Goal: Communication & Community: Answer question/provide support

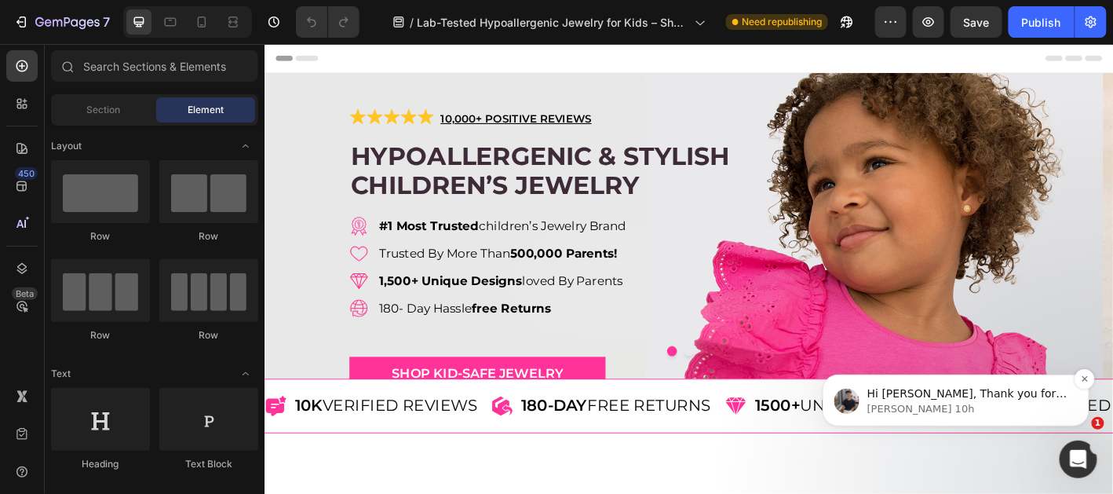
click at [1001, 409] on p "Tony • Hace 10h" at bounding box center [968, 408] width 203 height 14
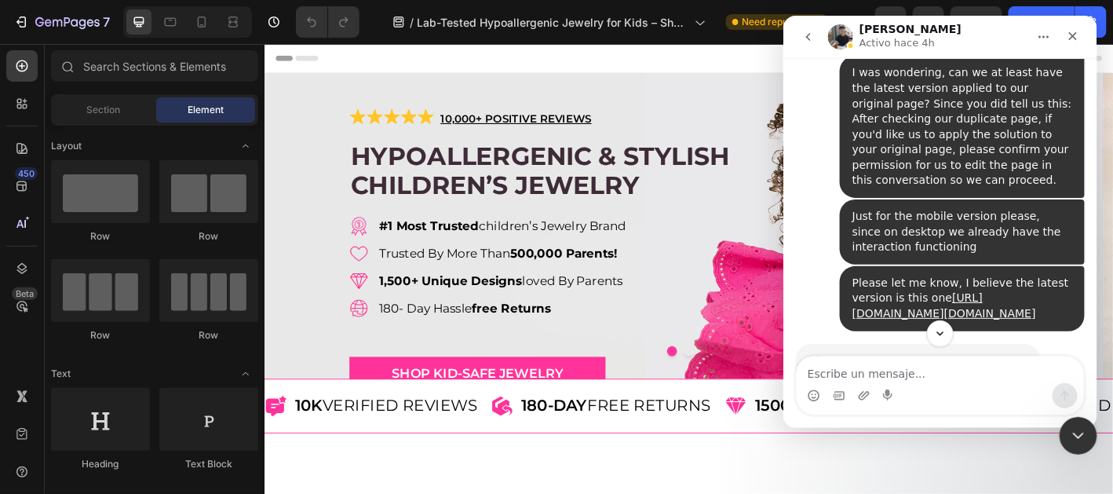
scroll to position [20461, 0]
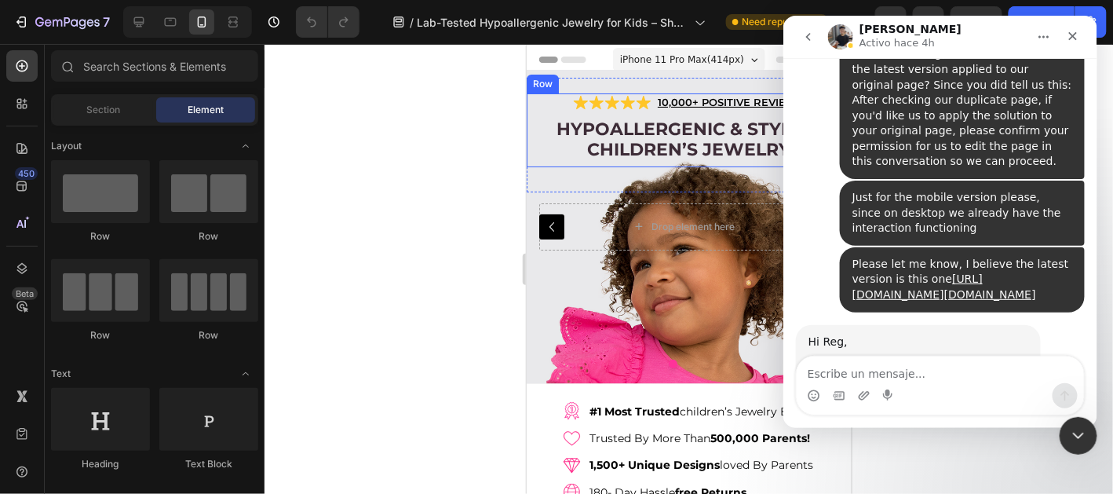
scroll to position [20459, 0]
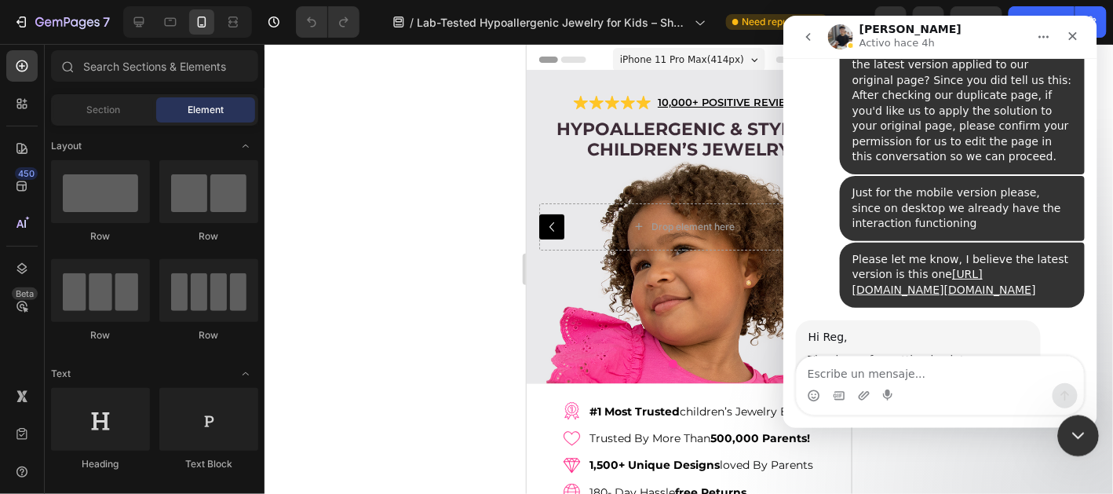
click at [1069, 434] on icon "Cerrar Intercom Messenger" at bounding box center [1076, 433] width 19 height 19
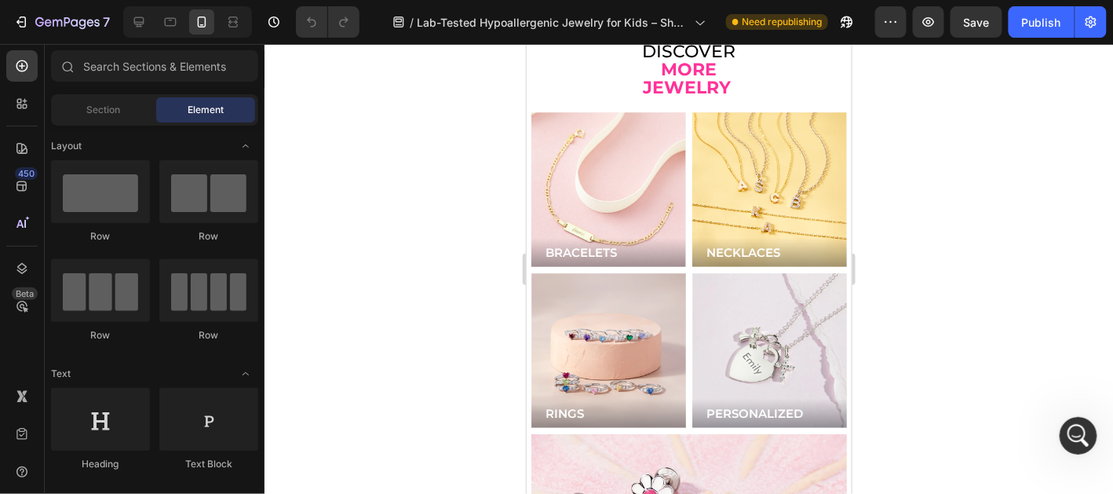
scroll to position [4171, 0]
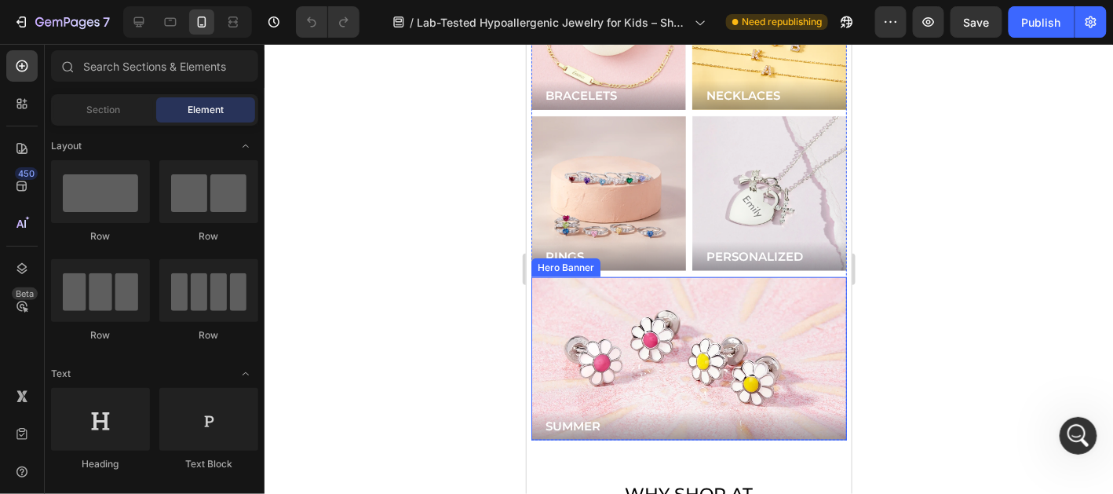
click at [677, 313] on div "Background Image" at bounding box center [689, 357] width 316 height 163
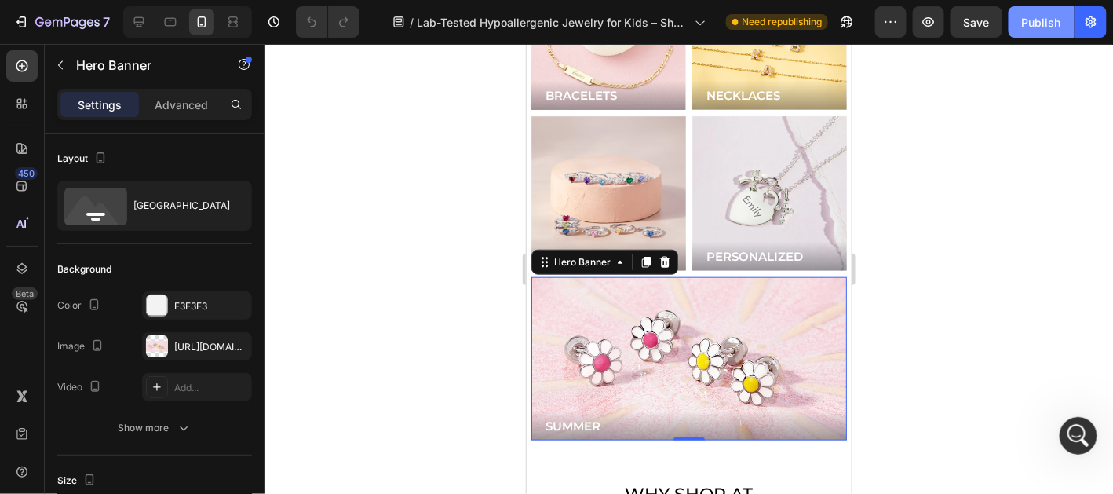
click at [1019, 29] on button "Publish" at bounding box center [1042, 21] width 66 height 31
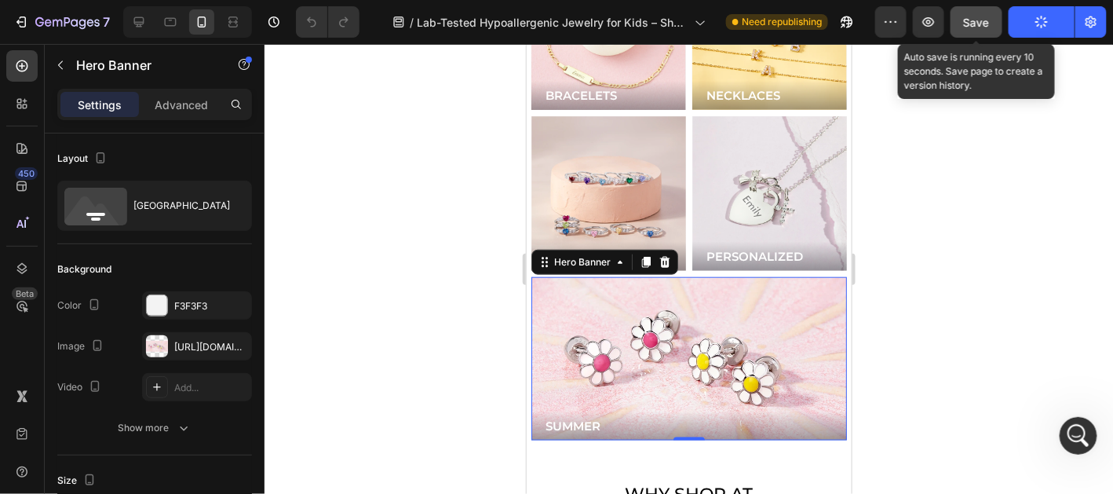
click at [988, 24] on span "Save" at bounding box center [977, 22] width 26 height 13
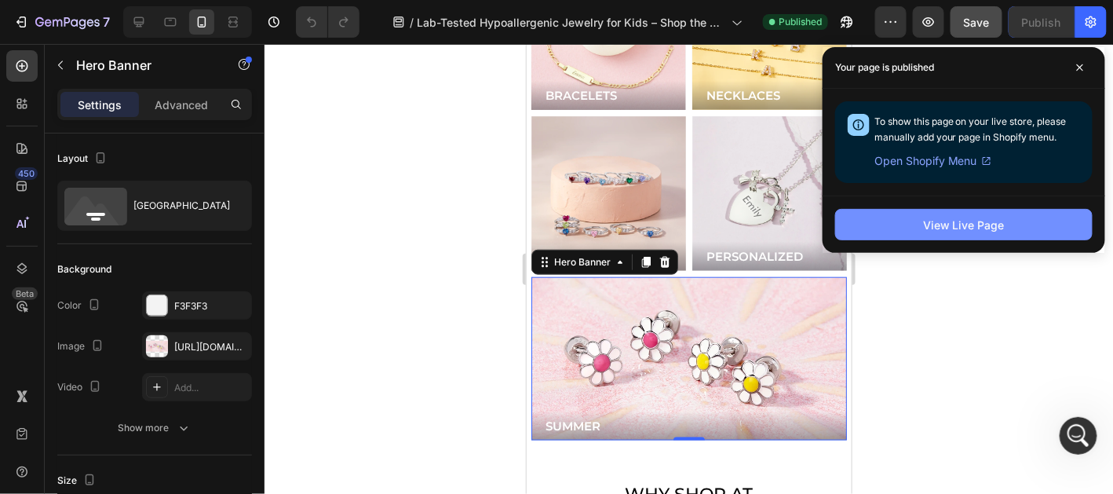
click at [991, 232] on div "View Live Page" at bounding box center [964, 225] width 82 height 16
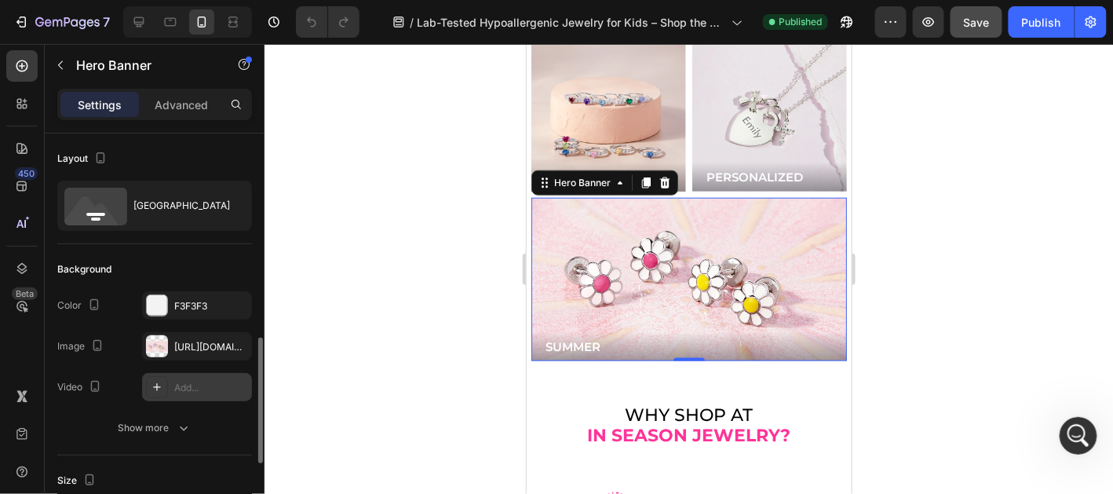
scroll to position [156, 0]
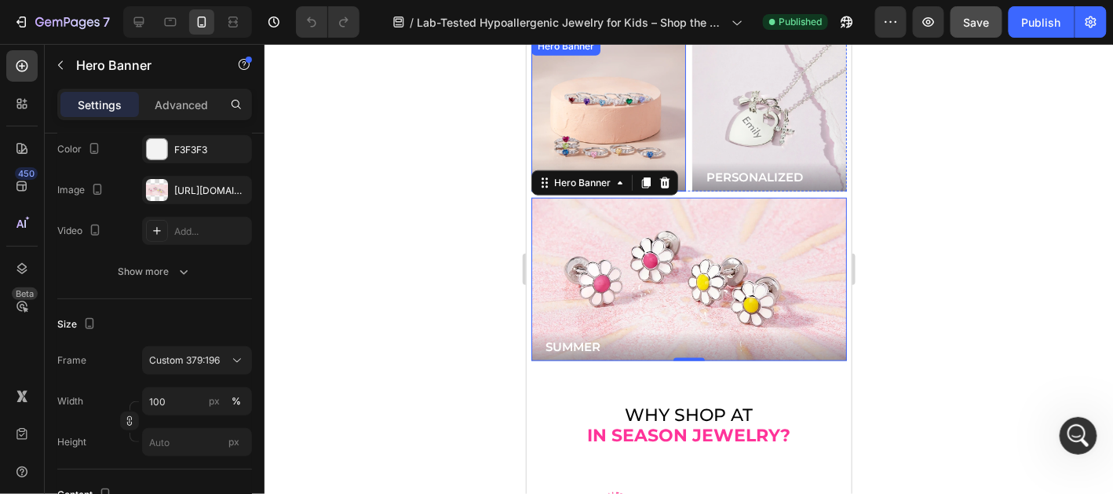
click at [591, 78] on div "Background Image" at bounding box center [608, 113] width 155 height 155
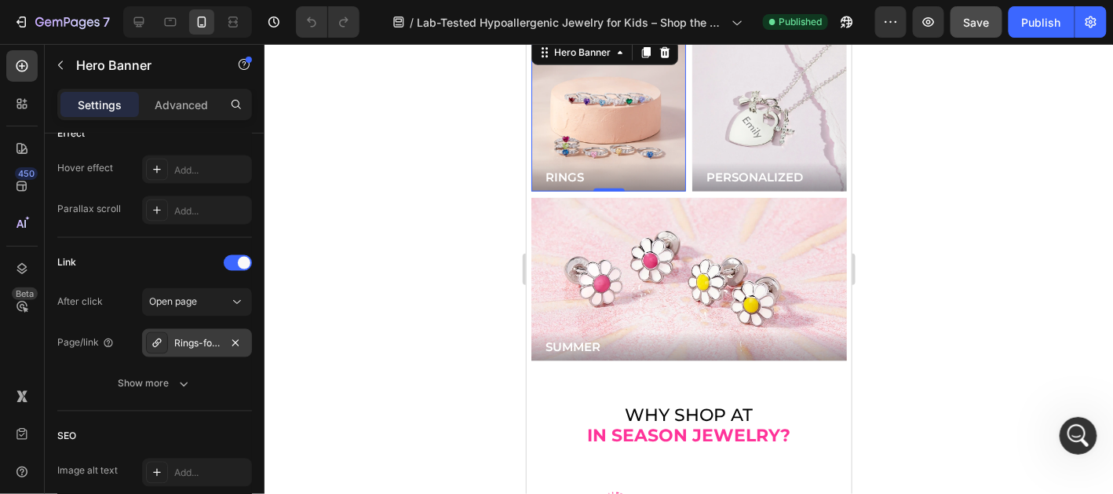
scroll to position [1020, 0]
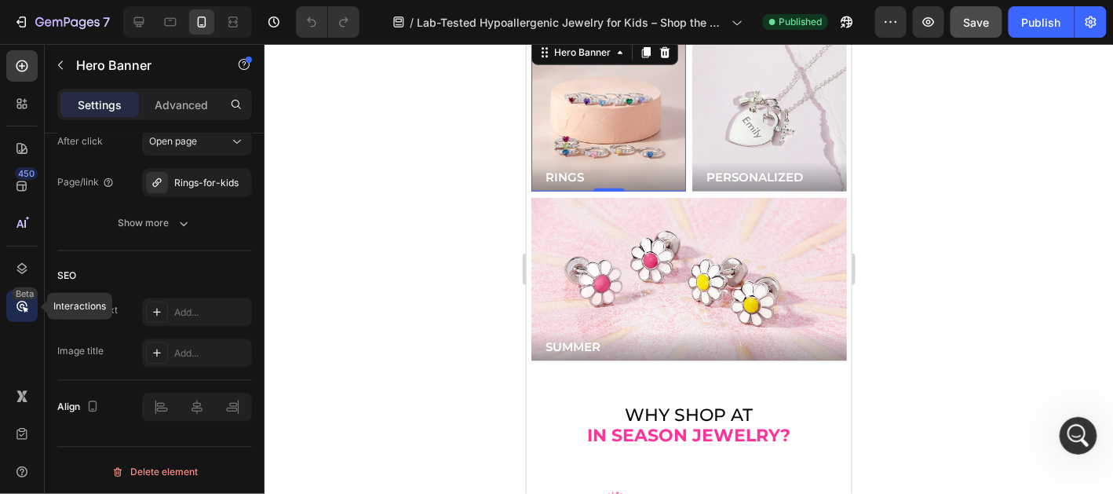
click at [24, 301] on icon at bounding box center [22, 306] width 16 height 16
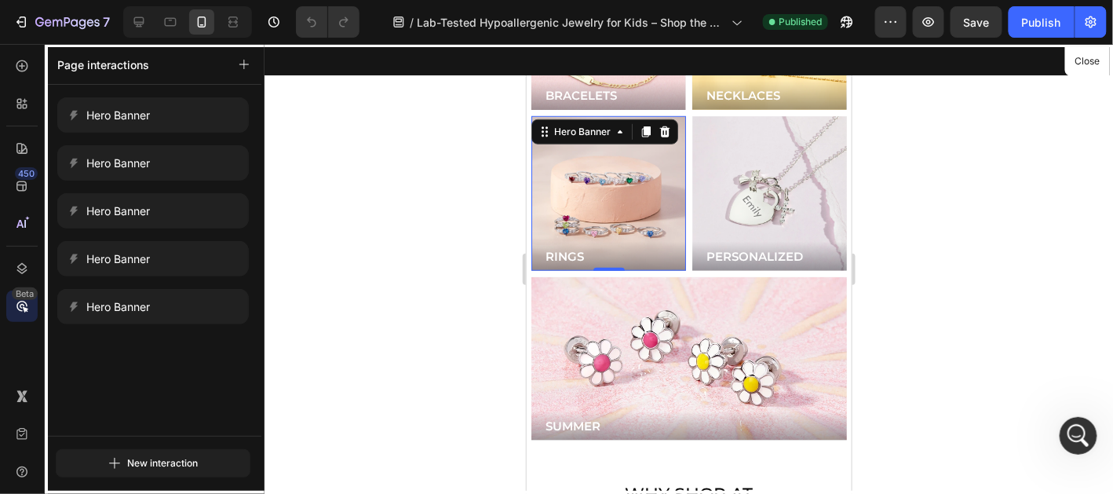
scroll to position [20593, 0]
click at [1070, 435] on icon "Abrir Intercom Messenger" at bounding box center [1077, 434] width 26 height 26
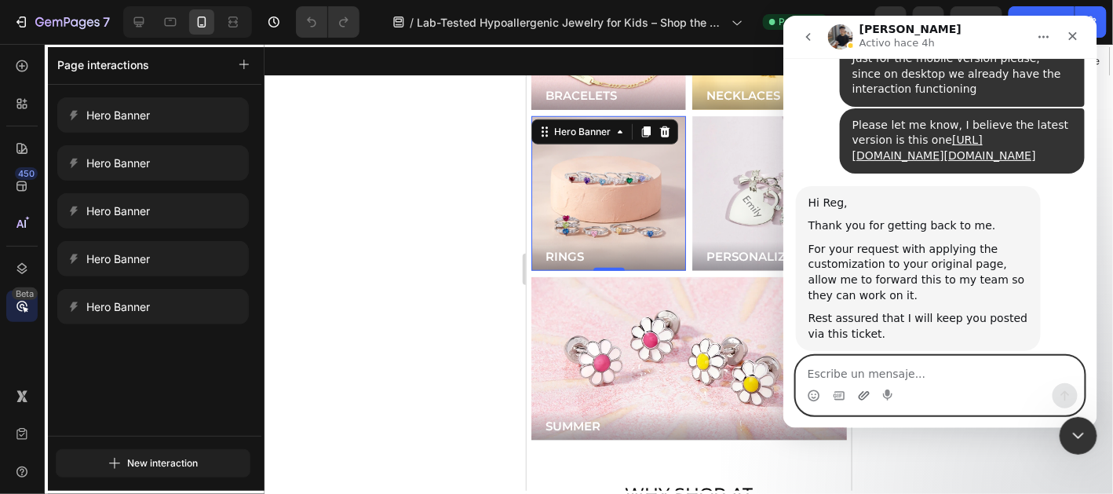
click at [863, 396] on icon "Adjuntar un archivo" at bounding box center [863, 394] width 11 height 9
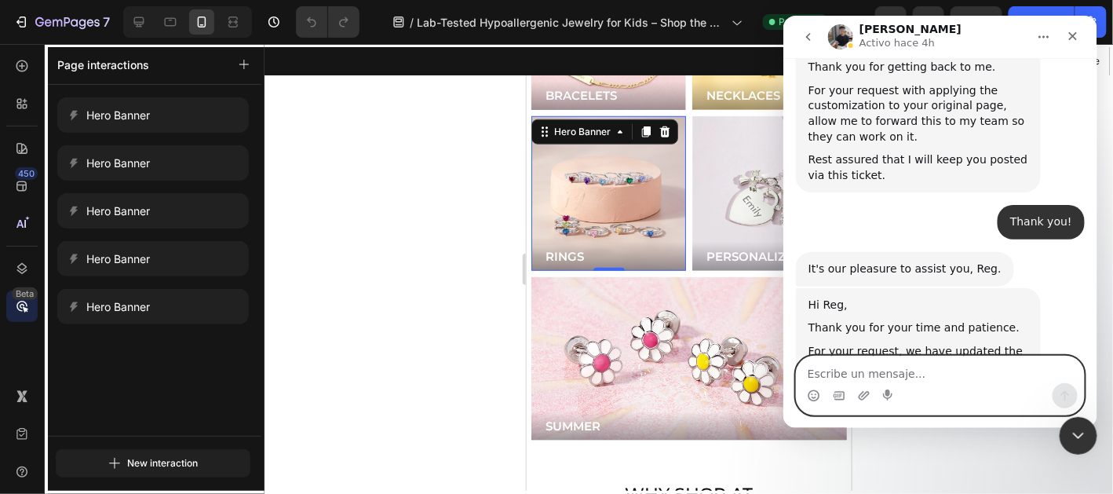
scroll to position [20824, 0]
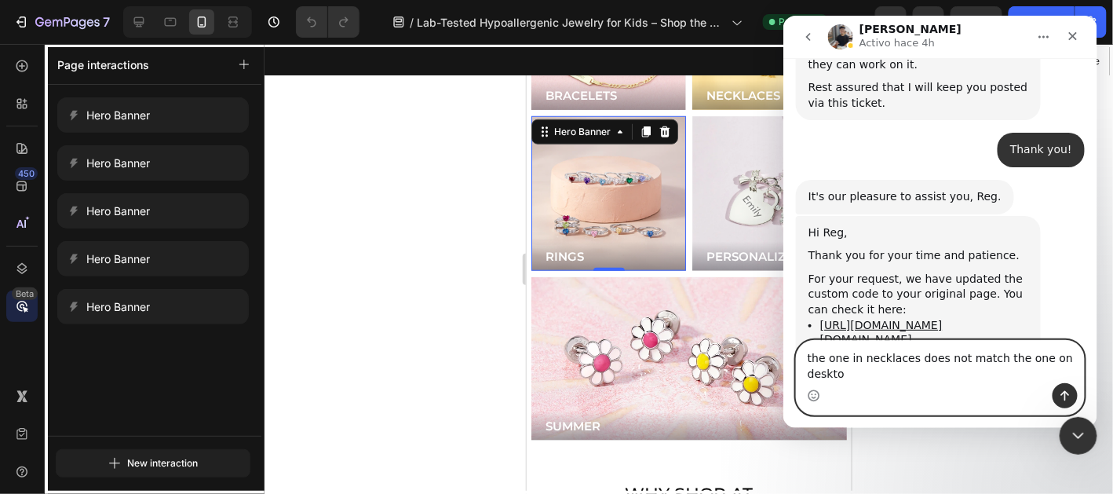
type textarea "the one in necklaces does not match the one on desktop"
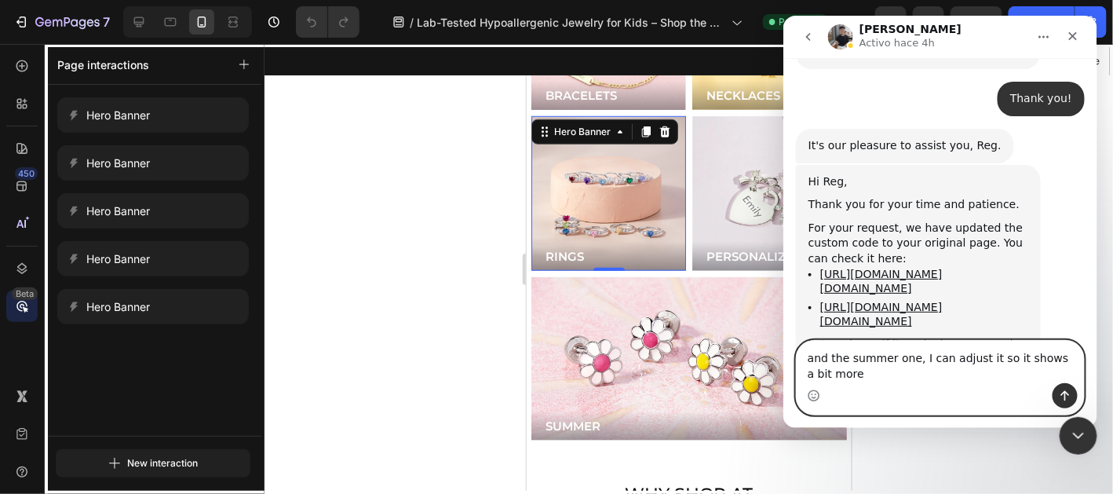
scroll to position [20927, 0]
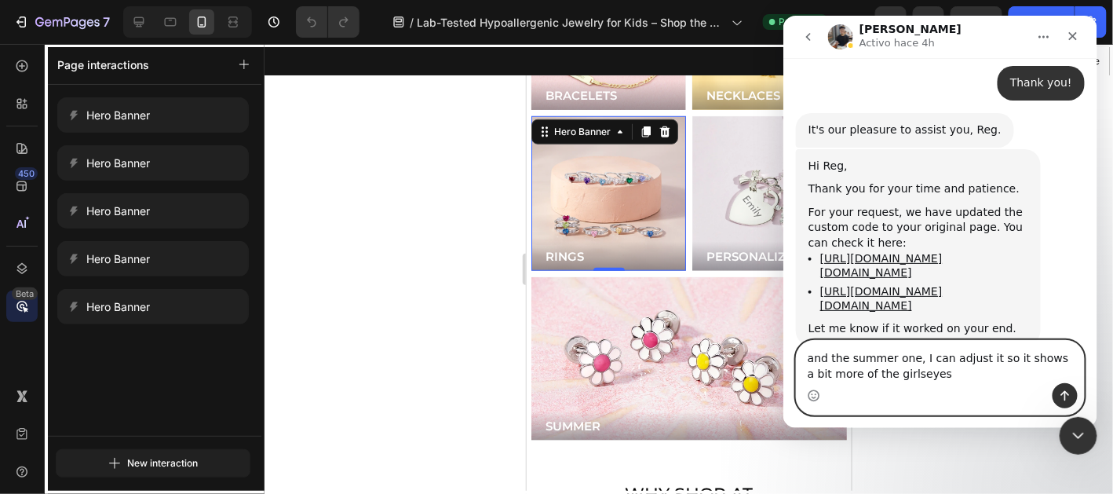
type textarea "and the summer one, I can adjust it so it shows a bit more of the girls eyes"
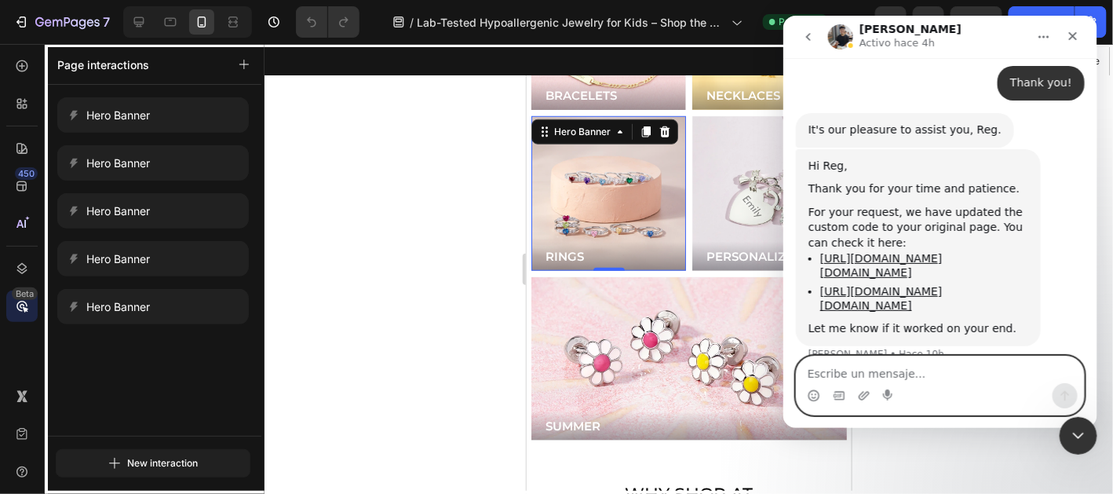
scroll to position [20962, 0]
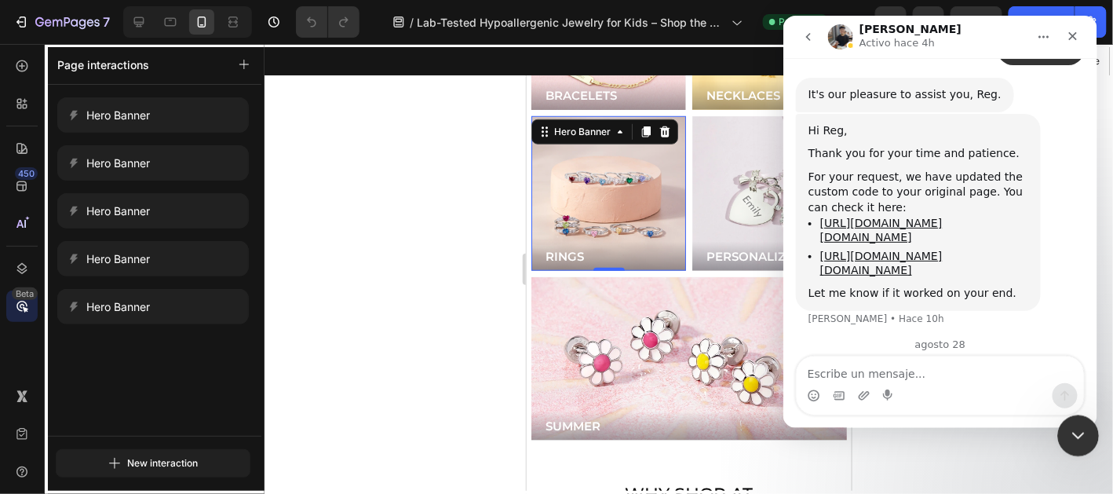
click at [1083, 430] on icon "Cerrar Intercom Messenger" at bounding box center [1076, 433] width 19 height 19
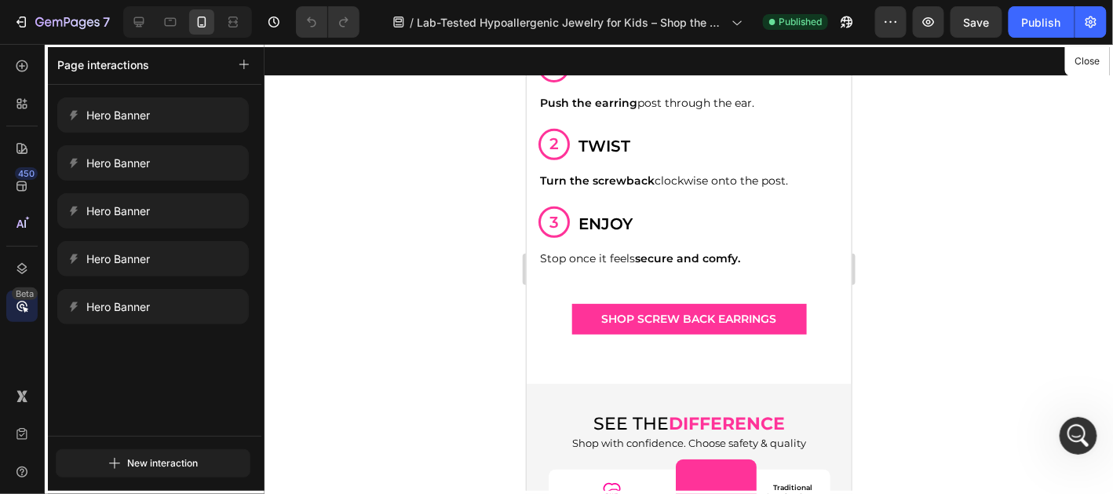
scroll to position [2289, 0]
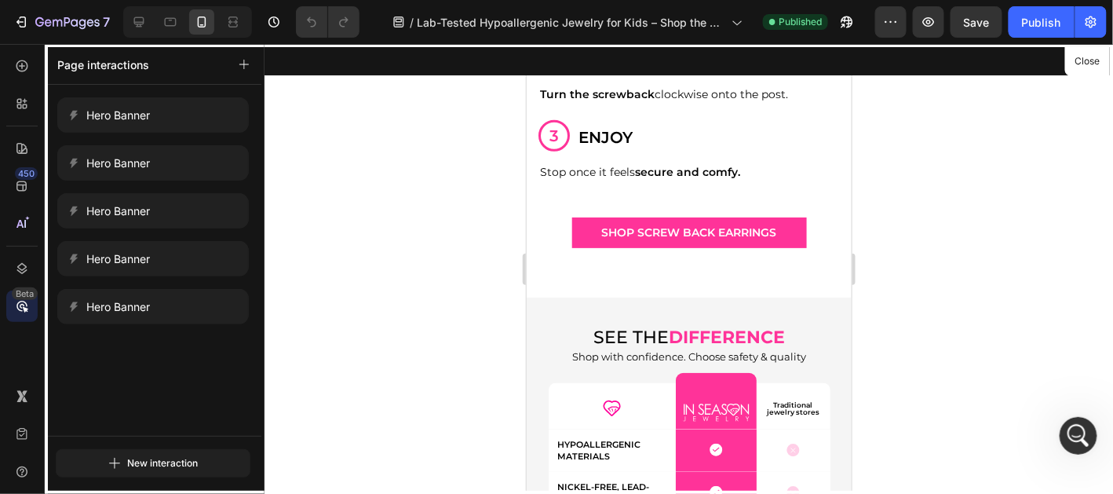
click at [782, 403] on div at bounding box center [688, 268] width 325 height 450
click at [22, 63] on icon at bounding box center [22, 66] width 16 height 16
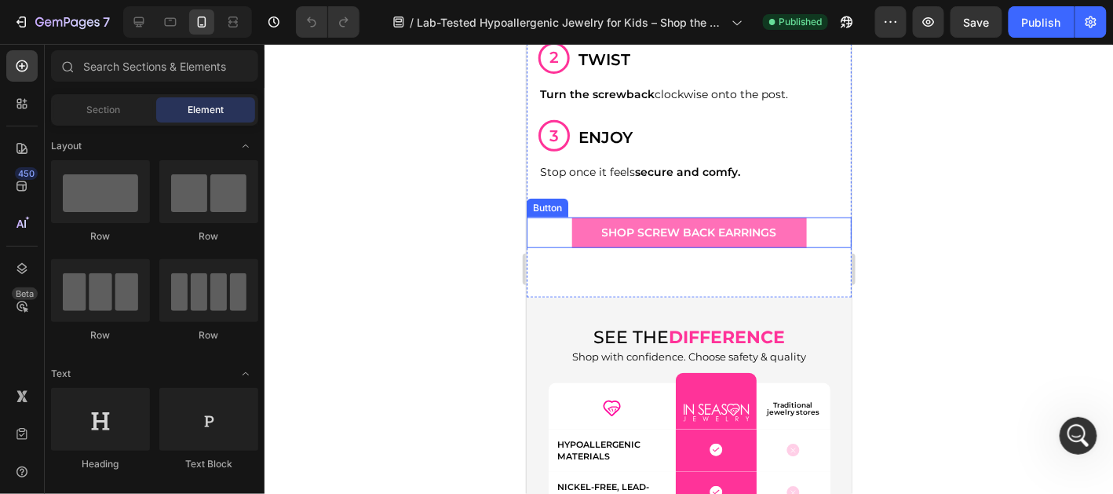
click at [796, 248] on link "shop screw back earrings" at bounding box center [688, 232] width 235 height 31
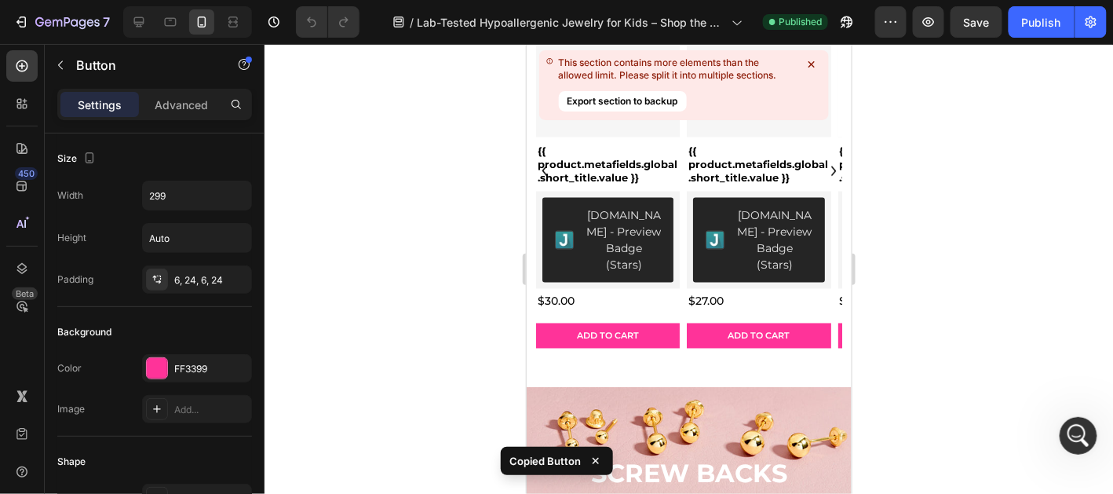
scroll to position [719, 0]
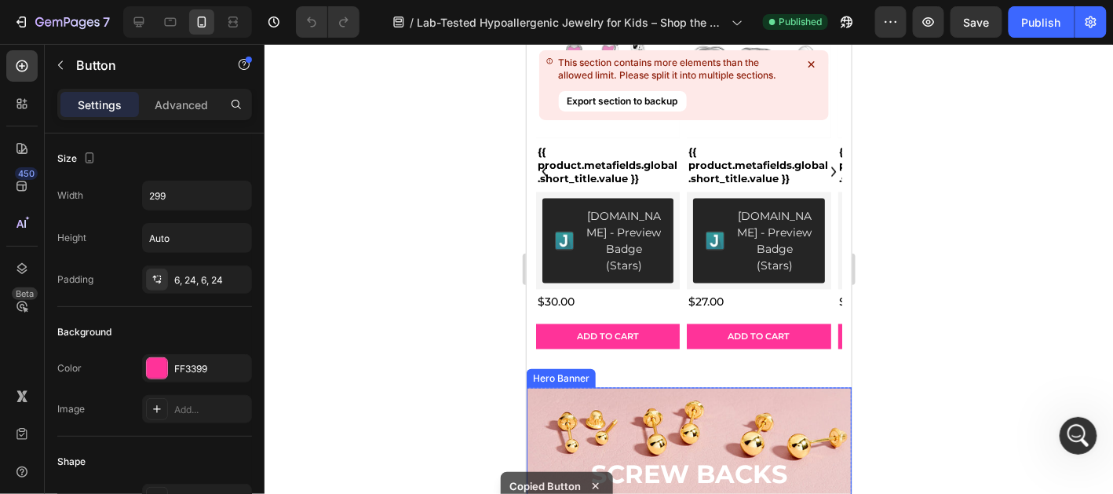
click at [787, 387] on div "SCREW BACKS Heading Discover our most popular collection Text Block shop screw …" at bounding box center [688, 486] width 325 height 198
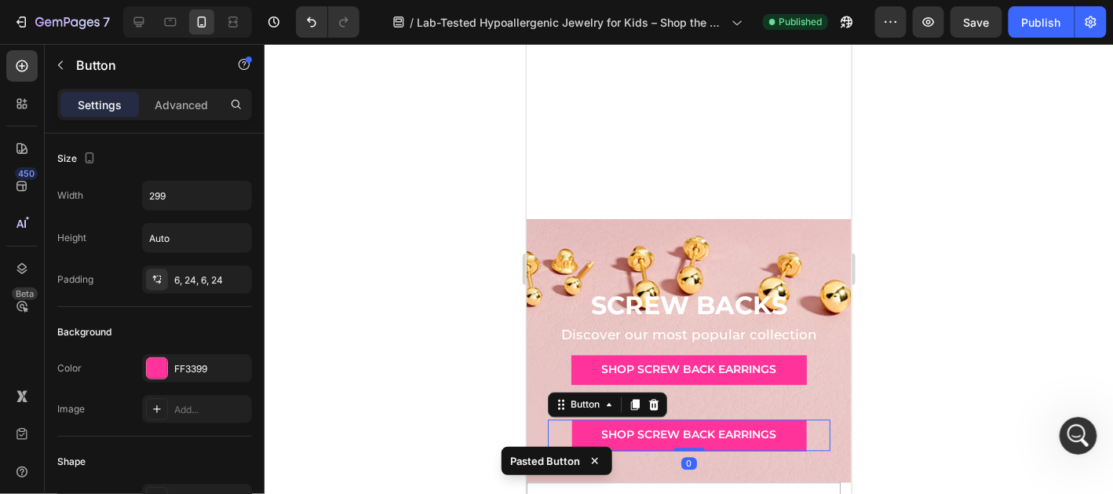
scroll to position [1192, 0]
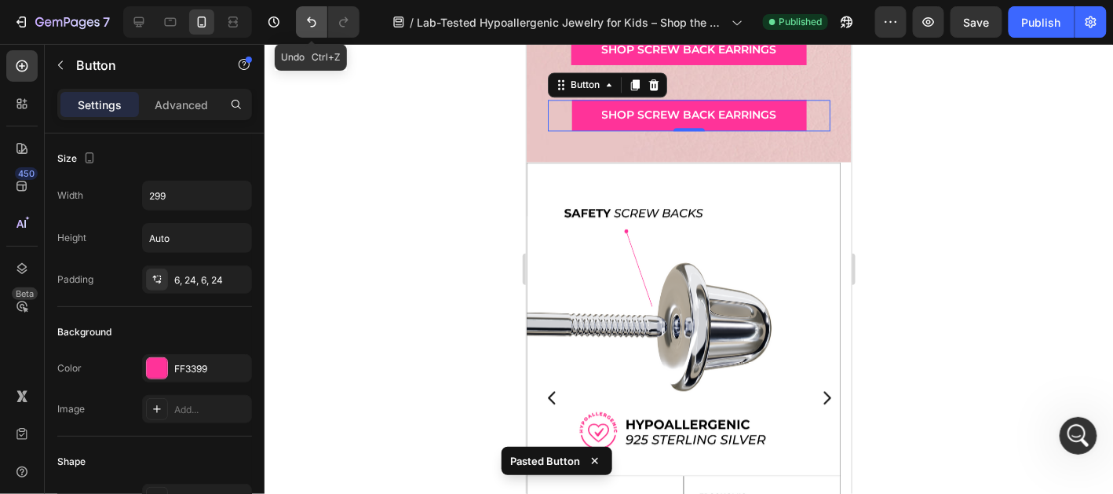
click at [311, 18] on icon "Undo/Redo" at bounding box center [312, 22] width 16 height 16
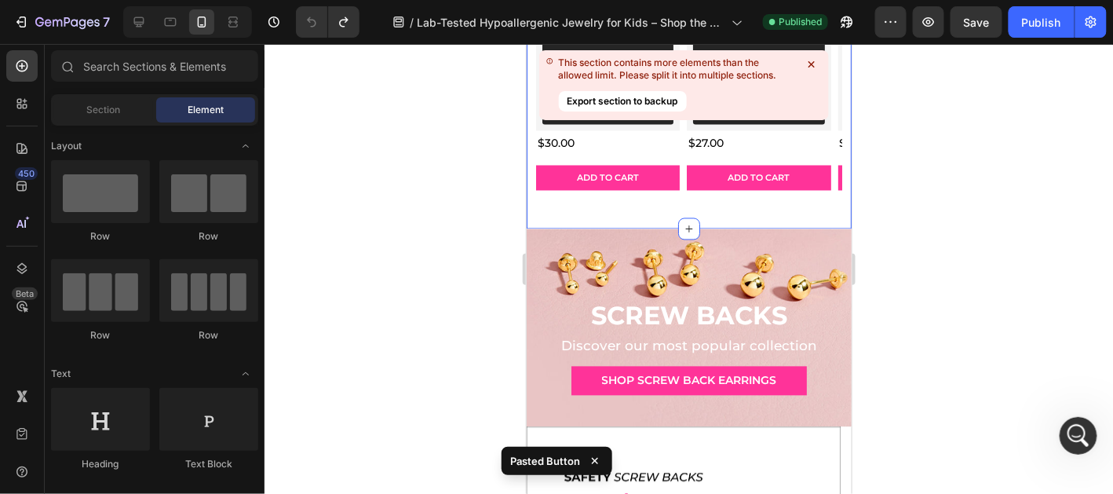
scroll to position [799, 0]
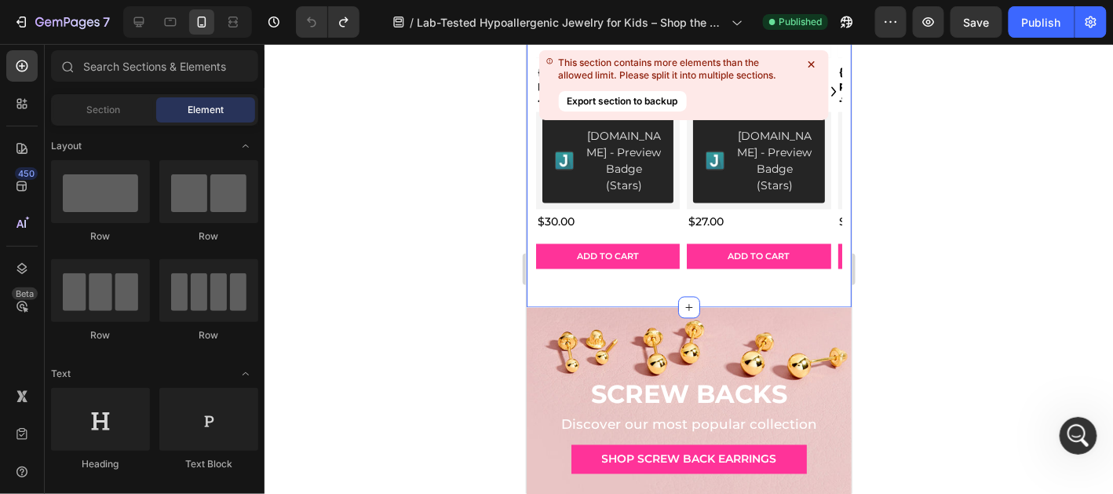
click at [815, 276] on div "best sellers - loved by kids & gift givers Heading best seller SCREW BACK EARRI…" at bounding box center [688, 61] width 325 height 493
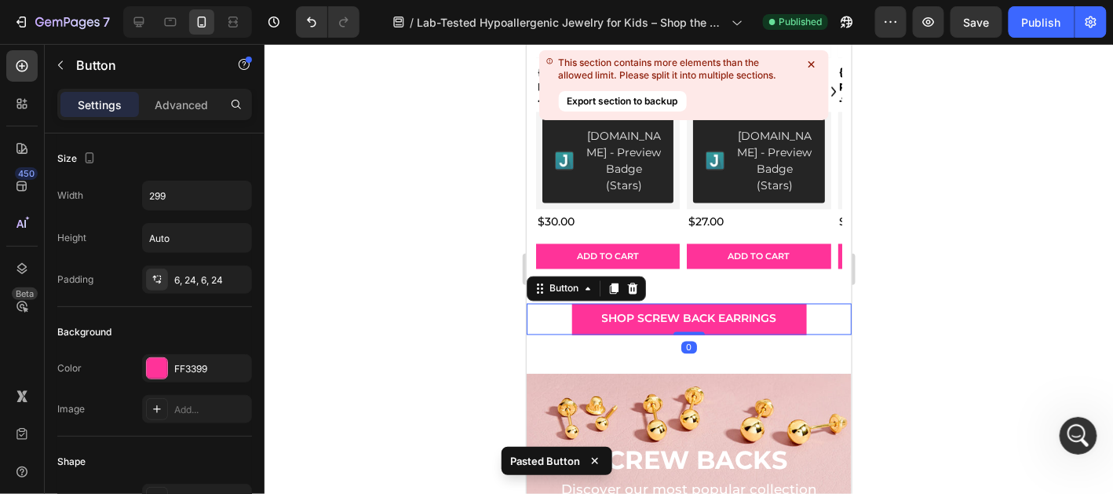
click at [929, 264] on div at bounding box center [689, 269] width 849 height 450
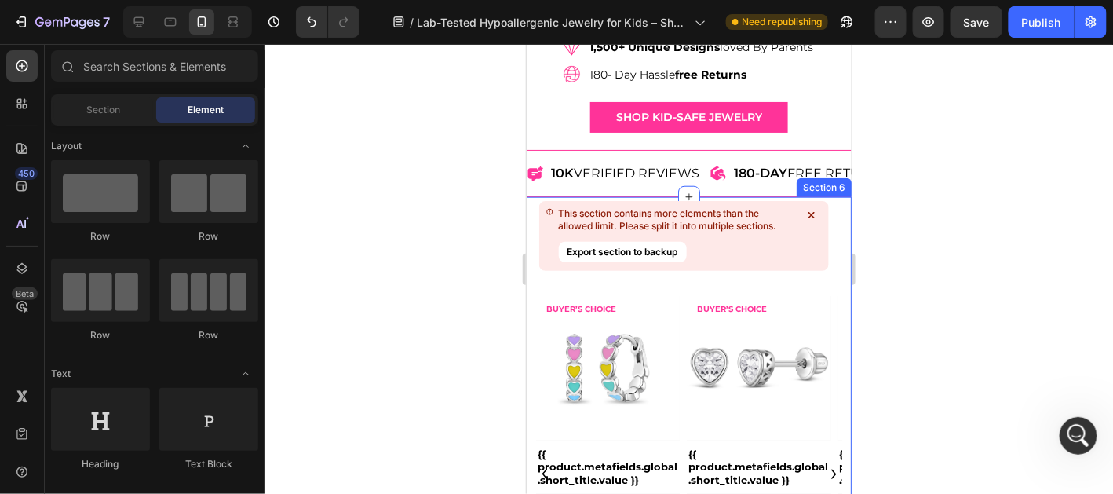
scroll to position [407, 0]
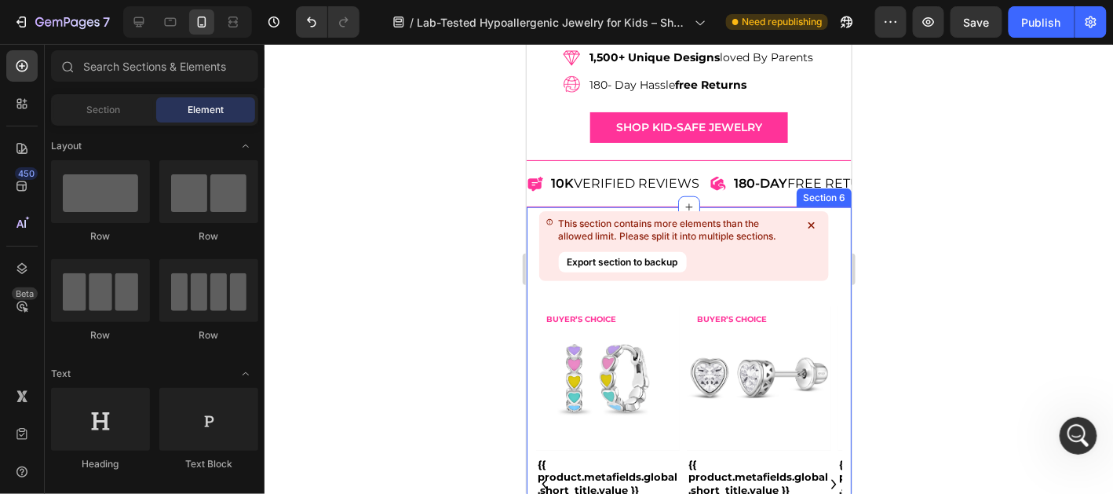
click at [811, 219] on icon at bounding box center [812, 225] width 16 height 16
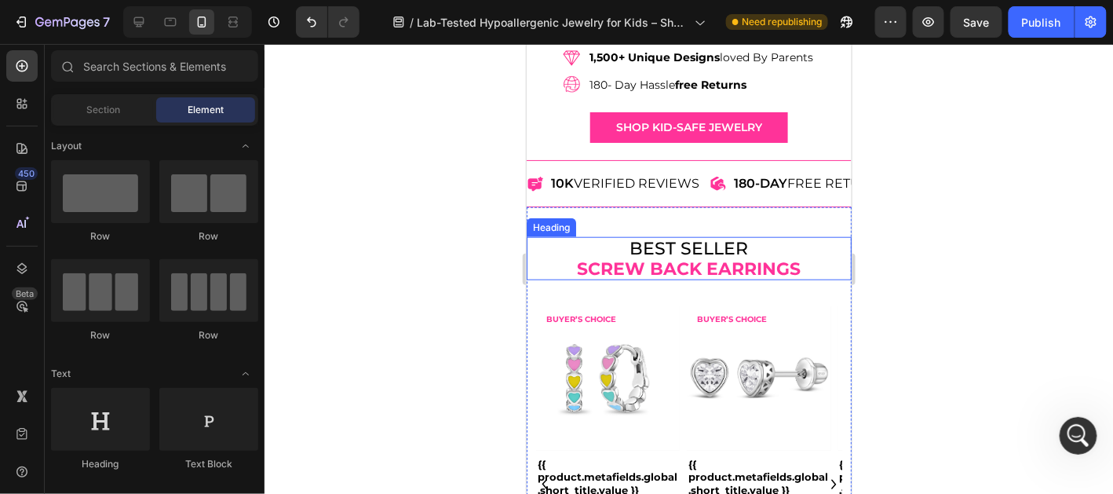
click at [744, 252] on h2 "best seller SCREW BACK EARRINGS" at bounding box center [689, 257] width 228 height 43
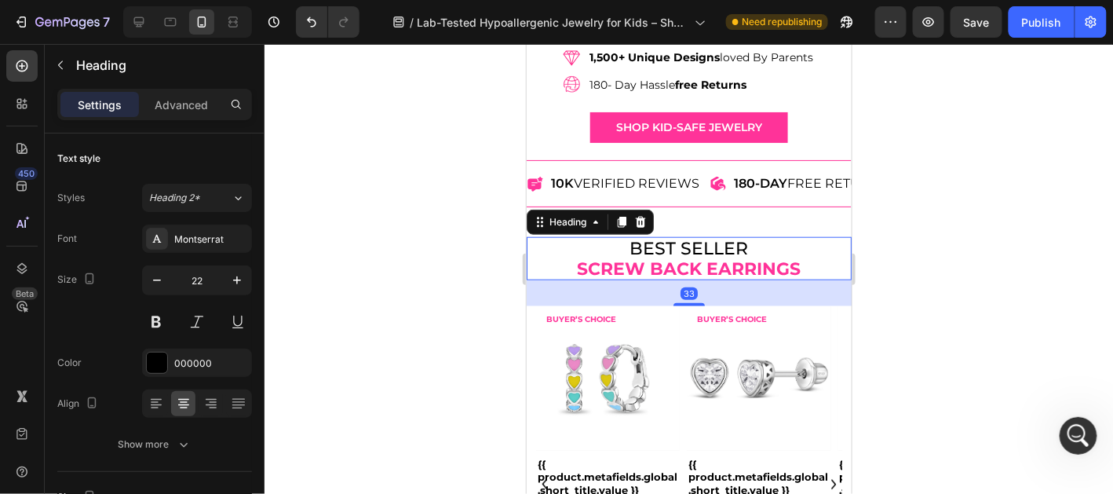
click at [733, 253] on h2 "best seller SCREW BACK EARRINGS" at bounding box center [689, 257] width 228 height 43
click at [733, 253] on p "best seller SCREW BACK EARRINGS" at bounding box center [688, 258] width 225 height 40
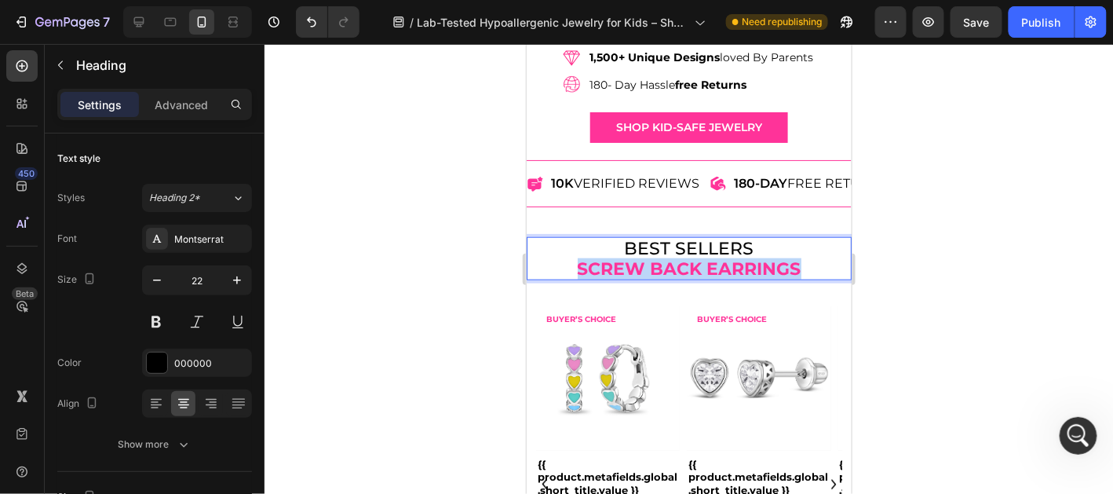
drag, startPoint x: 796, startPoint y: 261, endPoint x: 540, endPoint y: 258, distance: 255.9
click at [540, 258] on div "best sellers SCREW BACK EARRINGS Heading 33" at bounding box center [688, 257] width 325 height 43
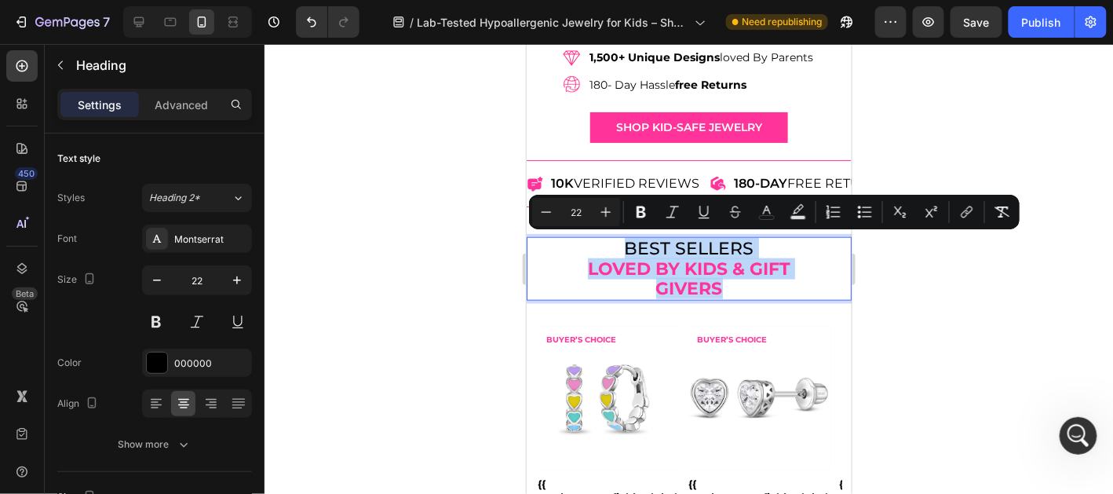
drag, startPoint x: 736, startPoint y: 294, endPoint x: 586, endPoint y: 246, distance: 157.2
click at [586, 246] on p "best sellers loved by kids & gift givers" at bounding box center [688, 268] width 225 height 60
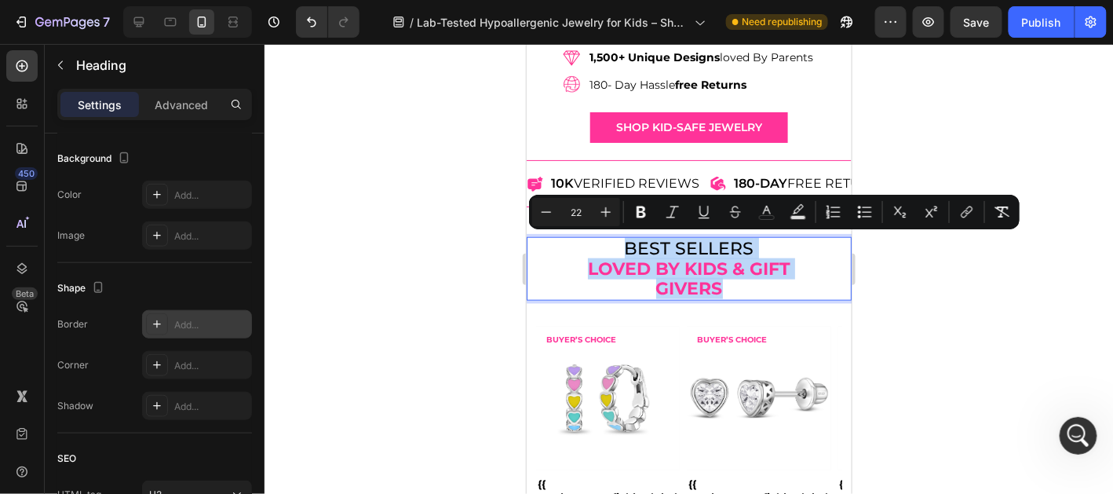
scroll to position [612, 0]
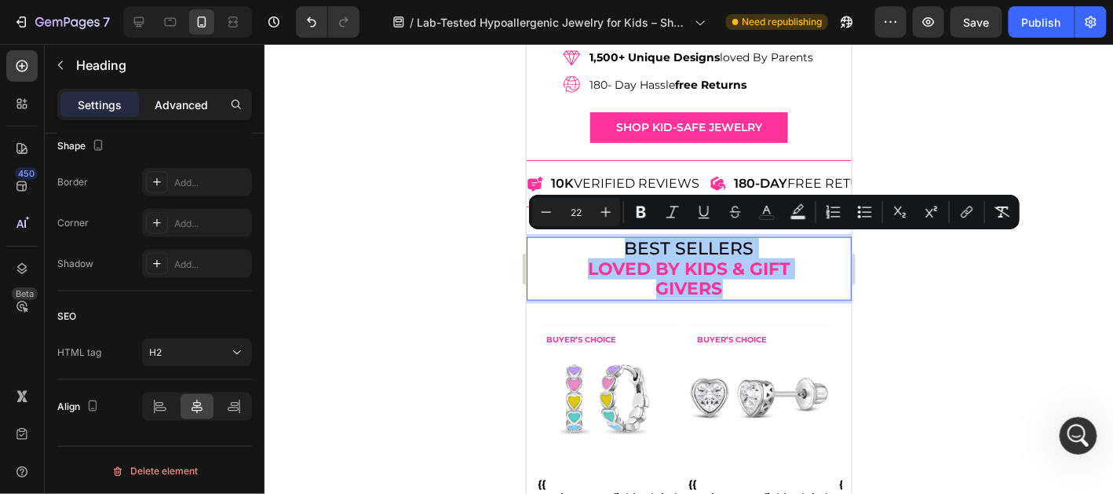
click at [184, 97] on p "Advanced" at bounding box center [181, 105] width 53 height 16
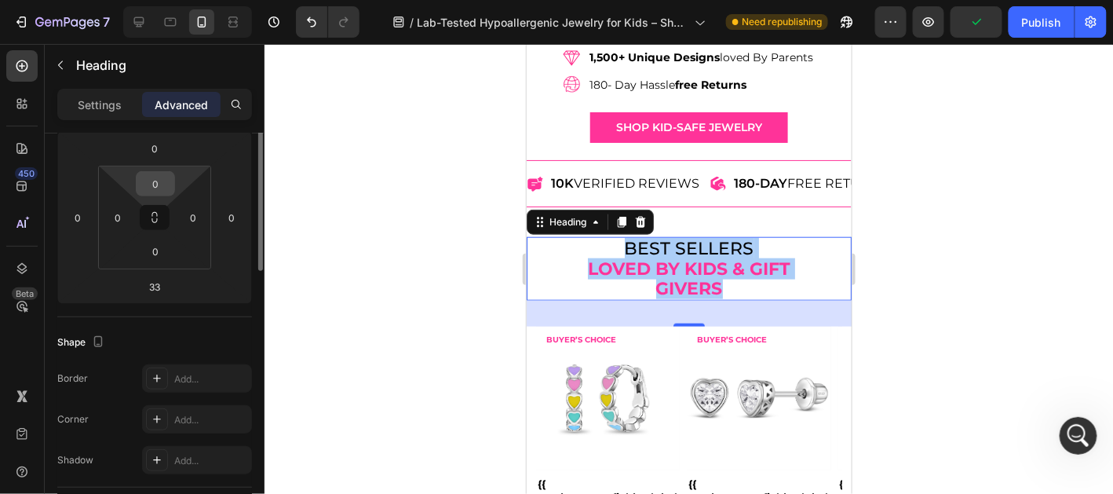
scroll to position [141, 0]
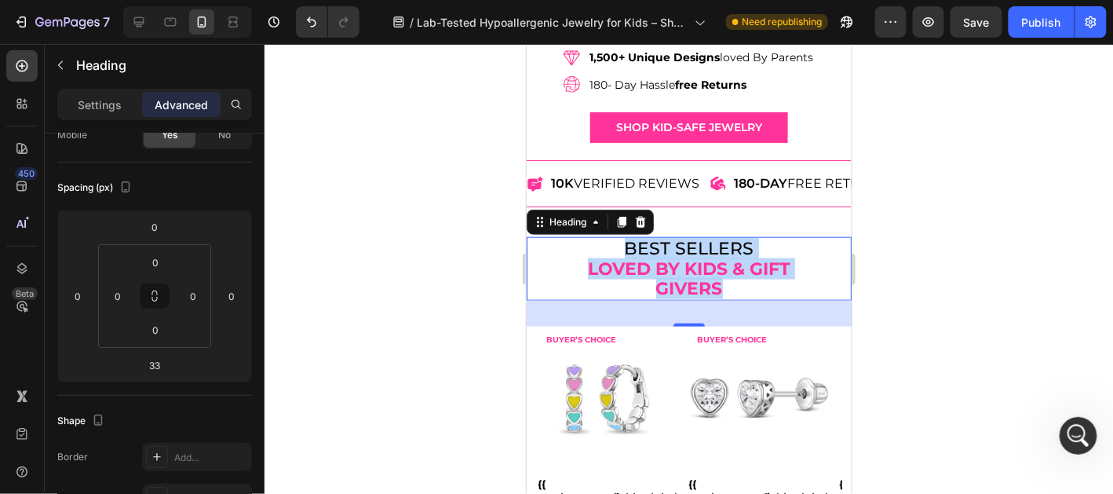
click at [695, 270] on strong "loved by kids & gift givers" at bounding box center [688, 278] width 203 height 42
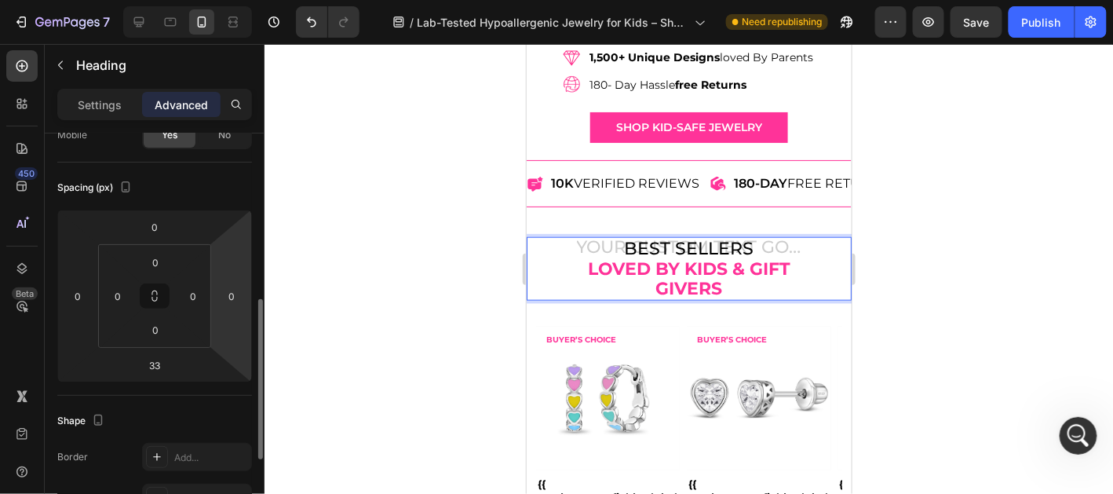
scroll to position [298, 0]
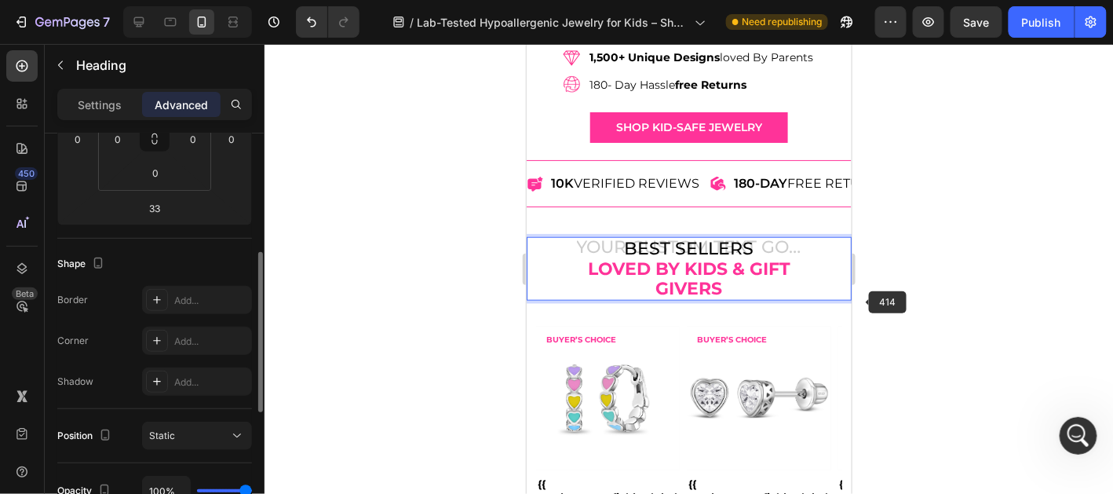
click at [942, 330] on div at bounding box center [689, 269] width 849 height 450
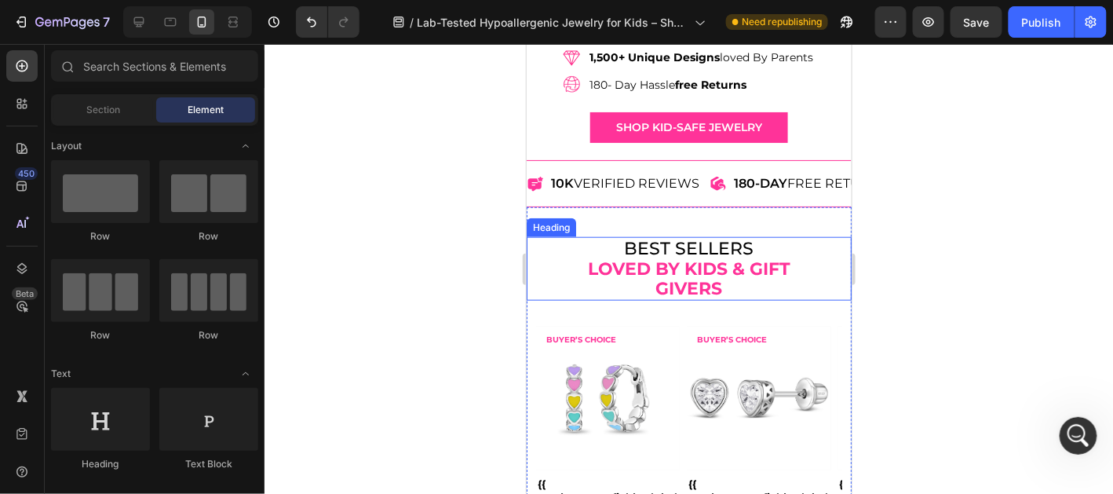
click at [745, 247] on p "best sellers loved by kids & gift givers" at bounding box center [688, 268] width 225 height 60
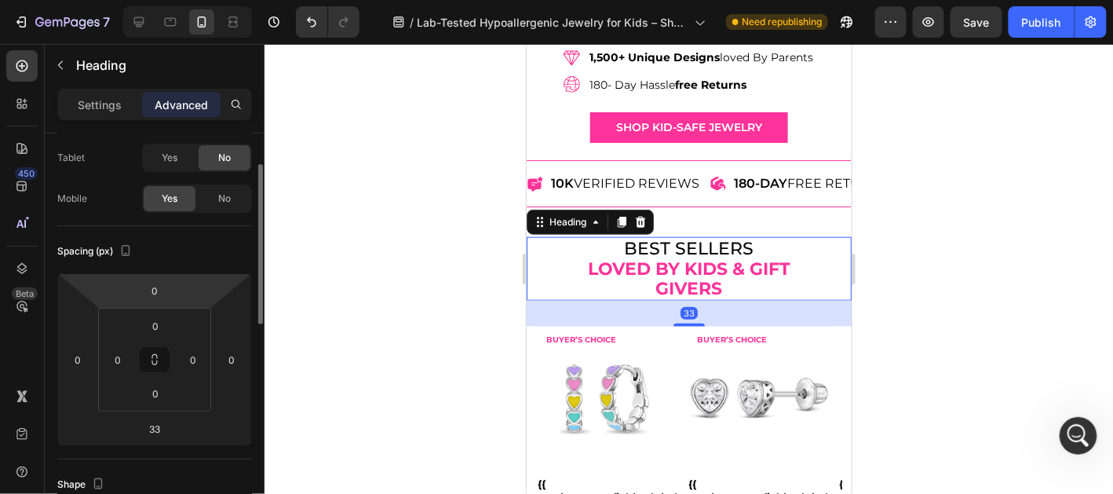
scroll to position [0, 0]
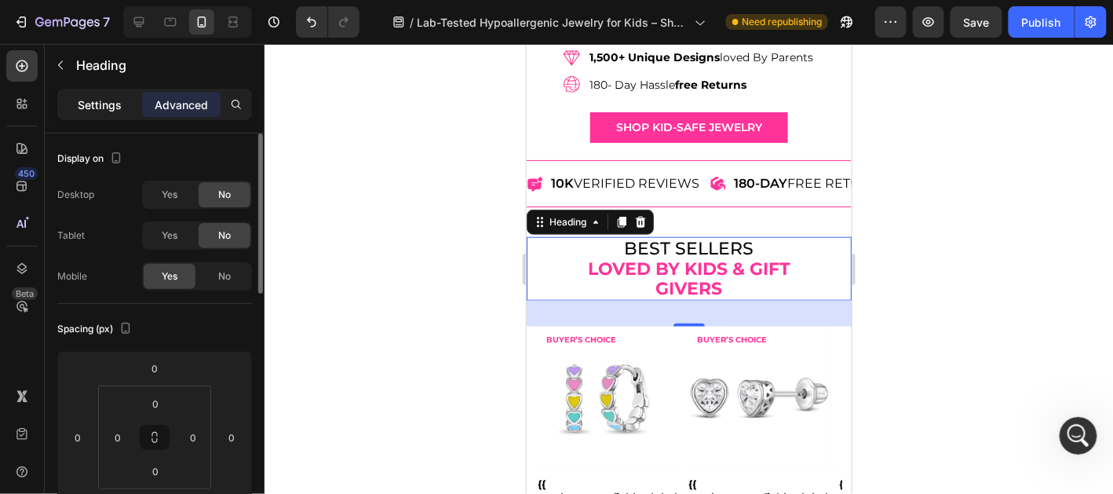
click at [88, 104] on p "Settings" at bounding box center [100, 105] width 44 height 16
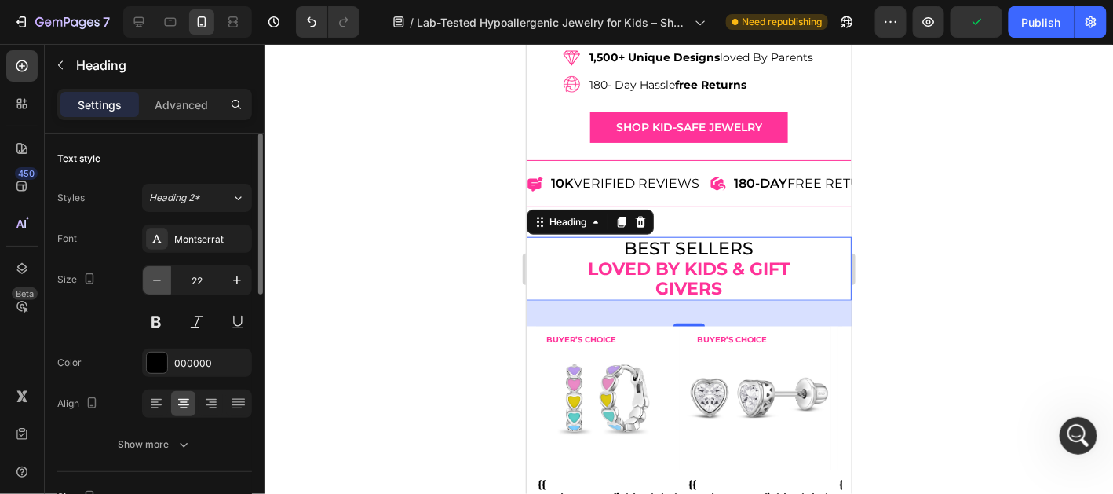
click at [153, 280] on icon "button" at bounding box center [157, 280] width 16 height 16
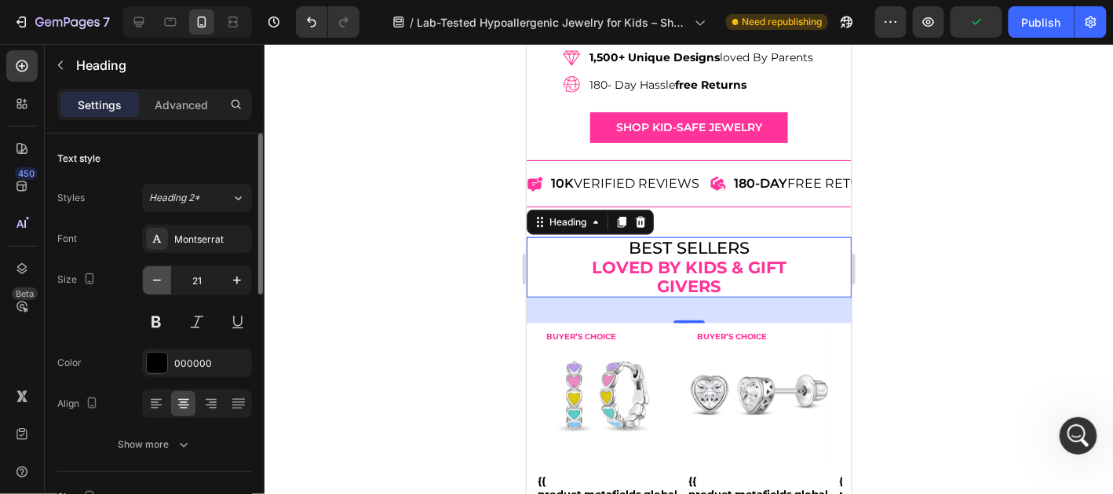
click at [153, 280] on icon "button" at bounding box center [157, 280] width 16 height 16
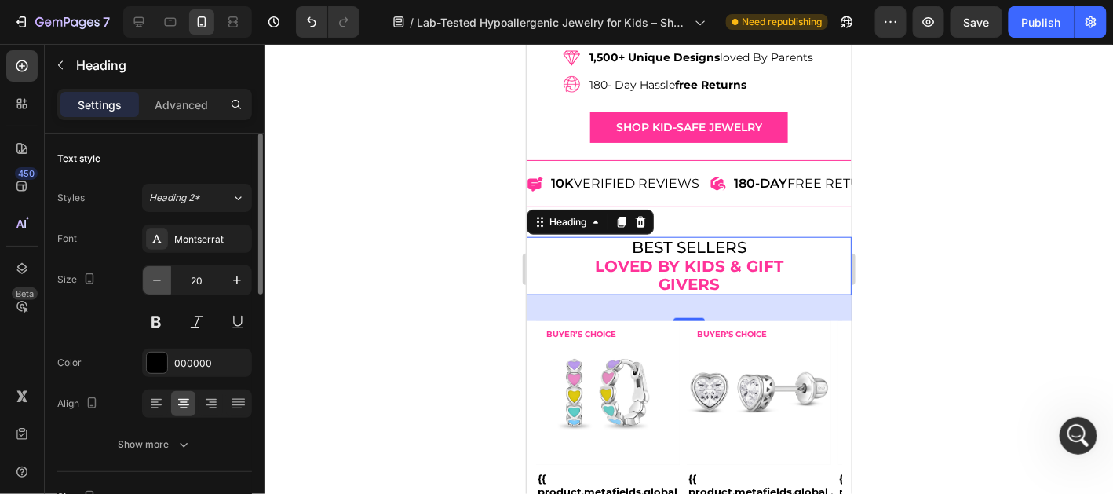
click at [153, 280] on icon "button" at bounding box center [157, 280] width 16 height 16
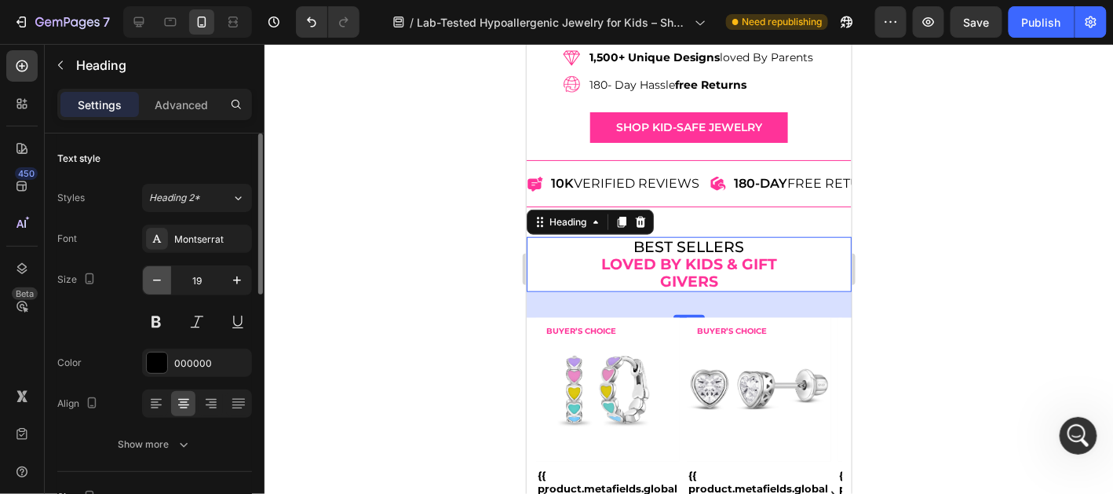
click at [153, 280] on icon "button" at bounding box center [157, 280] width 16 height 16
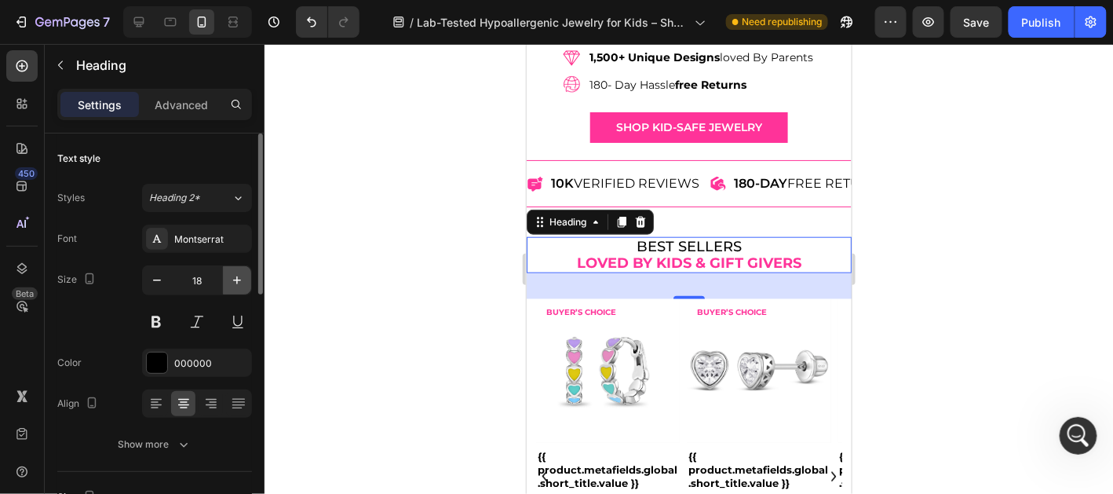
click at [239, 281] on icon "button" at bounding box center [237, 280] width 16 height 16
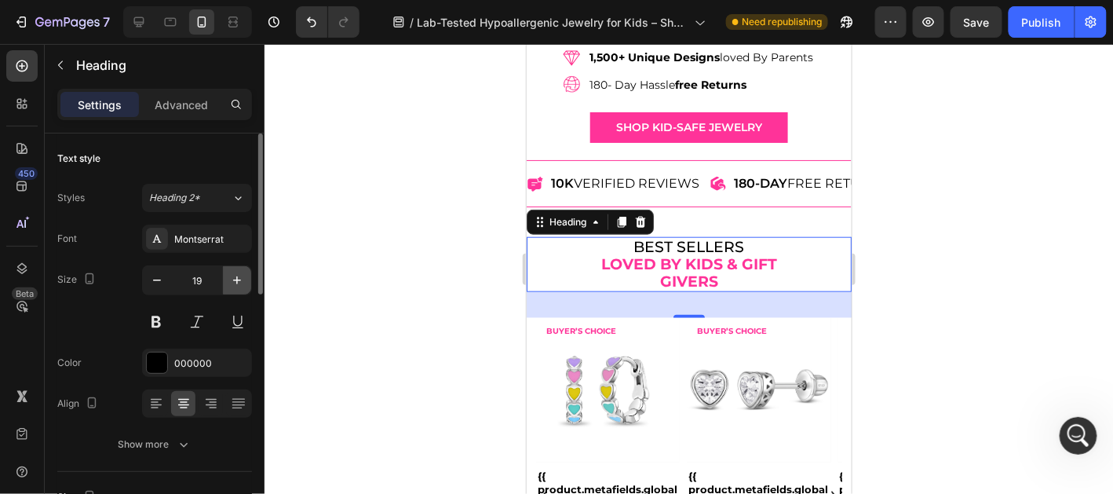
click at [239, 281] on icon "button" at bounding box center [237, 280] width 16 height 16
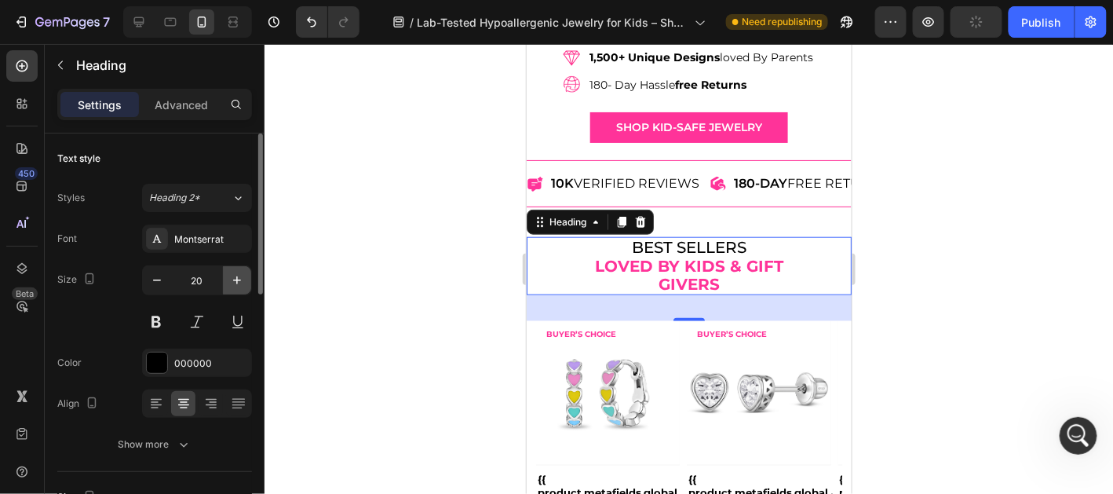
click at [239, 281] on icon "button" at bounding box center [237, 280] width 16 height 16
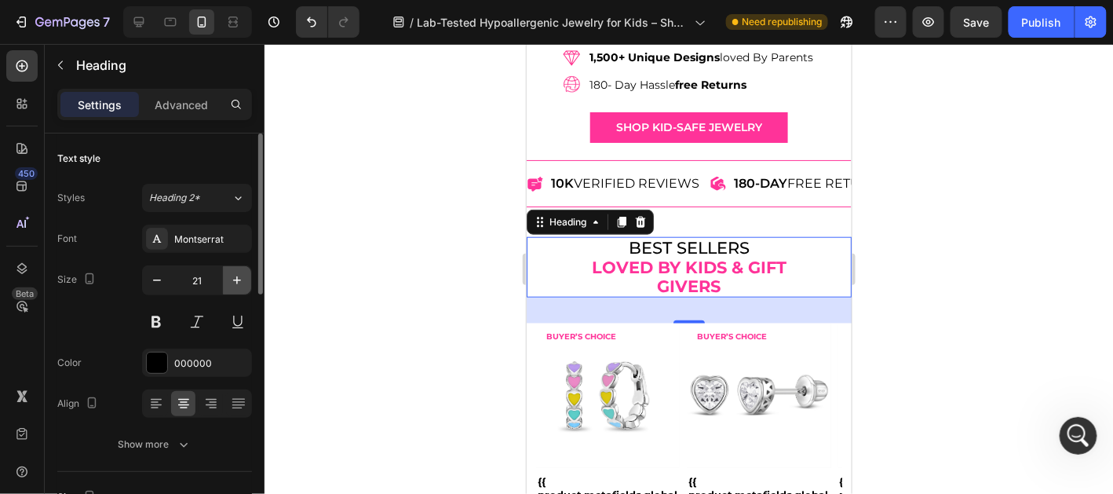
click at [239, 281] on icon "button" at bounding box center [237, 280] width 16 height 16
type input "22"
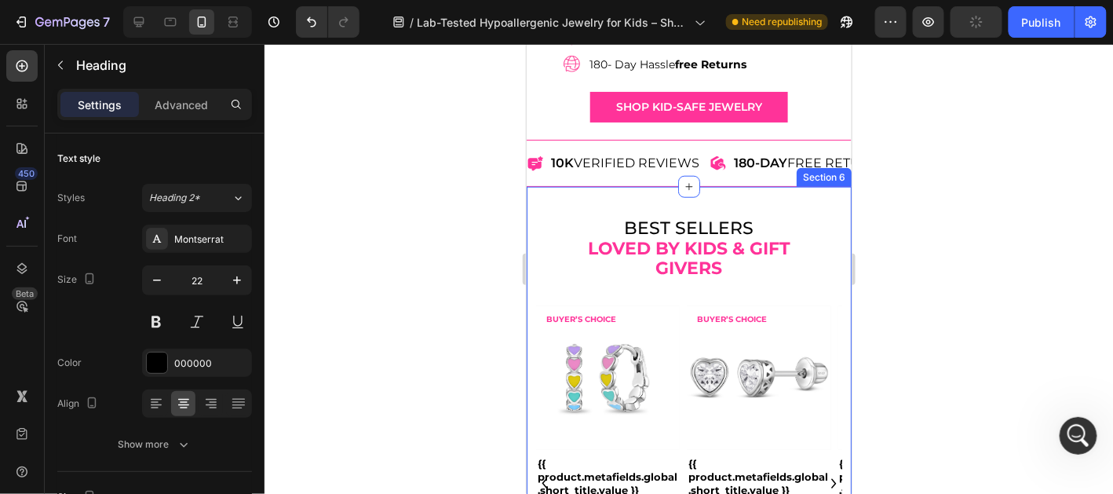
scroll to position [407, 0]
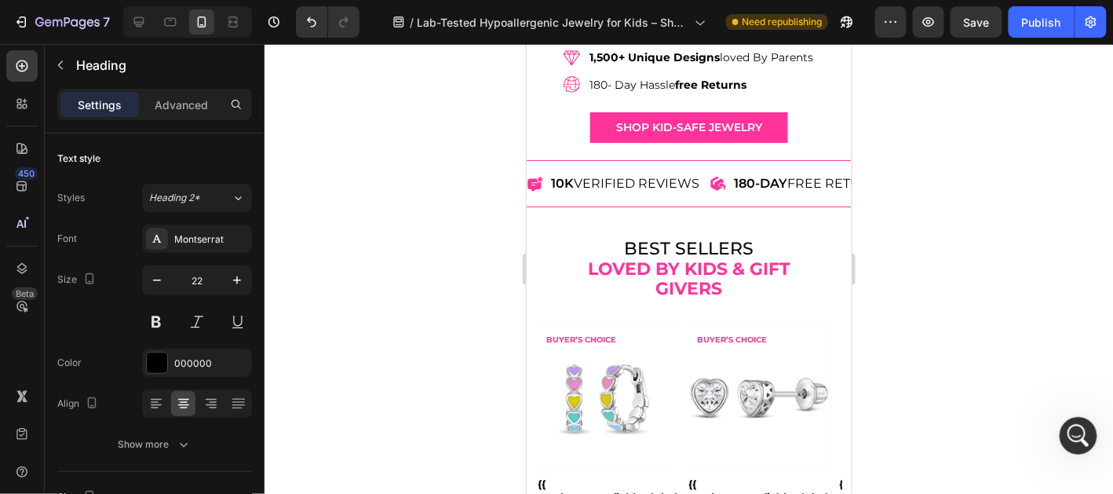
click at [940, 270] on div at bounding box center [689, 269] width 849 height 450
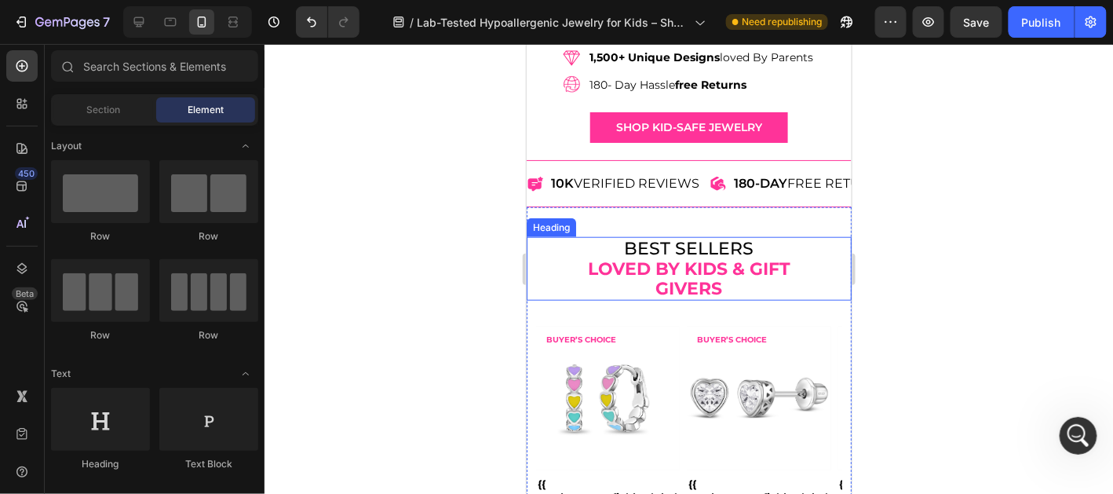
click at [736, 261] on strong "loved by kids & gift givers" at bounding box center [688, 278] width 203 height 42
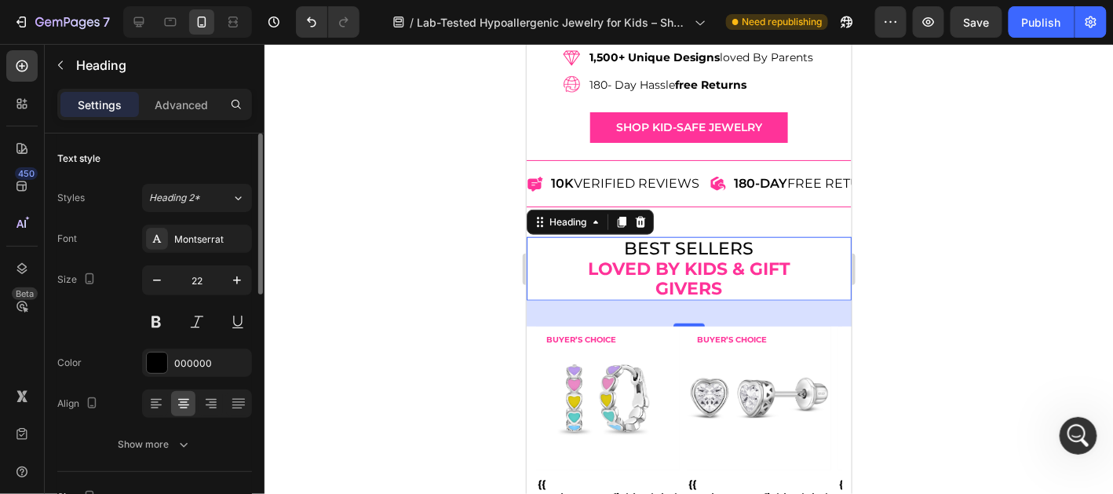
scroll to position [235, 0]
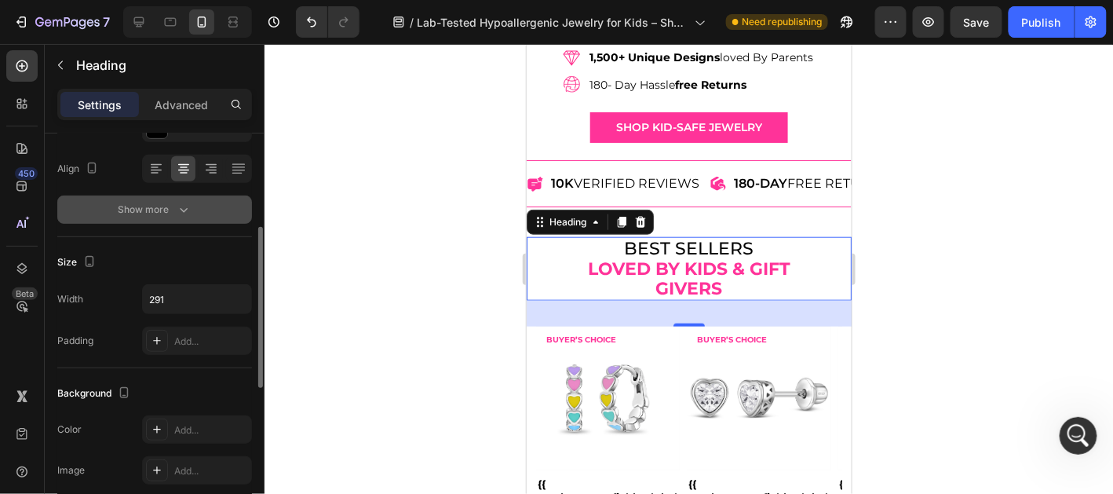
click at [178, 209] on icon "button" at bounding box center [184, 210] width 16 height 16
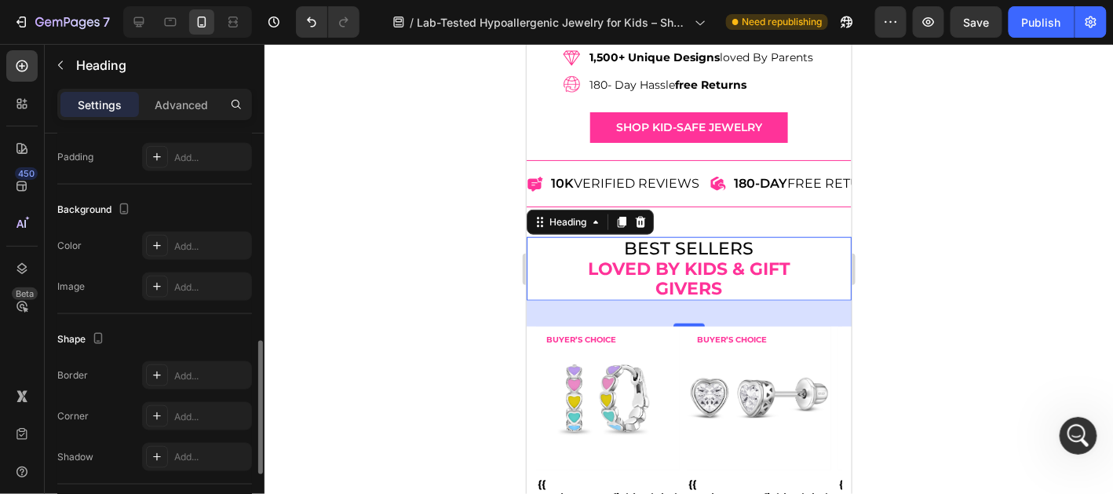
scroll to position [817, 0]
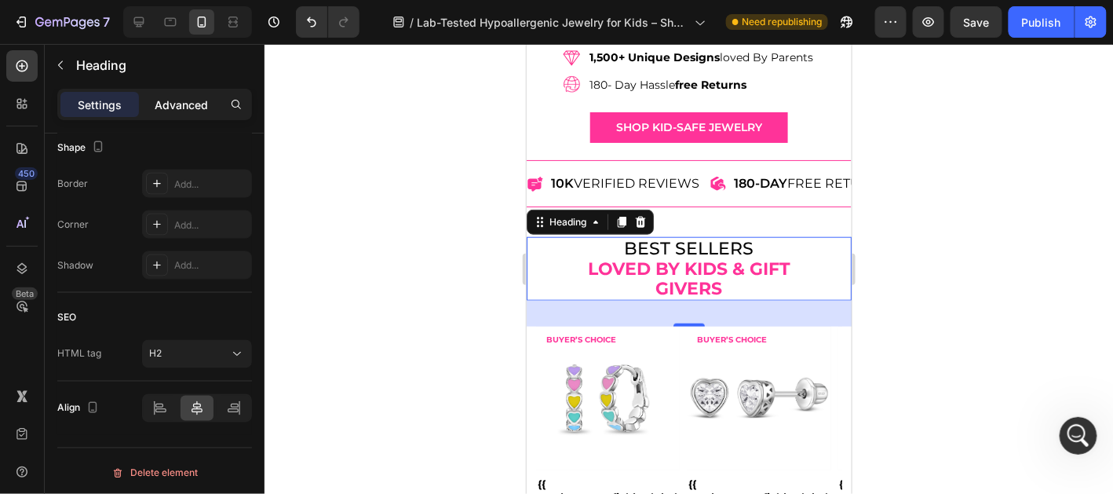
click at [165, 108] on p "Advanced" at bounding box center [181, 105] width 53 height 16
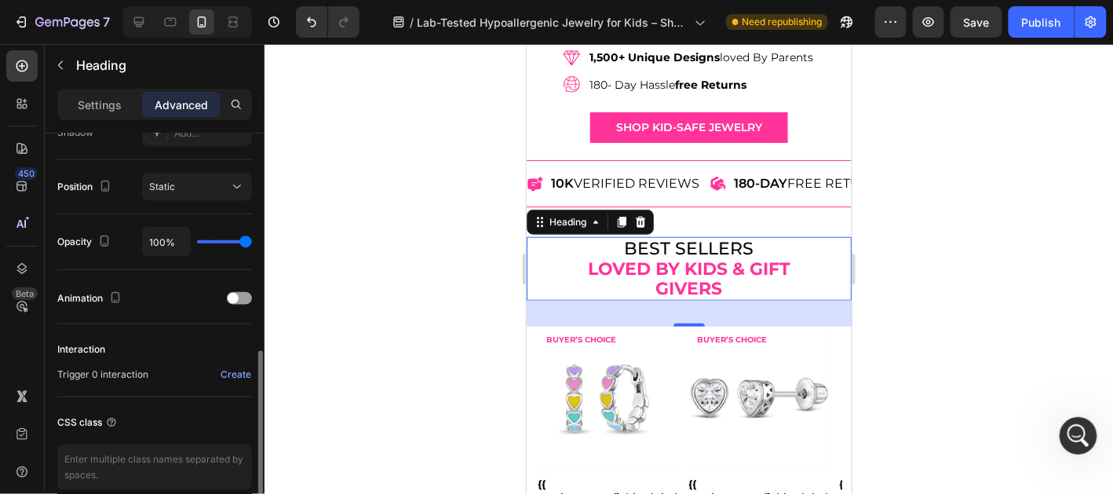
scroll to position [615, 0]
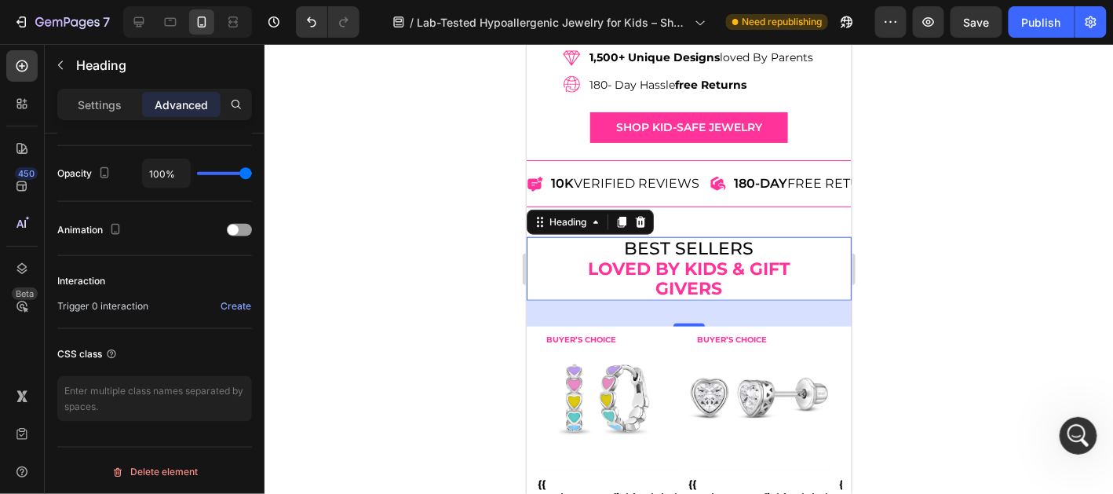
click at [988, 259] on div at bounding box center [689, 269] width 849 height 450
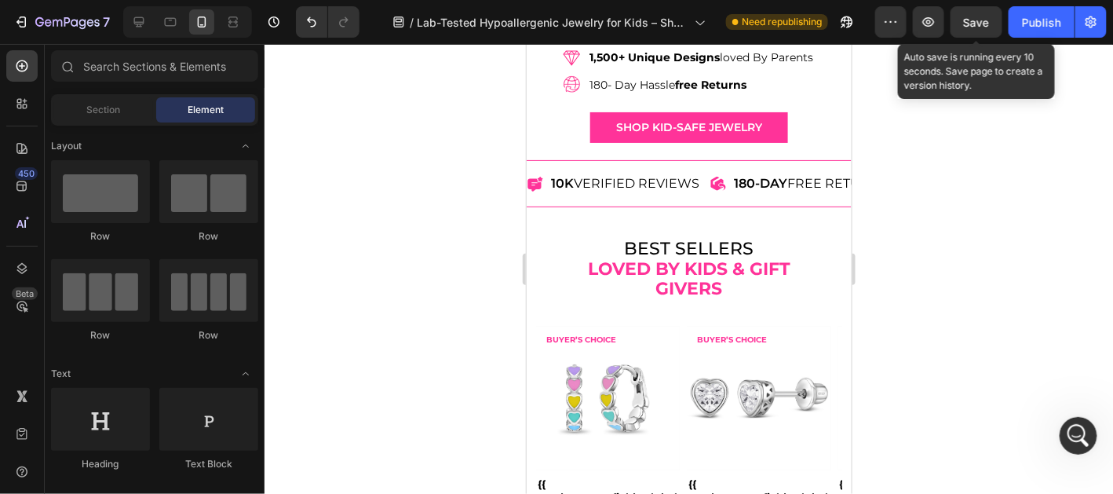
click at [981, 16] on span "Save" at bounding box center [977, 22] width 26 height 13
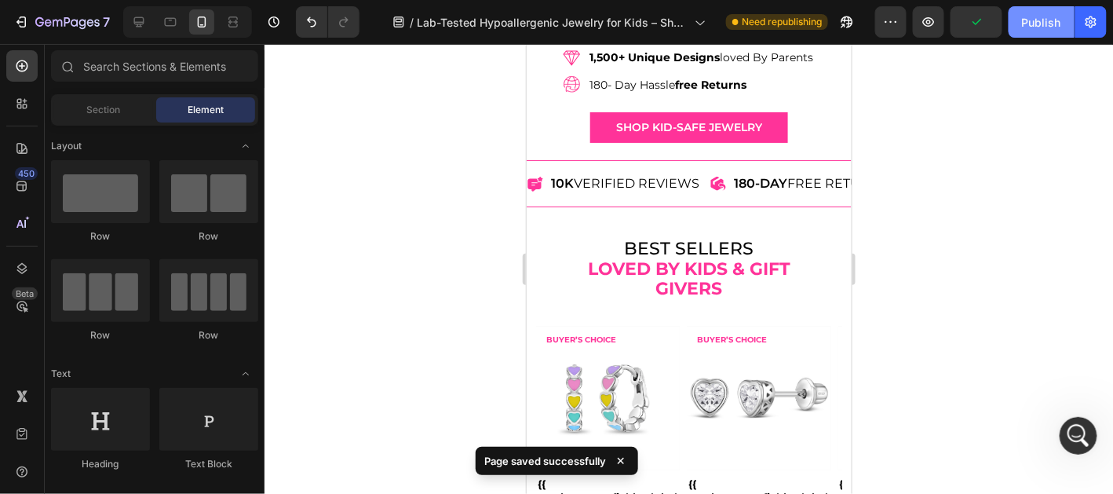
click at [1026, 24] on div "Publish" at bounding box center [1041, 22] width 39 height 16
click at [144, 26] on icon at bounding box center [139, 22] width 16 height 16
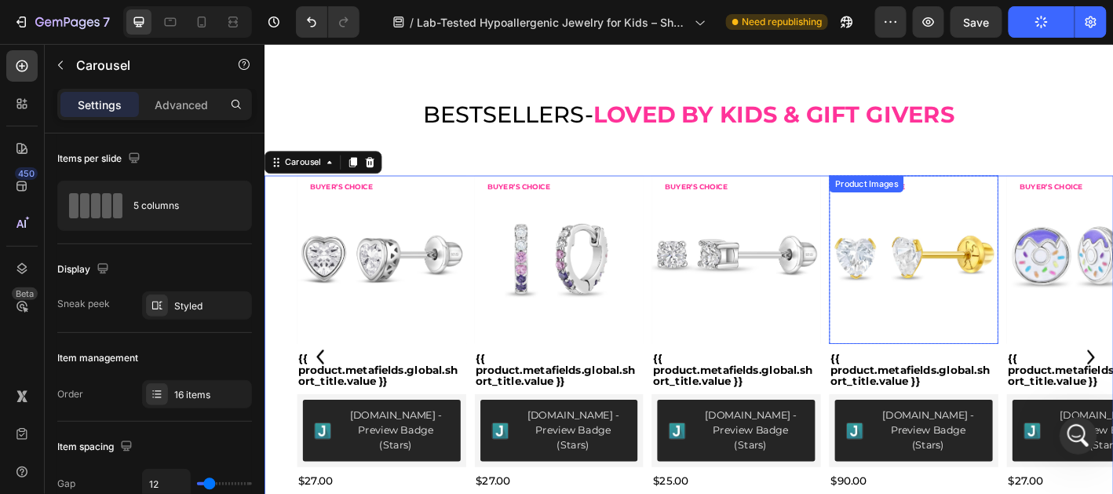
click at [999, 290] on img at bounding box center [984, 284] width 188 height 188
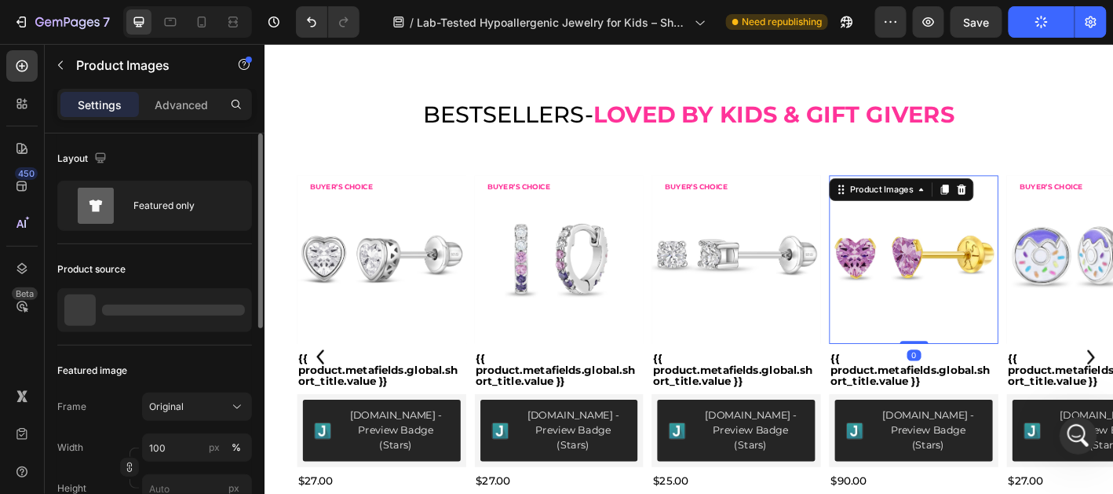
scroll to position [78, 0]
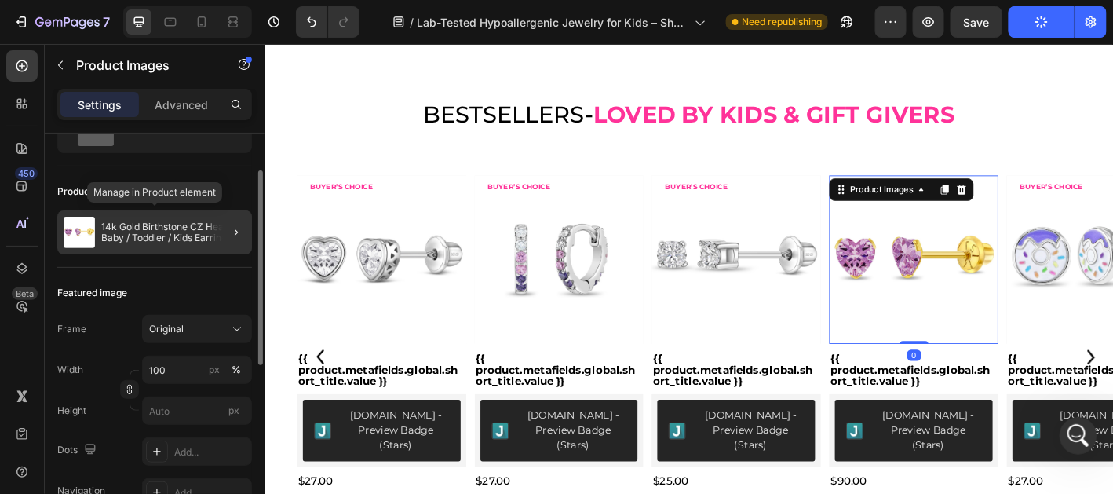
click at [179, 217] on div "14k Gold Birthstone CZ Heart Baby / Toddler / Kids Earrings Safety Screw Back" at bounding box center [154, 232] width 195 height 44
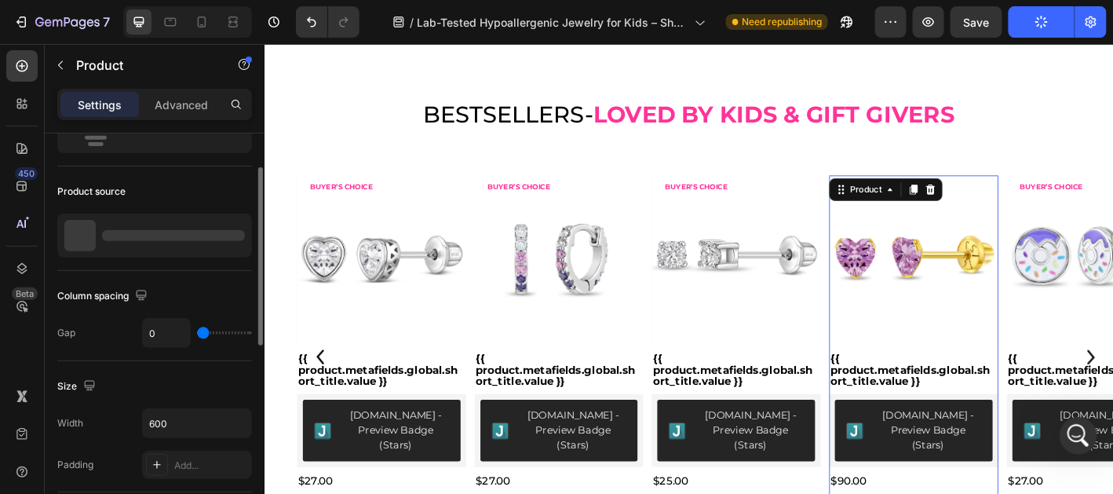
scroll to position [0, 0]
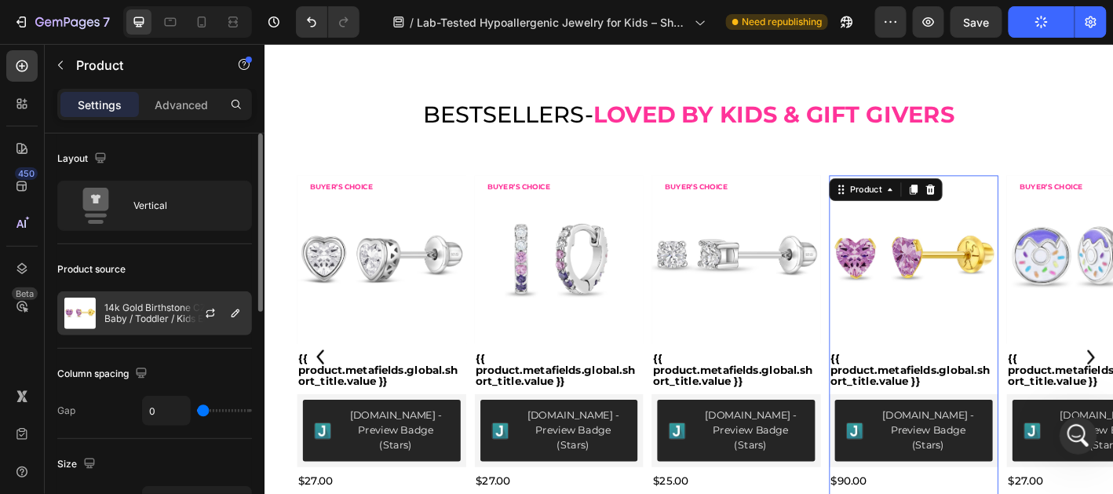
click at [181, 305] on p "14k Gold Birthstone CZ Heart Baby / Toddler / Kids Earrings Safety Screw Back" at bounding box center [174, 313] width 141 height 22
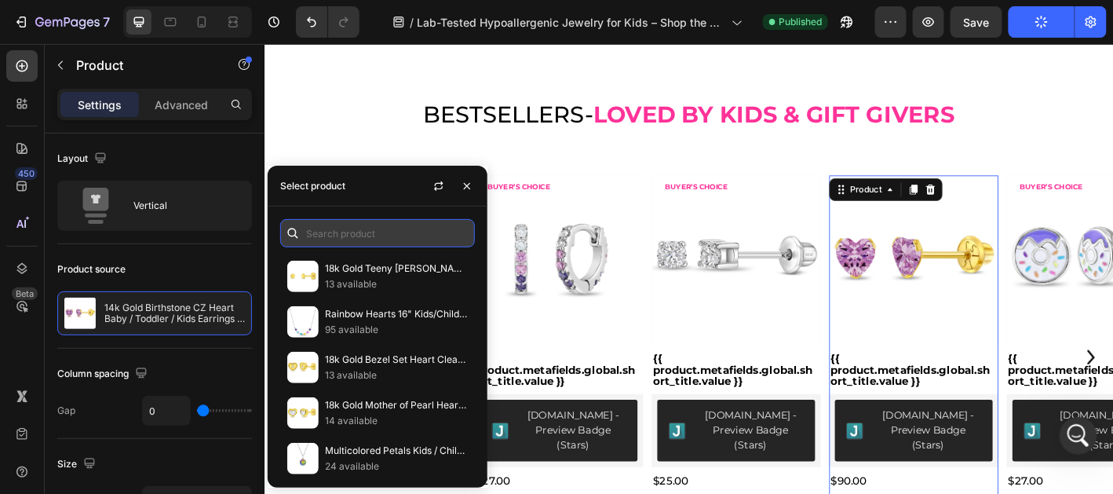
click at [338, 236] on input "text" at bounding box center [377, 233] width 195 height 28
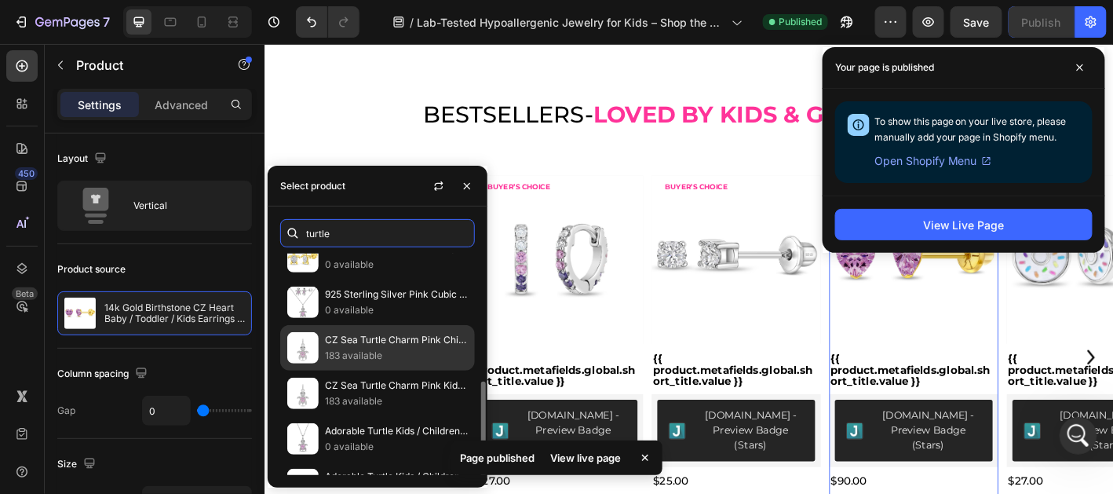
scroll to position [184, 0]
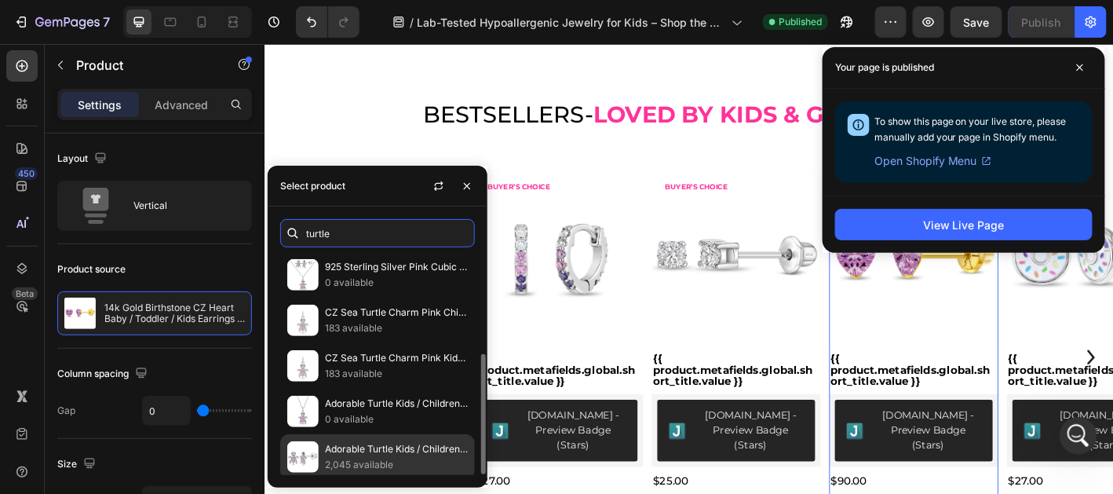
type input "turtle"
click at [400, 458] on p "2,045 available" at bounding box center [396, 465] width 143 height 16
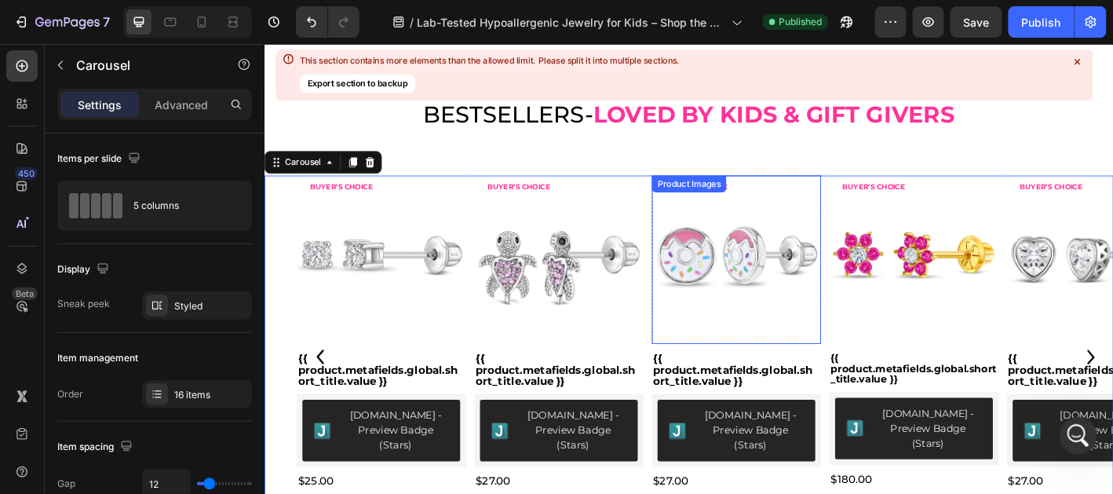
click at [814, 292] on img at bounding box center [788, 284] width 188 height 188
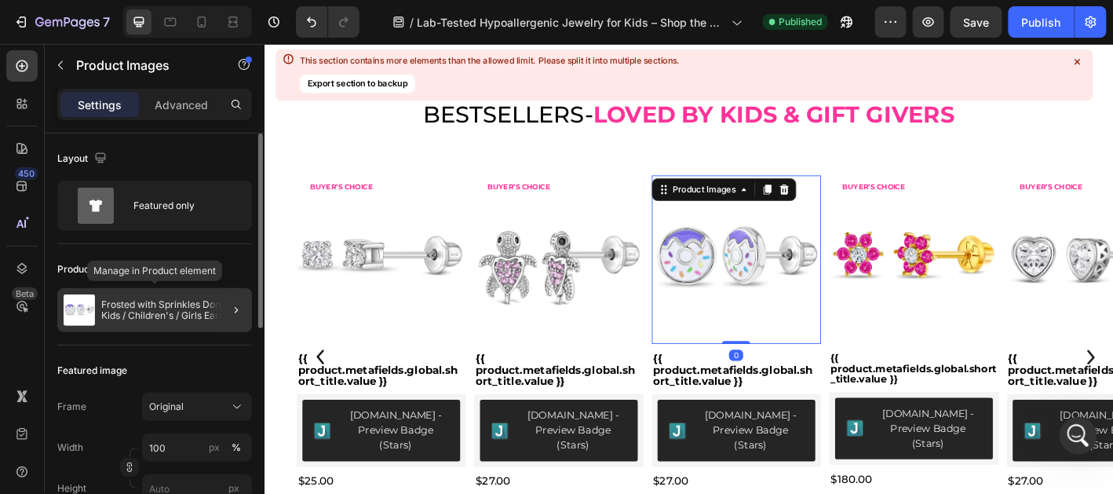
click at [181, 301] on p "Frosted with Sprinkles Donut Kids / Children's / Girls Earrings Screw Back Enam…" at bounding box center [173, 310] width 144 height 22
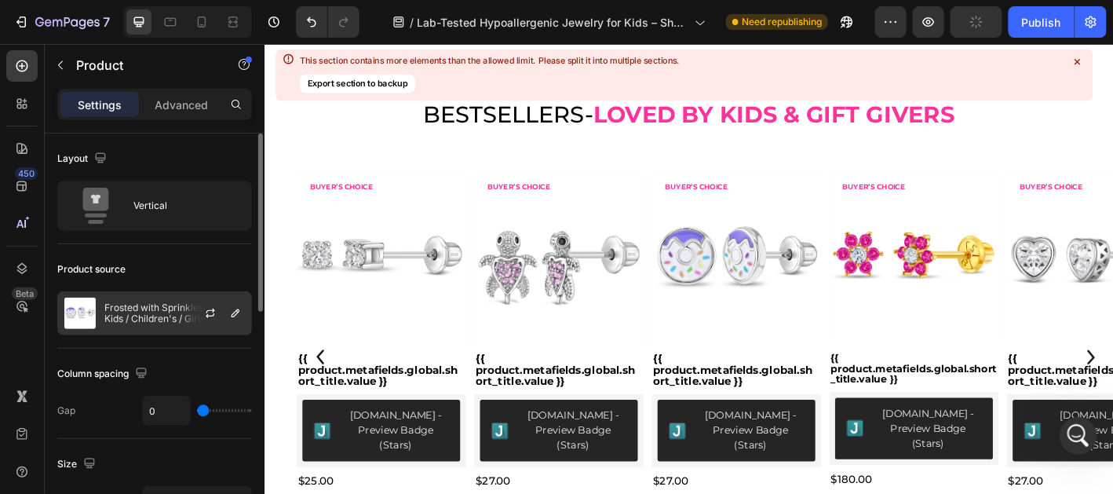
click at [173, 304] on p "Frosted with Sprinkles Donut Kids / Children's / Girls Earrings Screw Back Enam…" at bounding box center [174, 313] width 141 height 22
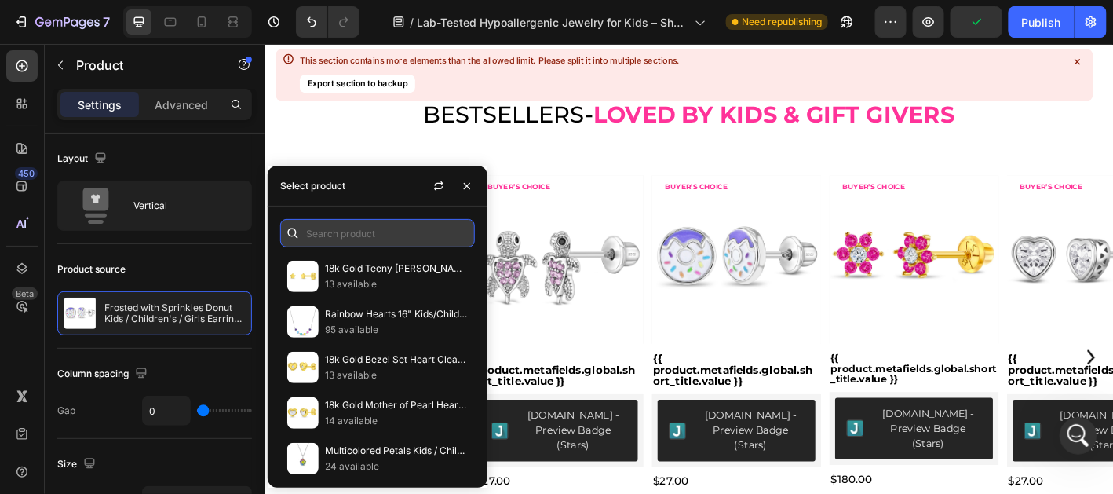
click at [363, 229] on input "text" at bounding box center [377, 233] width 195 height 28
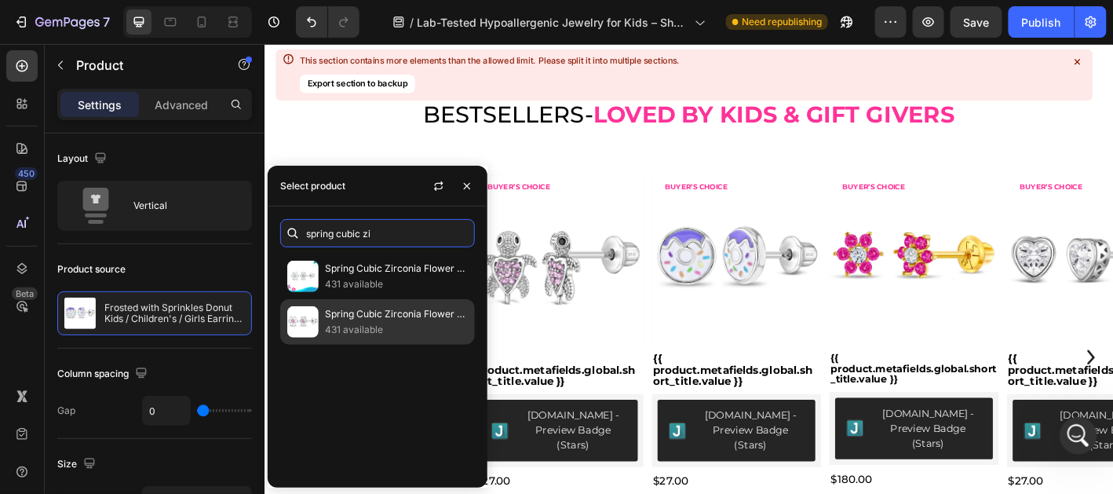
type input "spring cubic zi"
click at [375, 318] on p "Spring Cubic Zirconia Flower Baby / Toddler / Kids Earrings Screw Back - Sterli…" at bounding box center [396, 314] width 143 height 16
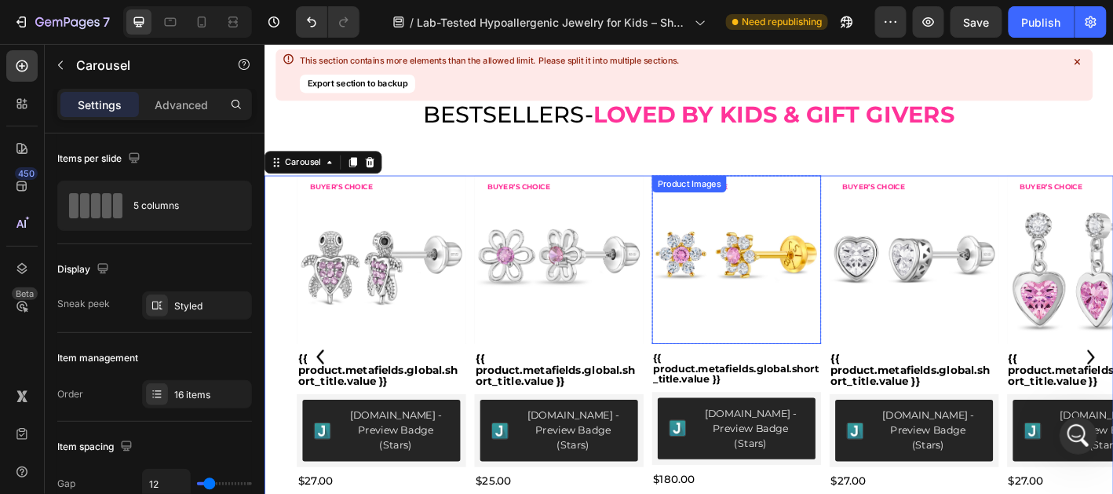
click at [787, 306] on img at bounding box center [788, 284] width 188 height 188
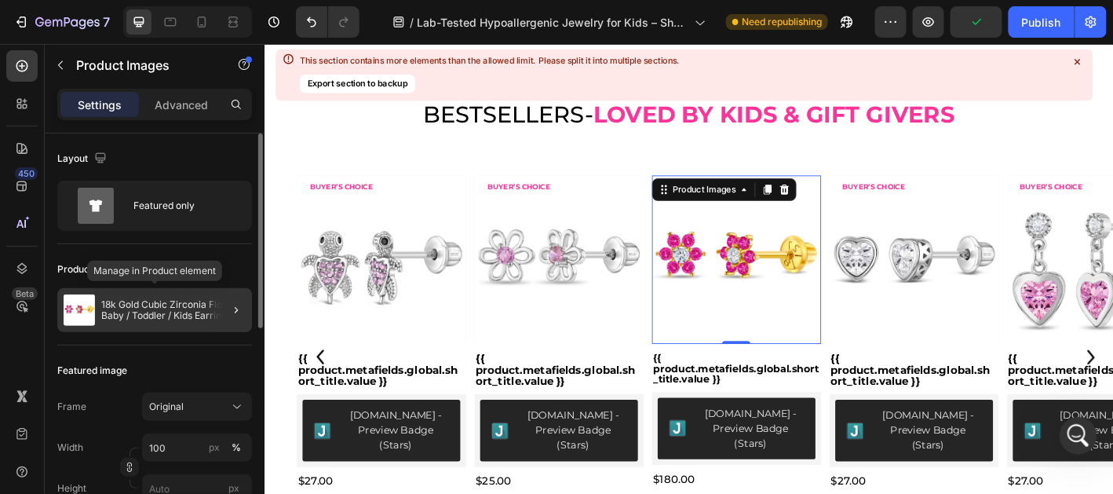
click at [139, 316] on p "18k Gold Cubic Zirconia Flower Baby / Toddler / Kids Earrings Safety Screw Back" at bounding box center [173, 310] width 144 height 22
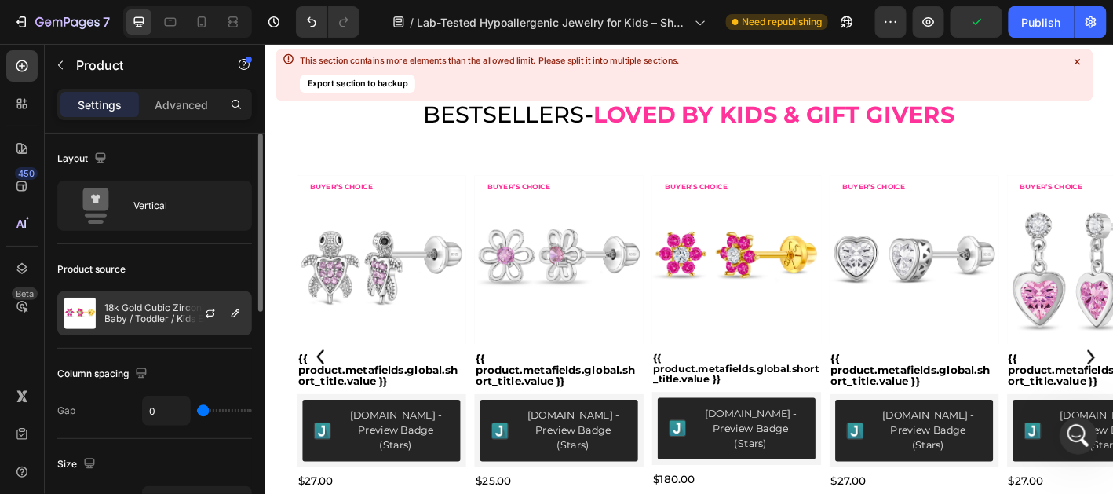
click at [171, 308] on p "18k Gold Cubic Zirconia Flower Baby / Toddler / Kids Earrings Safety Screw Back" at bounding box center [174, 313] width 141 height 22
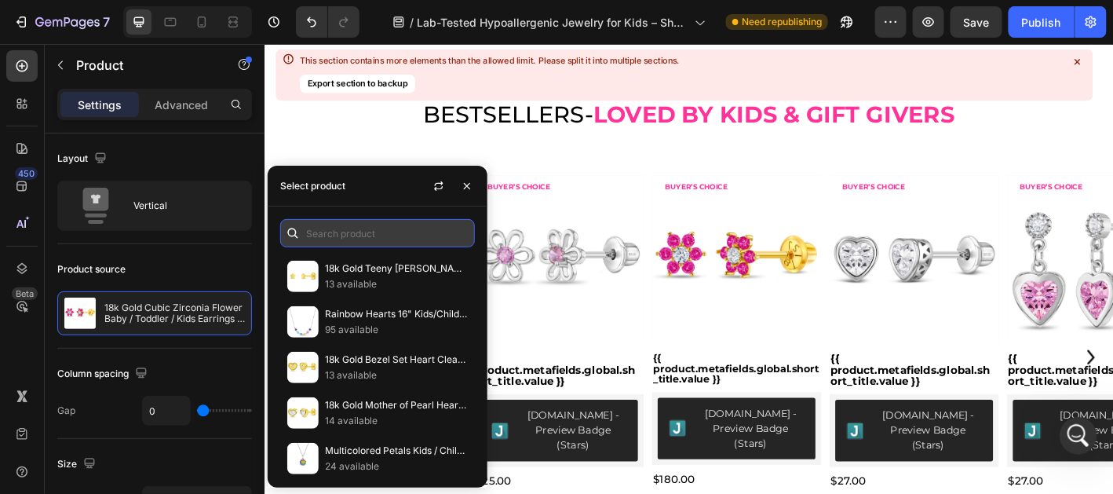
click at [347, 225] on input "text" at bounding box center [377, 233] width 195 height 28
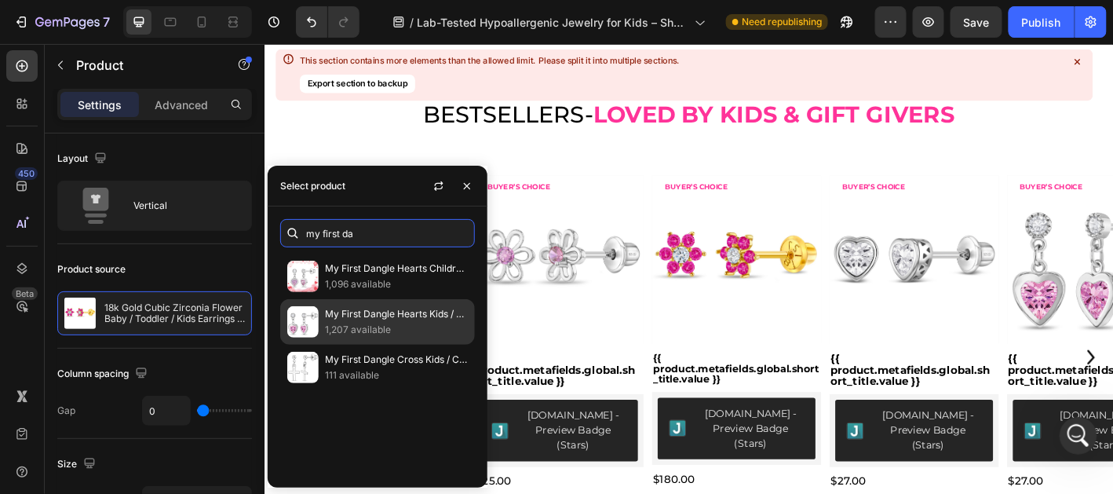
type input "my first da"
drag, startPoint x: 385, startPoint y: 321, endPoint x: 445, endPoint y: 308, distance: 61.1
click at [385, 322] on p "1,207 available" at bounding box center [396, 330] width 143 height 16
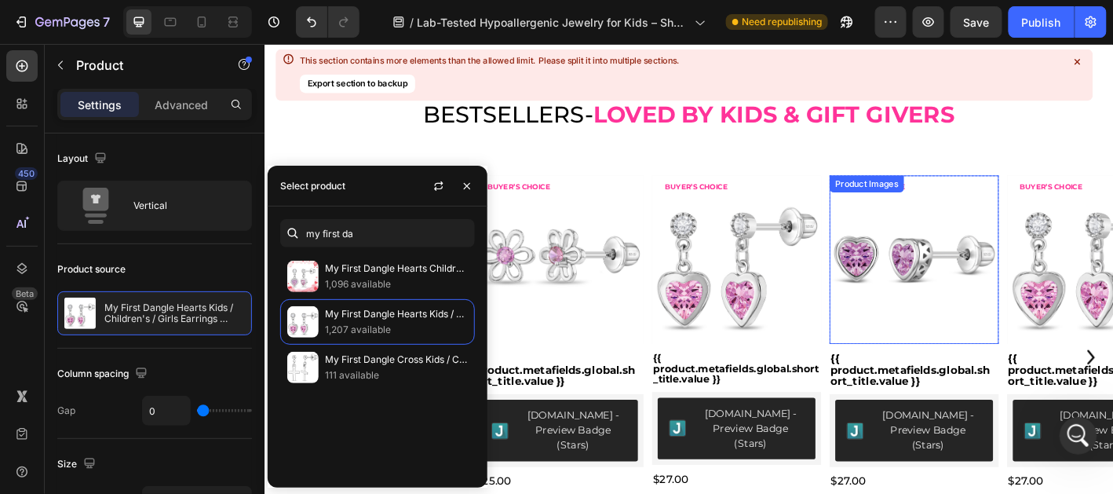
click at [998, 298] on img at bounding box center [984, 284] width 188 height 188
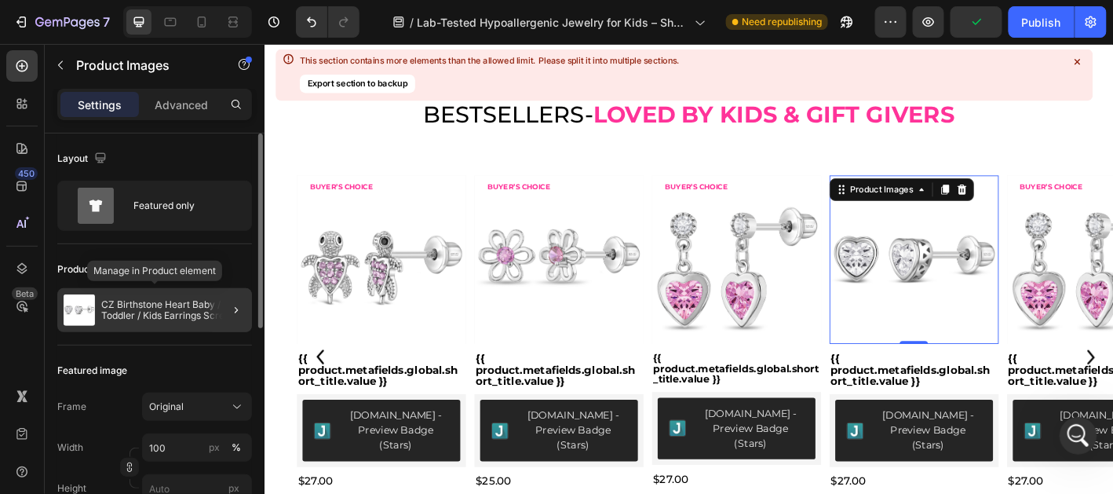
click at [148, 316] on p "CZ Birthstone Heart Baby / Toddler / Kids Earrings Screw Back Basket Setting - …" at bounding box center [173, 310] width 144 height 22
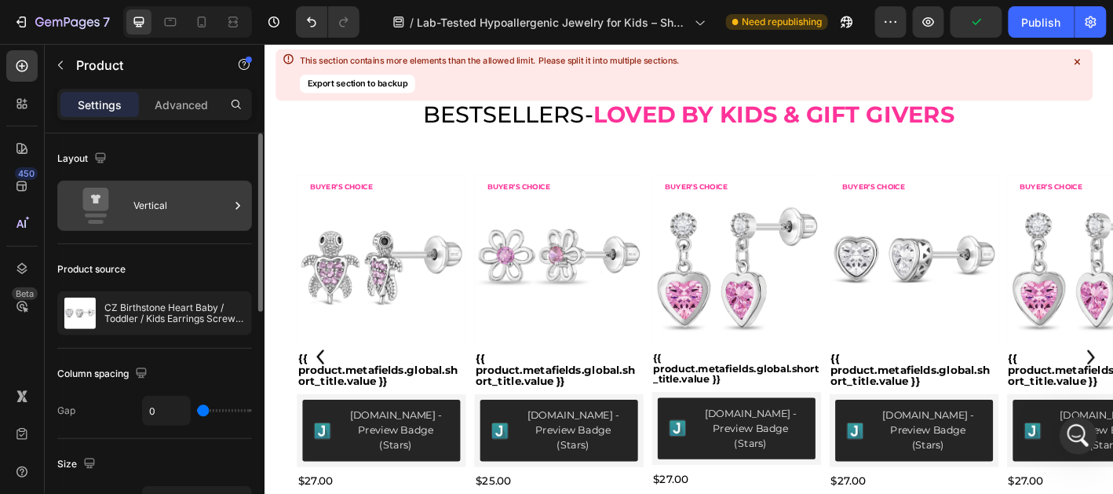
click at [157, 212] on div "Vertical" at bounding box center [181, 206] width 96 height 36
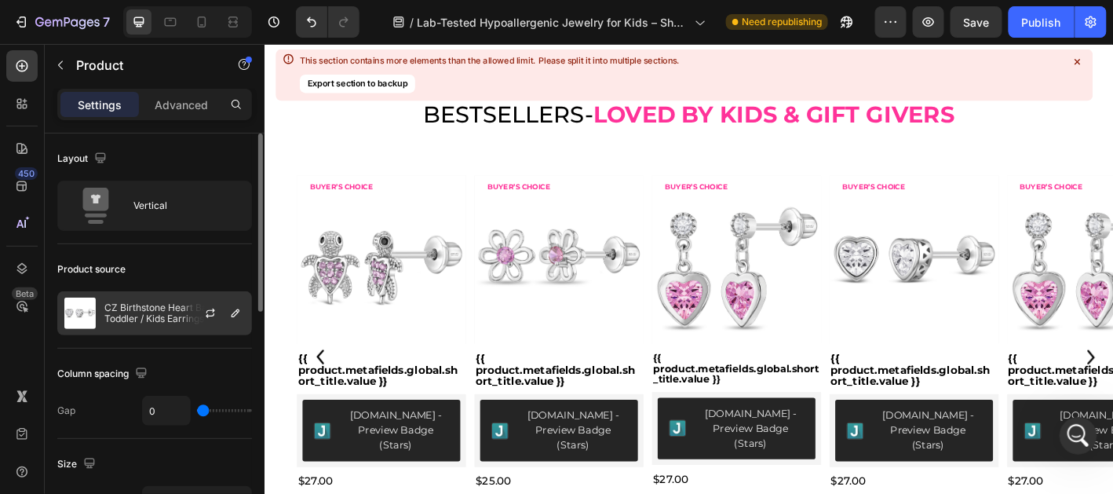
click at [187, 313] on div at bounding box center [216, 313] width 69 height 42
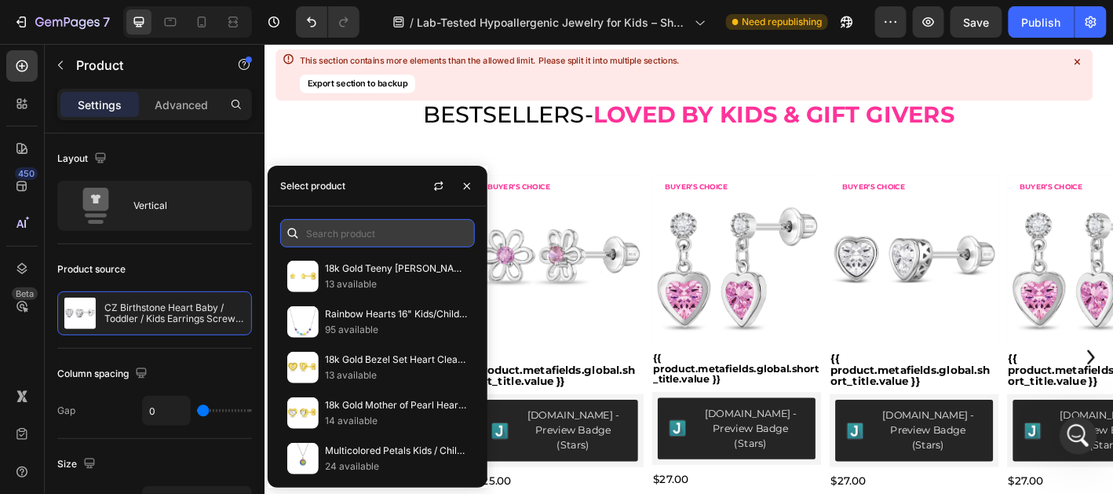
click at [328, 232] on input "text" at bounding box center [377, 233] width 195 height 28
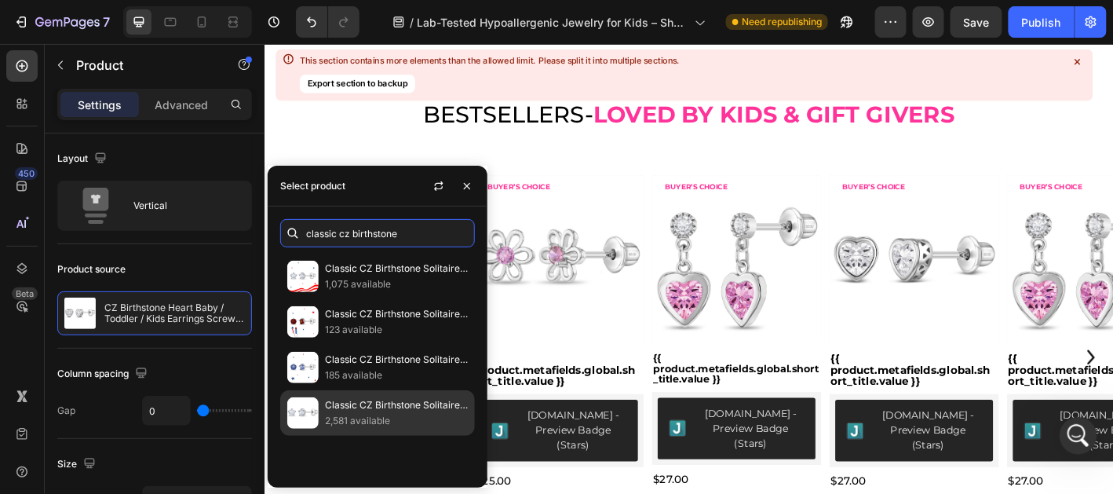
type input "classic cz birthstone"
click at [396, 417] on p "2,581 available" at bounding box center [396, 421] width 143 height 16
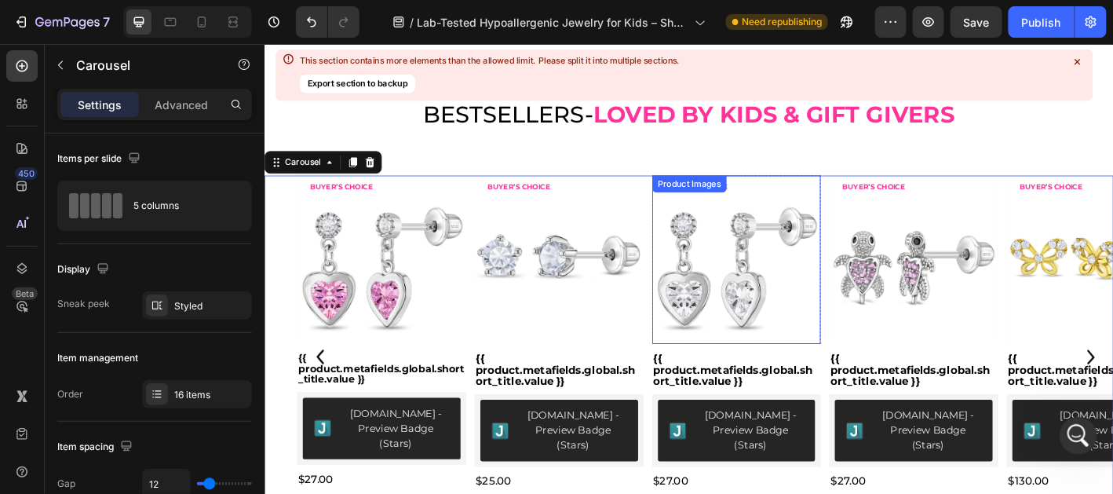
click at [746, 327] on img at bounding box center [788, 284] width 188 height 188
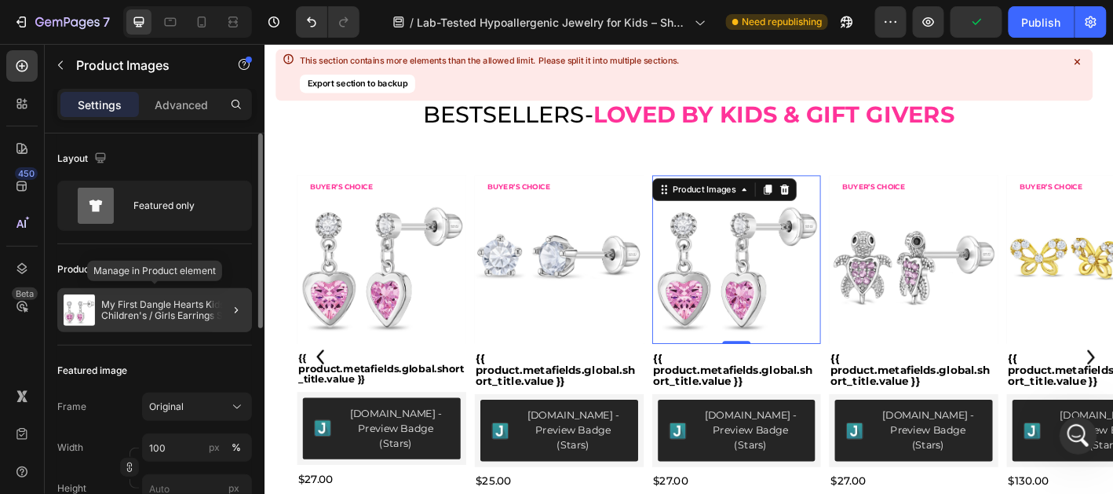
click at [165, 305] on p "My First Dangle Hearts Kids / Children's / Girls Earrings Screw Back - Sterling…" at bounding box center [173, 310] width 144 height 22
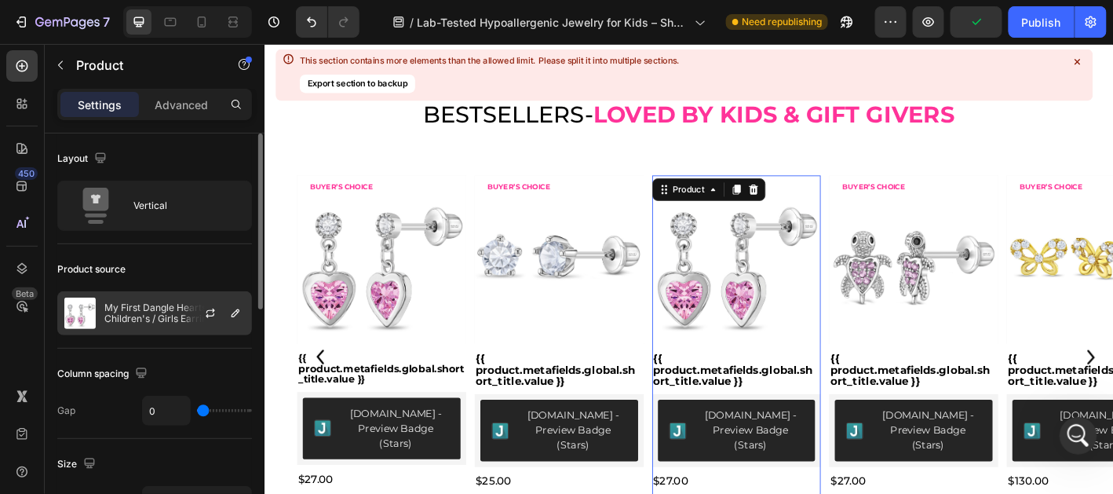
click at [168, 303] on p "My First Dangle Hearts Kids / Children's / Girls Earrings Screw Back - Sterling…" at bounding box center [174, 313] width 141 height 22
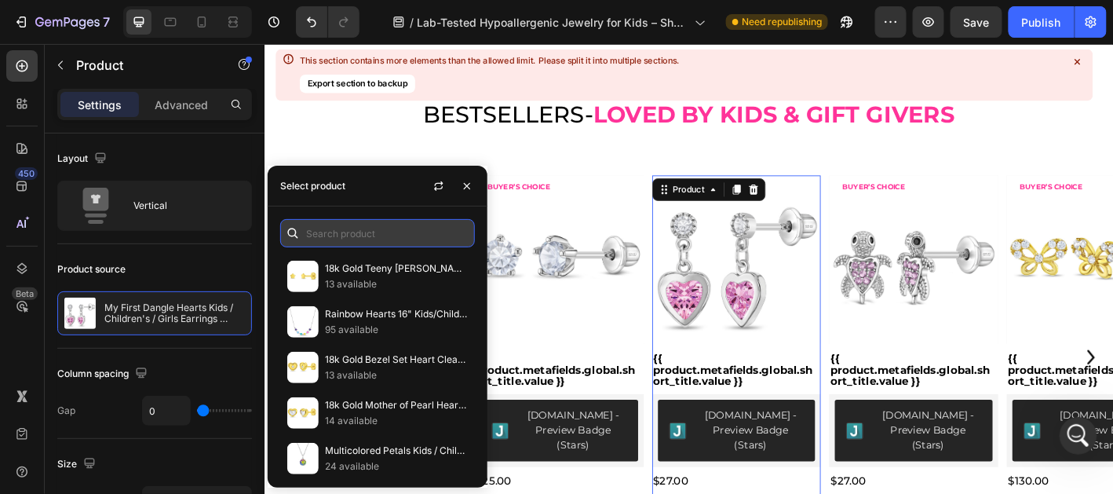
click at [359, 224] on input "text" at bounding box center [377, 233] width 195 height 28
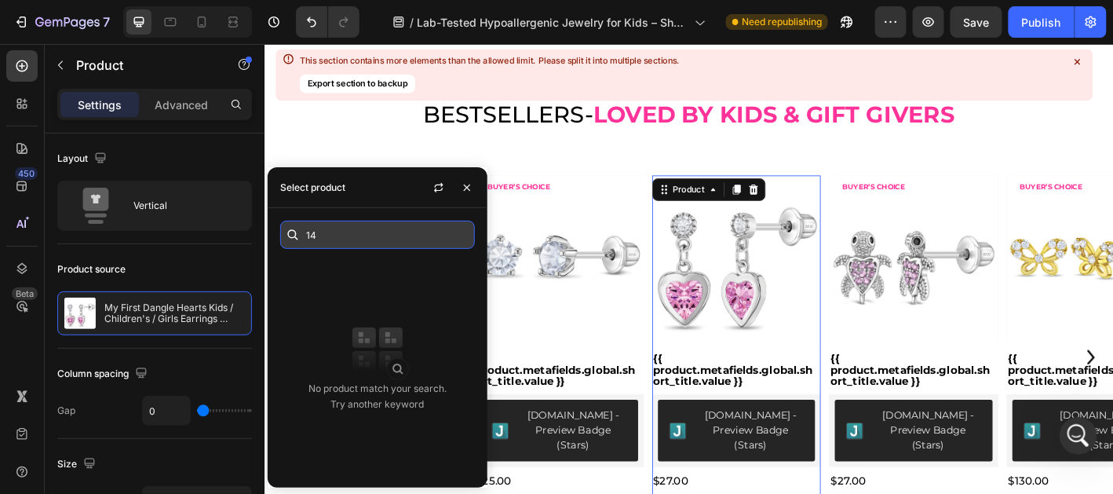
type input "1"
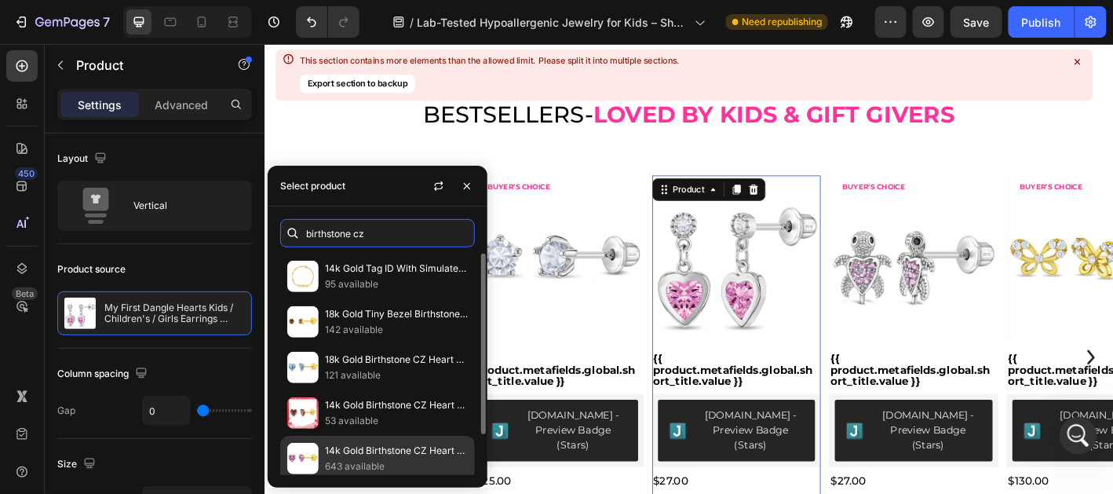
type input "birthstone cz"
click at [403, 447] on p "14k Gold Birthstone CZ Heart Baby / Toddler / Kids Earrings Safety Screw Back" at bounding box center [396, 451] width 143 height 16
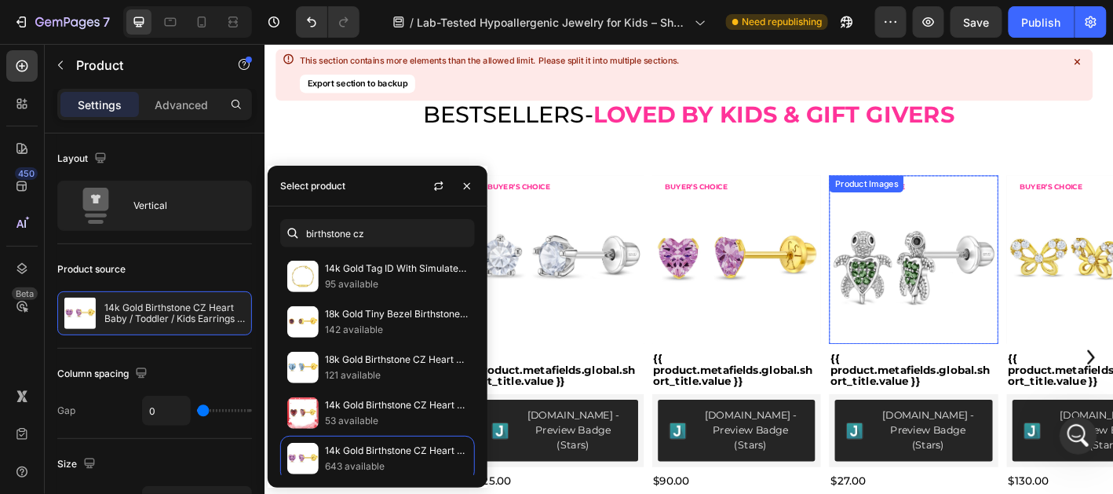
click at [1031, 281] on img at bounding box center [984, 284] width 188 height 188
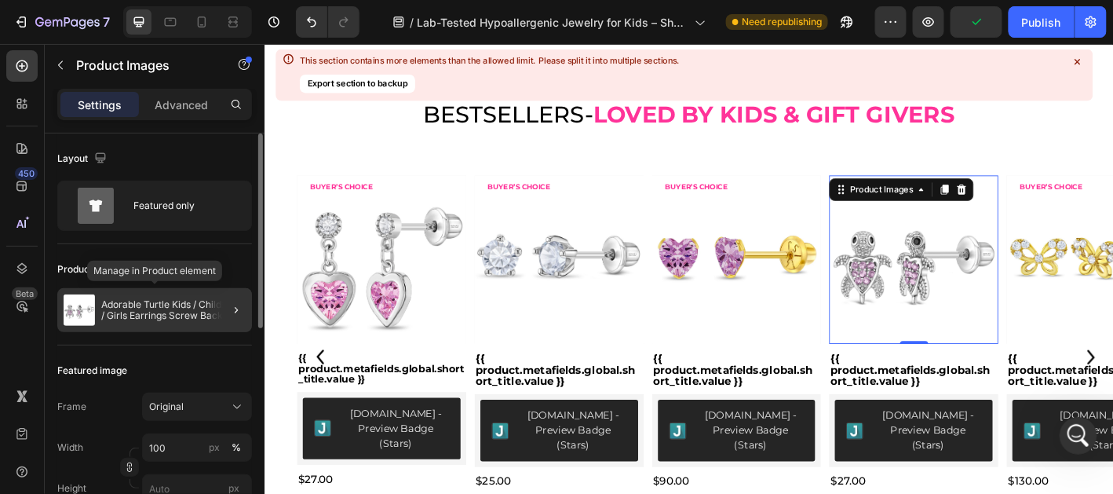
click at [168, 305] on p "Adorable Turtle Kids / Children's / Girls Earrings Screw Back Cubic Zirconia - …" at bounding box center [173, 310] width 144 height 22
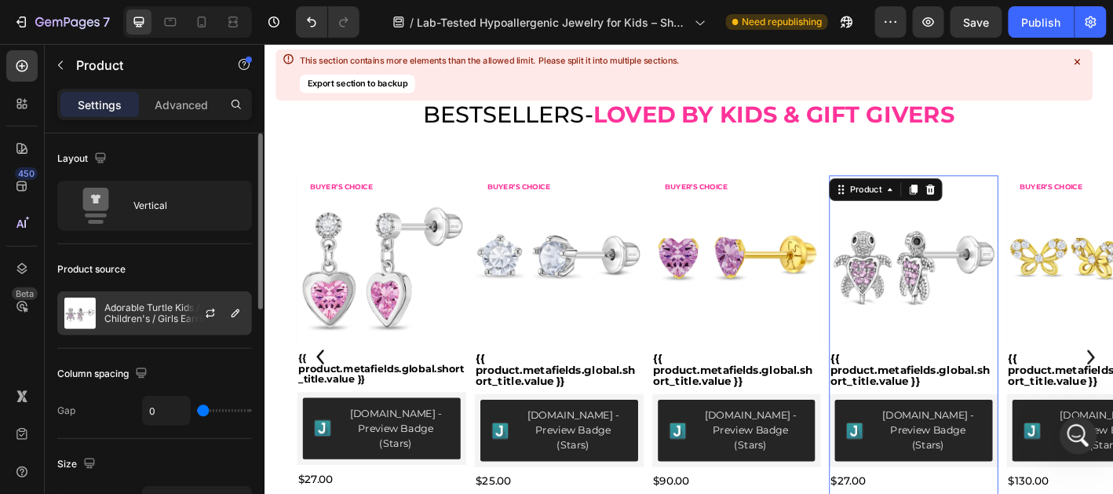
click at [146, 315] on p "Adorable Turtle Kids / Children's / Girls Earrings Screw Back Cubic Zirconia - …" at bounding box center [174, 313] width 141 height 22
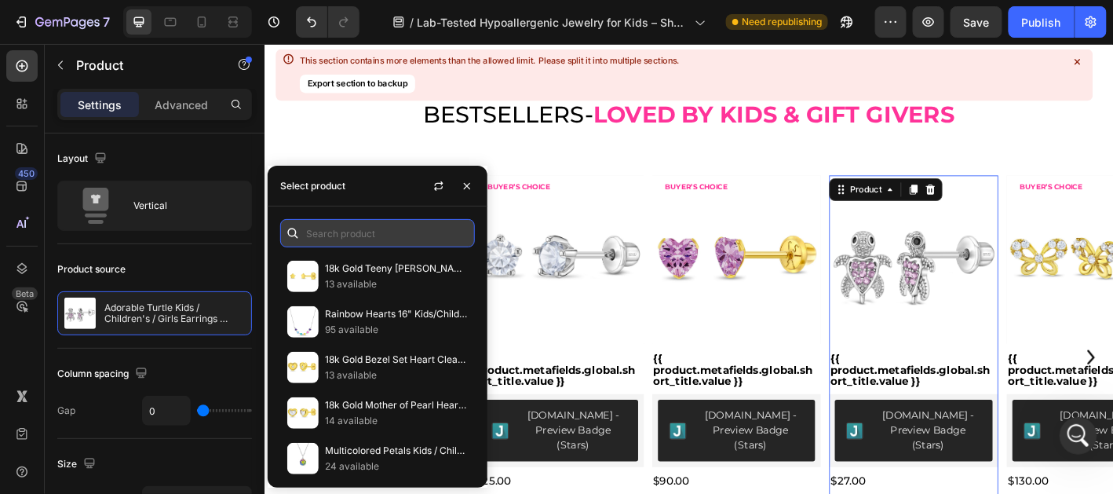
click at [345, 238] on input "text" at bounding box center [377, 233] width 195 height 28
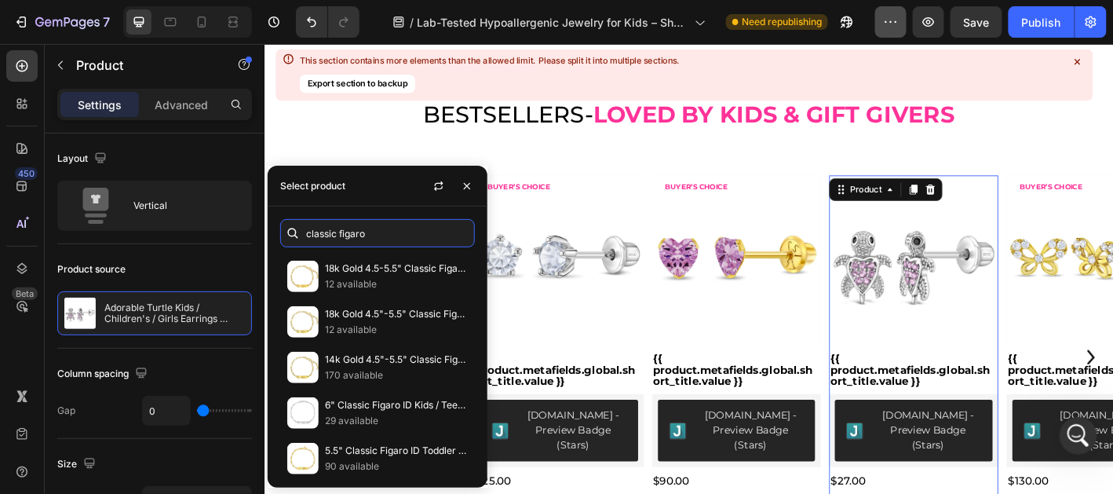
type input "classic figaro"
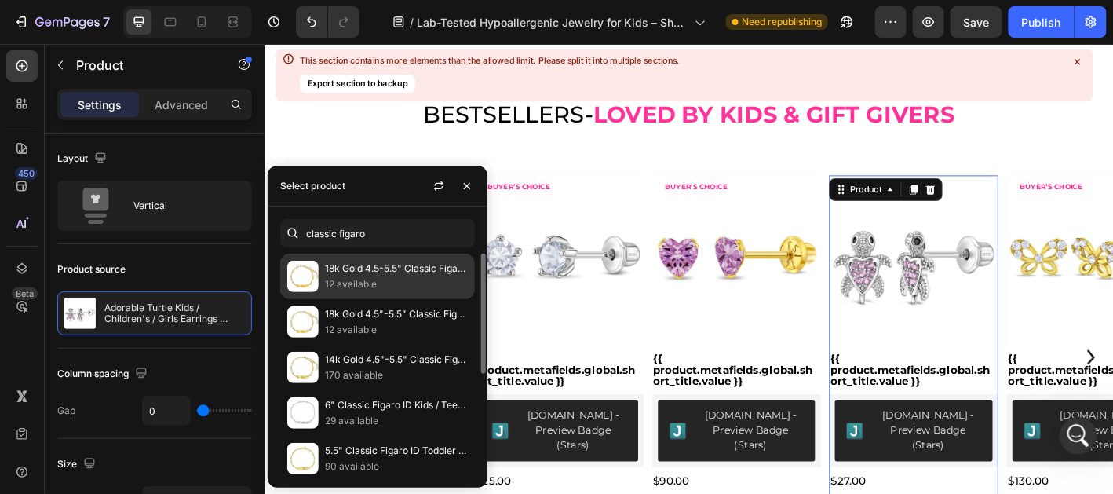
click at [436, 276] on p "18k Gold 4.5-5.5" Classic Figaro Identification Baby / Toddler / Kids Bracelet …" at bounding box center [396, 269] width 143 height 16
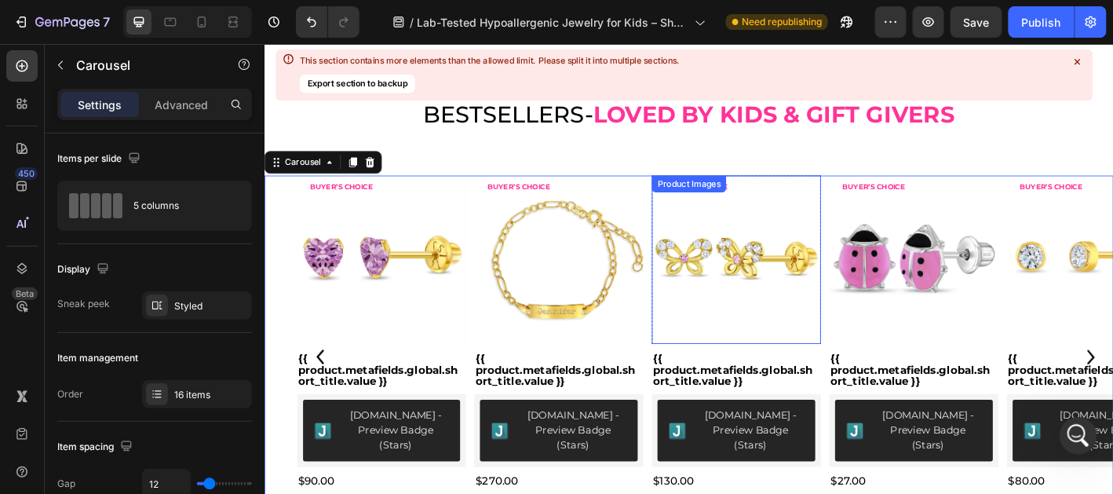
drag, startPoint x: 754, startPoint y: 277, endPoint x: 740, endPoint y: 275, distance: 13.6
click at [754, 277] on img at bounding box center [788, 284] width 188 height 188
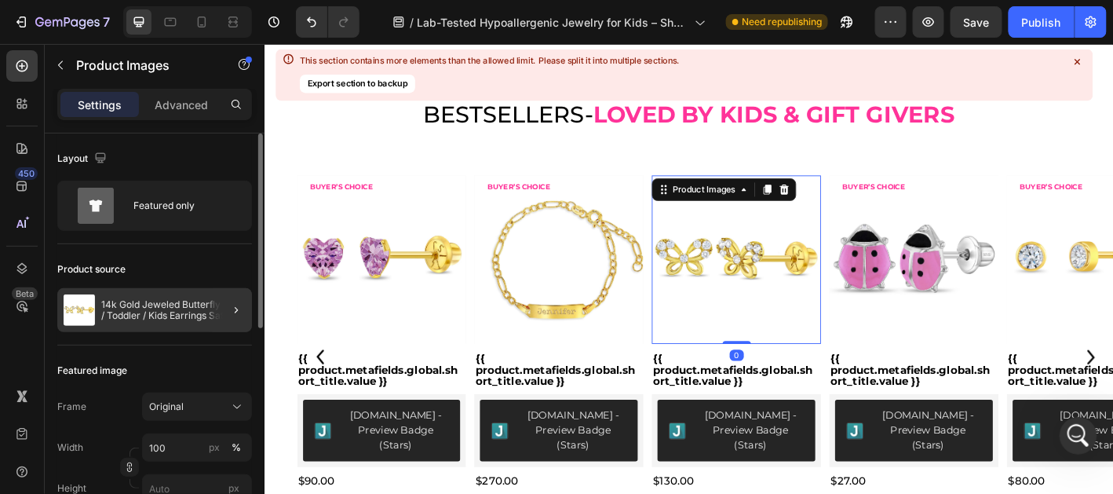
click at [217, 301] on div at bounding box center [230, 310] width 44 height 44
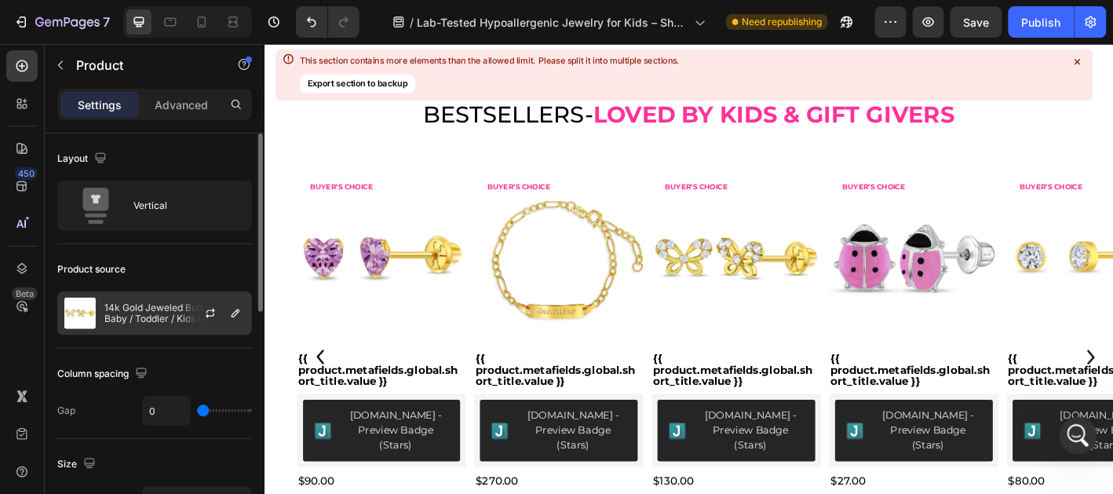
click at [184, 310] on div at bounding box center [216, 313] width 69 height 42
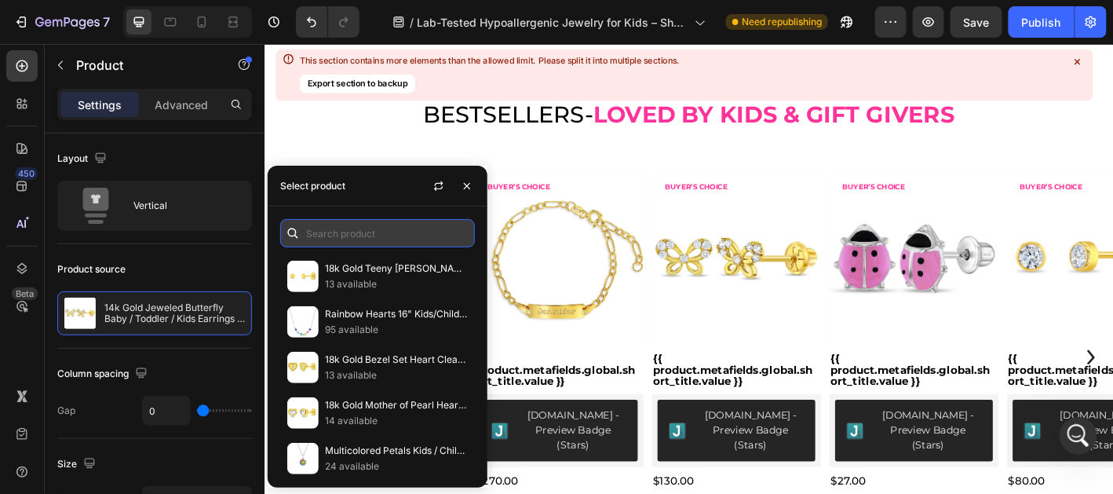
click at [358, 234] on input "text" at bounding box center [377, 233] width 195 height 28
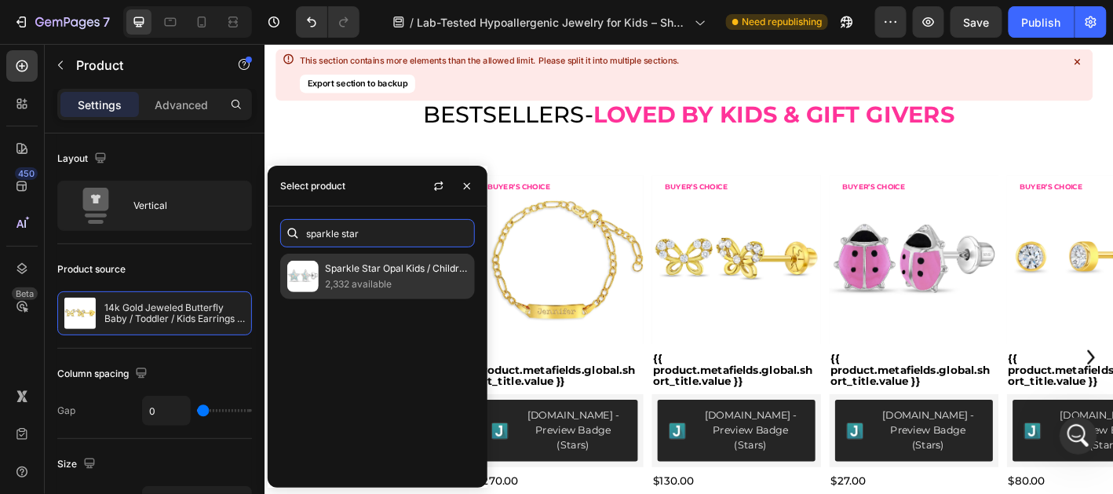
type input "sparkle star"
click at [379, 275] on p "Sparkle Star Opal Kids / Children's / Girls Earrings Screw Back - Sterling Silv…" at bounding box center [396, 269] width 143 height 16
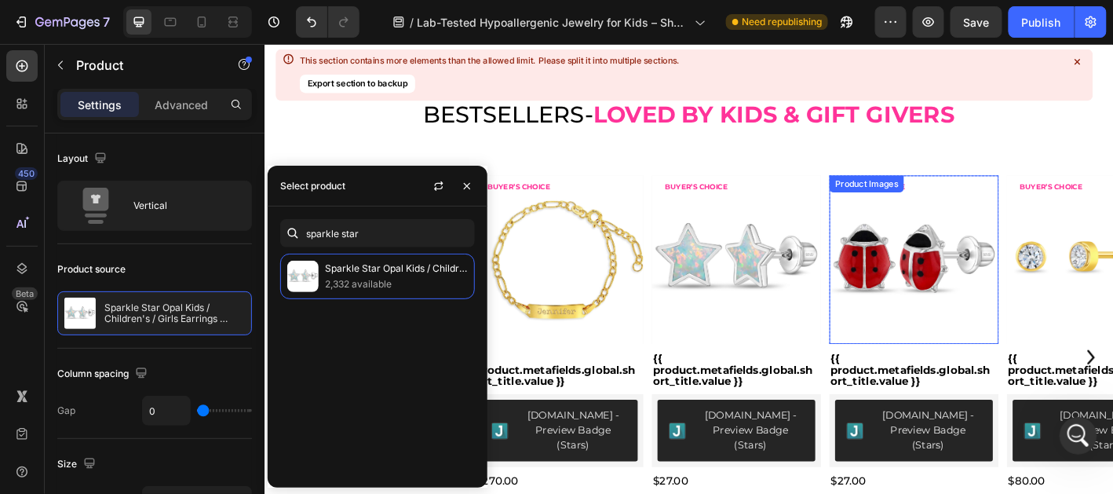
click at [977, 243] on img at bounding box center [984, 284] width 188 height 188
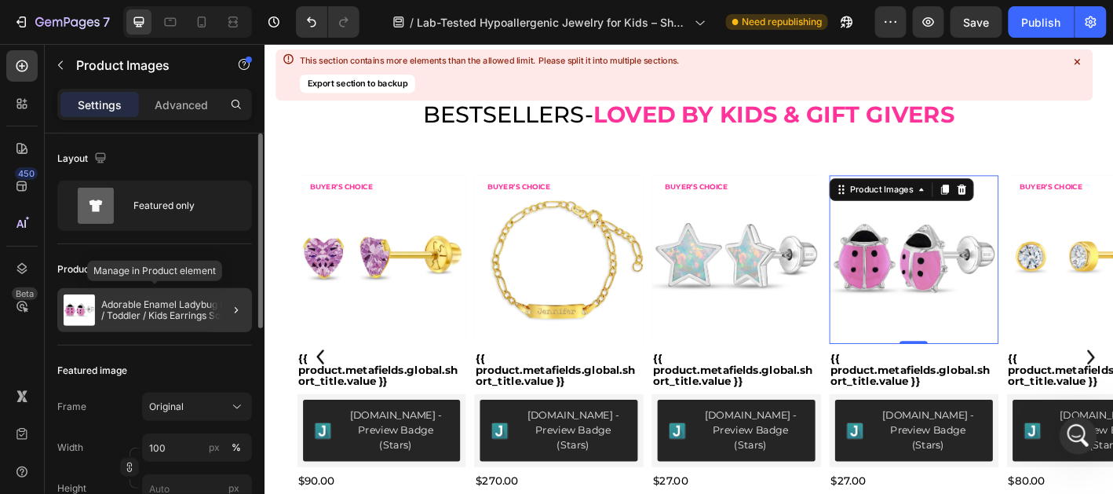
click at [169, 309] on p "Adorable Enamel Ladybug Baby / Toddler / Kids Earrings Screw Back Enamel - Ster…" at bounding box center [173, 310] width 144 height 22
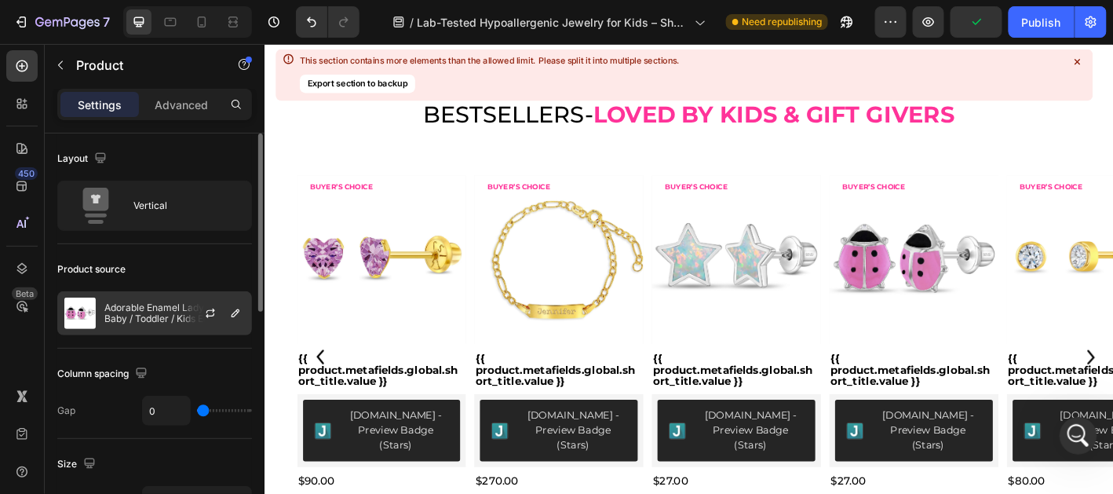
click at [173, 313] on p "Adorable Enamel Ladybug Baby / Toddler / Kids Earrings Screw Back Enamel - Ster…" at bounding box center [174, 313] width 141 height 22
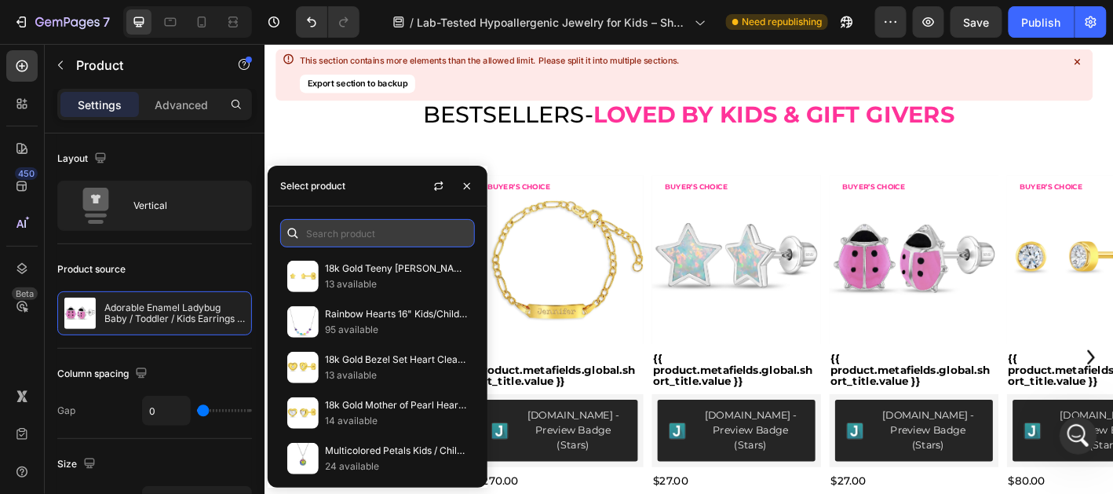
click at [365, 232] on input "text" at bounding box center [377, 233] width 195 height 28
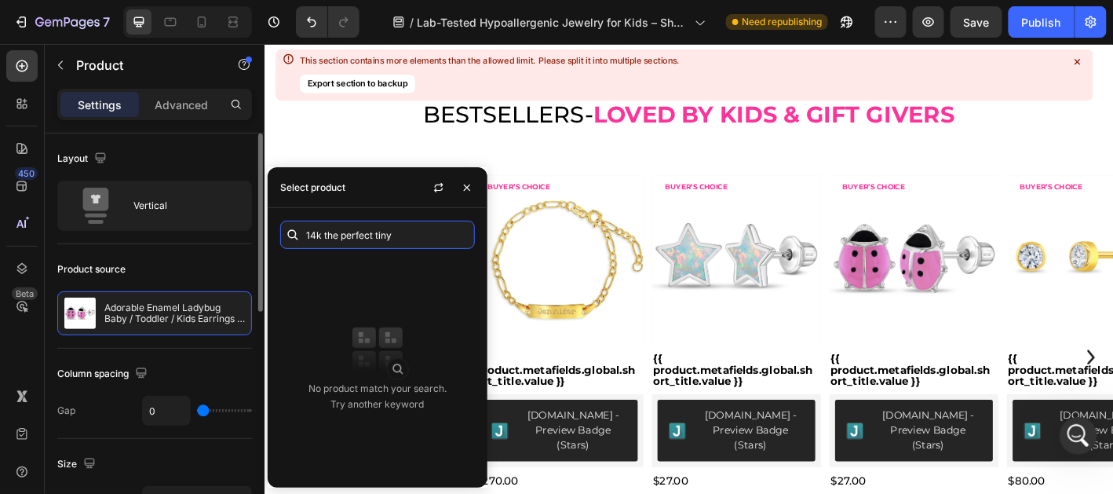
drag, startPoint x: 323, startPoint y: 235, endPoint x: 205, endPoint y: 236, distance: 118.5
click at [205, 0] on body "7 Version history / Lab-Tested Hypoallergenic Jewelry for Kids – Shop the Trust…" at bounding box center [556, 0] width 1113 height 0
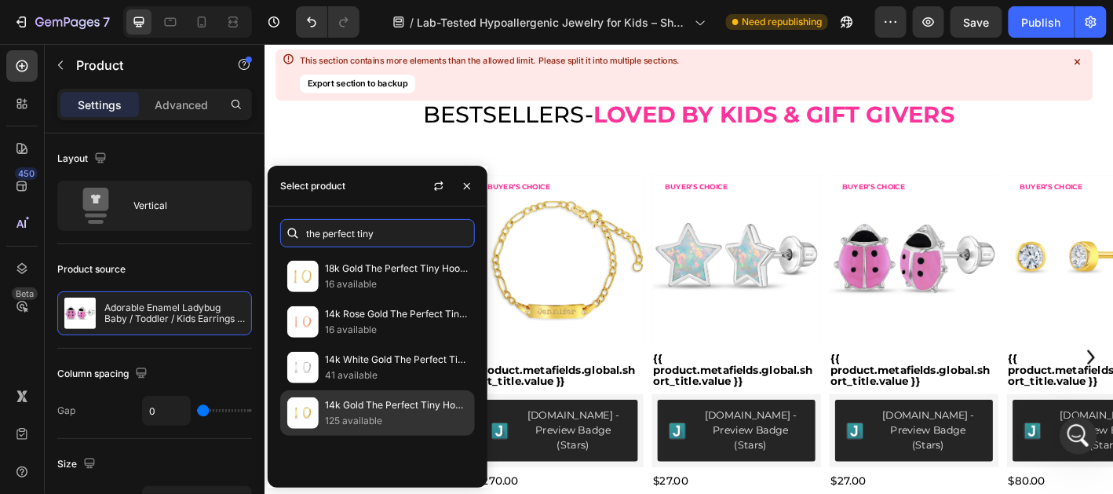
type input "the perfect tiny"
click at [382, 422] on p "125 available" at bounding box center [396, 421] width 143 height 16
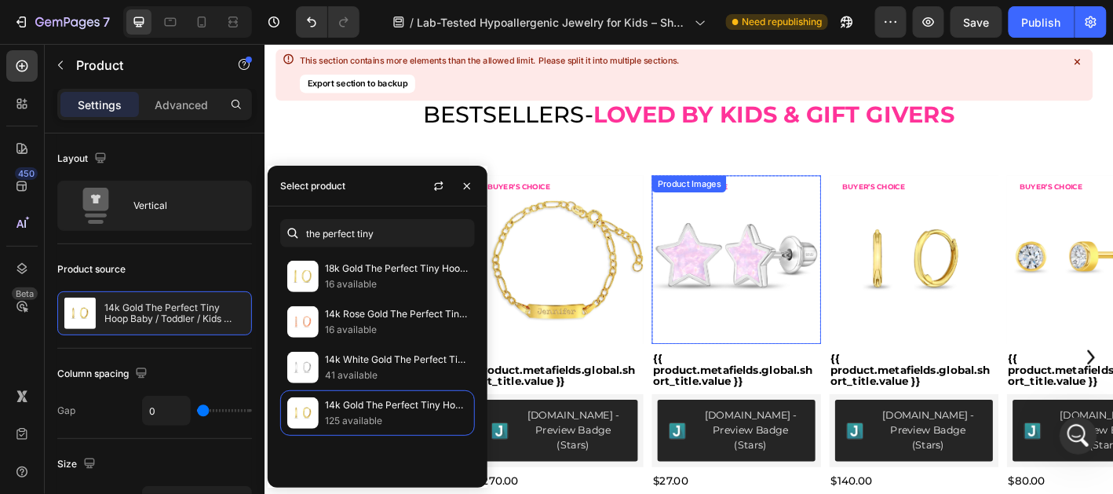
click at [750, 263] on img at bounding box center [788, 284] width 188 height 188
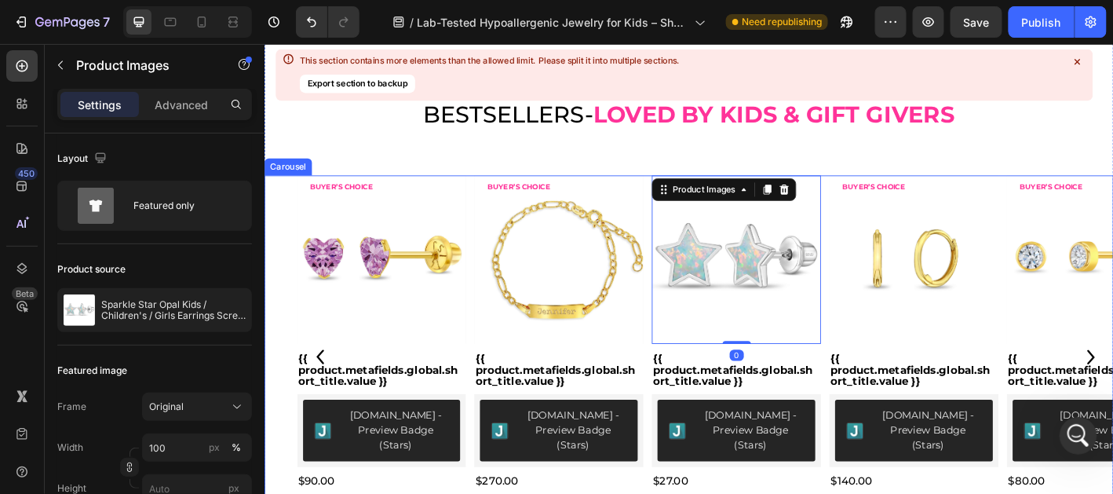
click at [325, 383] on icon "Carousel Back Arrow" at bounding box center [325, 391] width 16 height 16
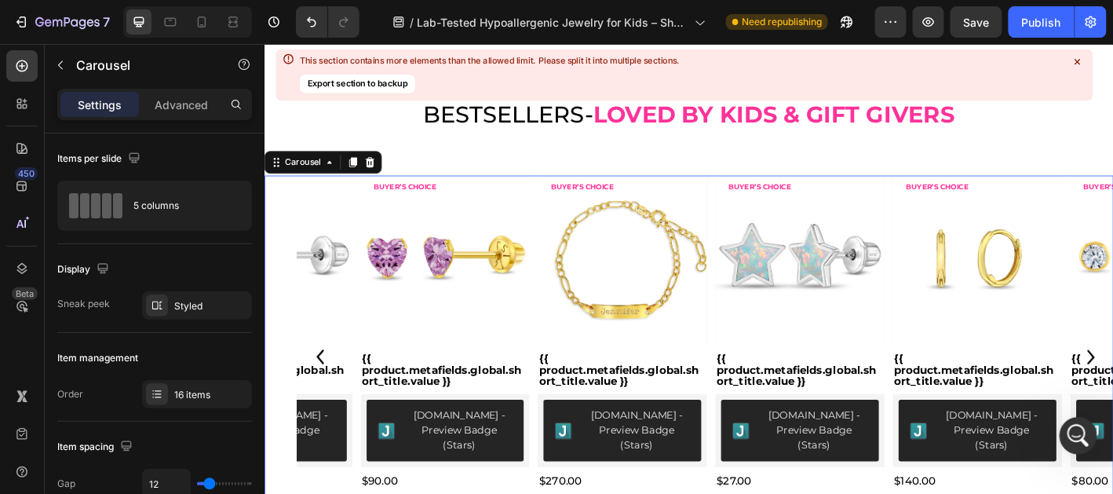
click at [325, 383] on icon "Carousel Back Arrow" at bounding box center [325, 391] width 16 height 16
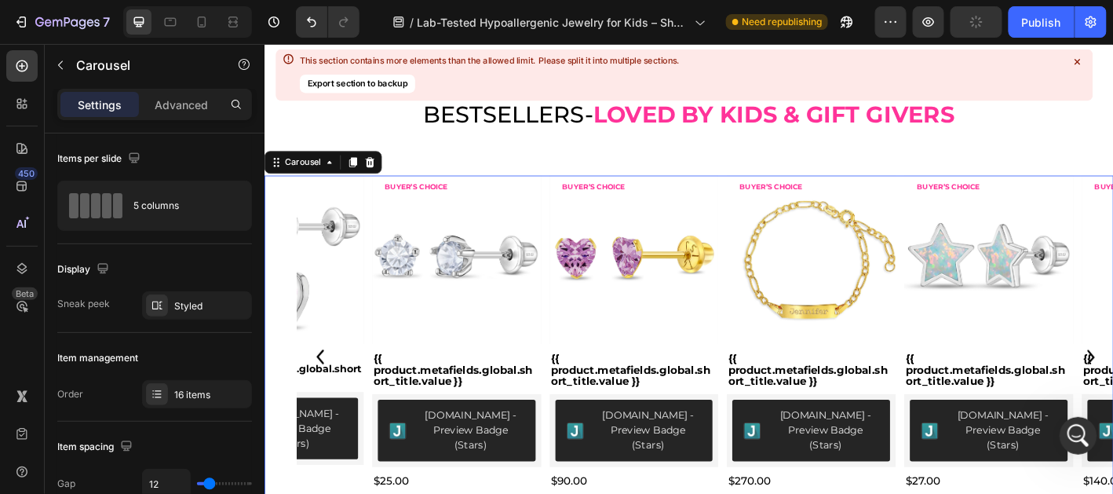
click at [325, 383] on icon "Carousel Back Arrow" at bounding box center [325, 391] width 16 height 16
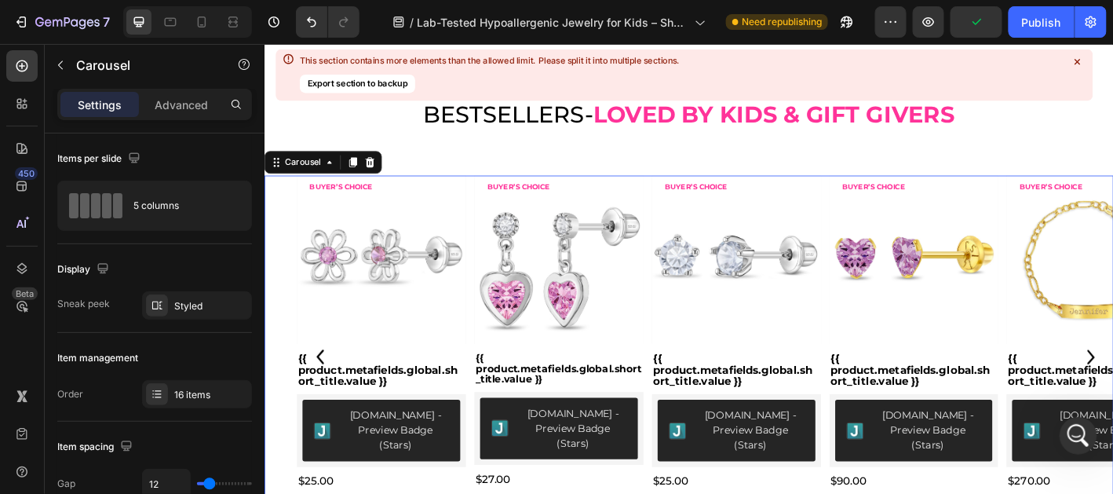
click at [325, 383] on icon "Carousel Back Arrow" at bounding box center [325, 391] width 16 height 16
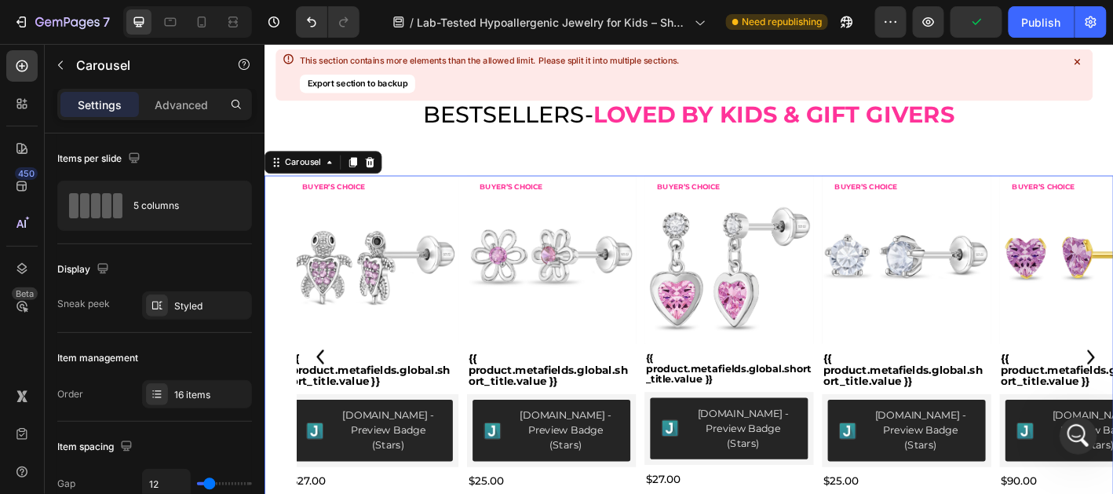
click at [325, 383] on icon "Carousel Back Arrow" at bounding box center [325, 391] width 16 height 16
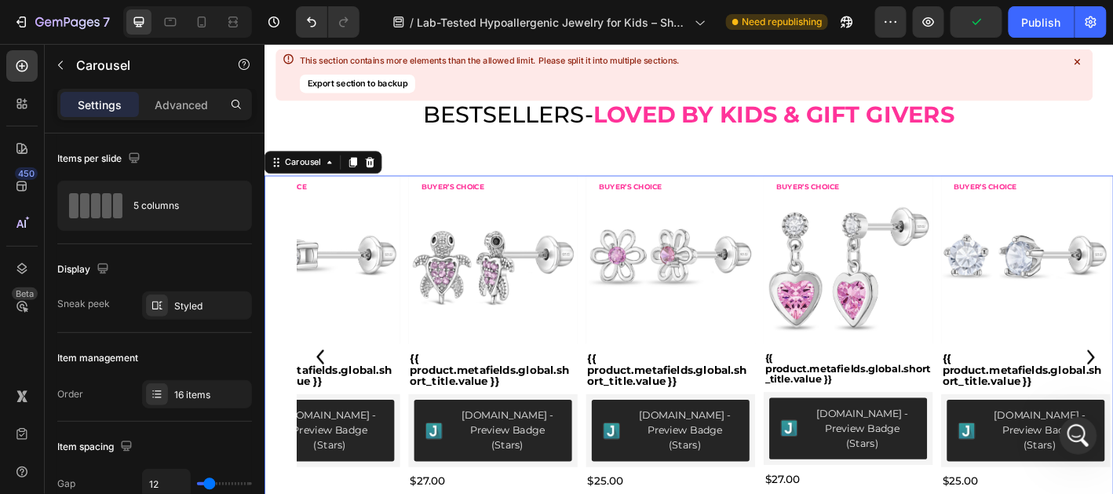
click at [325, 383] on icon "Carousel Back Arrow" at bounding box center [325, 391] width 16 height 16
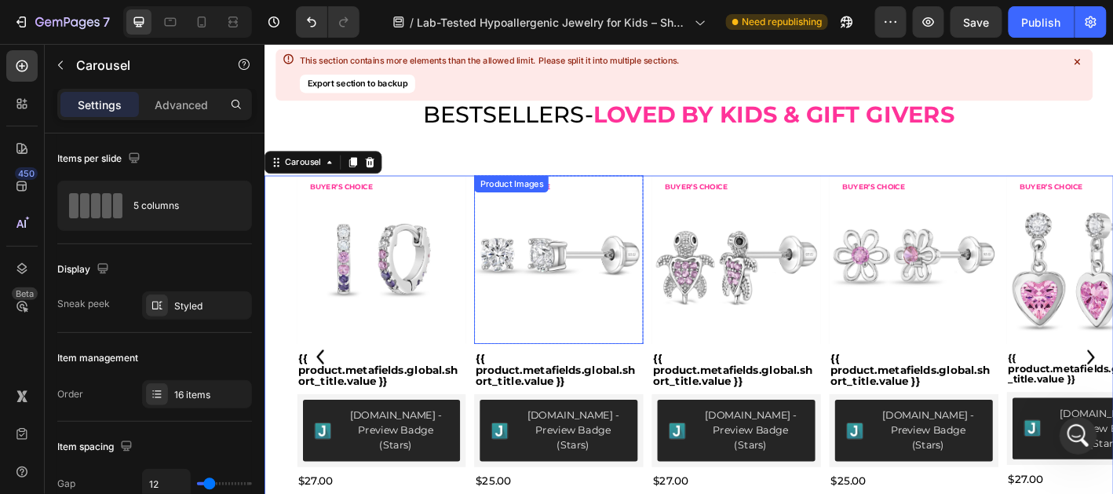
click at [573, 290] on img at bounding box center [591, 284] width 188 height 188
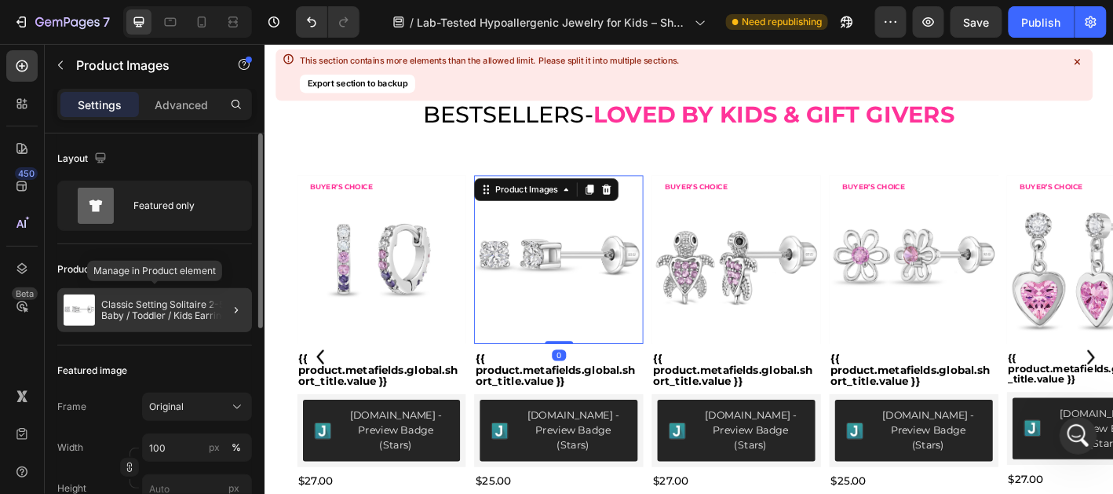
click at [113, 312] on p "Classic Setting Solitaire 2-5mm Baby / Toddler / Kids Earrings Screw Back - Ste…" at bounding box center [173, 310] width 144 height 22
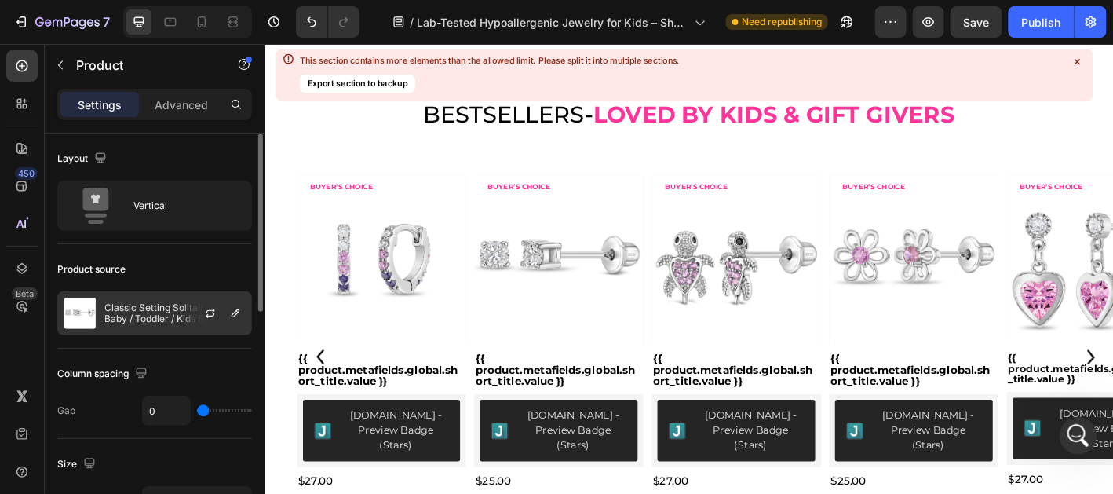
click at [115, 312] on p "Classic Setting Solitaire 2-5mm Baby / Toddler / Kids Earrings Screw Back - Ste…" at bounding box center [174, 313] width 141 height 22
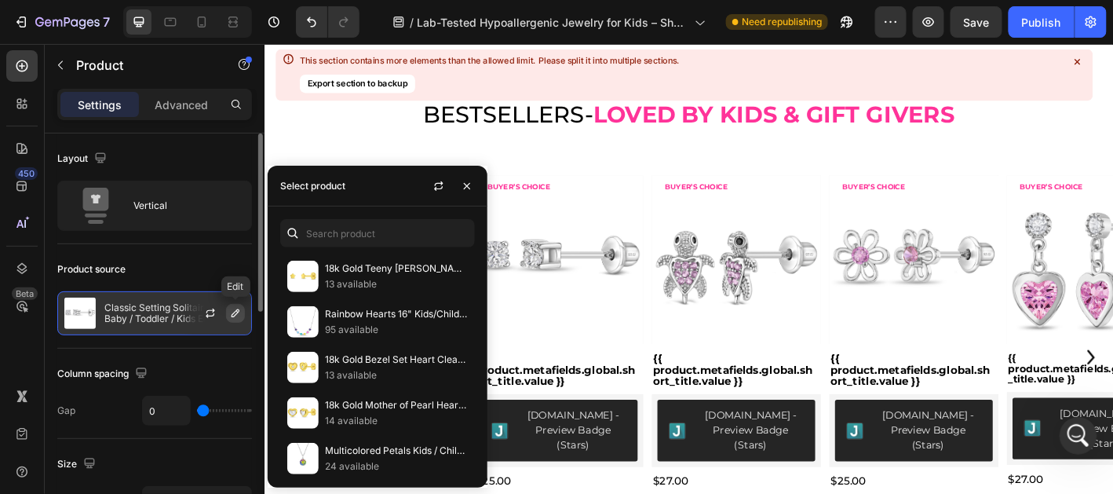
click at [237, 315] on icon "button" at bounding box center [235, 313] width 13 height 13
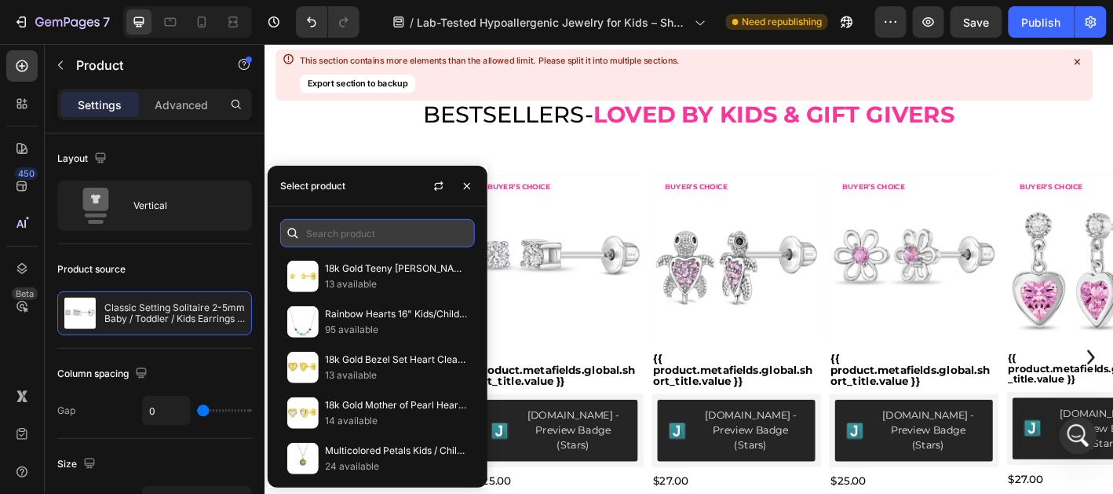
click at [378, 237] on input "text" at bounding box center [377, 233] width 195 height 28
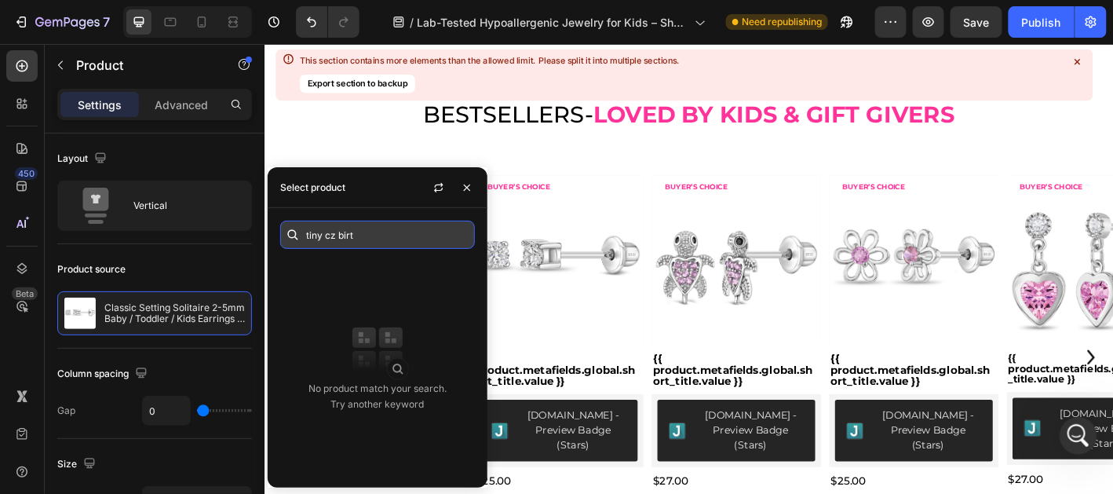
click at [335, 242] on input "tiny cz birt" at bounding box center [377, 235] width 195 height 28
drag, startPoint x: 325, startPoint y: 237, endPoint x: 438, endPoint y: 229, distance: 113.3
click at [438, 229] on input "tiny cz birt" at bounding box center [377, 235] width 195 height 28
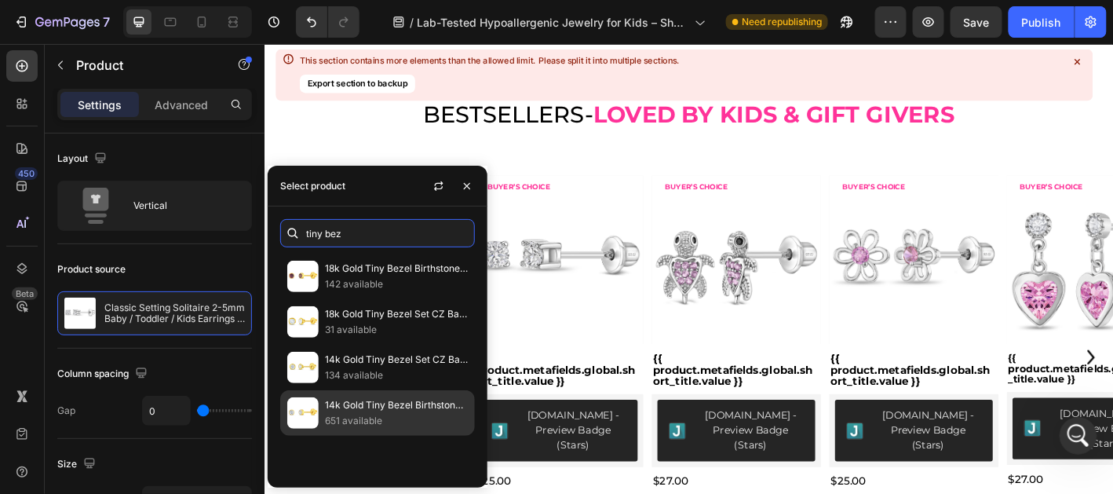
type input "tiny bez"
click at [420, 416] on p "651 available" at bounding box center [396, 421] width 143 height 16
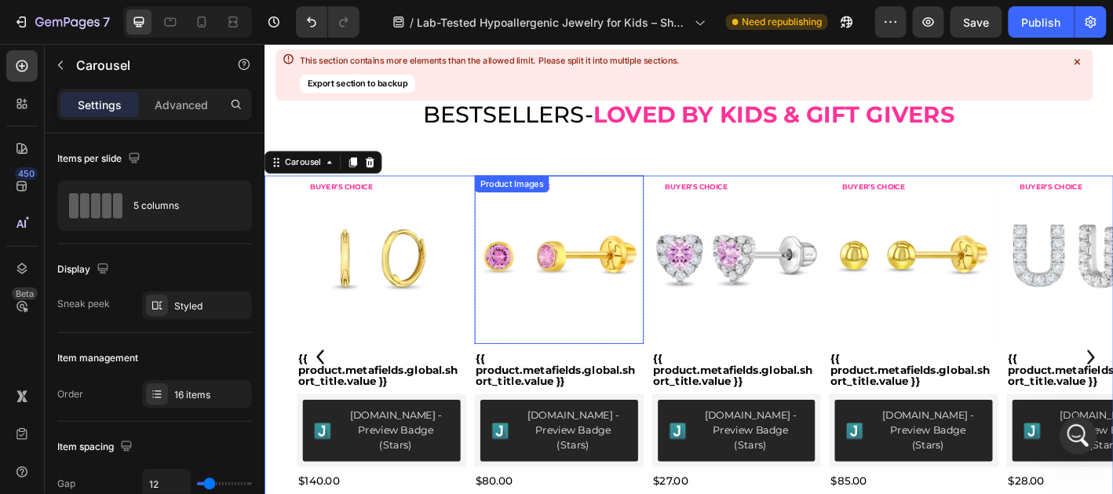
click at [623, 270] on img at bounding box center [591, 284] width 188 height 188
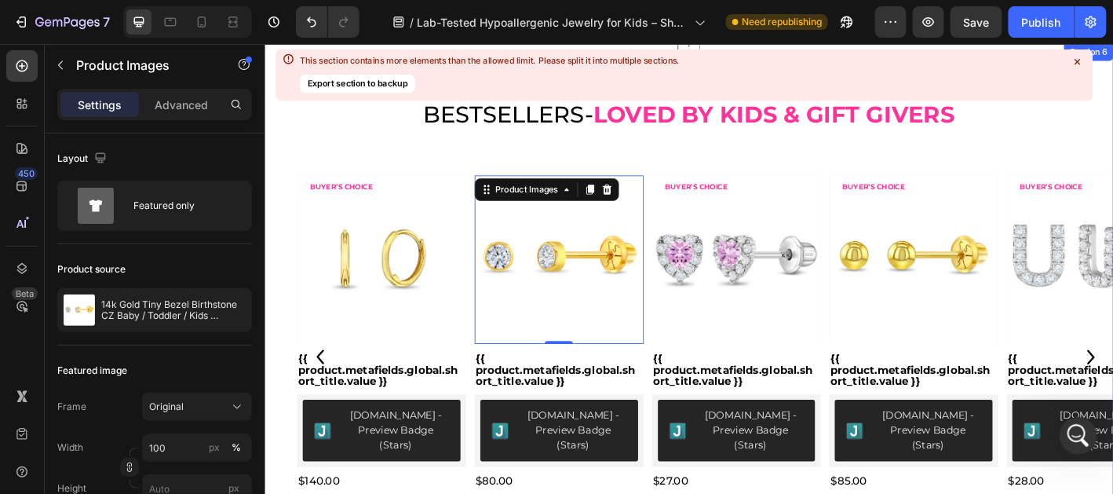
scroll to position [20962, 0]
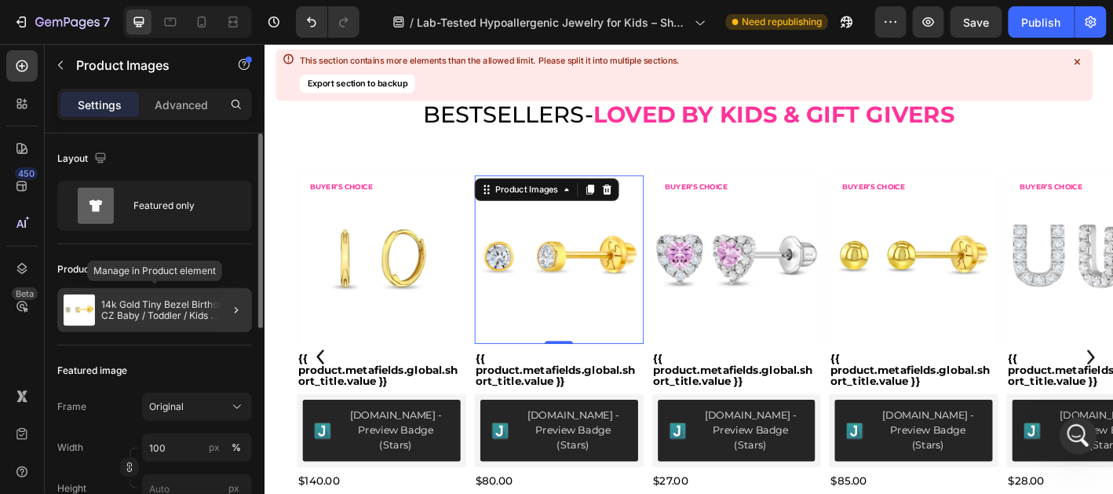
click at [100, 319] on div "14k Gold Tiny Bezel Birthstone CZ Baby / Toddler / Kids Earrings Safety Screw B…" at bounding box center [154, 310] width 195 height 44
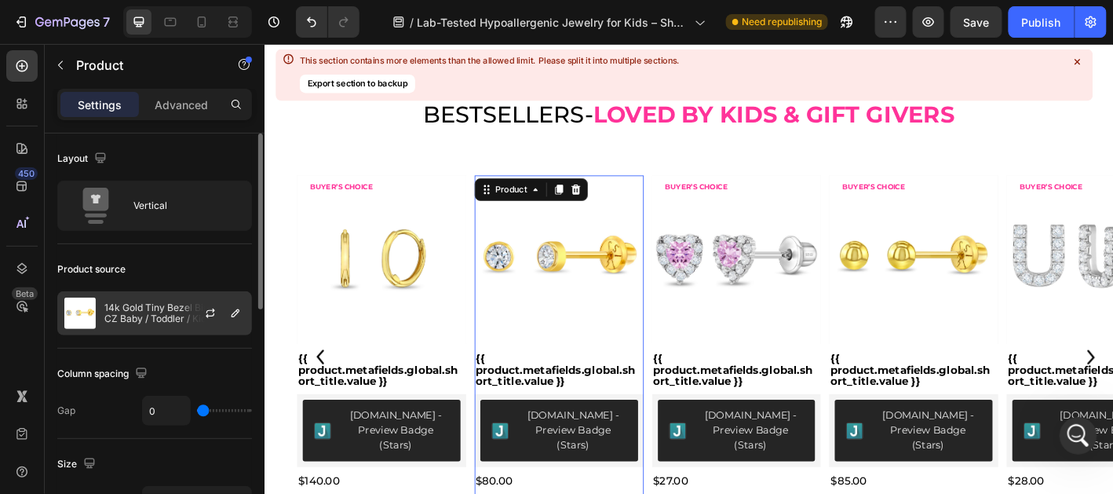
click at [192, 313] on div at bounding box center [216, 313] width 69 height 42
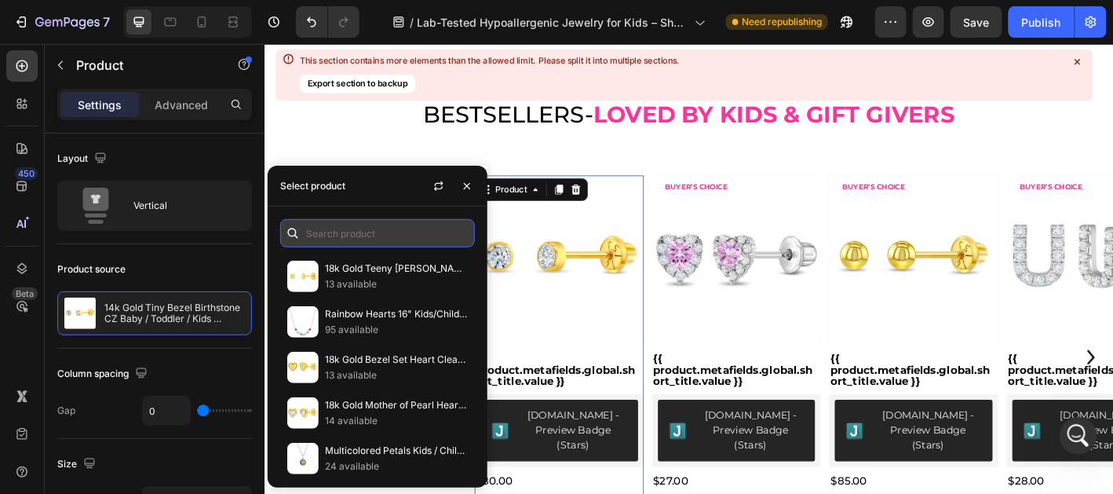
click at [367, 236] on input "text" at bounding box center [377, 233] width 195 height 28
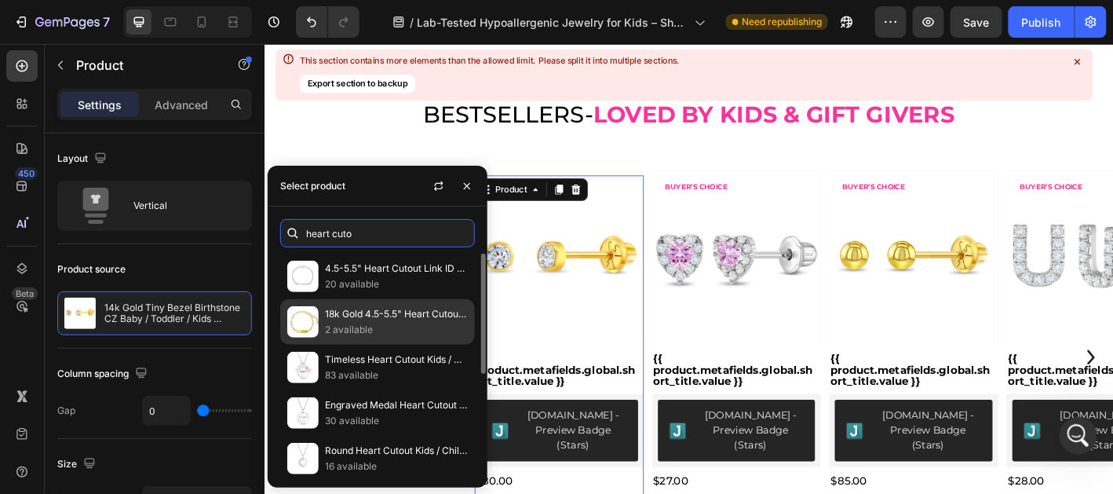
type input "heart cuto"
click at [381, 314] on p "18k Gold 4.5-5.5" Heart Cutout Tag ID Baby / Toddler / Kids Bracelet Extension" at bounding box center [396, 314] width 143 height 16
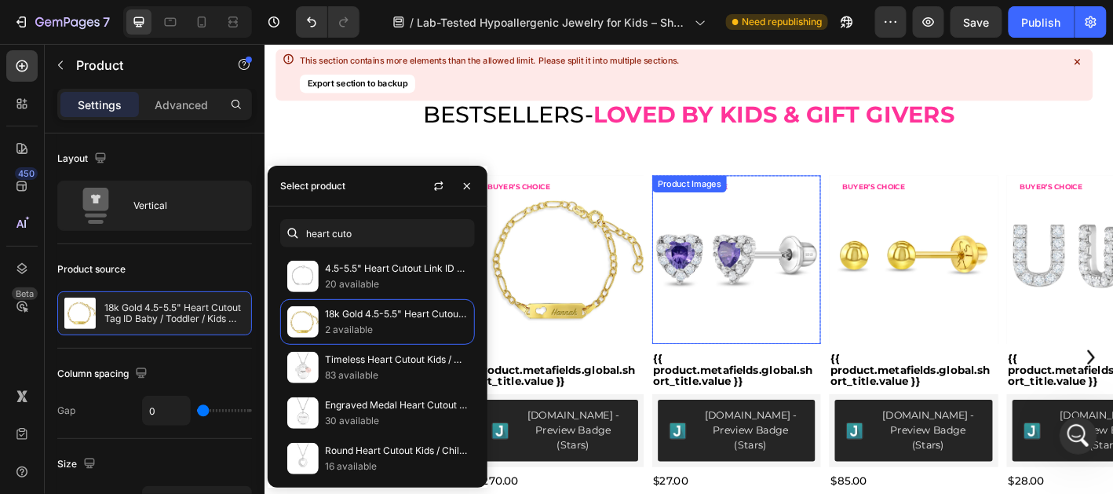
click at [819, 303] on img at bounding box center [788, 284] width 188 height 188
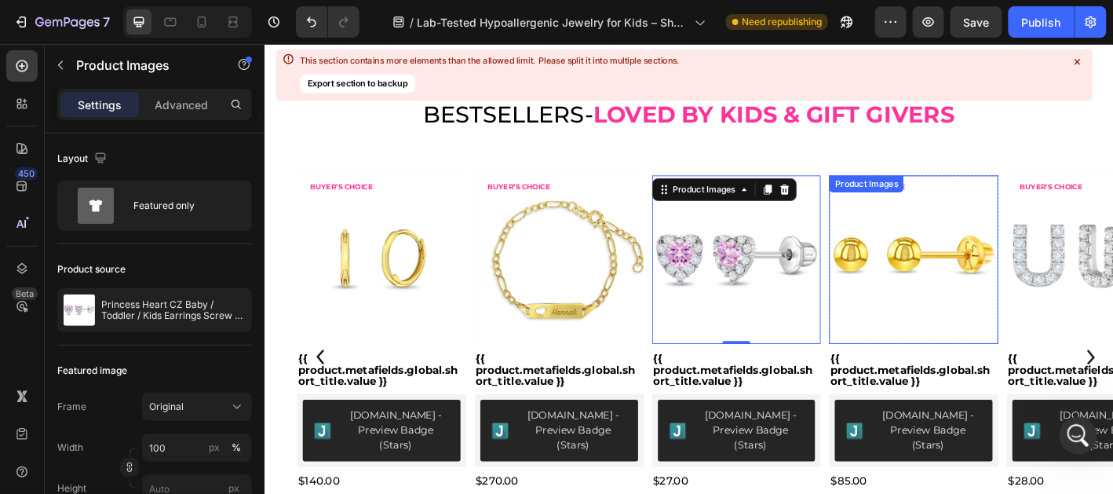
click at [994, 297] on img at bounding box center [984, 284] width 188 height 188
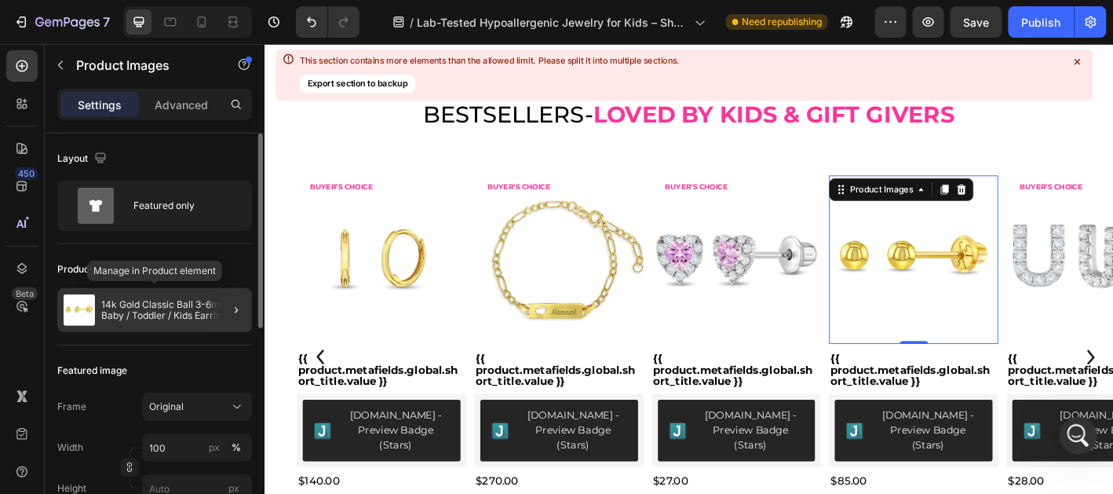
click at [181, 315] on p "14k Gold Classic Ball 3-6mm Baby / Toddler / Kids Earrings Safety Screw Back" at bounding box center [173, 310] width 144 height 22
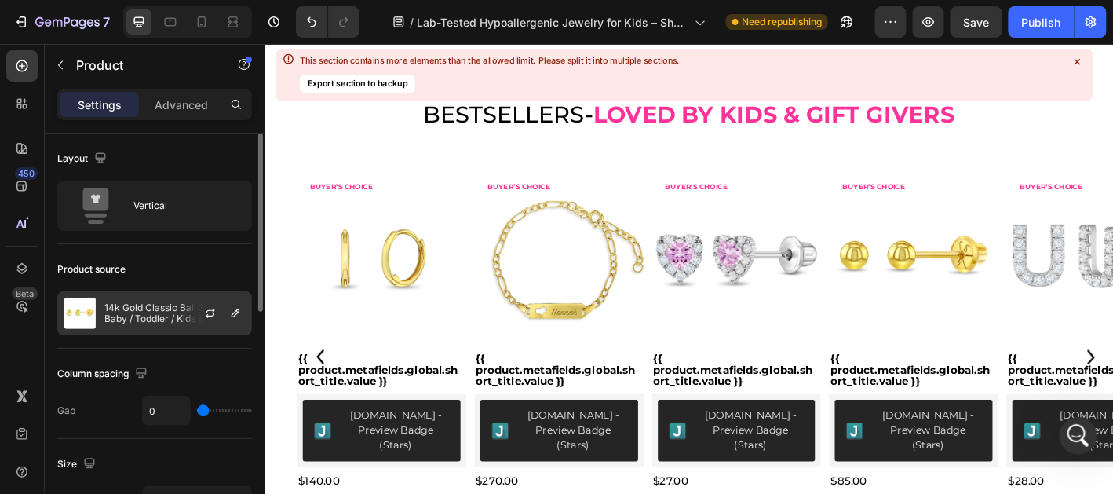
click at [170, 304] on p "14k Gold Classic Ball 3-6mm Baby / Toddler / Kids Earrings Safety Screw Back" at bounding box center [174, 313] width 141 height 22
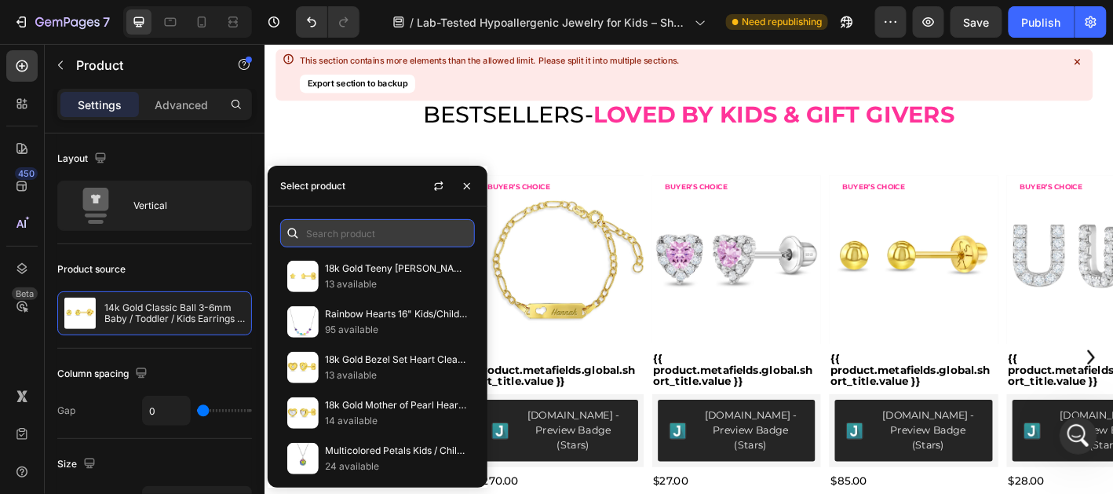
click at [332, 239] on input "text" at bounding box center [377, 233] width 195 height 28
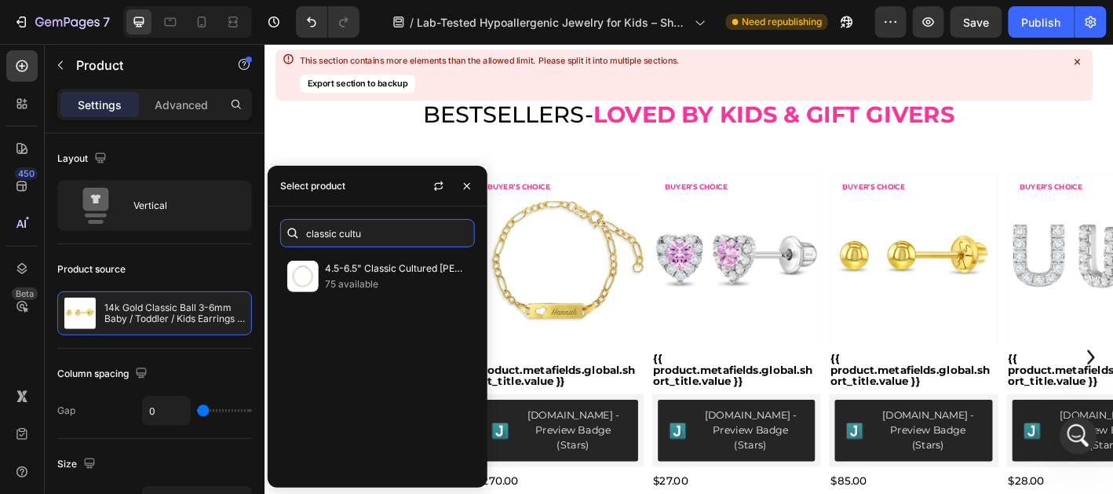
drag, startPoint x: 363, startPoint y: 235, endPoint x: 262, endPoint y: 239, distance: 101.4
click at [262, 0] on body "7 Version history / Lab-Tested Hypoallergenic Jewelry for Kids – Shop the Trust…" at bounding box center [556, 0] width 1113 height 0
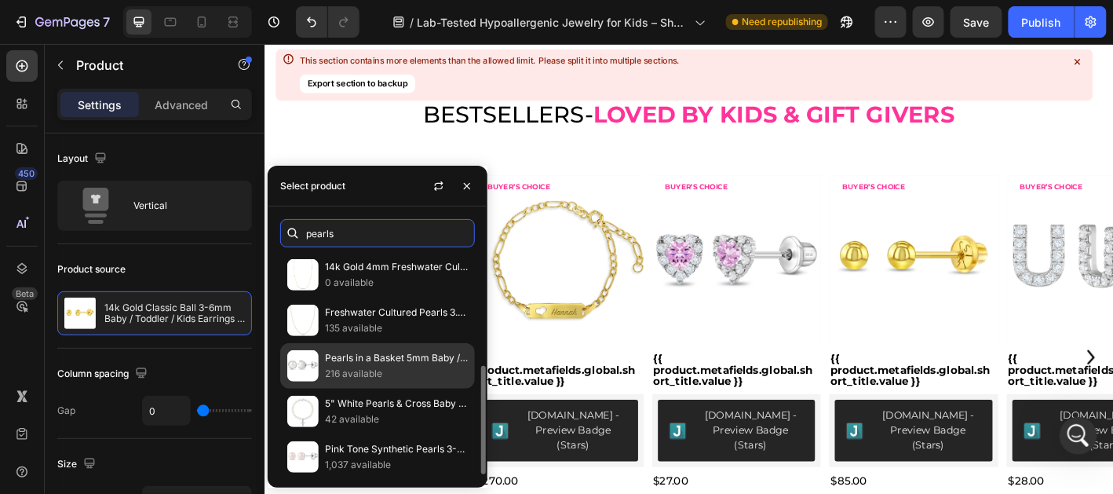
scroll to position [0, 0]
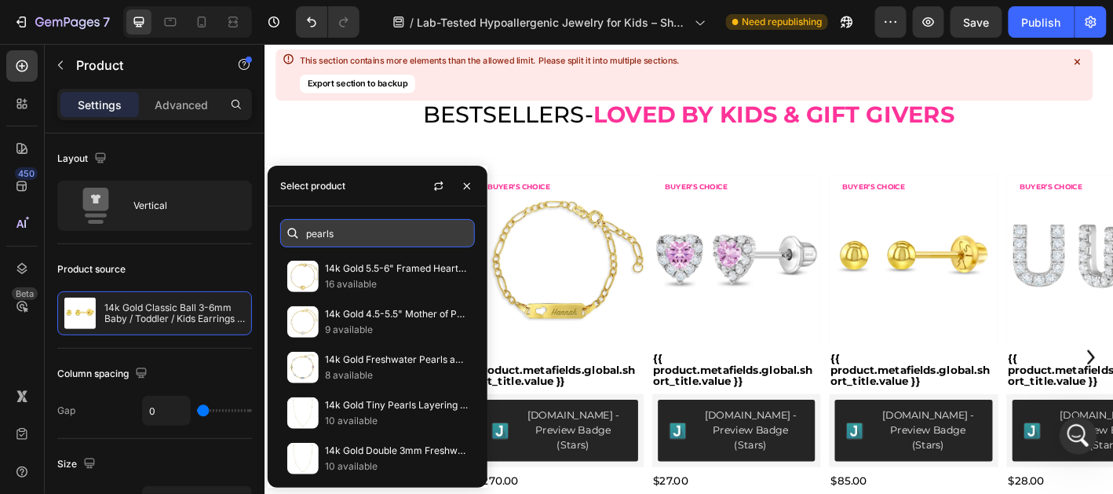
click at [305, 237] on input "pearls" at bounding box center [377, 233] width 195 height 28
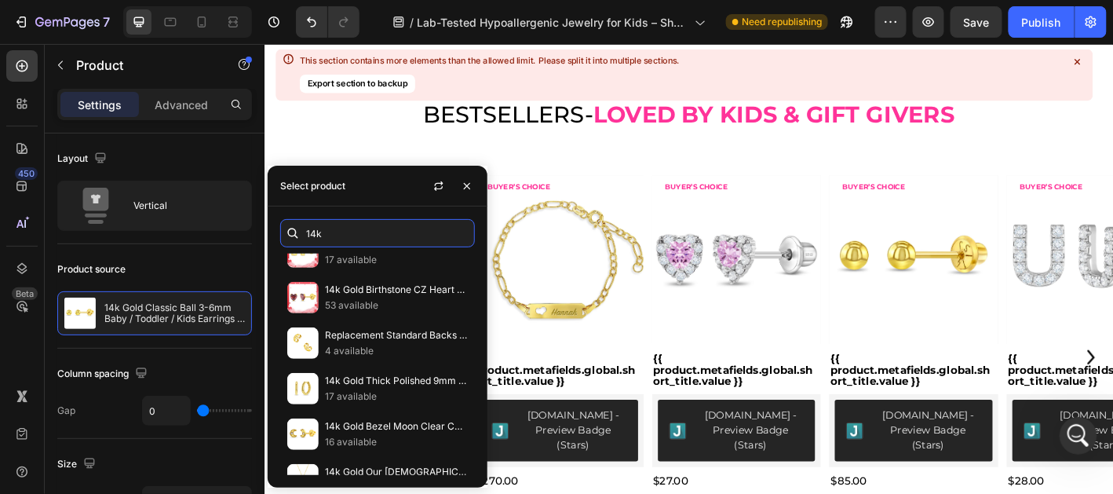
scroll to position [6121, 0]
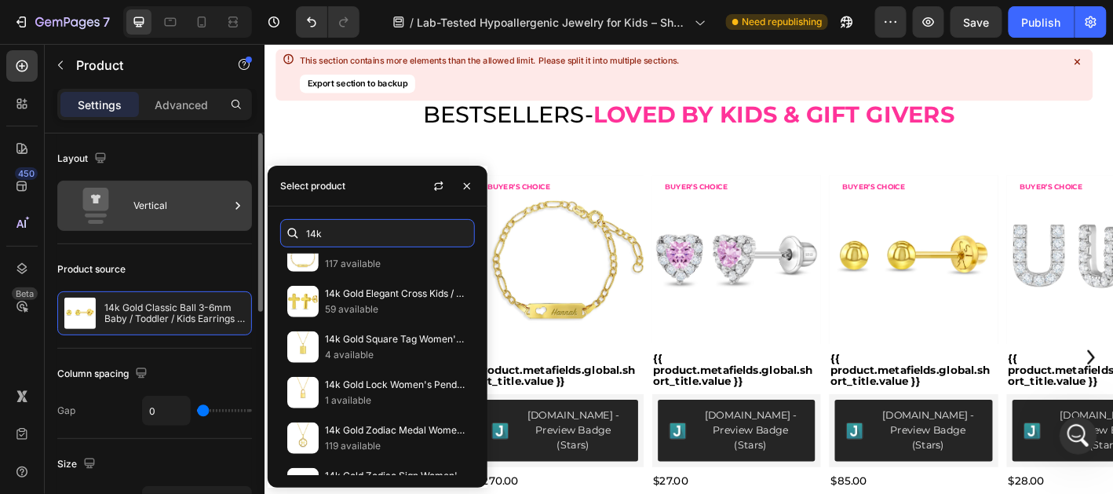
drag, startPoint x: 358, startPoint y: 237, endPoint x: 245, endPoint y: 228, distance: 113.4
click at [245, 0] on body "7 Version history / Lab-Tested Hypoallergenic Jewelry for Kids – Shop the Trust…" at bounding box center [556, 0] width 1113 height 0
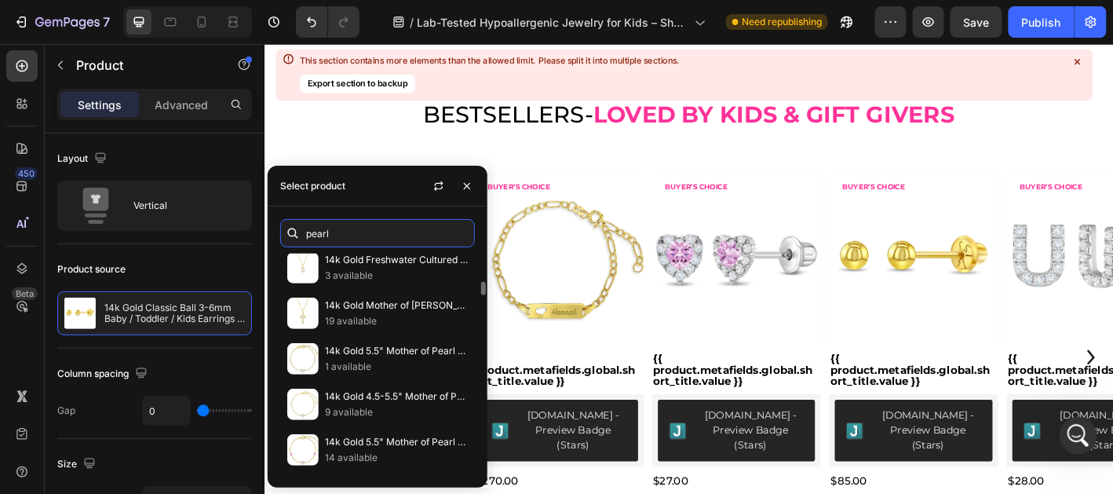
scroll to position [620, 0]
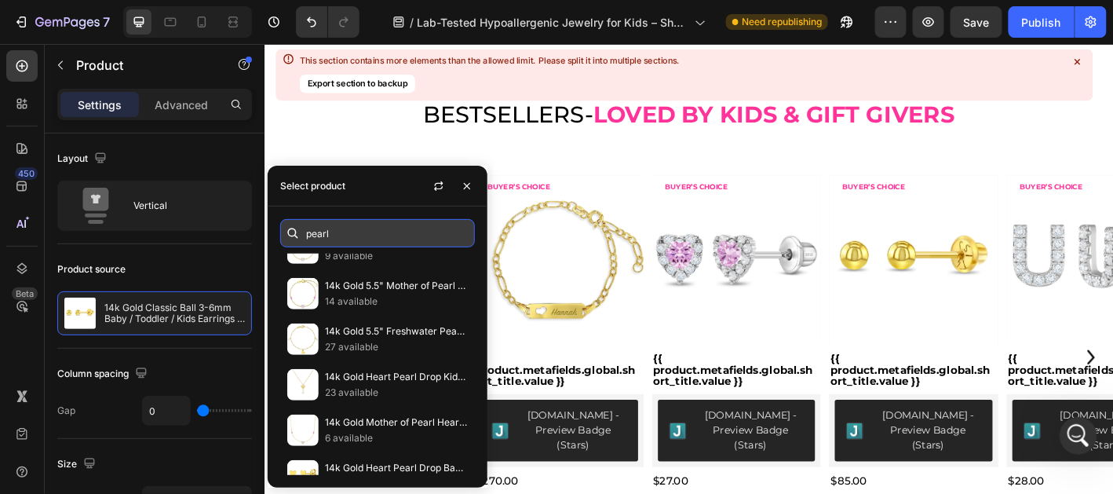
click at [306, 232] on input "pearl" at bounding box center [377, 233] width 195 height 28
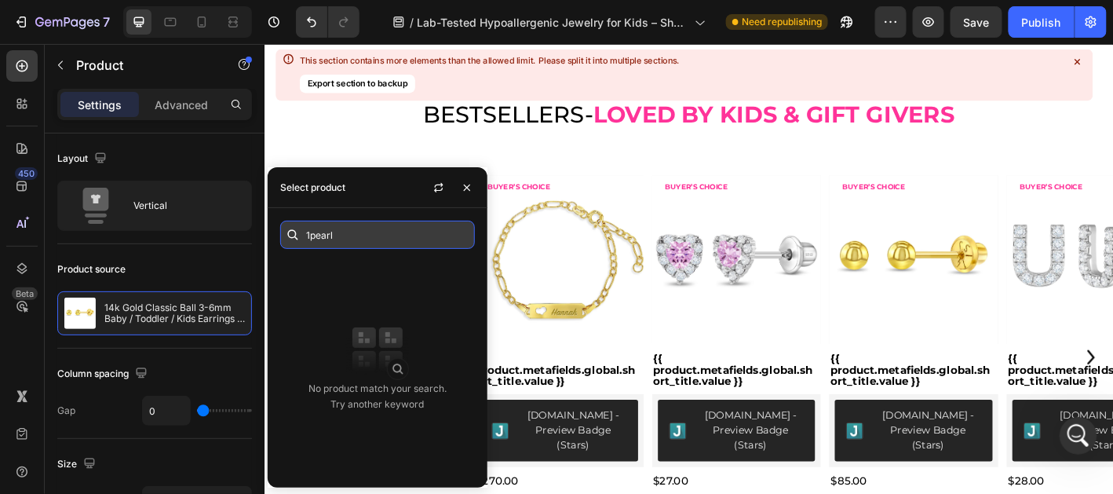
type input "pearl"
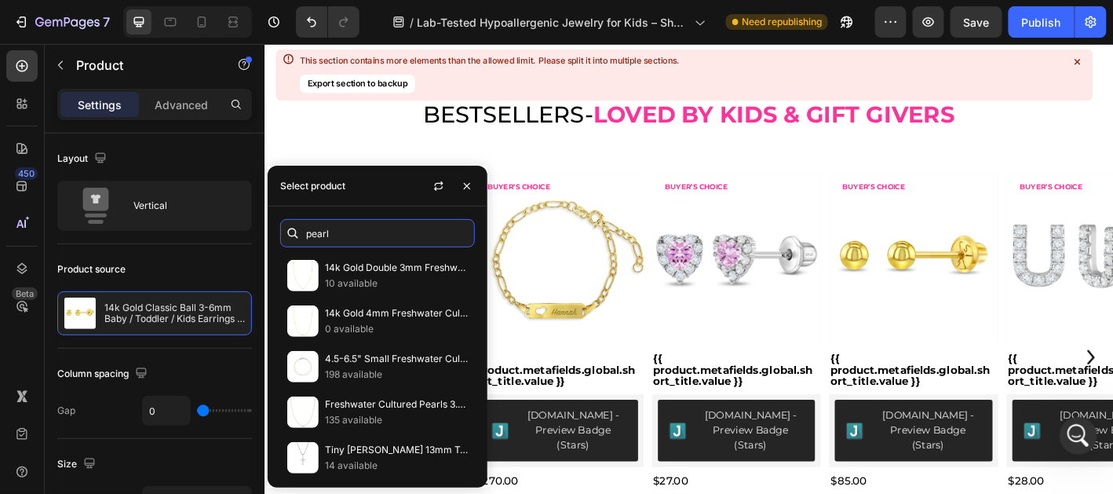
scroll to position [3866, 0]
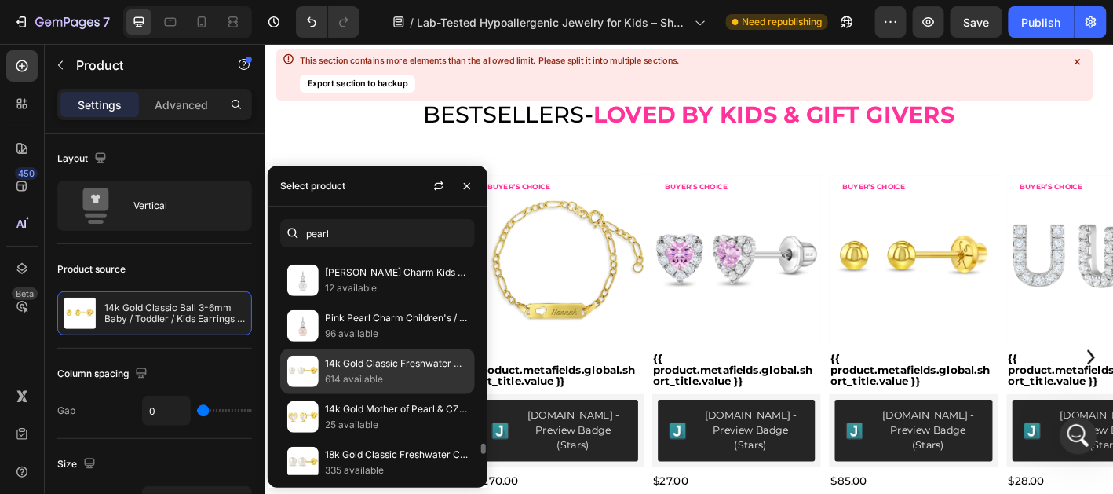
click at [372, 371] on p "614 available" at bounding box center [396, 379] width 143 height 16
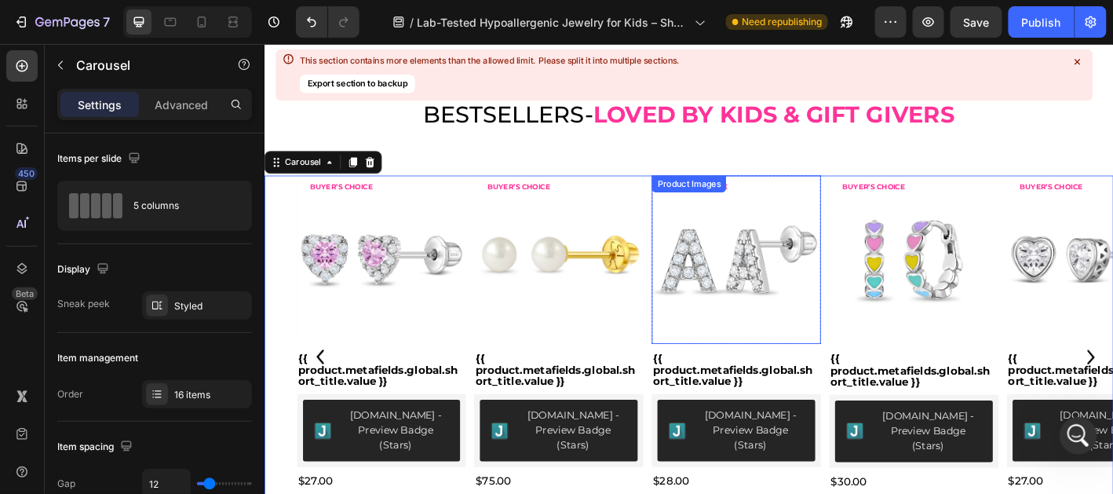
click at [792, 311] on img at bounding box center [788, 284] width 188 height 188
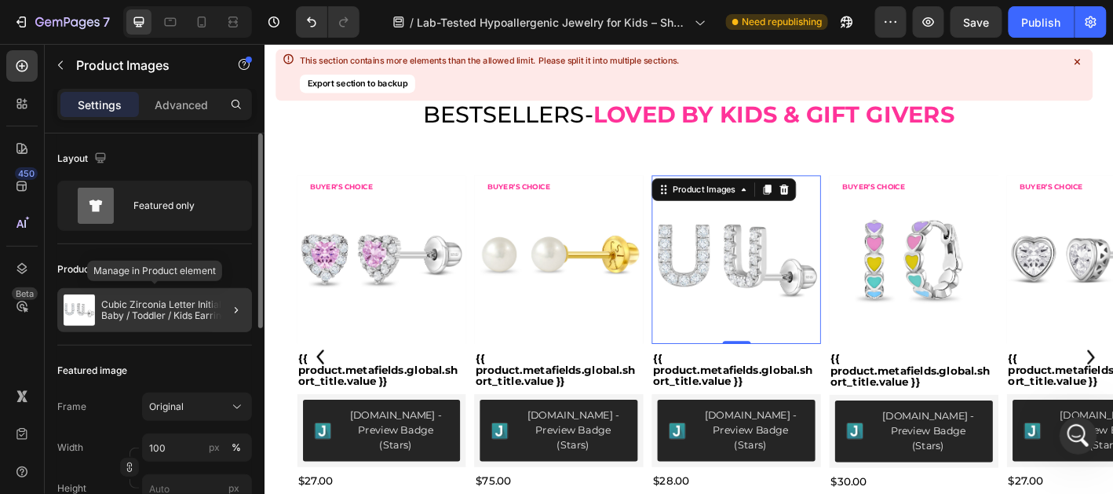
click at [159, 313] on p "Cubic Zirconia Letter Initial Baby / Toddler / Kids Earrings Screw Back - Sterl…" at bounding box center [173, 310] width 144 height 22
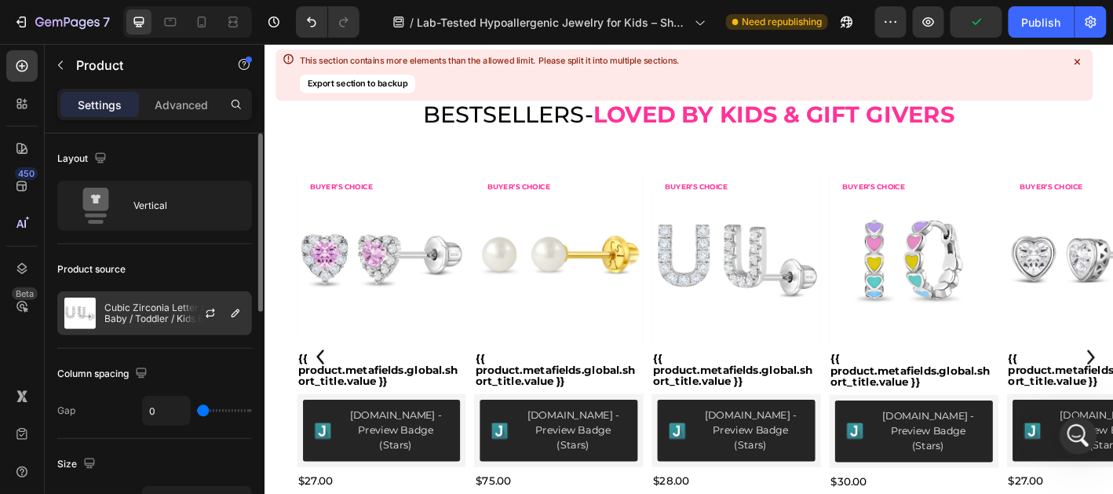
click at [186, 301] on div at bounding box center [216, 313] width 69 height 42
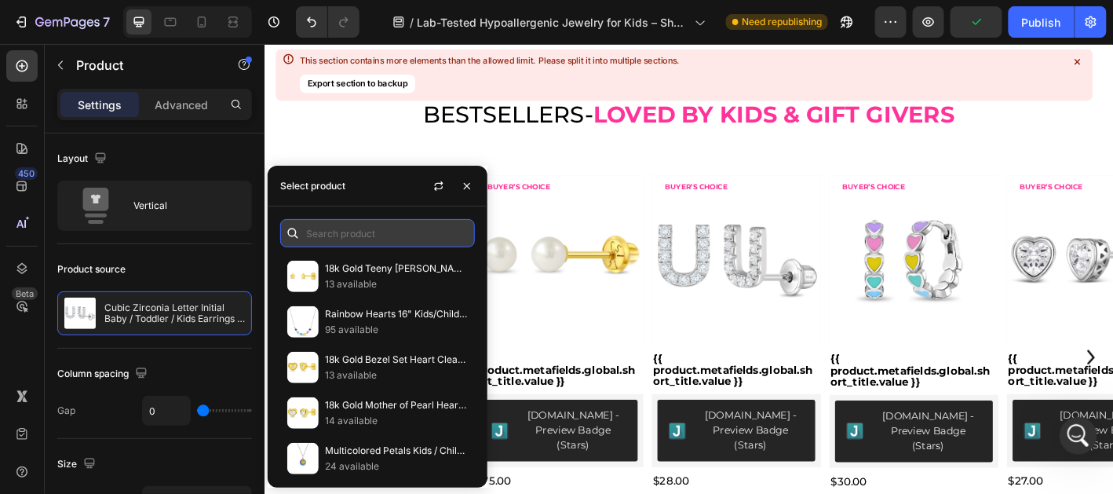
click at [332, 243] on input "text" at bounding box center [377, 233] width 195 height 28
type input "c"
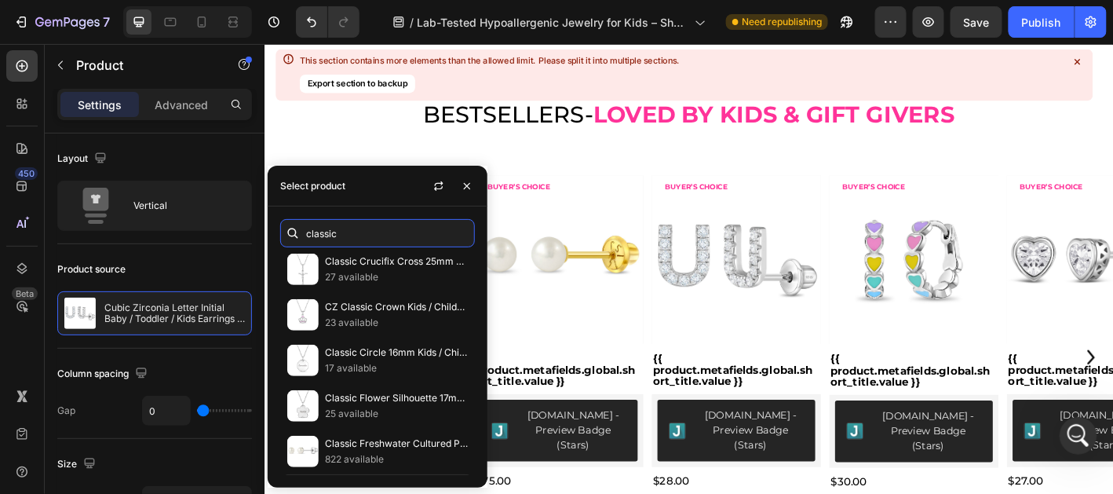
scroll to position [2513, 0]
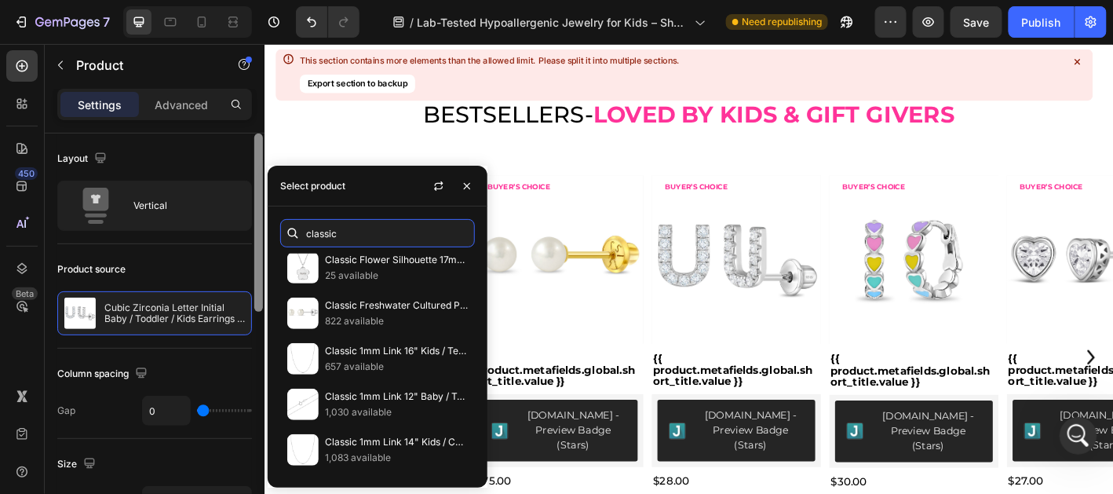
drag, startPoint x: 356, startPoint y: 228, endPoint x: 254, endPoint y: 246, distance: 103.5
click at [254, 0] on body "7 Version history / Lab-Tested Hypoallergenic Jewelry for Kids – Shop the Trust…" at bounding box center [556, 0] width 1113 height 0
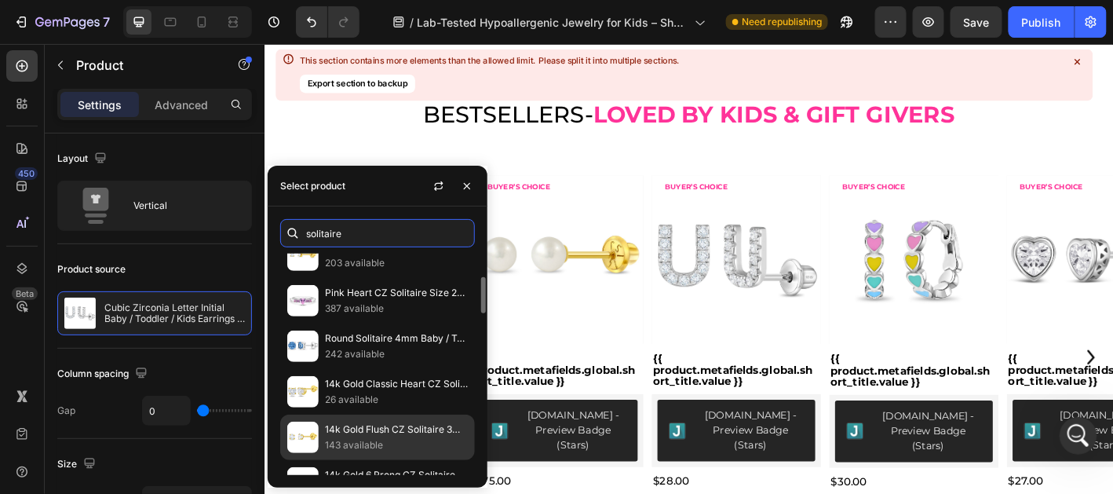
scroll to position [626, 0]
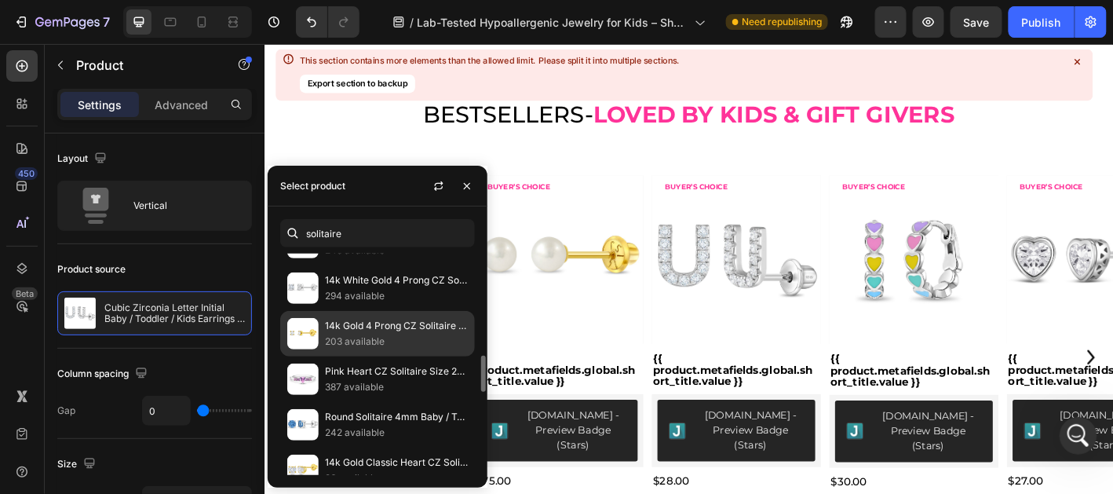
click at [389, 326] on p "14k Gold 4 Prong CZ Solitaire 2-5mm Baby / Toddler / Kids Earrings Safety Screw…" at bounding box center [396, 326] width 143 height 16
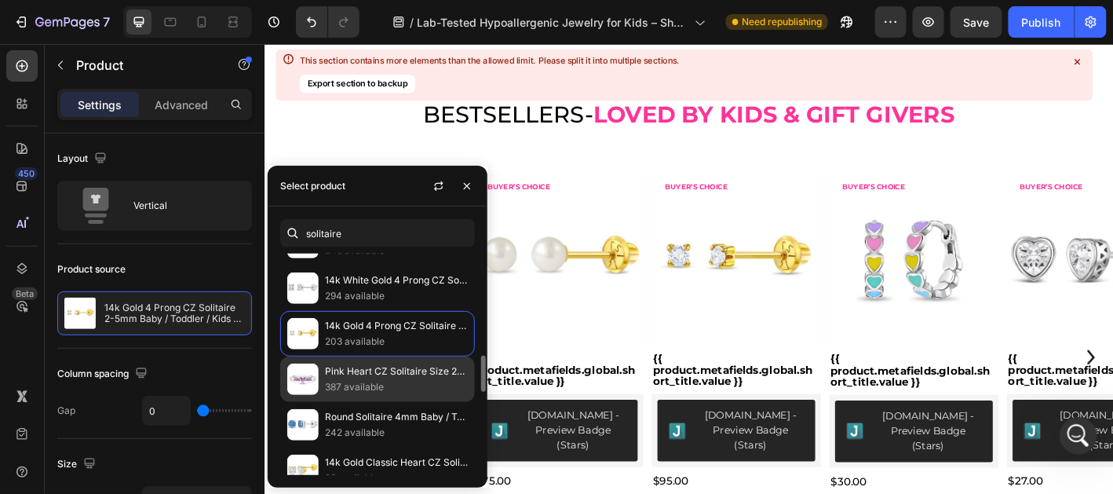
scroll to position [704, 0]
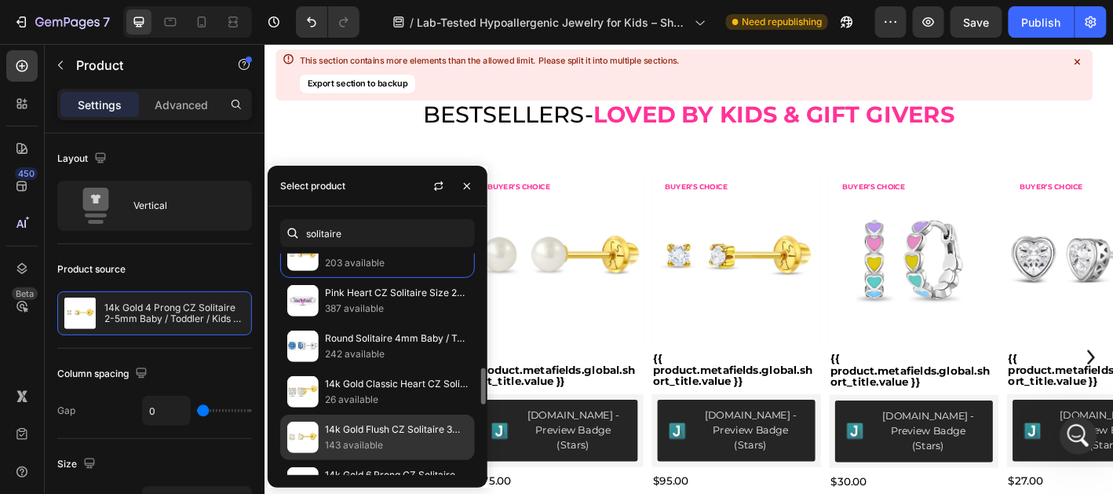
click at [367, 460] on div "14k Gold Flush CZ Solitaire 3mm Baby / Toddler / Kids Earrings Safety Screw Bac…" at bounding box center [377, 483] width 195 height 46
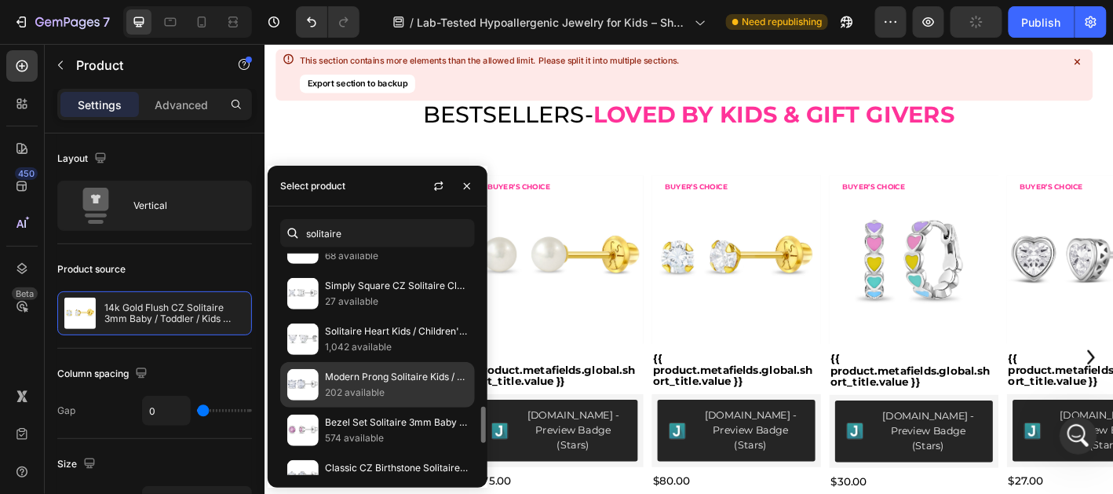
scroll to position [860, 0]
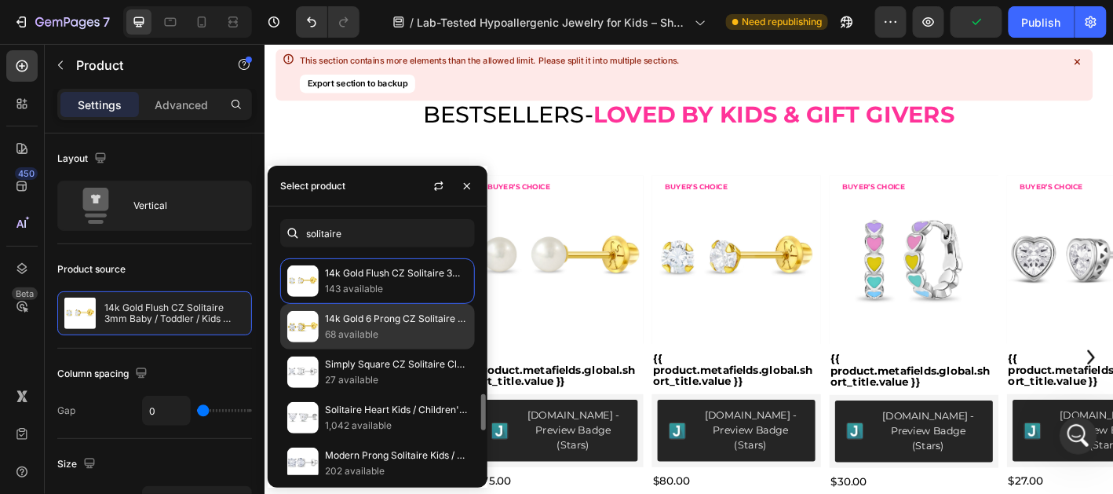
click at [382, 311] on p "14k Gold 6 Prong CZ Solitaire Baby / Toddler / Kids Earrings Safety Screw Back" at bounding box center [396, 319] width 143 height 16
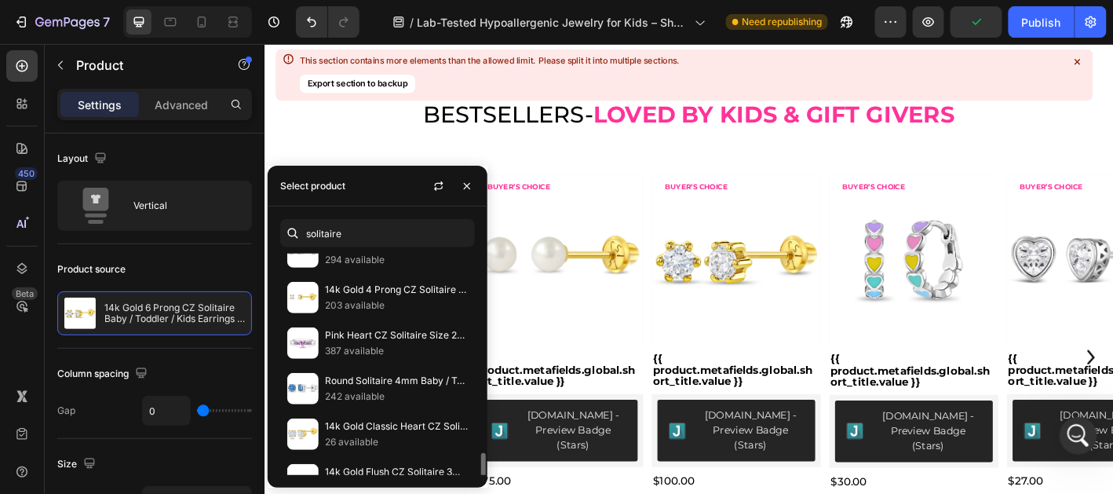
scroll to position [740, 0]
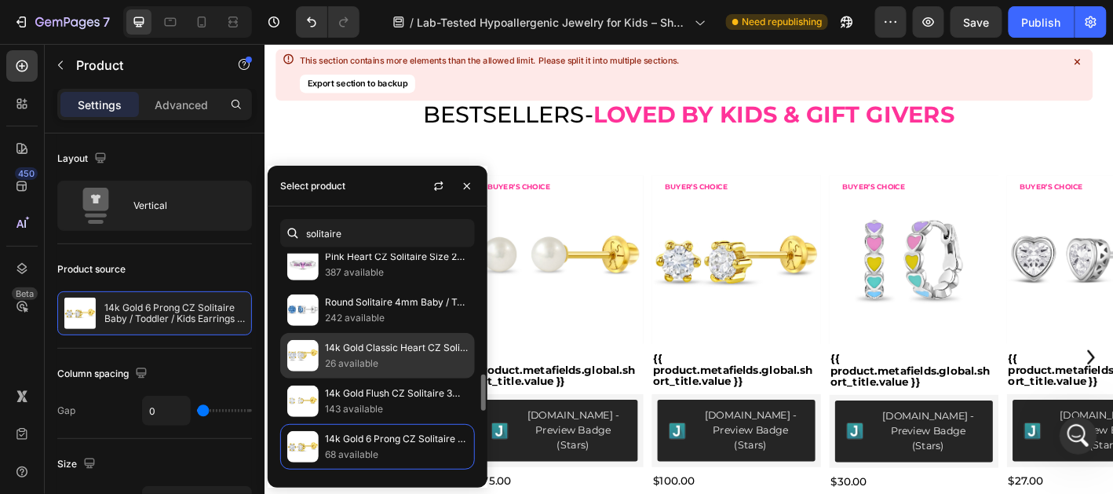
click at [414, 340] on p "14k Gold Classic Heart CZ Solitaire Kids / Children's / Girls Earrings Safety S…" at bounding box center [396, 348] width 143 height 16
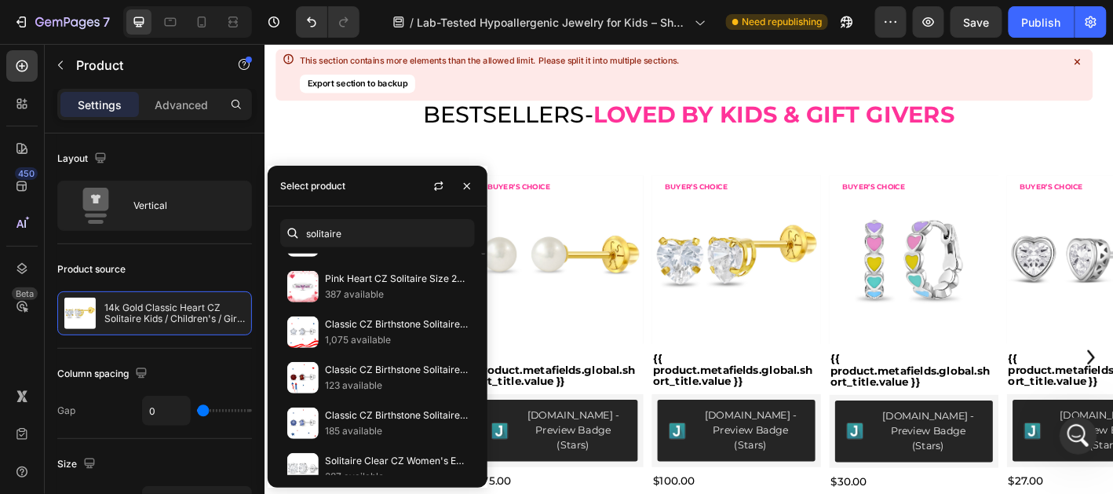
scroll to position [0, 0]
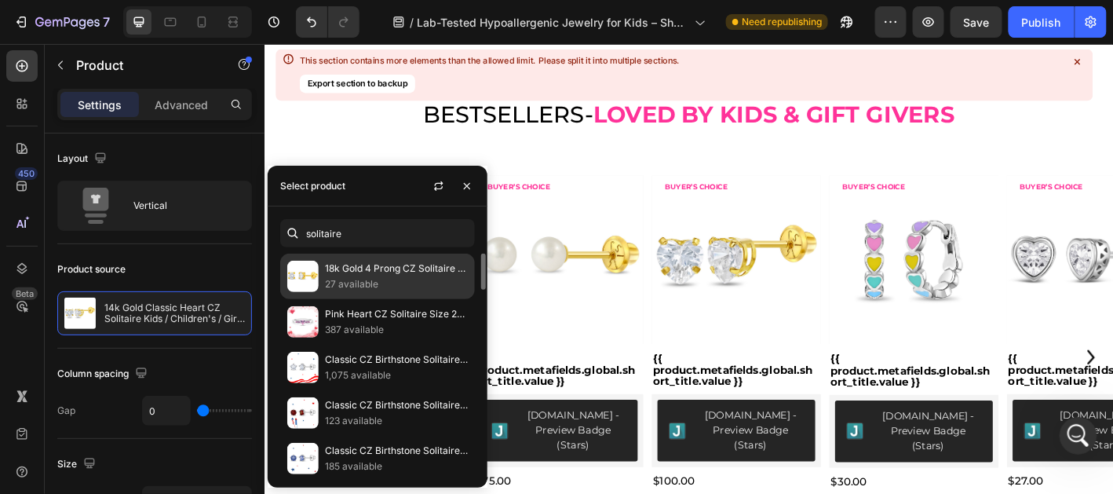
click at [396, 276] on p "18k Gold 4 Prong CZ Solitaire 2-5mm Baby / Toddler / Kids Earrings Safety Screw…" at bounding box center [396, 269] width 143 height 16
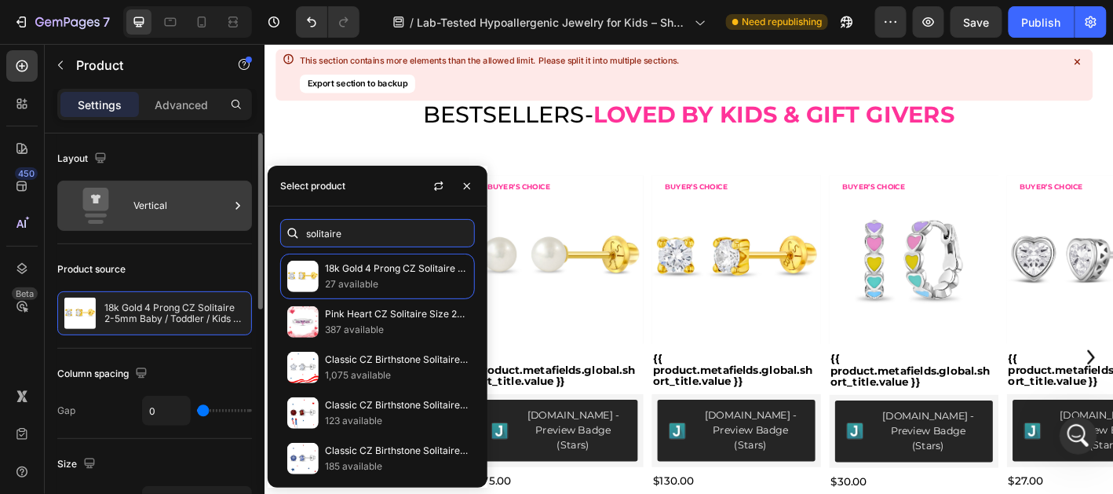
paste input "YG-03-00178"
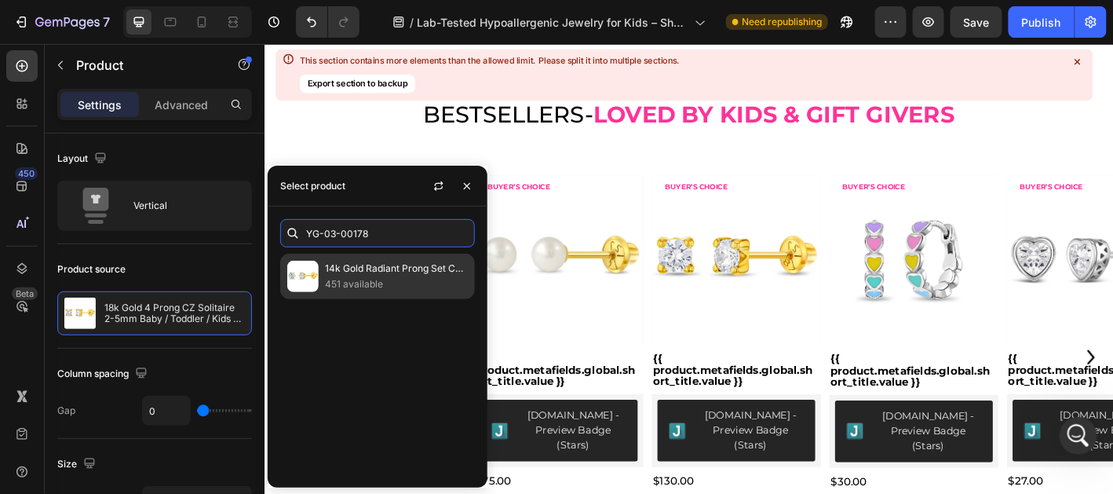
type input "YG-03-00178"
click at [398, 283] on p "451 available" at bounding box center [396, 284] width 143 height 16
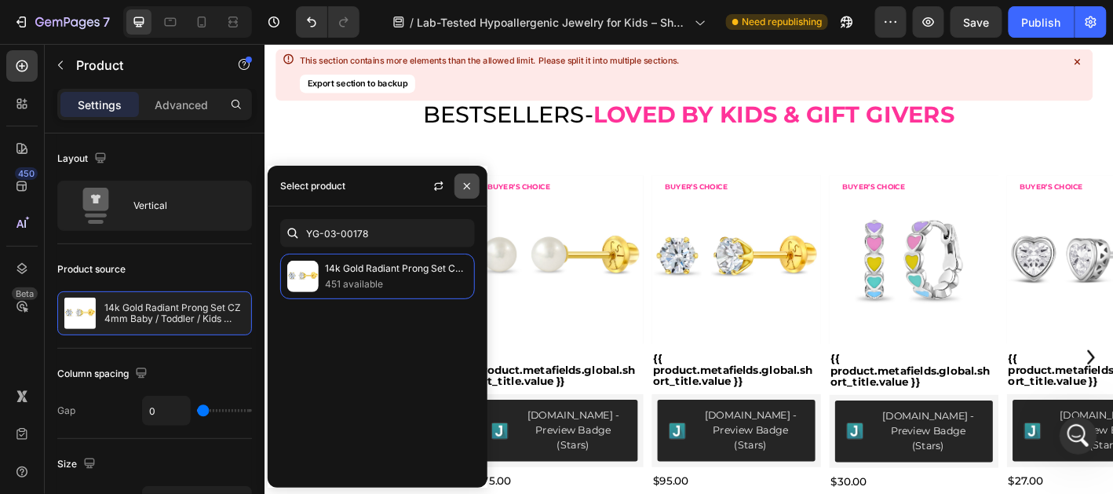
click at [465, 181] on icon "button" at bounding box center [467, 186] width 13 height 13
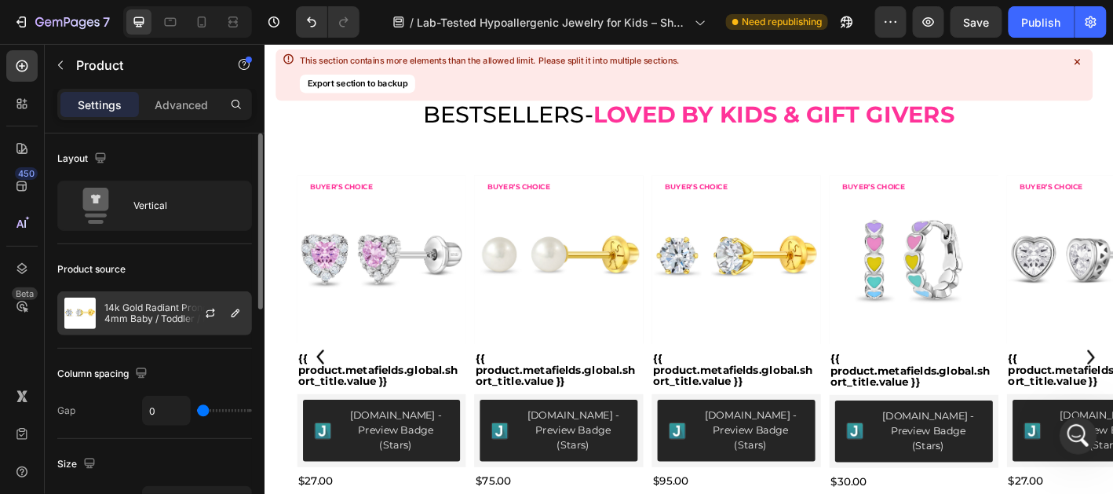
scroll to position [235, 0]
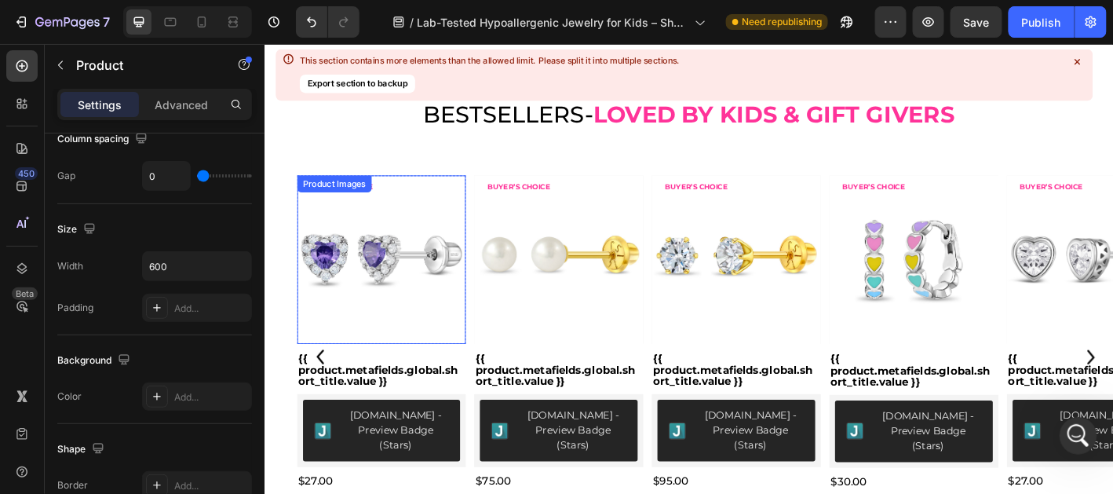
click at [327, 245] on img at bounding box center [394, 284] width 188 height 188
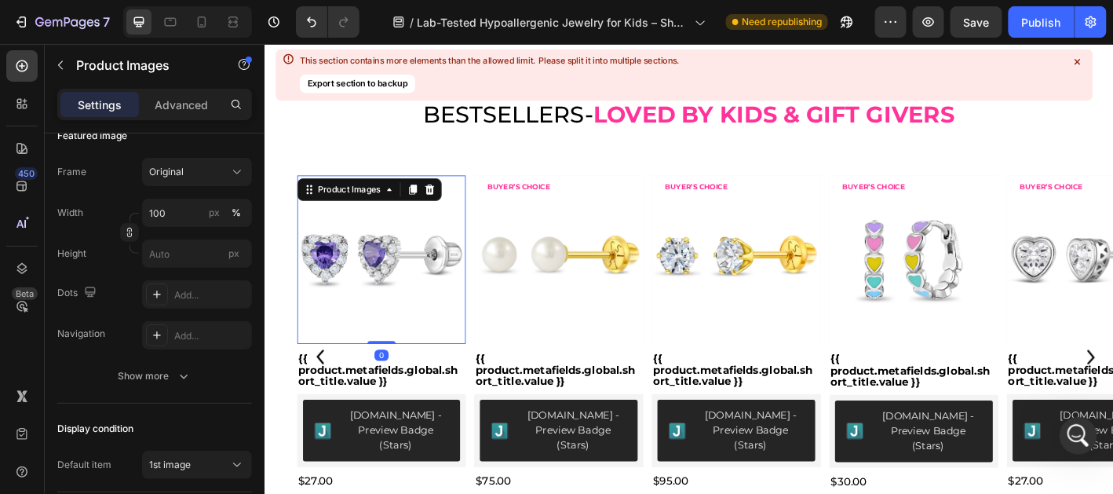
scroll to position [0, 0]
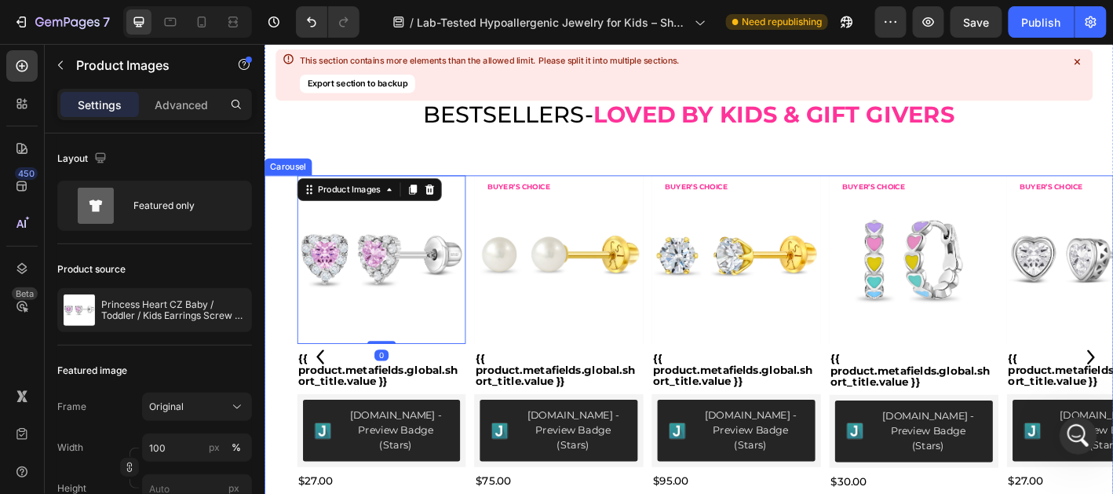
click at [276, 283] on div "Product Images BUYER’S CHOICE Text Block Row {{ product.metafields.global.short…" at bounding box center [735, 391] width 942 height 403
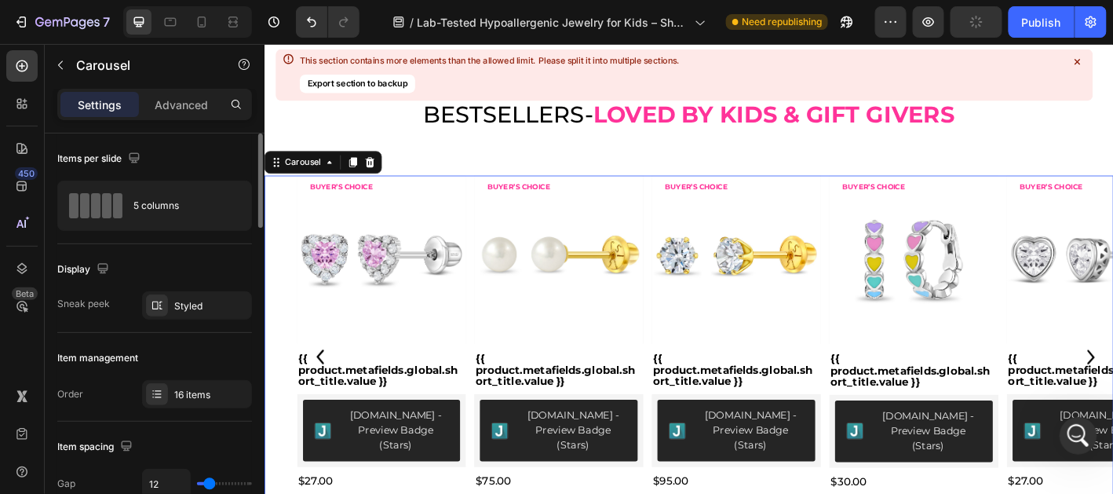
scroll to position [156, 0]
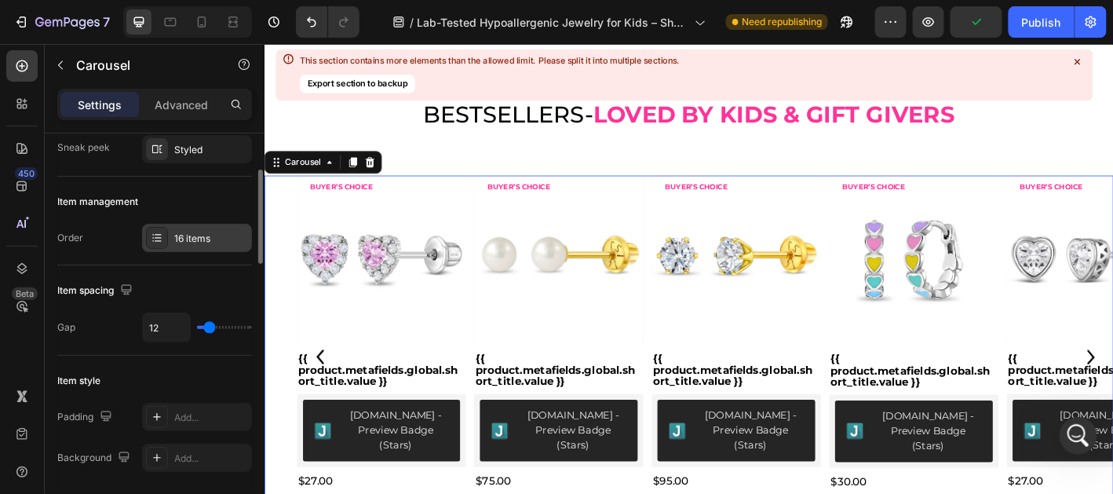
click at [206, 240] on div "16 items" at bounding box center [211, 239] width 74 height 14
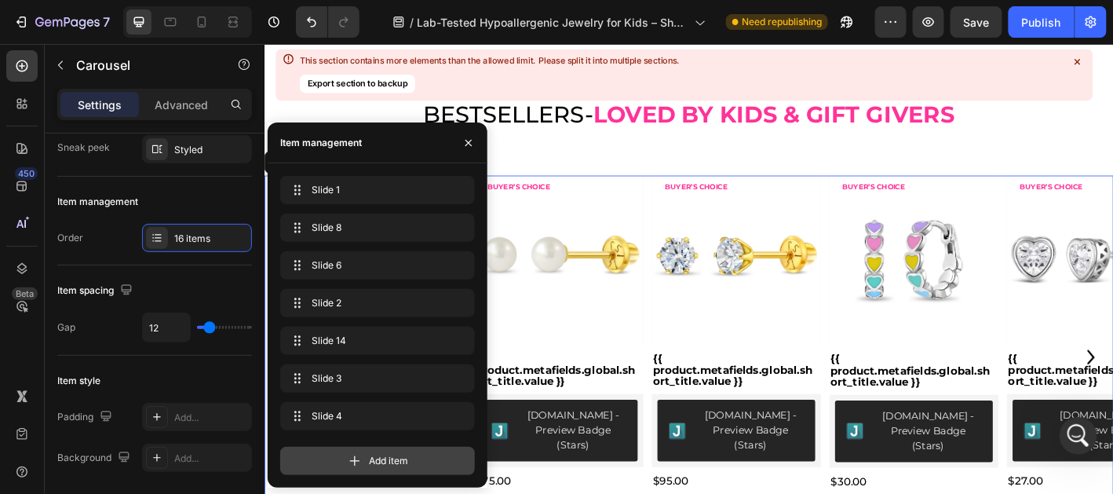
click at [356, 465] on icon at bounding box center [355, 461] width 16 height 16
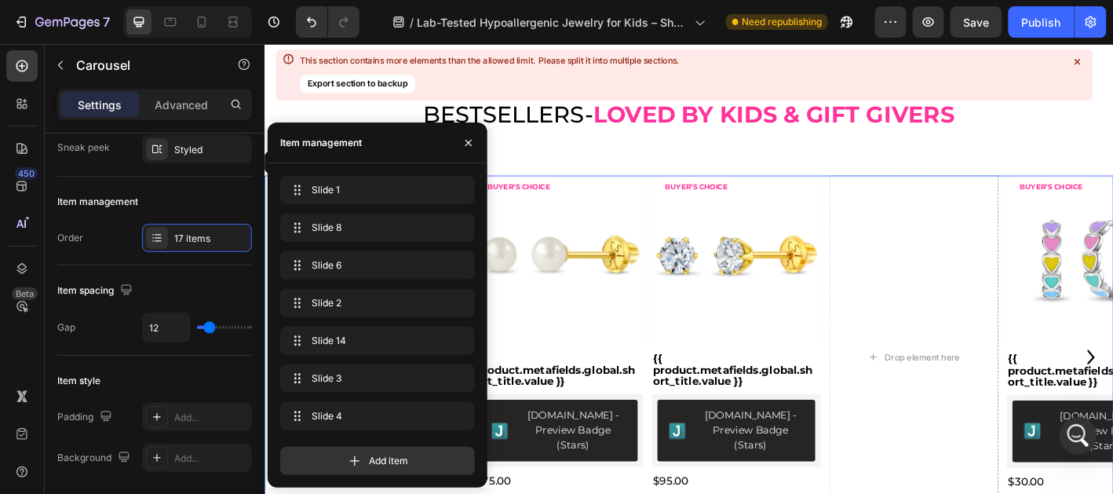
scroll to position [378, 0]
click at [397, 461] on span "Add item" at bounding box center [388, 461] width 39 height 14
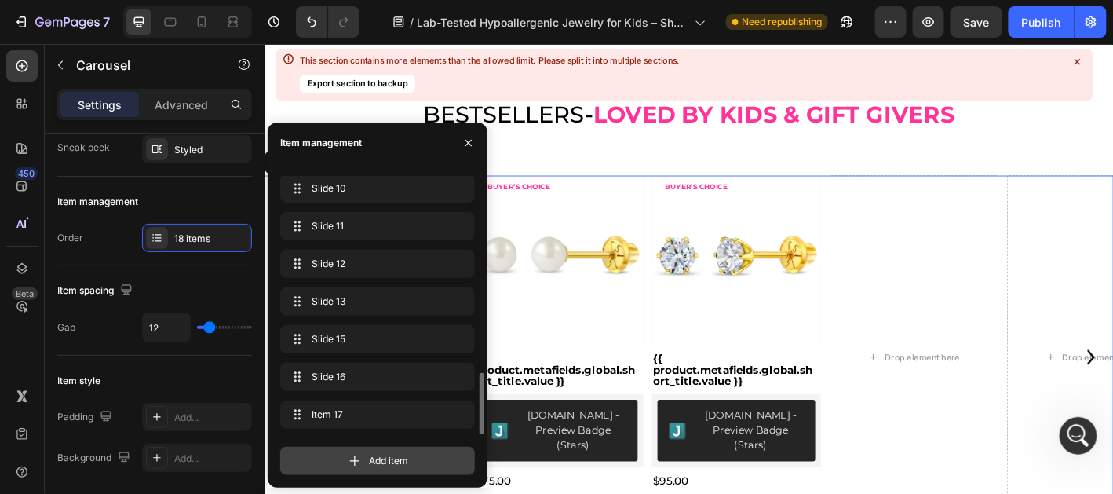
scroll to position [416, 0]
click at [397, 461] on span "Add item" at bounding box center [388, 461] width 39 height 14
drag, startPoint x: 397, startPoint y: 461, endPoint x: 520, endPoint y: 297, distance: 204.7
click at [397, 461] on span "Add item" at bounding box center [388, 461] width 39 height 14
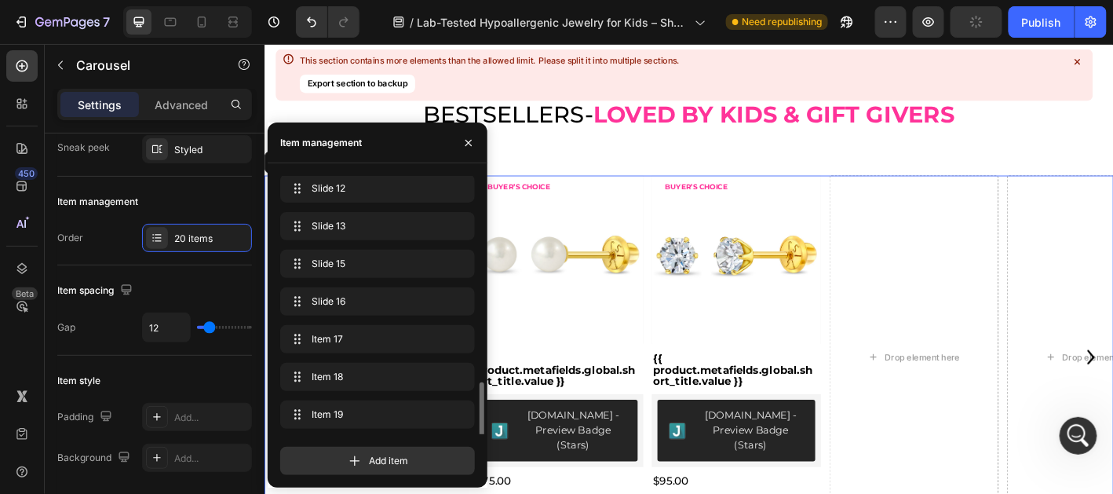
scroll to position [491, 0]
click at [690, 403] on div "Product Images BUYER’S CHOICE Text Block Row {{ product.metafields.global.short…" at bounding box center [753, 391] width 906 height 403
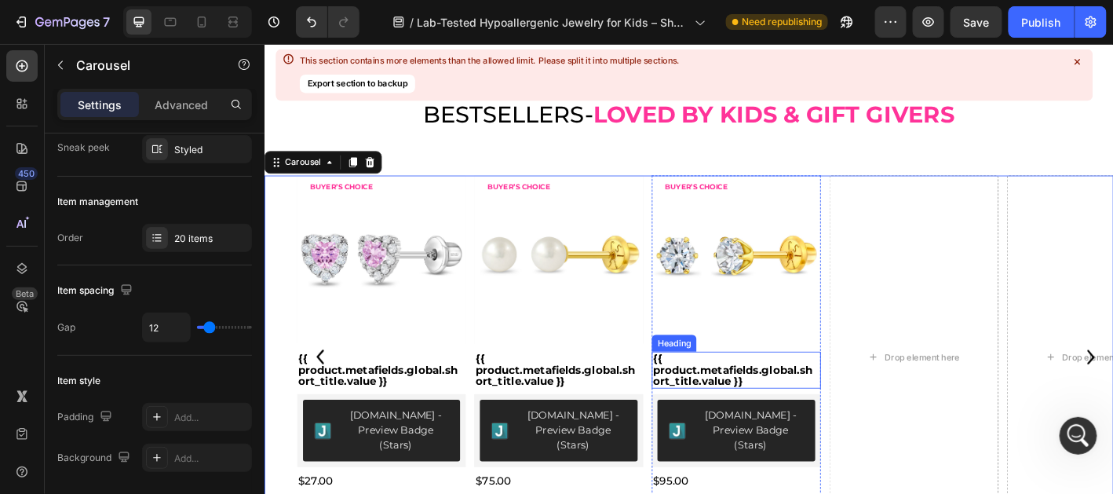
click at [698, 409] on h3 "{{ product.metafields.global.short_title.value }}" at bounding box center [788, 405] width 188 height 41
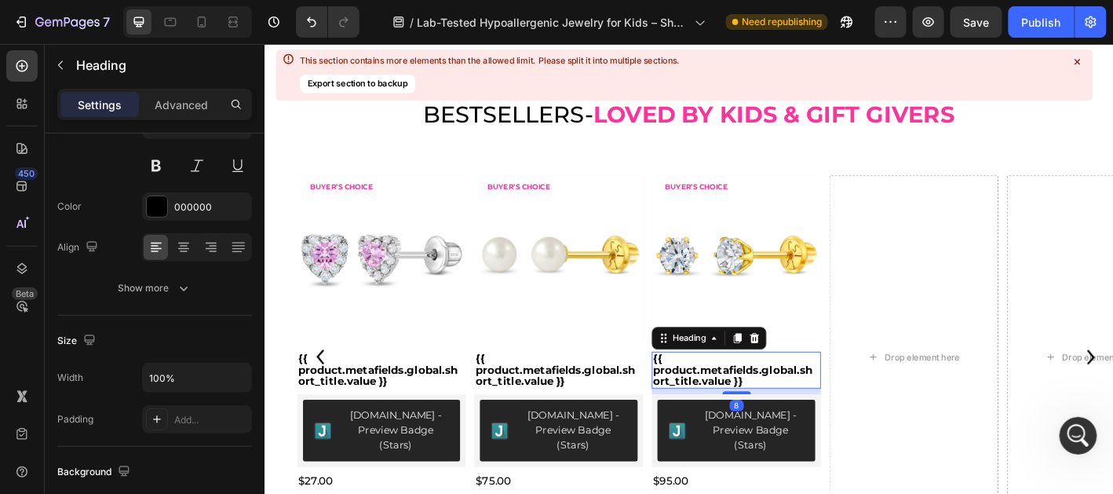
scroll to position [0, 0]
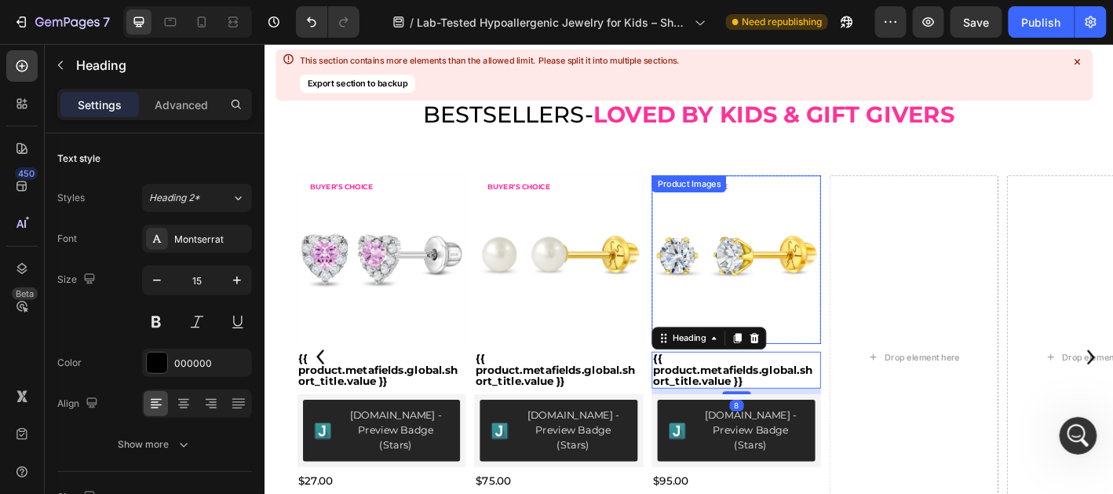
click at [692, 199] on div "Product Images BUYER’S CHOICE Text Block Row {{ product.metafields.global.short…" at bounding box center [753, 391] width 906 height 403
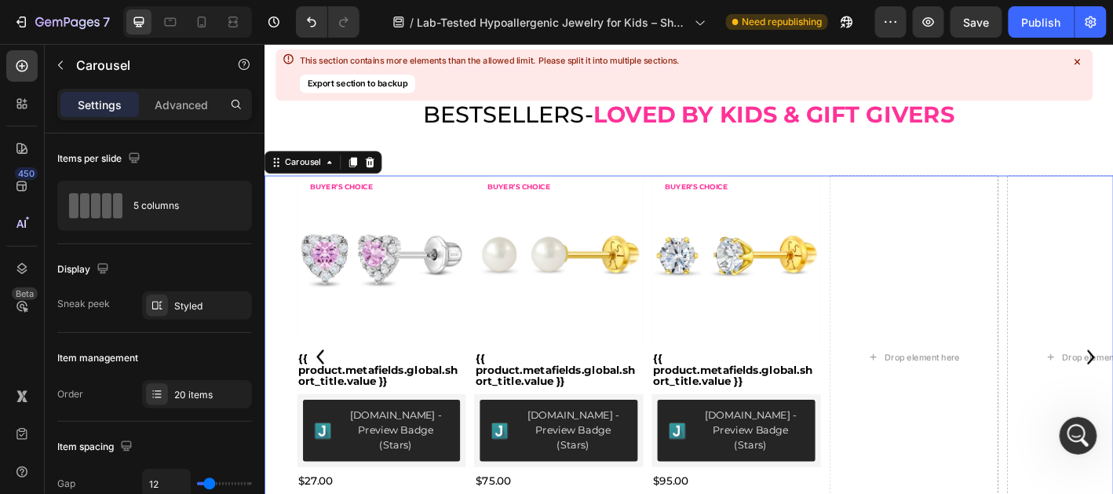
click at [880, 196] on img at bounding box center [788, 284] width 188 height 188
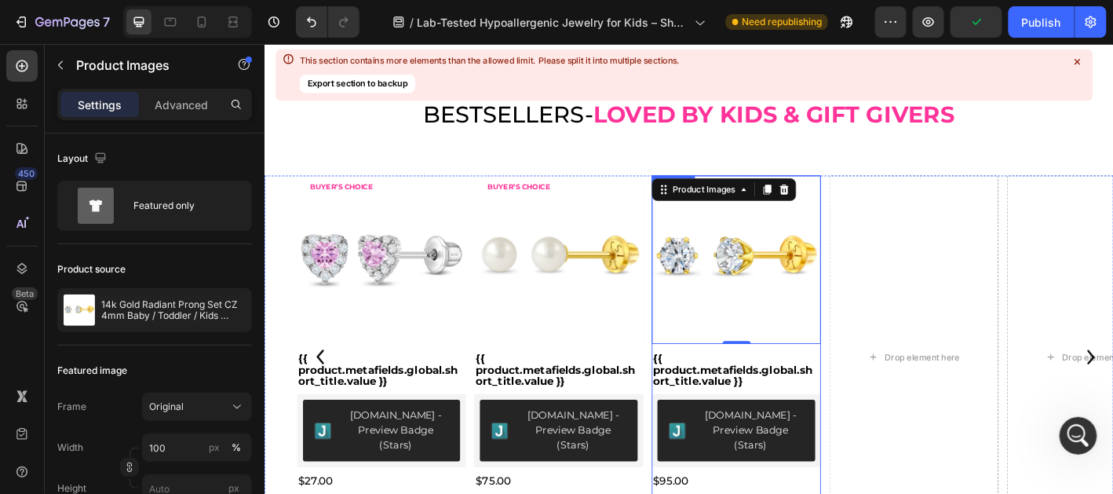
click at [880, 425] on h3 "{{ product.metafields.global.short_title.value }}" at bounding box center [788, 405] width 188 height 41
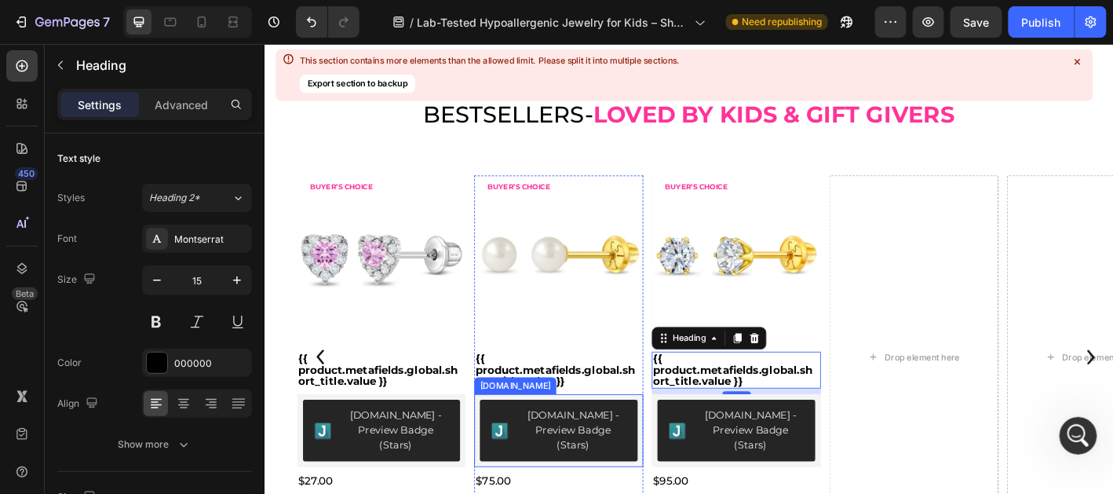
click at [498, 436] on div "[DOMAIN_NAME] - Preview Badge (Stars)" at bounding box center [591, 473] width 188 height 81
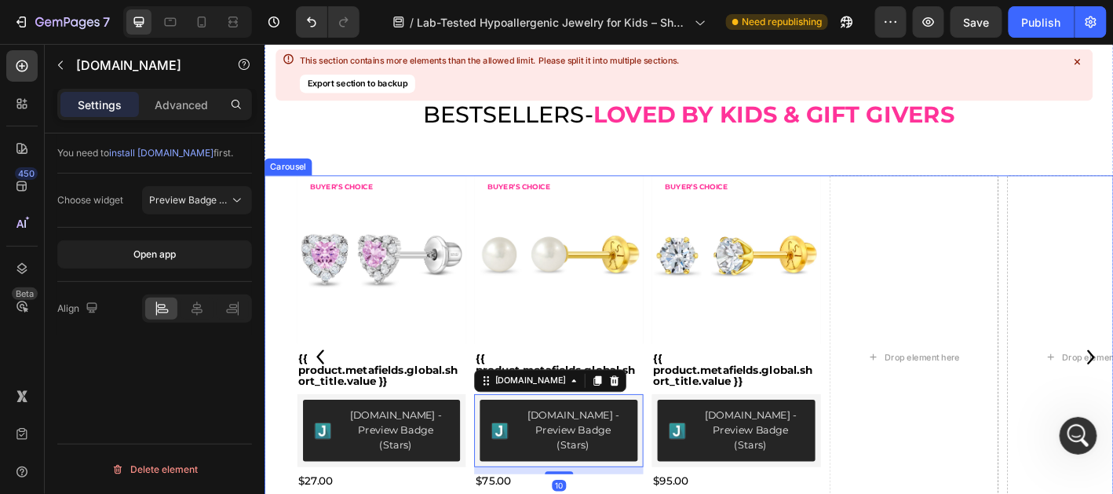
click at [495, 425] on div "Product Images BUYER’S CHOICE Text Block Row {{ product.metafields.global.short…" at bounding box center [753, 391] width 906 height 403
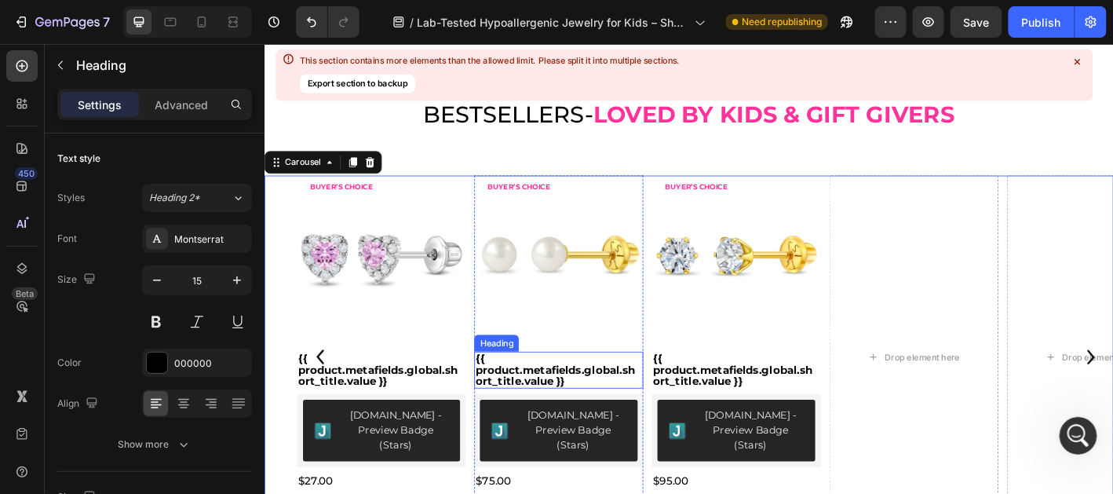
click at [497, 425] on h3 "{{ product.metafields.global.short_title.value }}" at bounding box center [591, 405] width 188 height 41
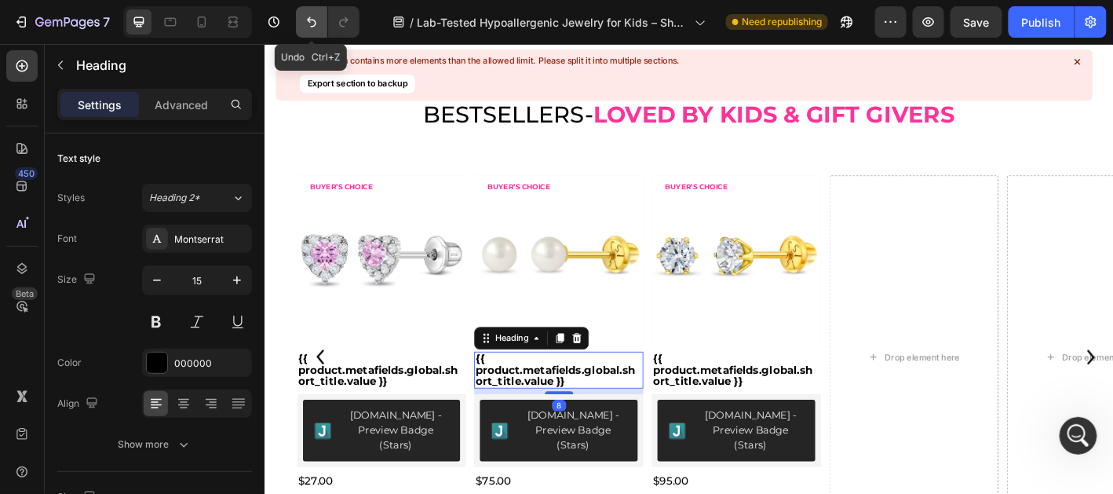
click at [309, 20] on icon "Undo/Redo" at bounding box center [311, 22] width 9 height 10
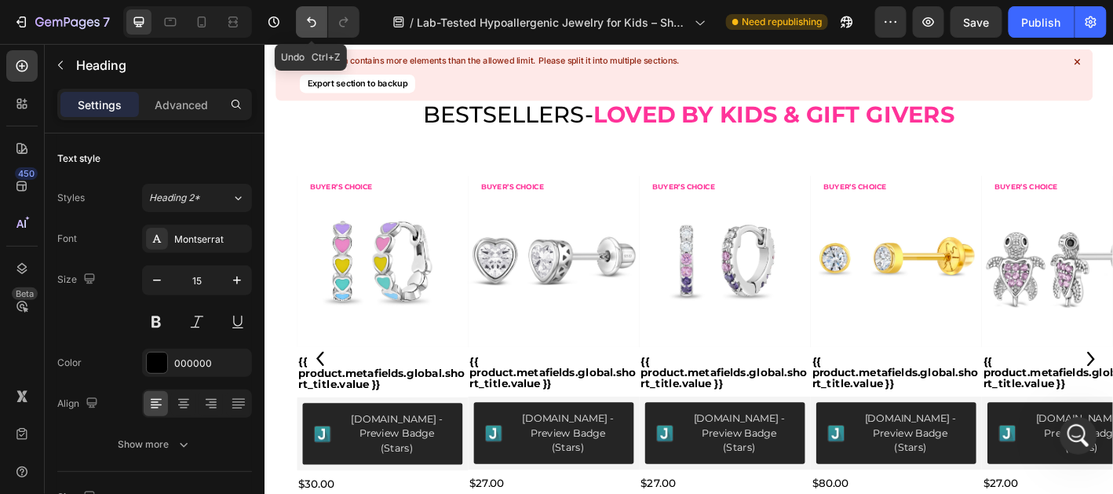
click at [309, 20] on icon "Undo/Redo" at bounding box center [311, 22] width 9 height 10
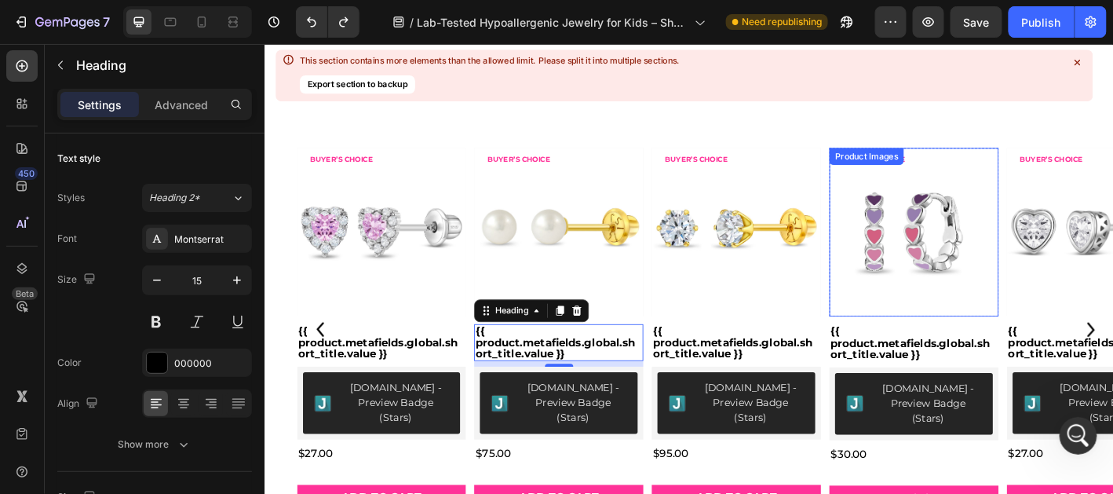
scroll to position [407, 0]
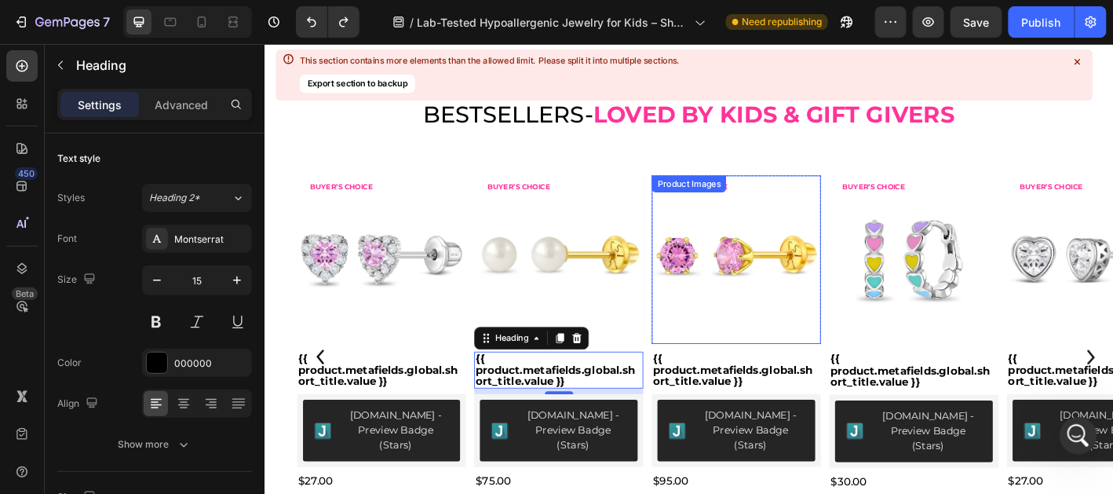
click at [767, 283] on img at bounding box center [788, 284] width 188 height 188
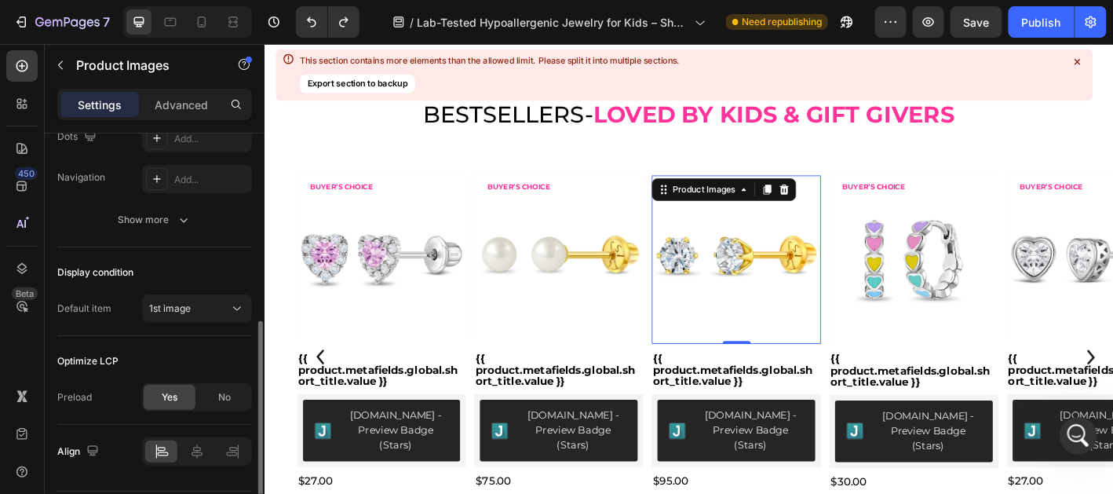
scroll to position [436, 0]
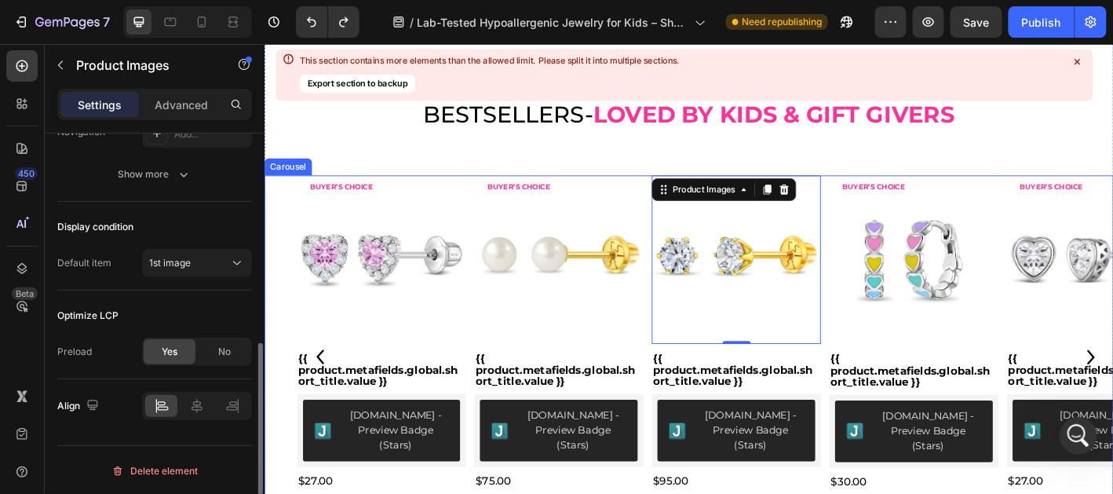
click at [298, 382] on div "Product Images BUYER’S CHOICE Text Block Row {{ product.metafields.global.short…" at bounding box center [735, 391] width 942 height 403
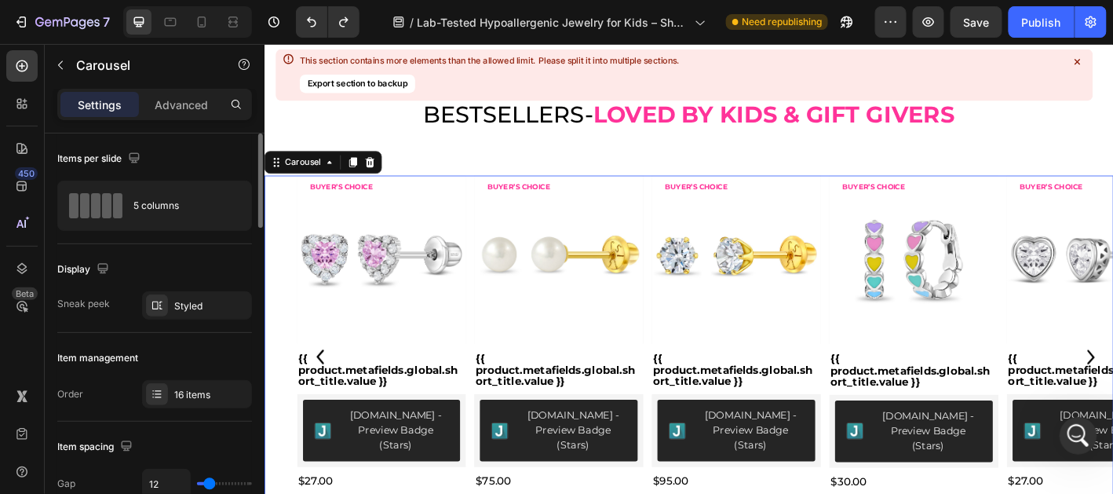
scroll to position [156, 0]
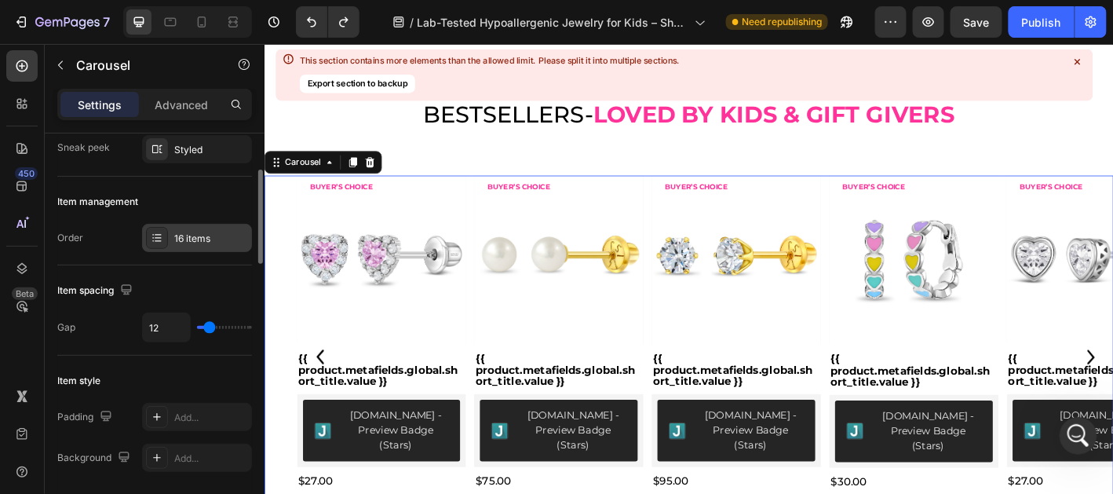
click at [203, 235] on div "16 items" at bounding box center [211, 239] width 74 height 14
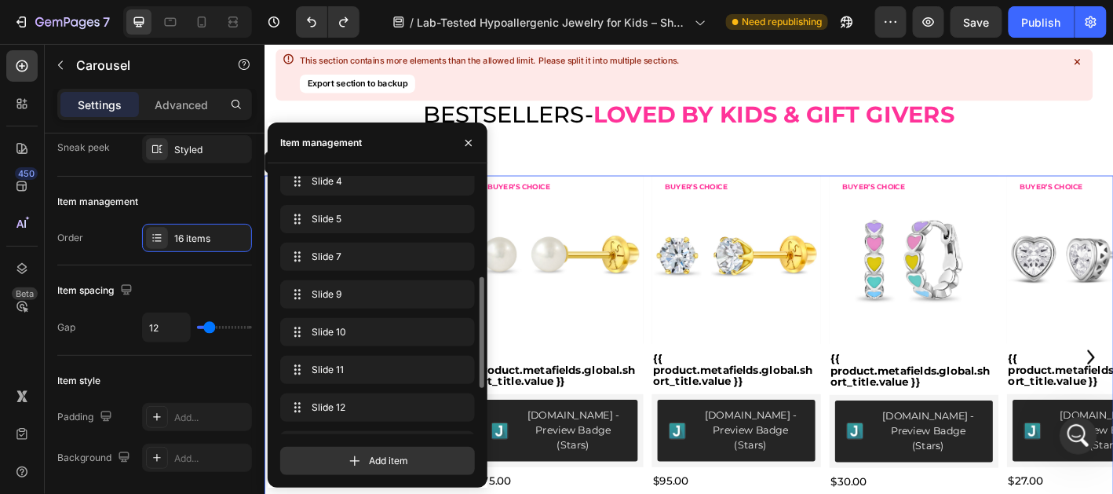
scroll to position [341, 0]
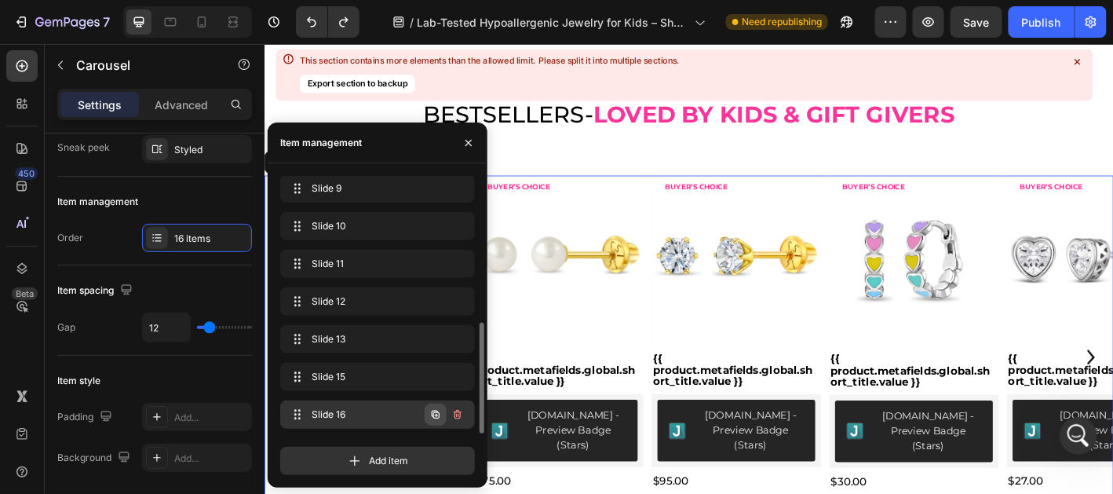
click at [436, 414] on icon "button" at bounding box center [436, 415] width 3 height 3
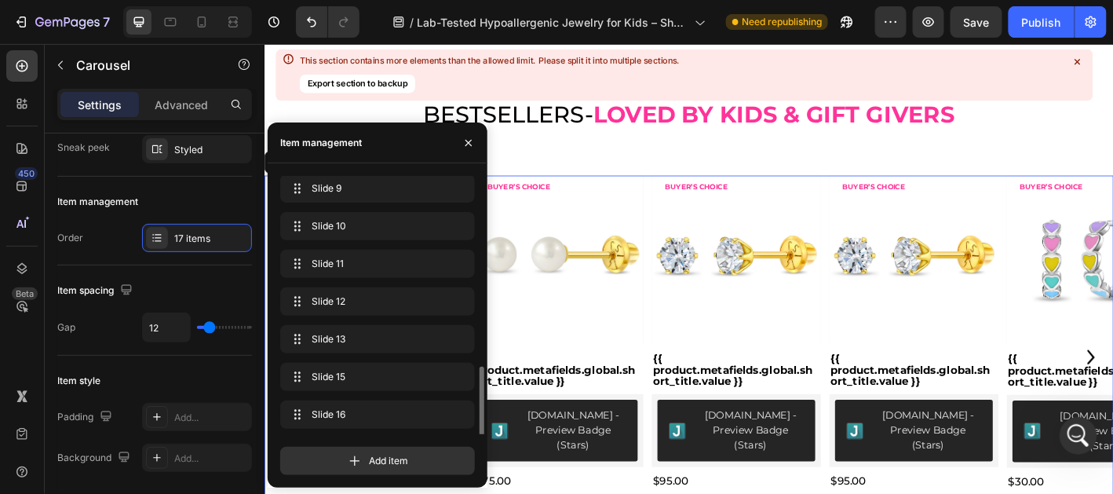
scroll to position [378, 0]
click at [432, 415] on icon "button" at bounding box center [436, 415] width 8 height 8
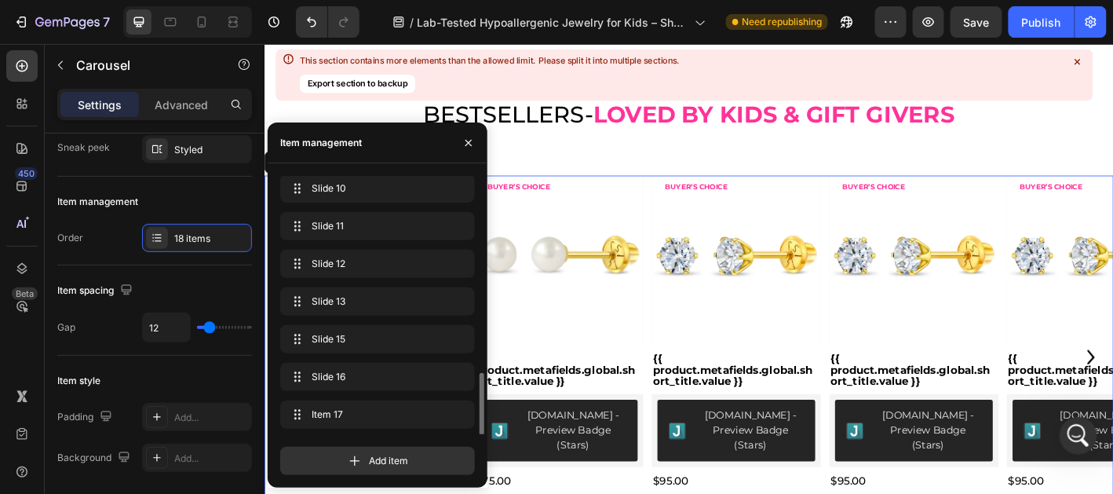
scroll to position [416, 0]
click at [432, 415] on icon "button" at bounding box center [436, 415] width 8 height 8
click at [1027, 305] on img at bounding box center [984, 284] width 188 height 188
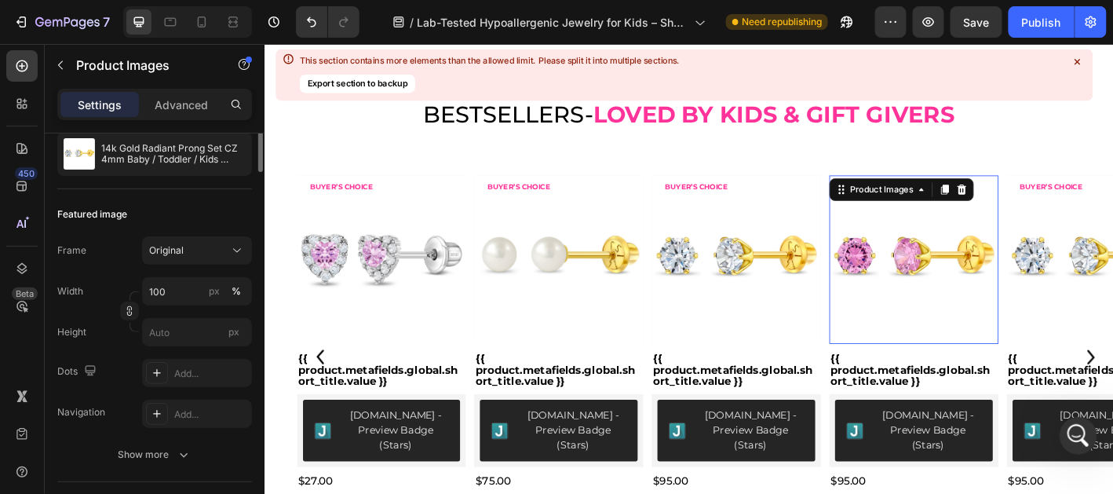
scroll to position [0, 0]
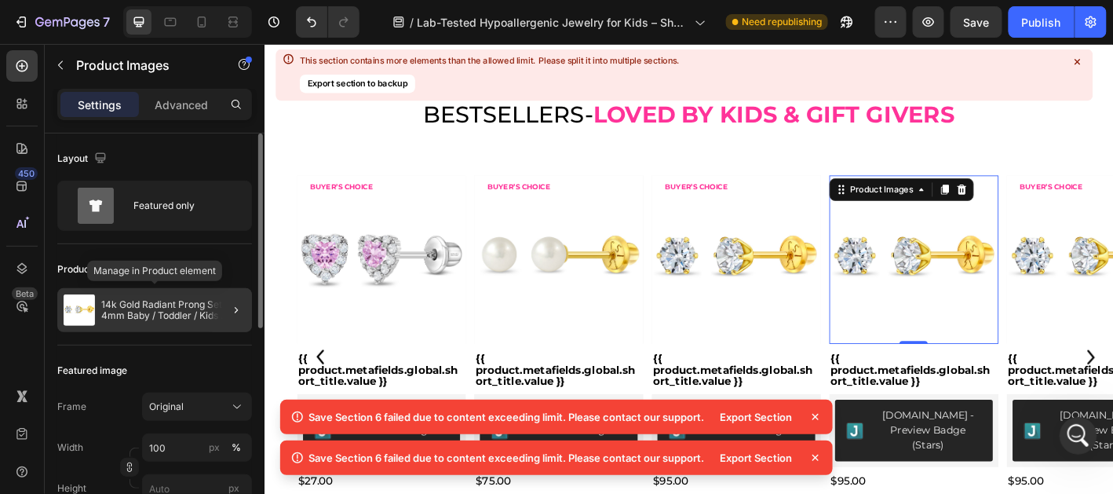
click at [124, 299] on p "14k Gold Radiant Prong Set CZ 4mm Baby / Toddler / Kids Earrings Safety Screw B…" at bounding box center [173, 310] width 144 height 22
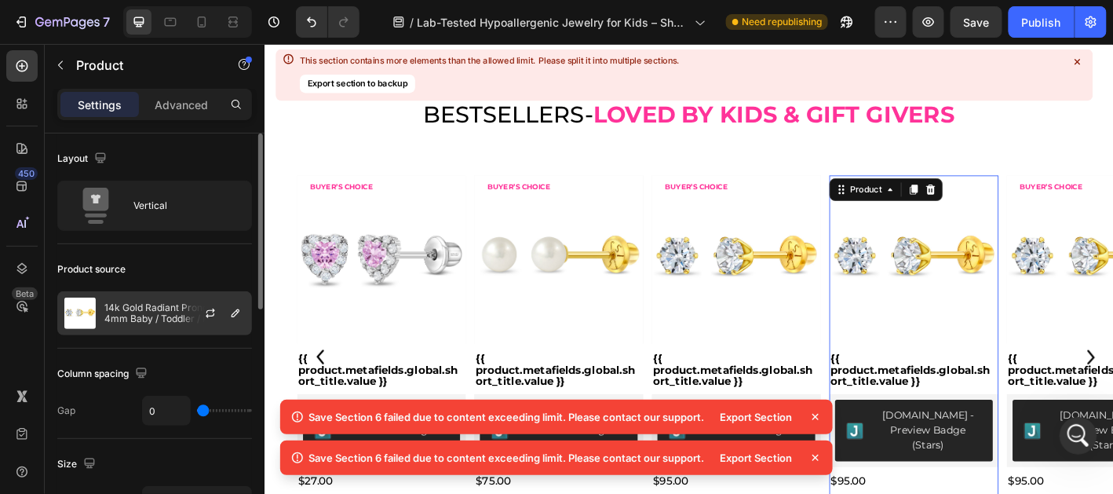
click at [169, 303] on p "14k Gold Radiant Prong Set CZ 4mm Baby / Toddler / Kids Earrings Safety Screw B…" at bounding box center [174, 313] width 141 height 22
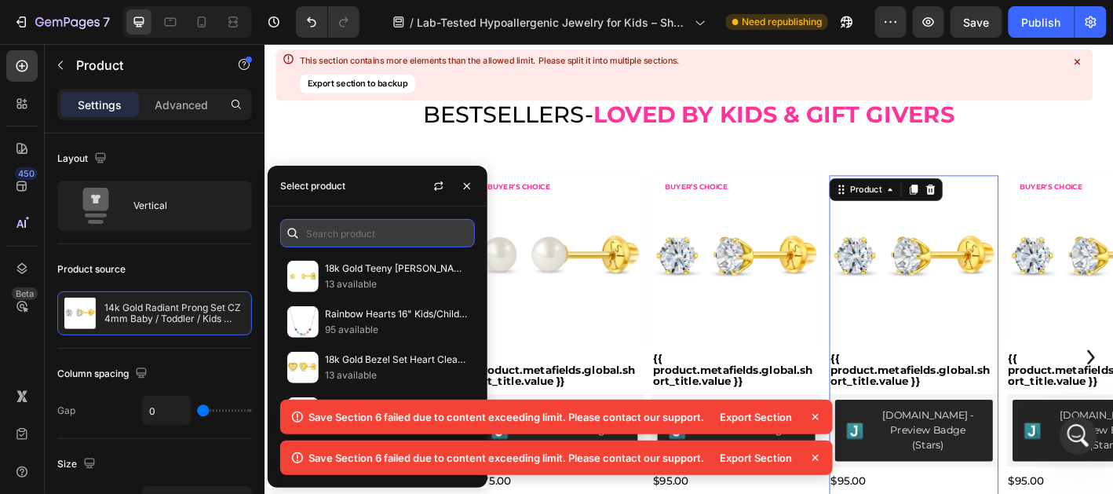
click at [330, 241] on input "text" at bounding box center [377, 233] width 195 height 28
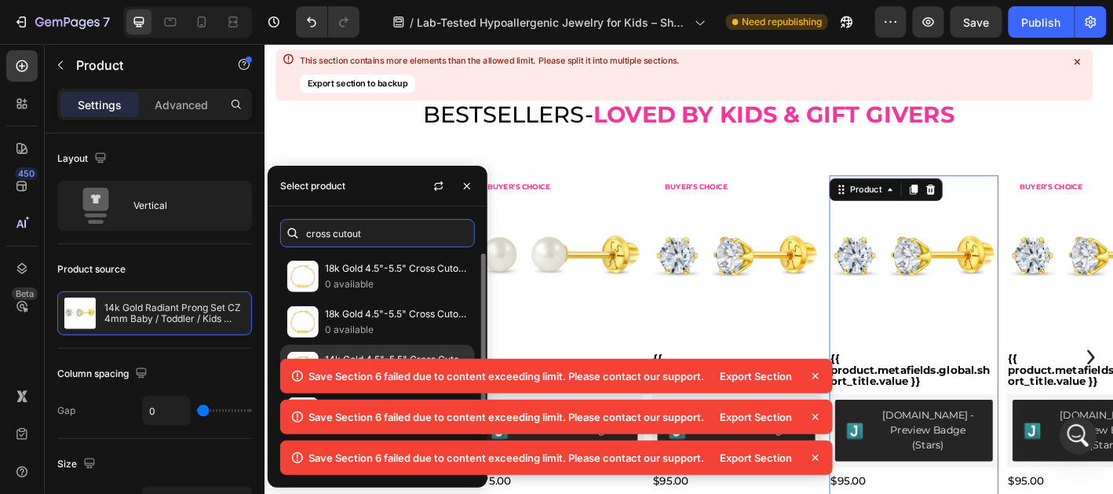
type input "cross cutout"
click at [417, 352] on p "14k Gold 4.5"-5.5" Cross Cutout Tag ID Baby / Kids / Boys Bracelet" at bounding box center [396, 360] width 143 height 16
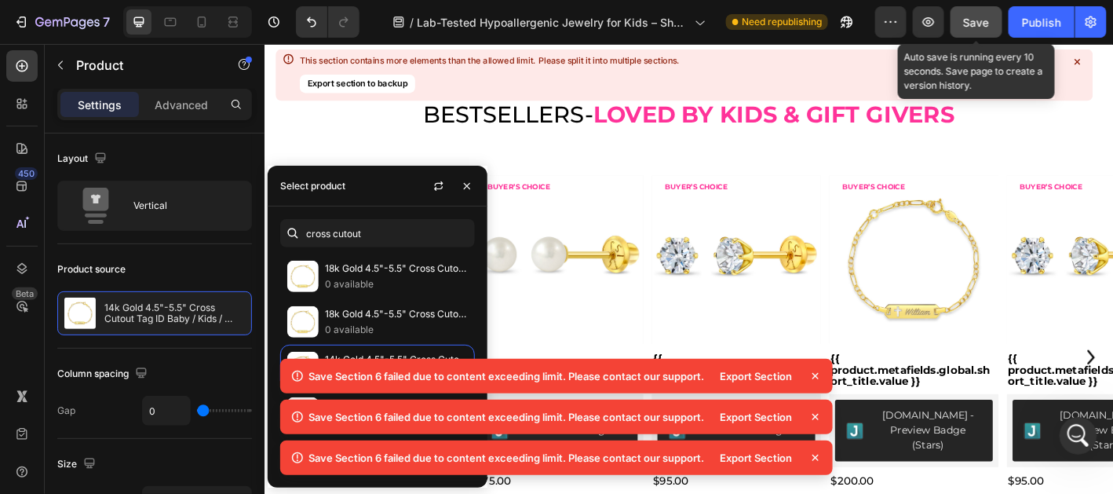
click at [990, 27] on div "Save" at bounding box center [977, 22] width 26 height 16
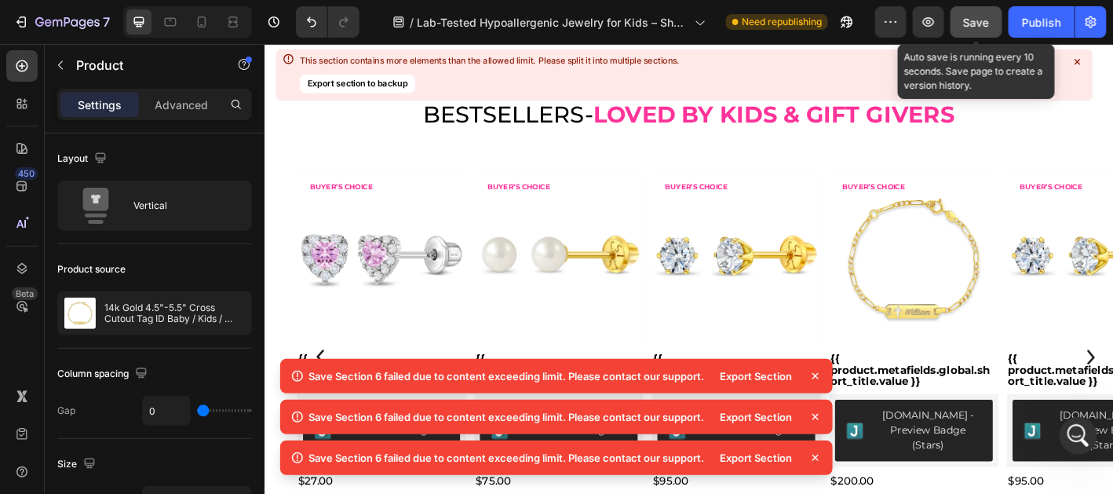
click at [985, 22] on span "Save" at bounding box center [977, 22] width 26 height 13
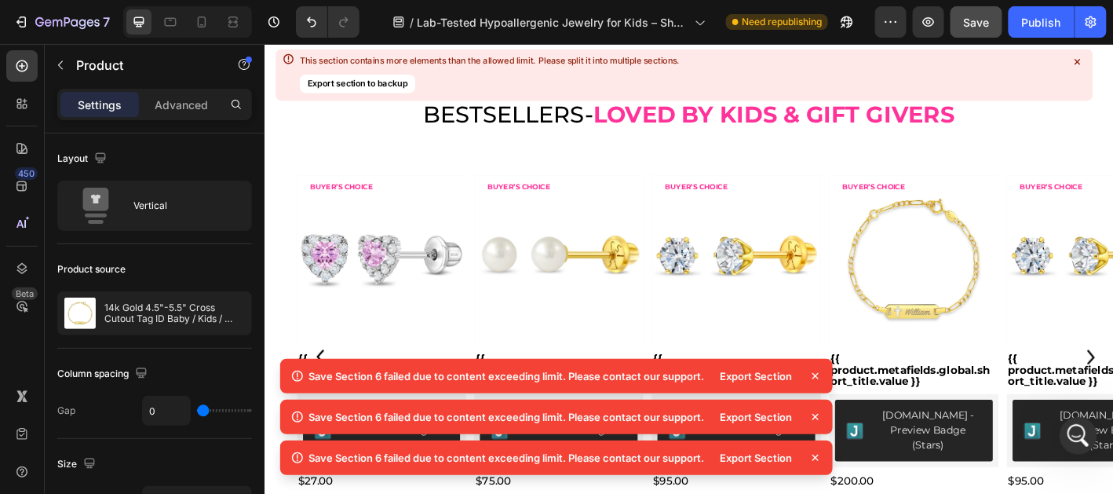
click at [820, 377] on icon at bounding box center [816, 376] width 16 height 16
click at [815, 379] on icon at bounding box center [816, 376] width 16 height 16
click at [815, 376] on icon at bounding box center [816, 376] width 16 height 16
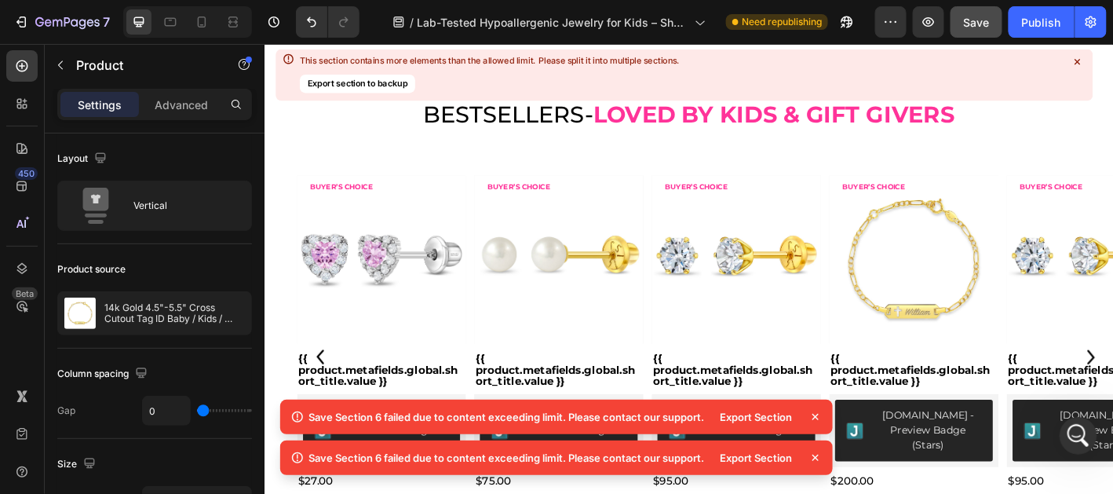
click at [811, 416] on icon at bounding box center [816, 417] width 16 height 16
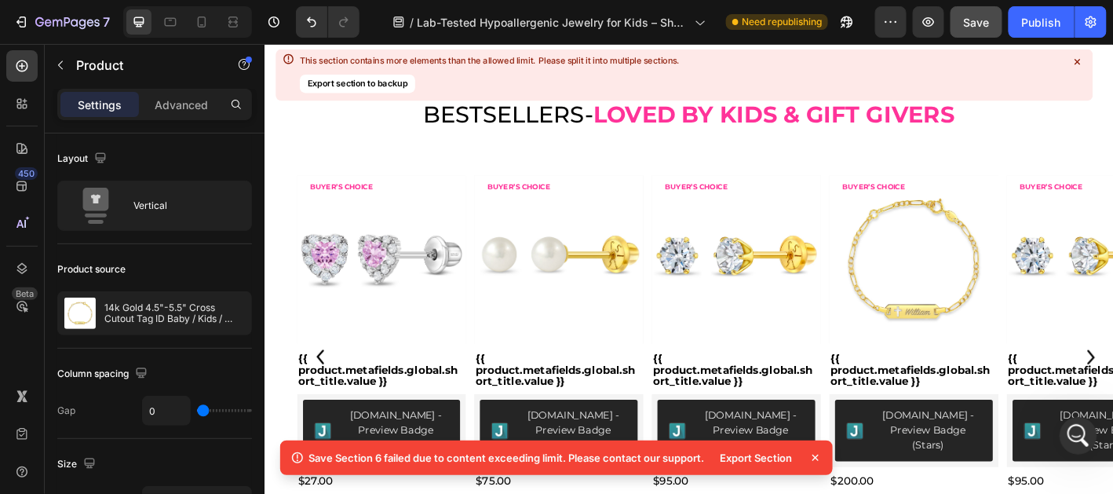
click at [818, 456] on icon at bounding box center [816, 458] width 16 height 16
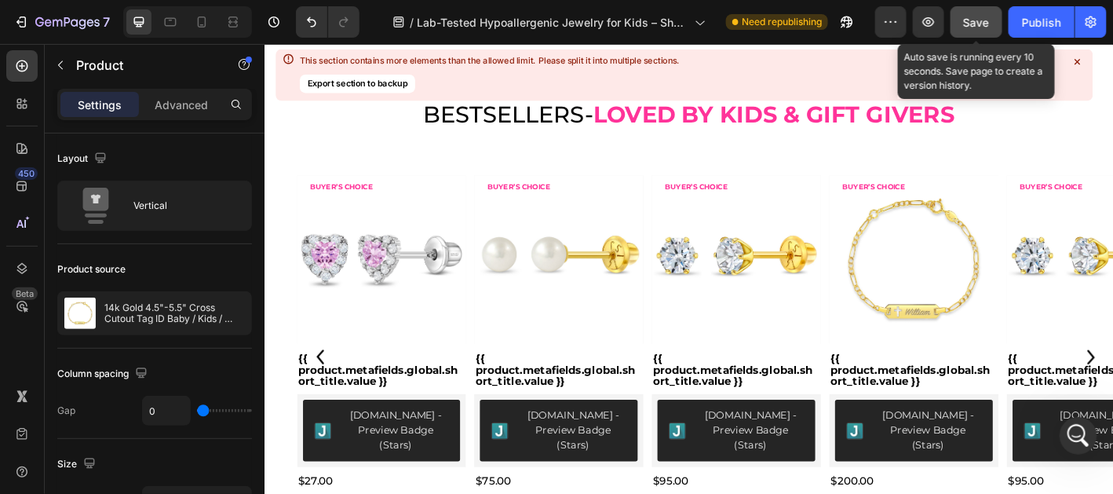
click at [981, 16] on span "Save" at bounding box center [977, 22] width 26 height 13
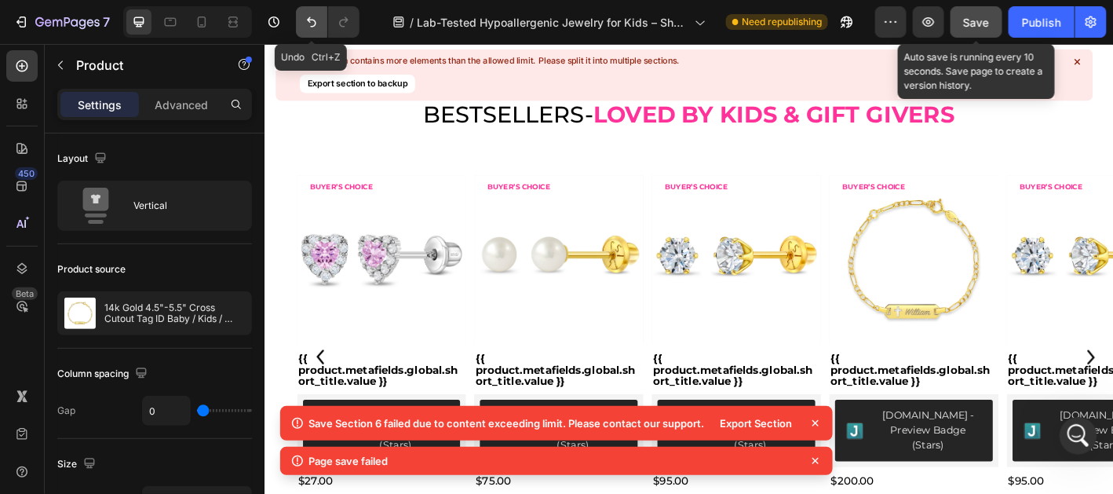
click at [312, 18] on icon "Undo/Redo" at bounding box center [312, 22] width 16 height 16
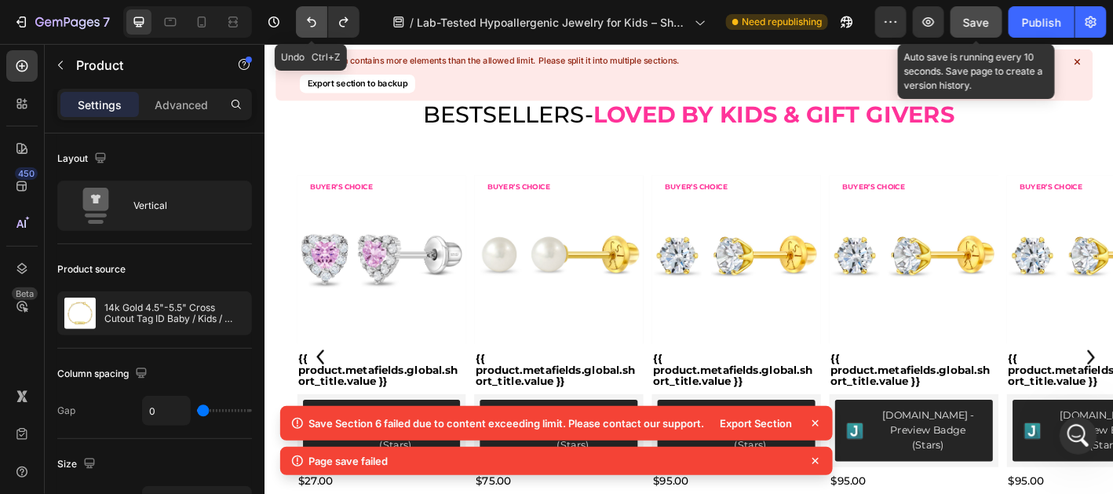
click at [312, 18] on icon "Undo/Redo" at bounding box center [312, 22] width 16 height 16
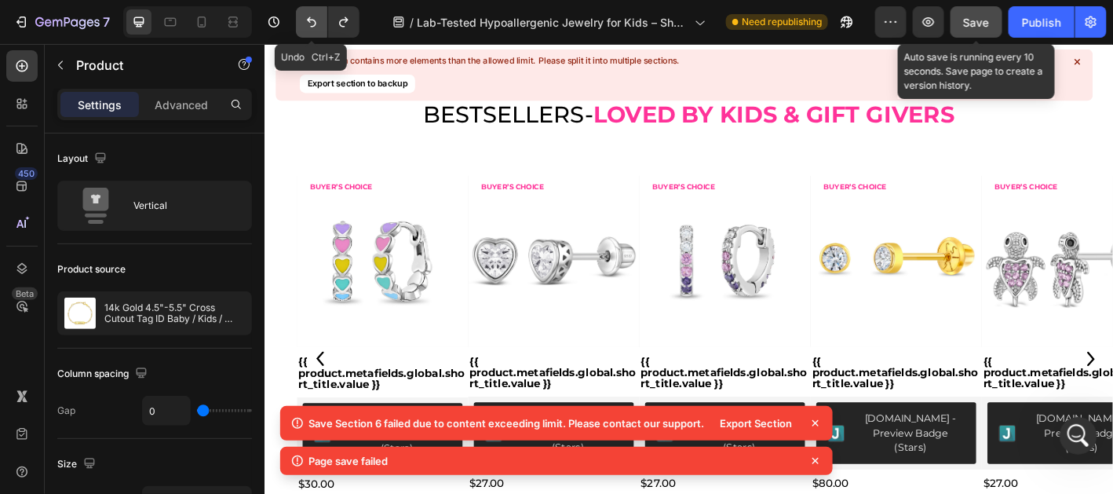
click at [312, 18] on icon "Undo/Redo" at bounding box center [312, 22] width 16 height 16
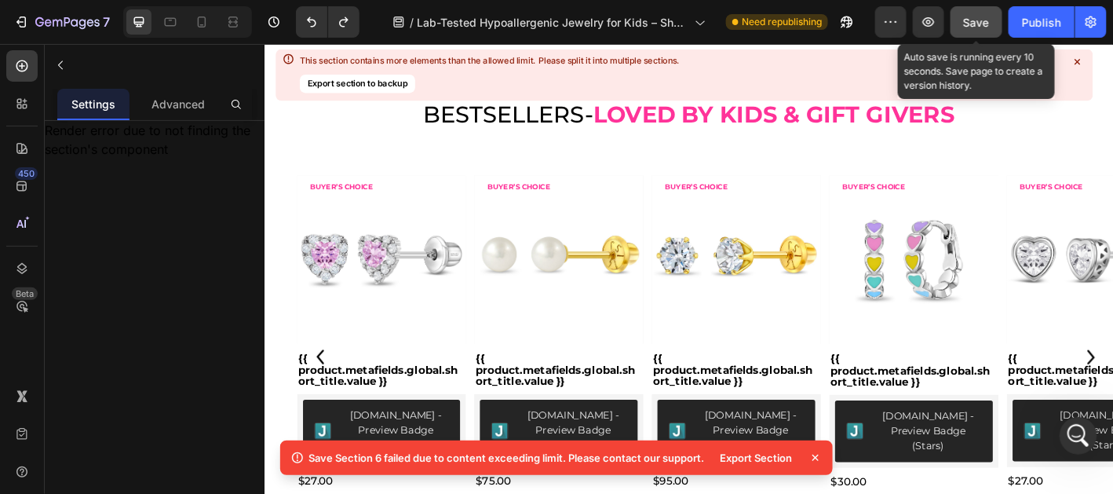
click at [985, 21] on span "Save" at bounding box center [977, 22] width 26 height 13
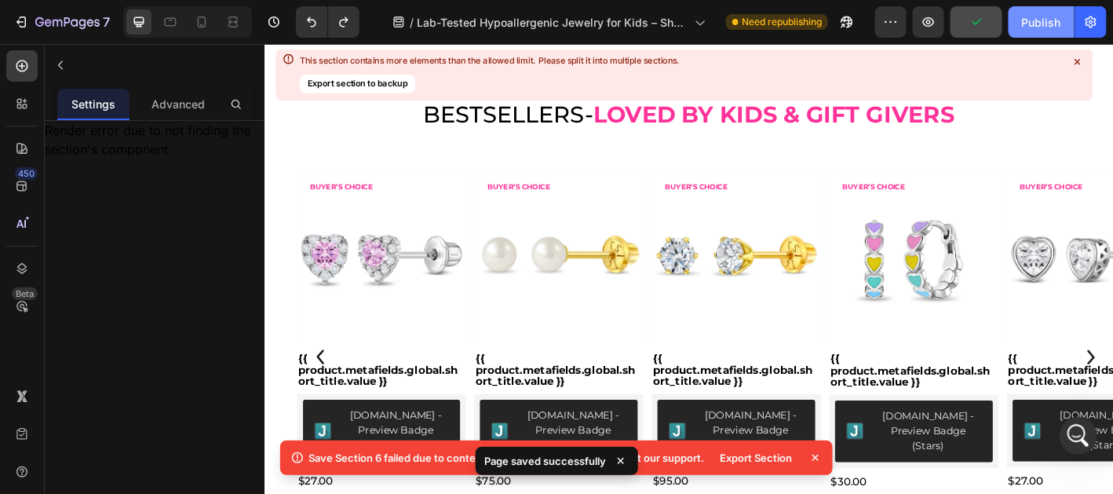
click at [1020, 24] on button "Publish" at bounding box center [1042, 21] width 66 height 31
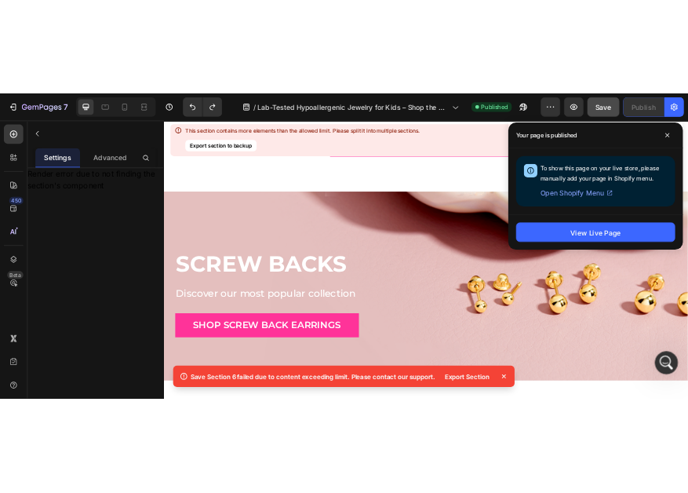
scroll to position [330, 0]
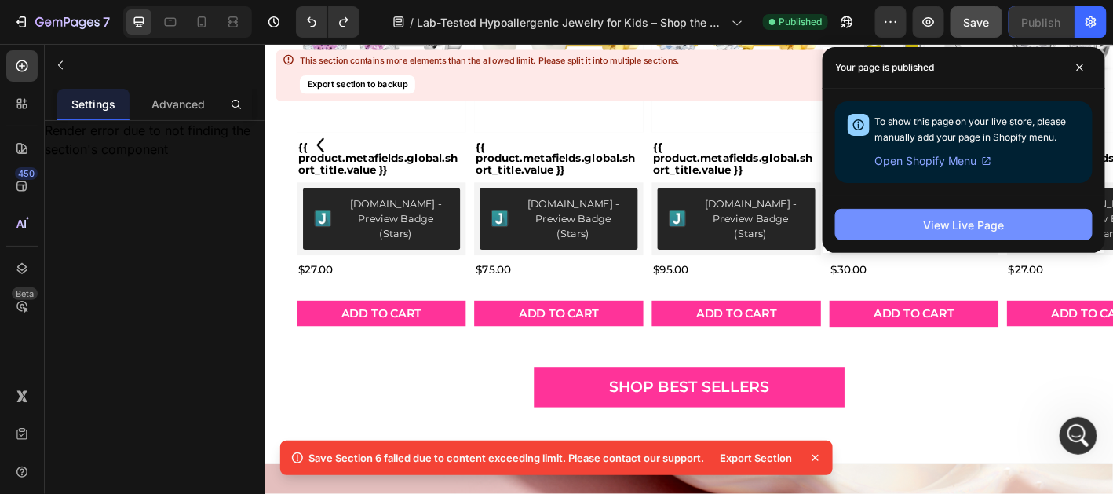
click at [940, 219] on div "View Live Page" at bounding box center [964, 225] width 82 height 16
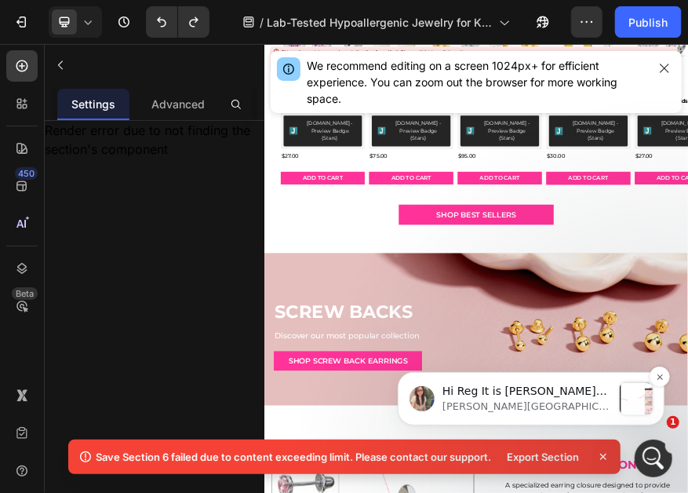
scroll to position [21400, 0]
click at [555, 390] on p "Hi Reg It is Ann joining the conversation with Tony for your support. Hope you …" at bounding box center [527, 391] width 170 height 16
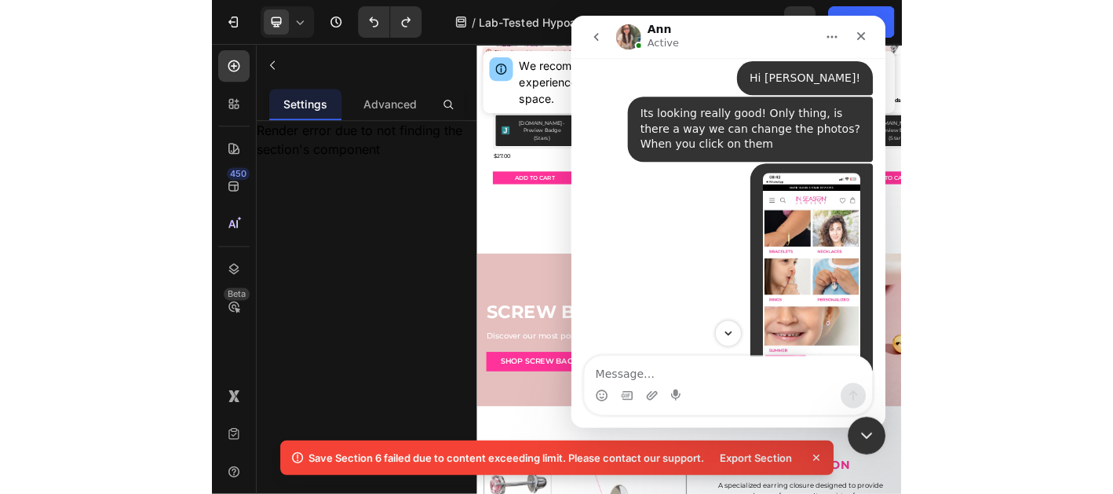
scroll to position [21677, 0]
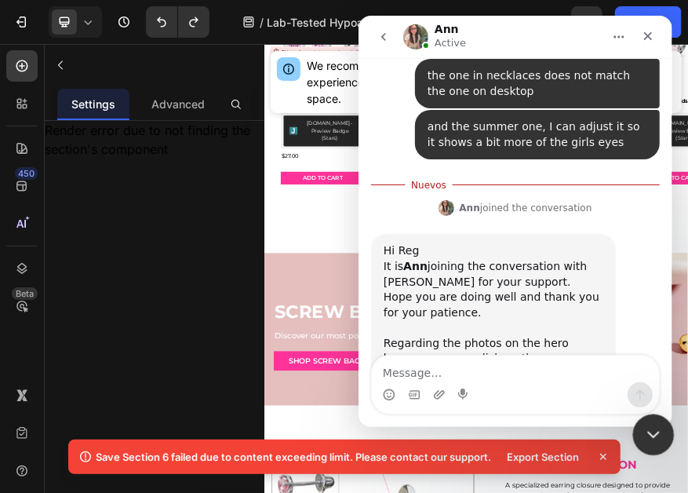
click at [648, 422] on div "Cerrar Intercom Messenger" at bounding box center [652, 433] width 38 height 38
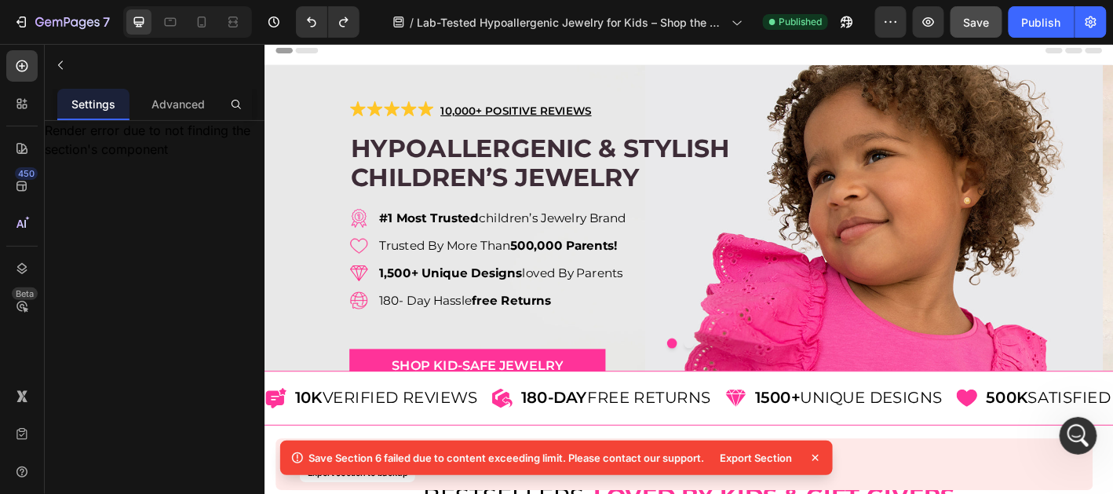
scroll to position [0, 0]
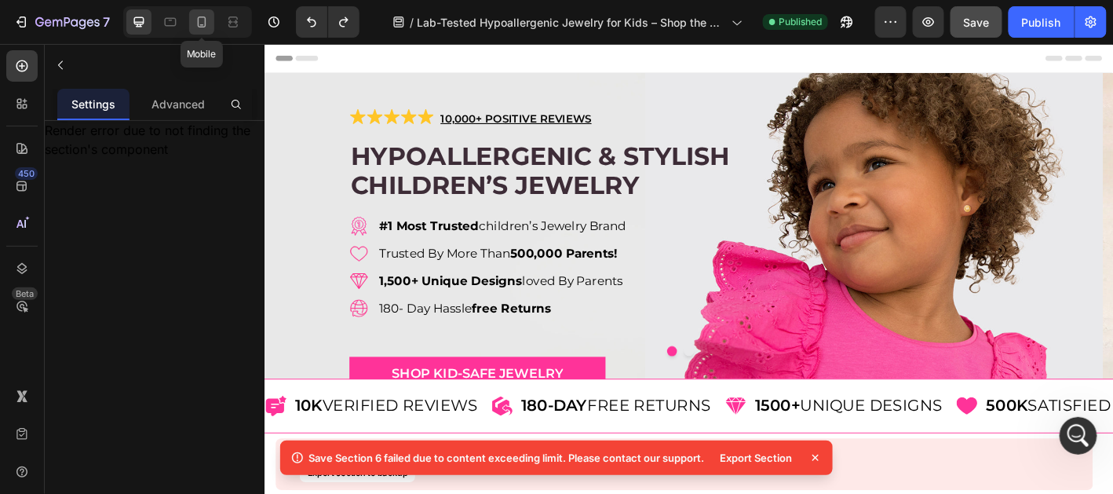
click at [202, 17] on icon at bounding box center [202, 21] width 9 height 11
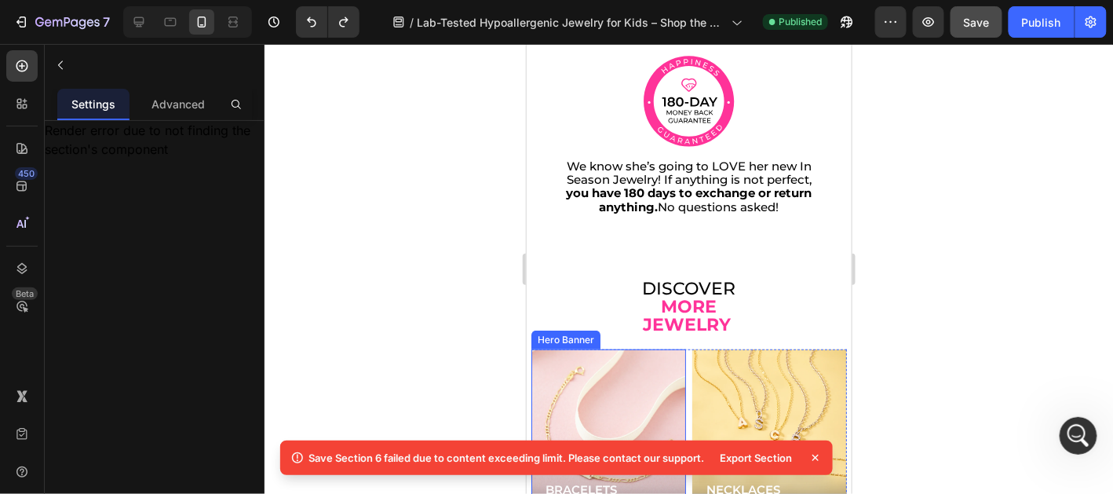
scroll to position [4161, 0]
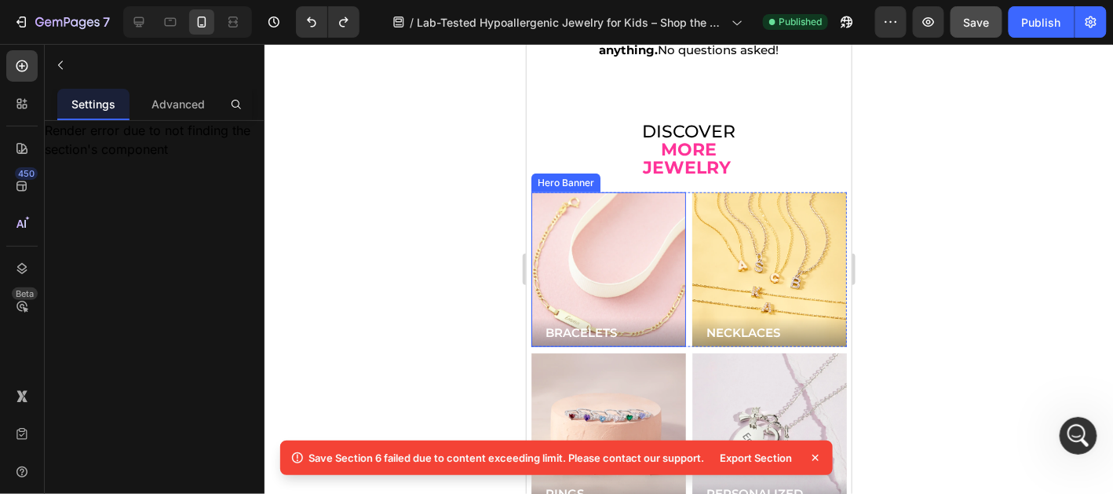
click at [618, 239] on div "Background Image" at bounding box center [607, 268] width 185 height 185
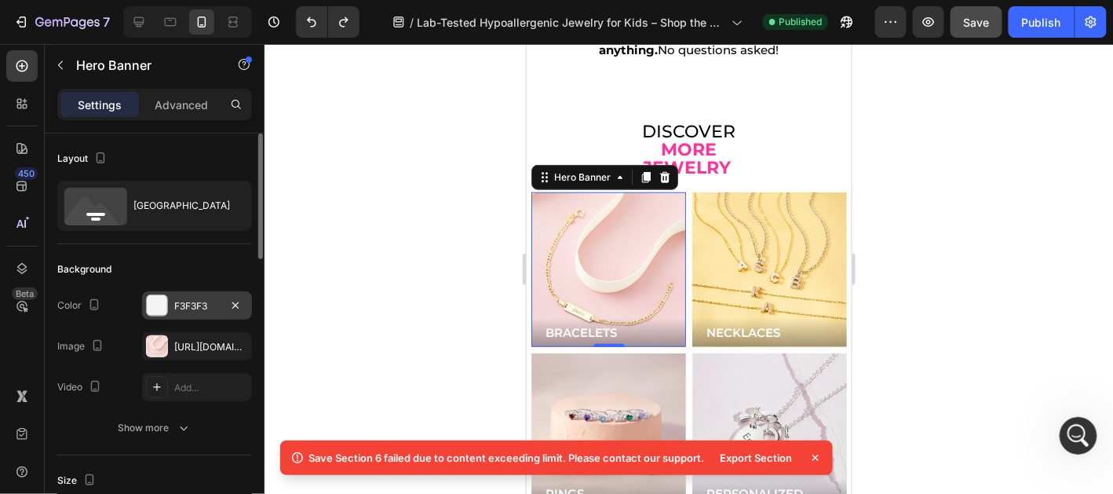
scroll to position [78, 0]
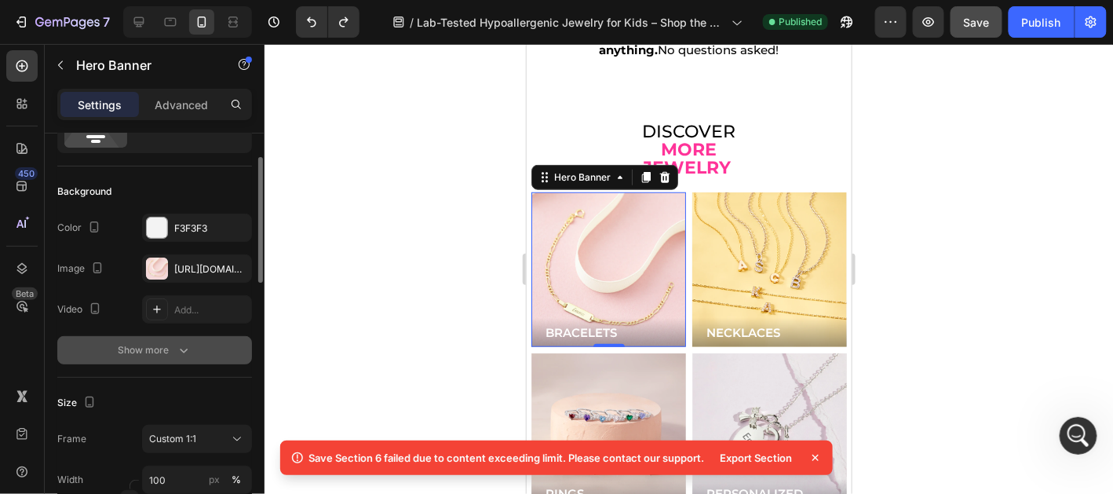
click at [170, 344] on div "Show more" at bounding box center [155, 350] width 73 height 16
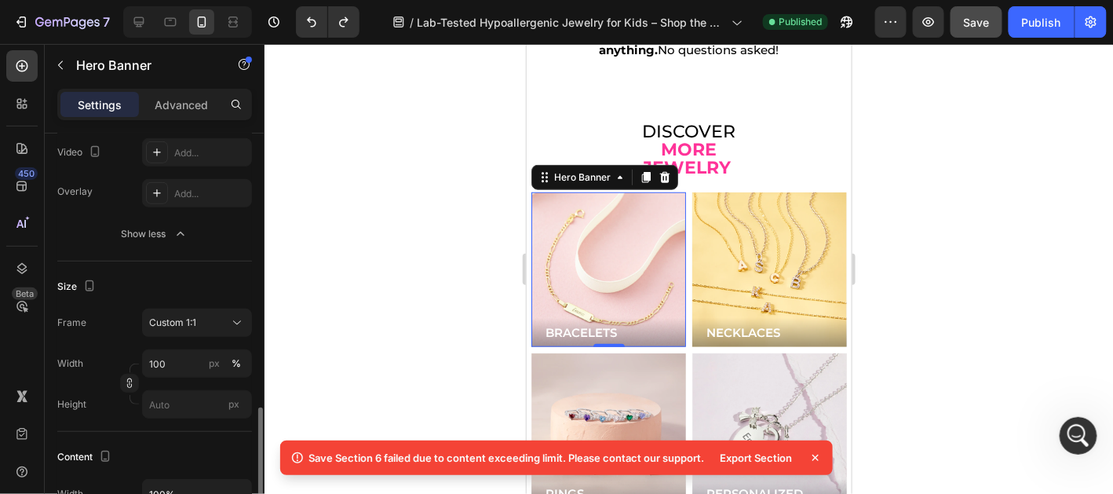
scroll to position [391, 0]
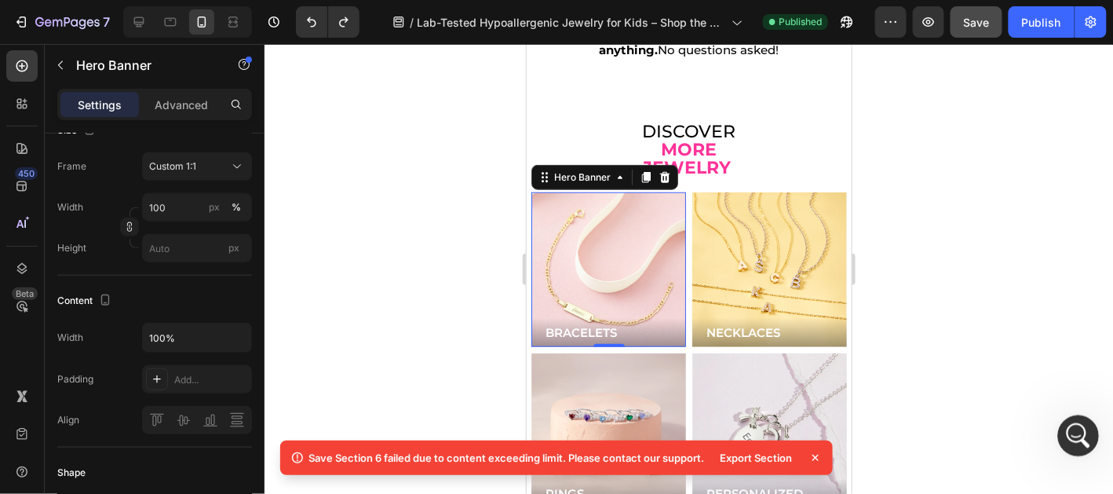
click at [1084, 425] on div "Abrir Intercom Messenger" at bounding box center [1076, 433] width 52 height 52
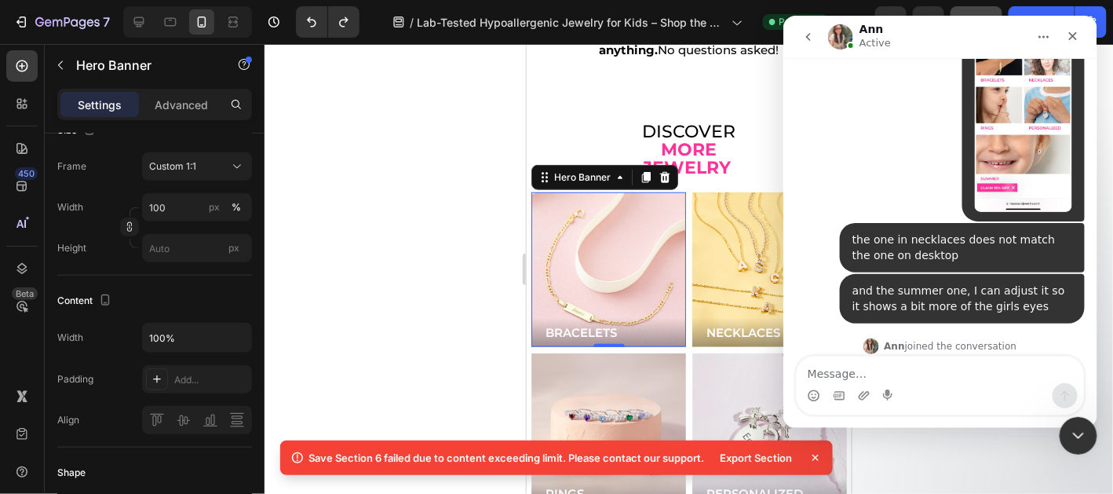
scroll to position [21494, 0]
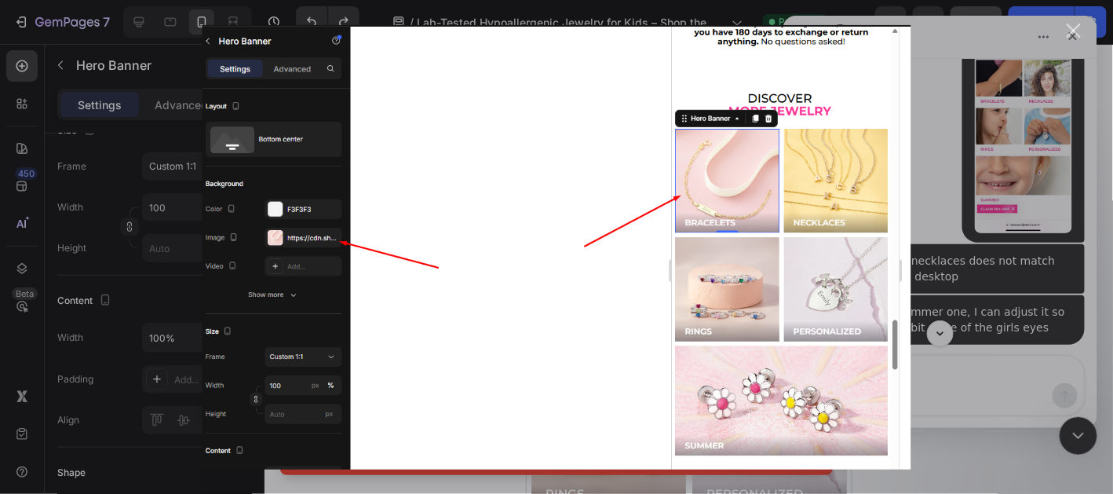
scroll to position [0, 0]
click at [948, 176] on div "Intercom Messenger" at bounding box center [556, 247] width 1113 height 494
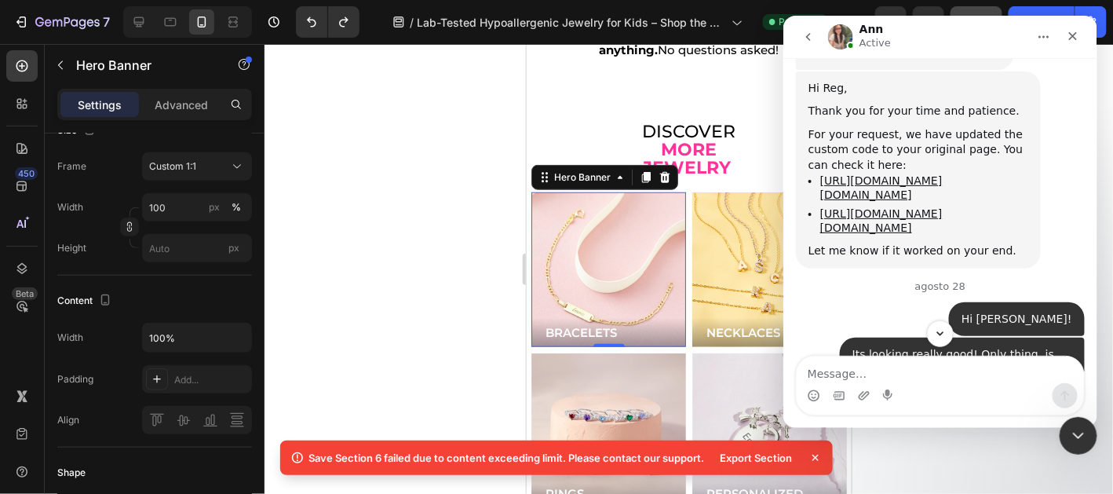
scroll to position [21101, 0]
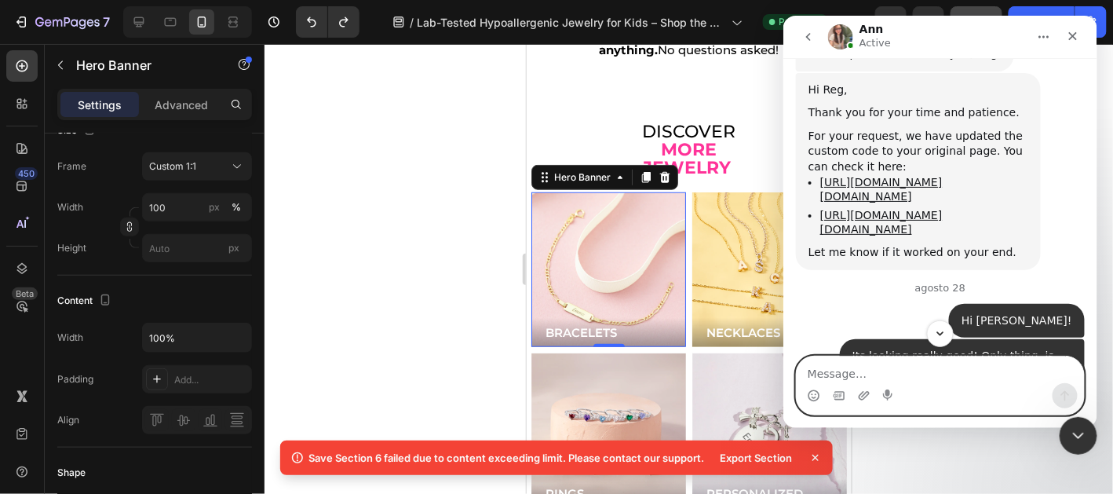
click at [949, 369] on textarea "Message…" at bounding box center [939, 369] width 287 height 27
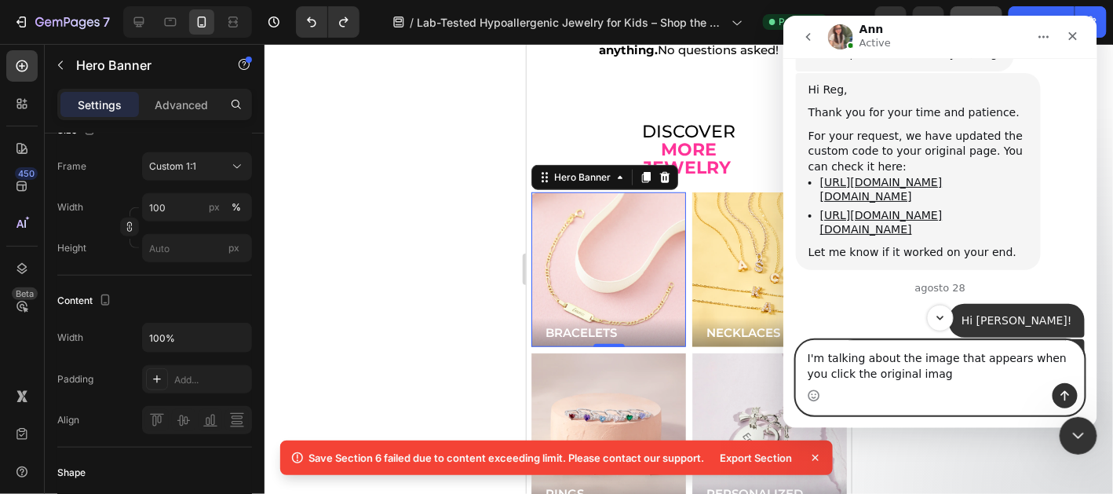
type textarea "I'm talking about the image that appears when you click the original image"
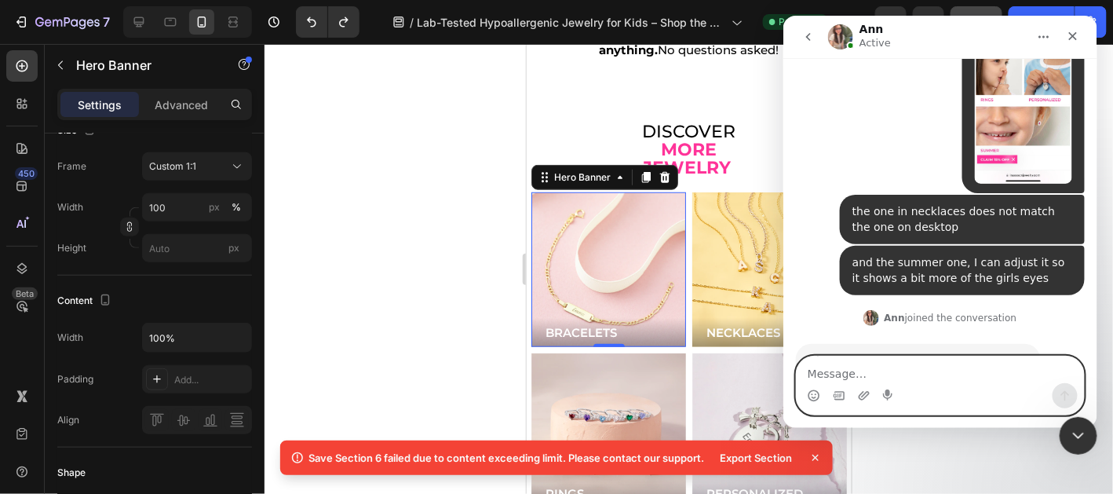
type textarea "l"
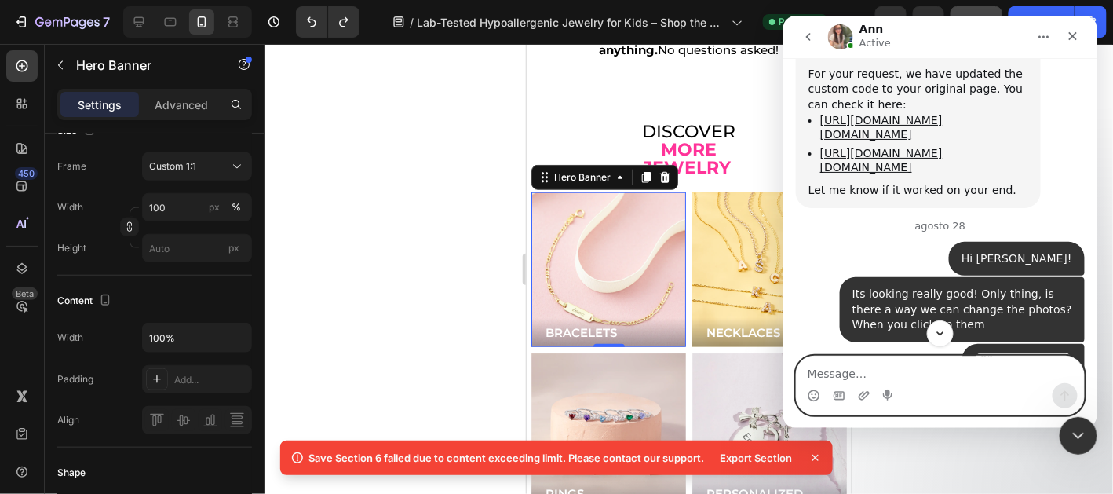
scroll to position [21007, 0]
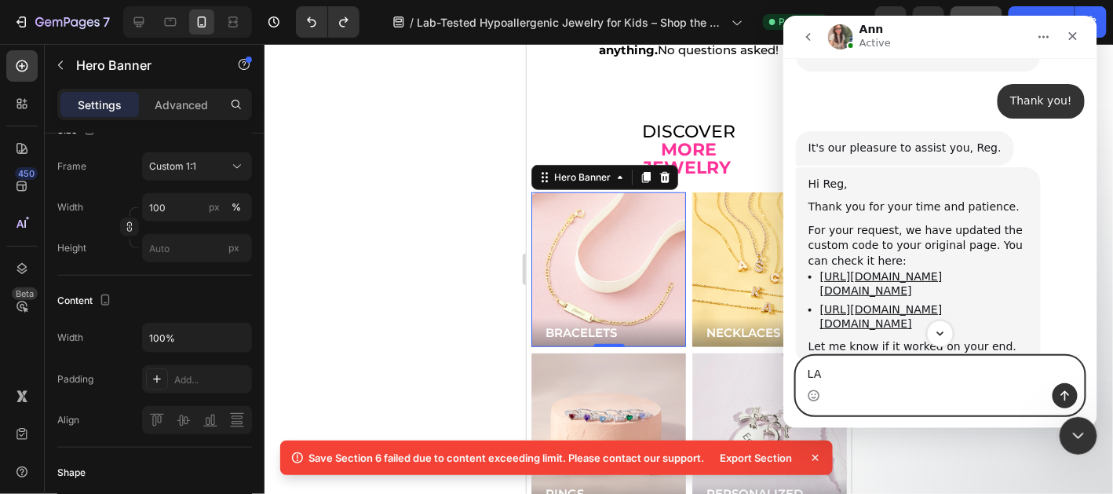
type textarea "L"
type textarea "As you can see on the screenshot I sent"
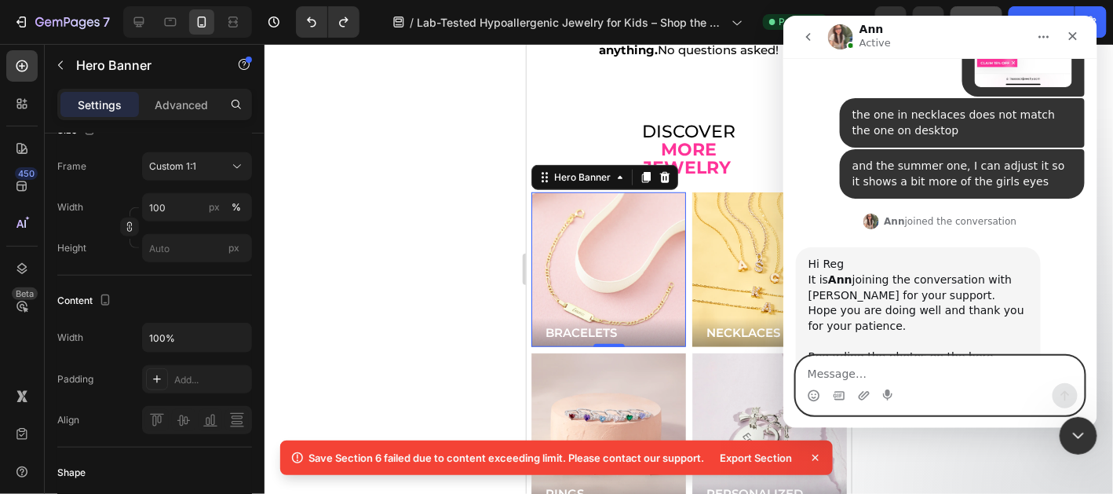
scroll to position [21749, 0]
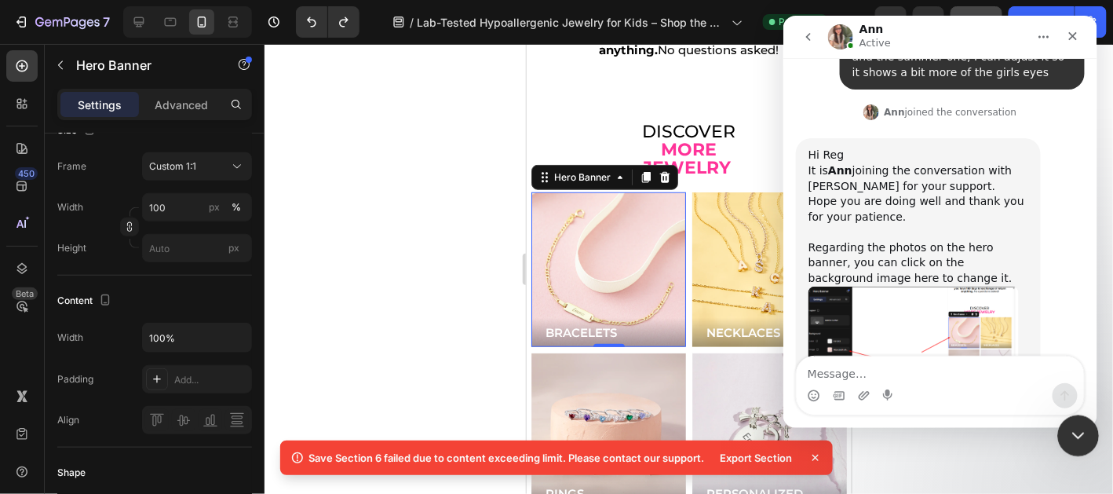
click at [1090, 431] on div "Cerrar Intercom Messenger" at bounding box center [1076, 433] width 38 height 38
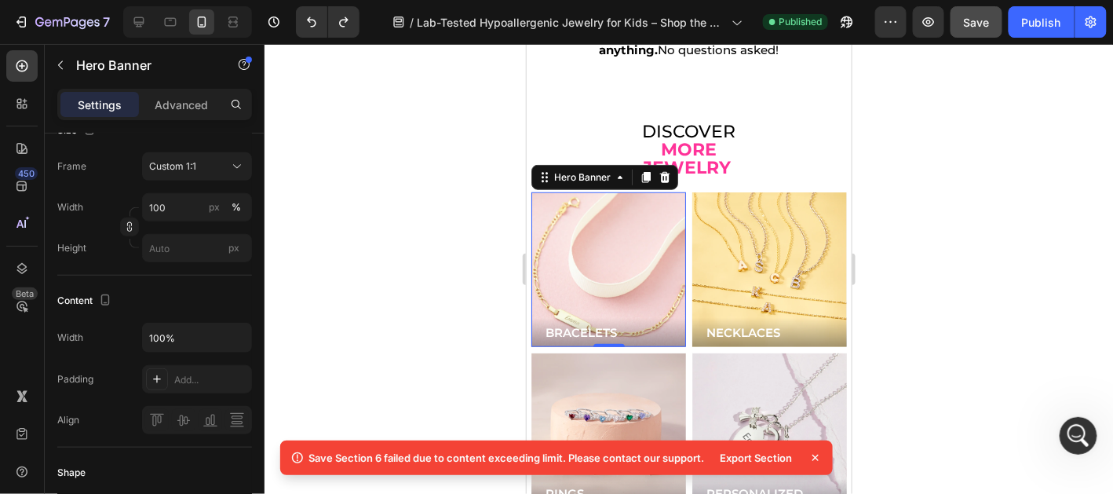
click at [616, 252] on div "Background Image" at bounding box center [607, 268] width 185 height 185
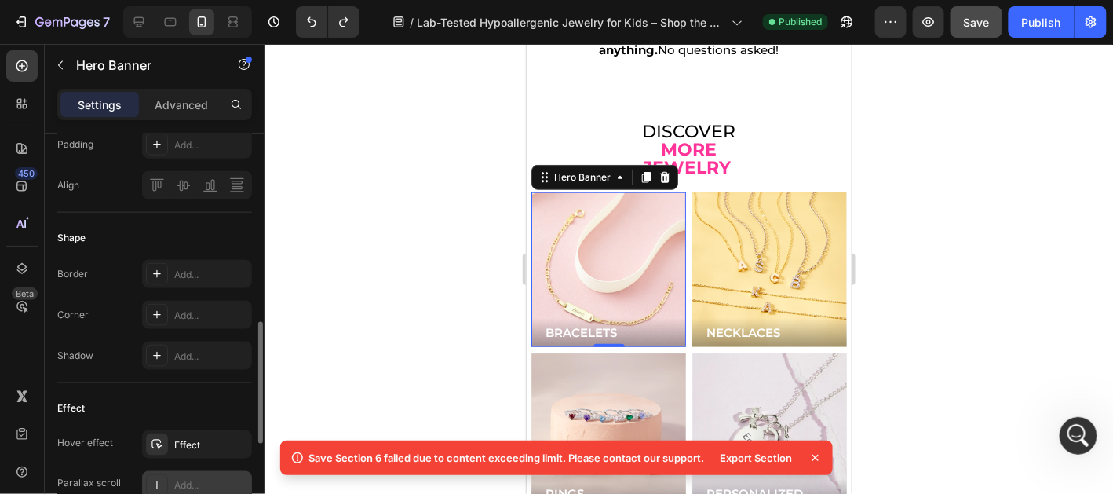
scroll to position [860, 0]
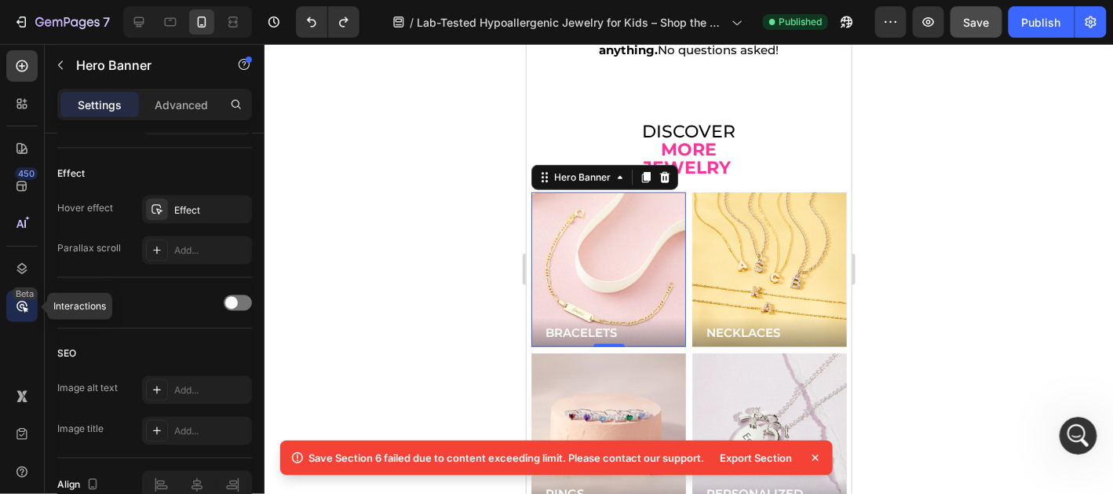
click at [15, 301] on icon at bounding box center [22, 306] width 16 height 16
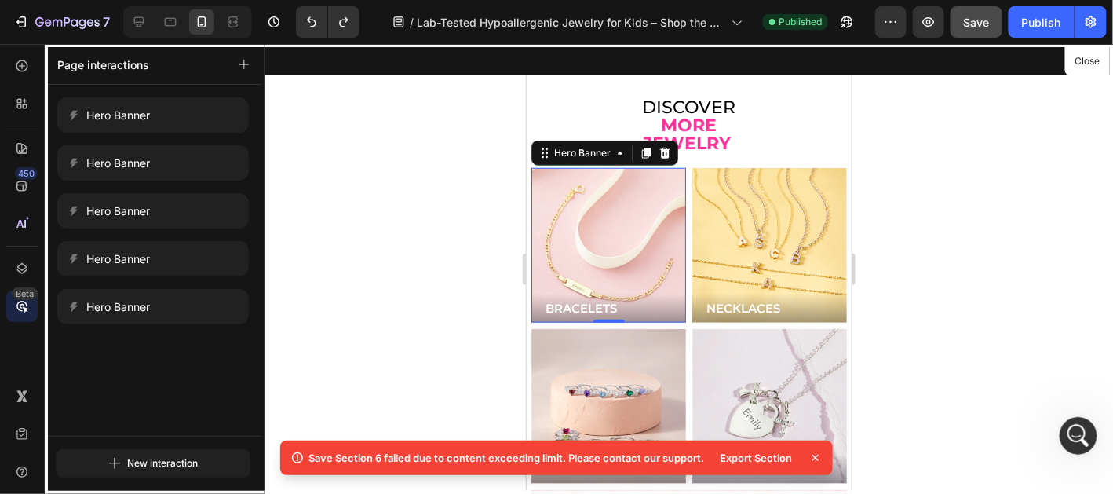
scroll to position [4161, 0]
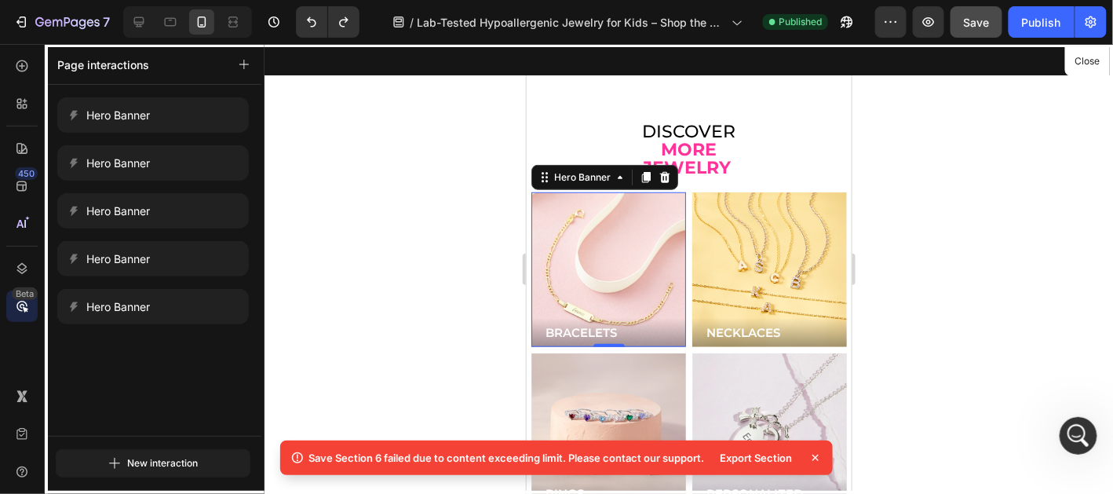
click at [800, 245] on div at bounding box center [688, 268] width 325 height 450
click at [748, 227] on div at bounding box center [688, 268] width 325 height 450
click at [117, 200] on div "Hero Banner" at bounding box center [153, 210] width 192 height 35
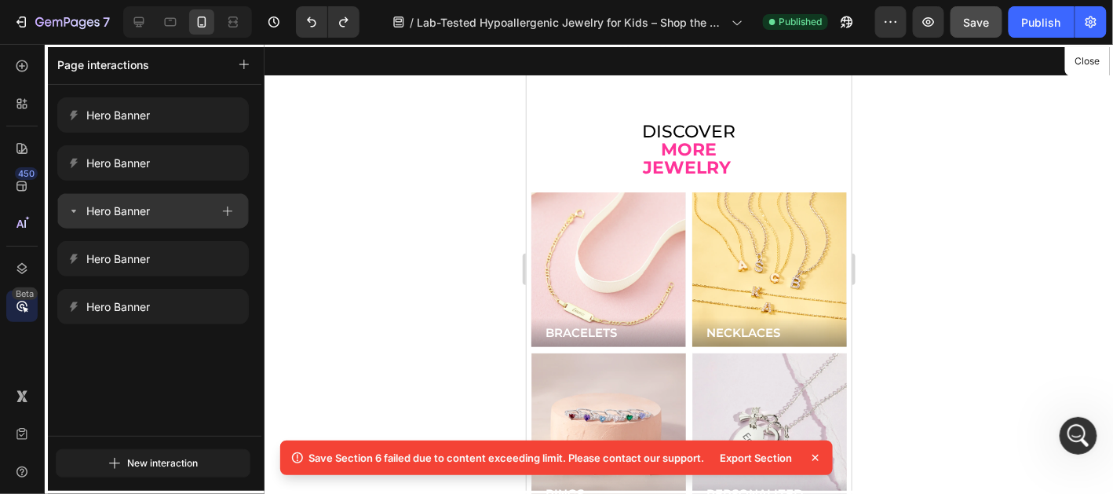
scroll to position [4106, 0]
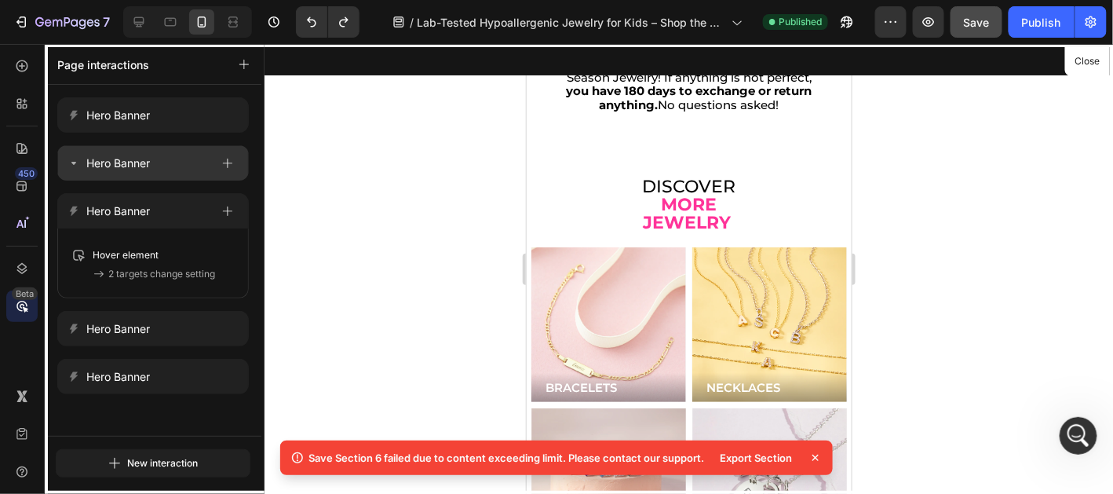
click at [122, 175] on div "Hero Banner" at bounding box center [153, 162] width 192 height 35
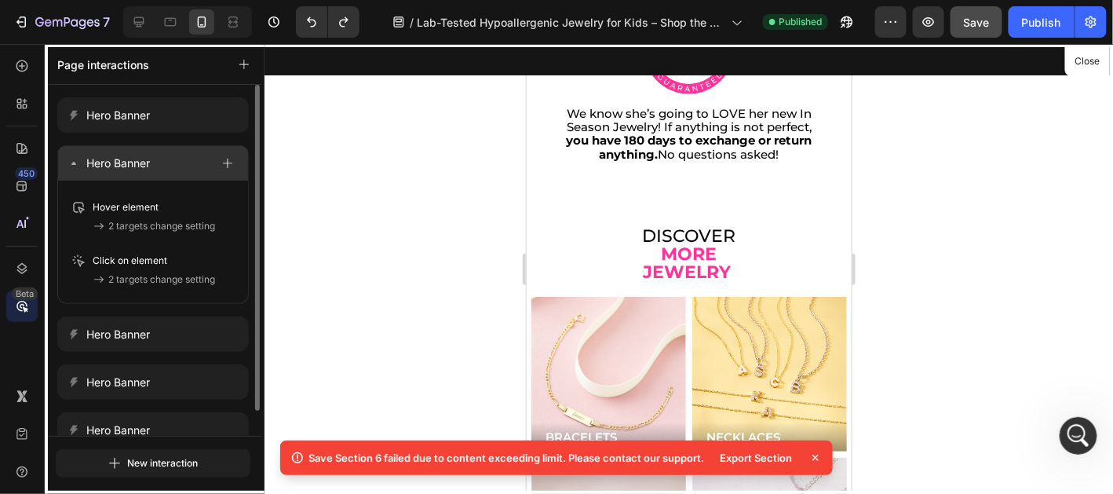
scroll to position [4051, 0]
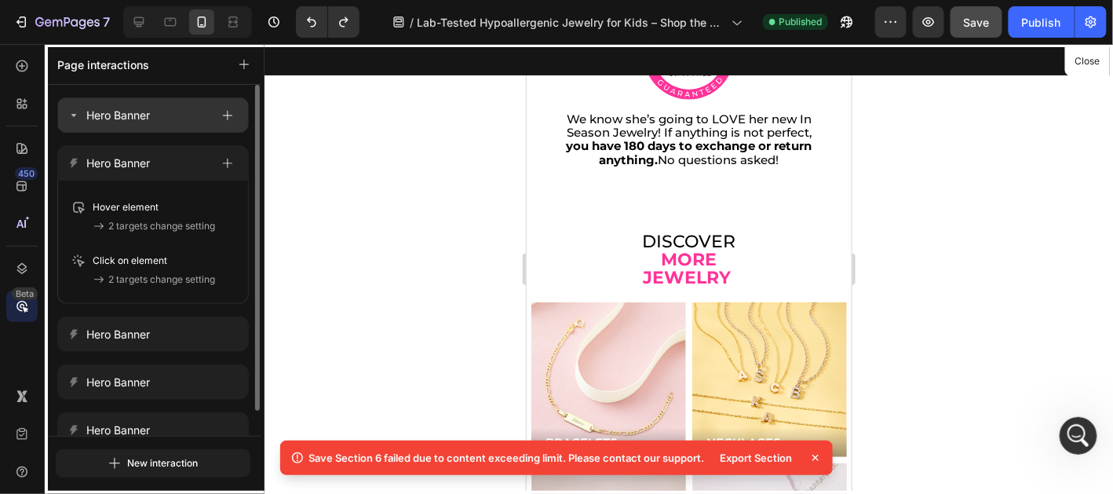
click at [135, 116] on p "Hero Banner" at bounding box center [118, 115] width 64 height 19
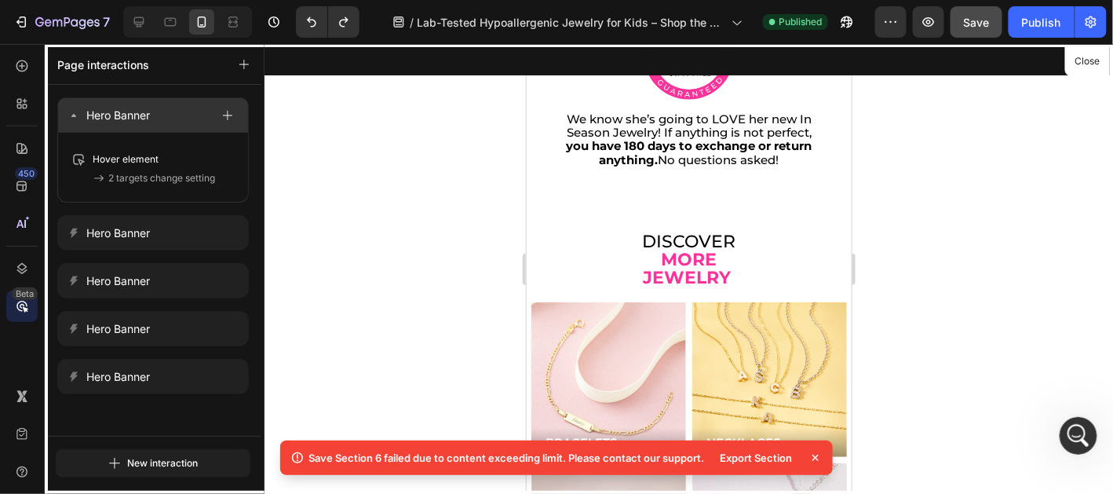
scroll to position [3996, 0]
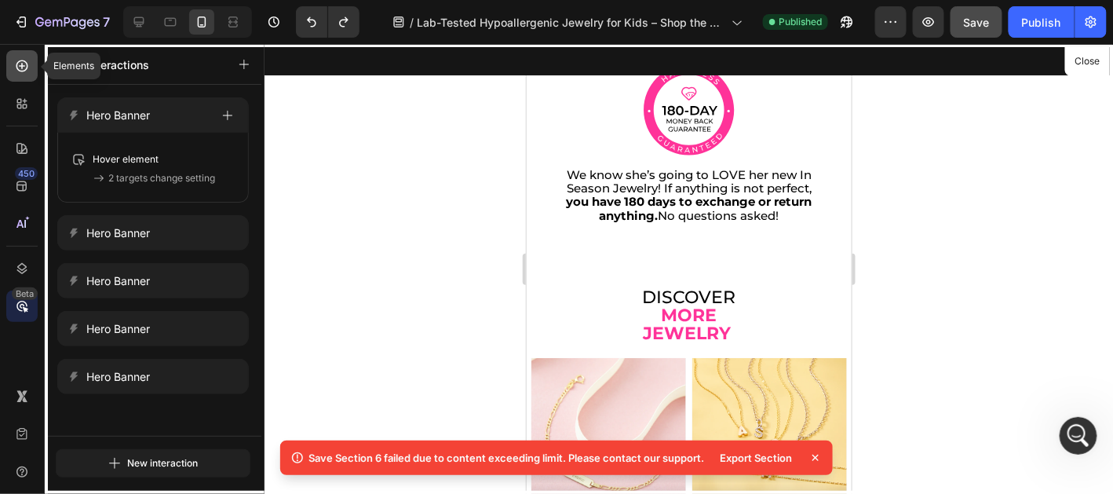
click at [13, 61] on div at bounding box center [21, 65] width 31 height 31
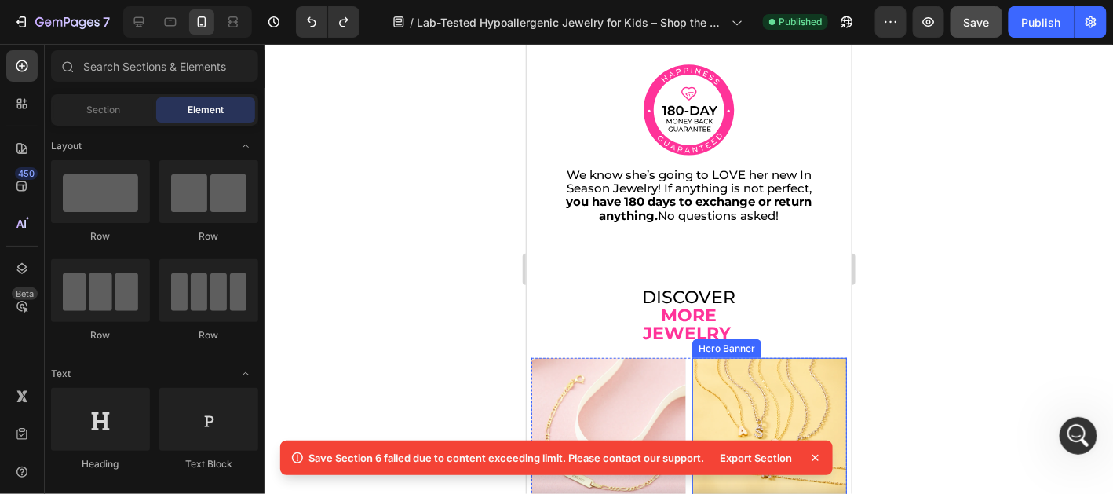
click at [733, 368] on div "Background Image" at bounding box center [769, 434] width 155 height 155
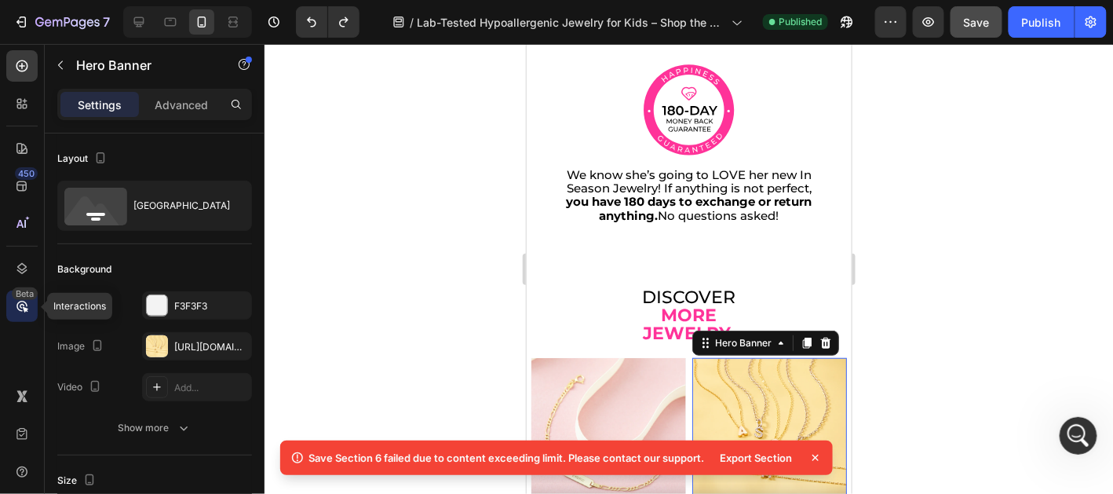
click at [23, 300] on icon at bounding box center [22, 306] width 16 height 16
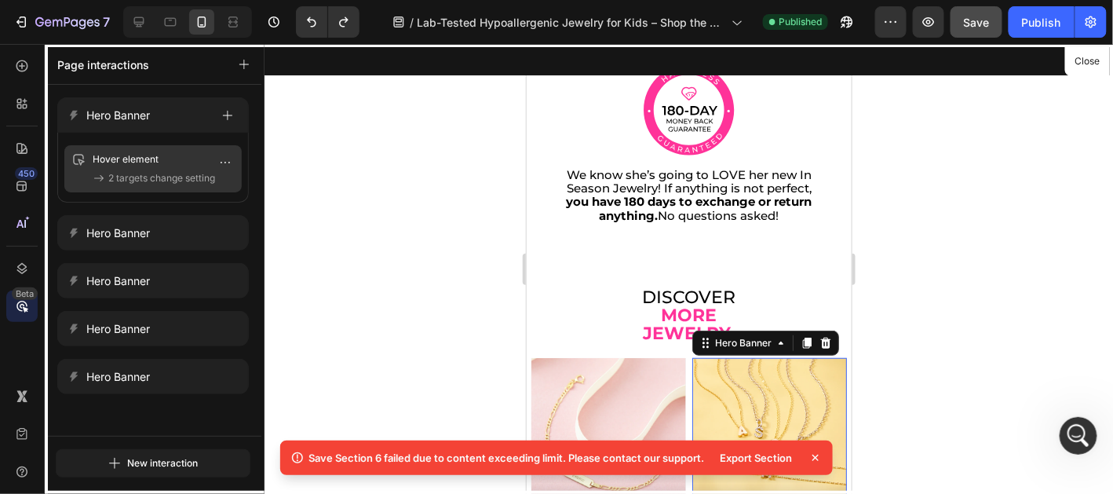
click at [162, 176] on span "2 targets change setting" at bounding box center [161, 178] width 107 height 16
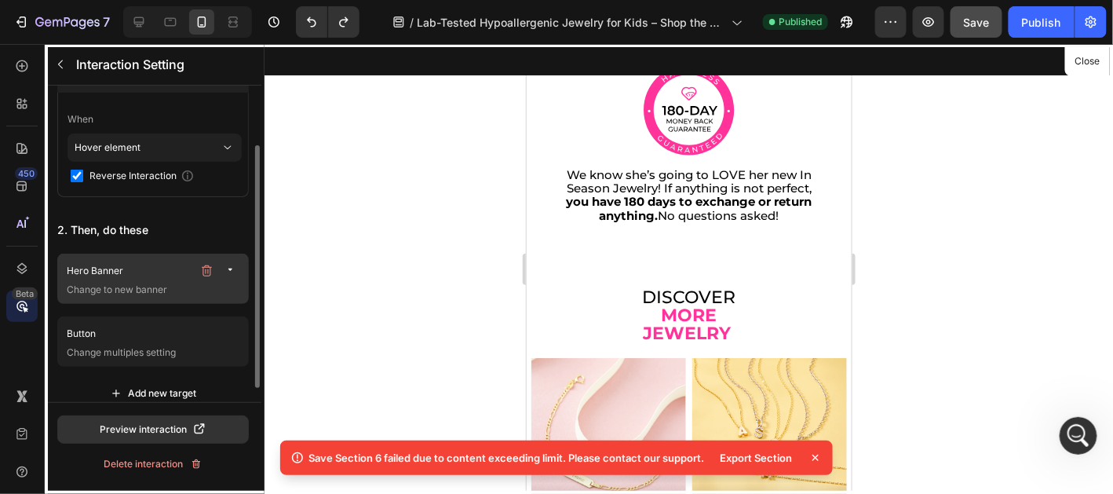
scroll to position [95, 0]
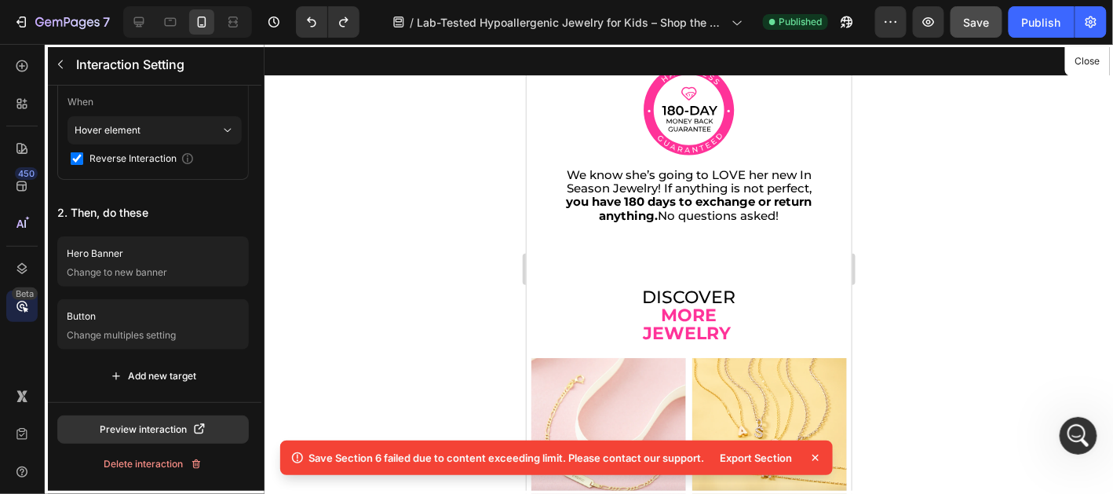
click at [643, 183] on div at bounding box center [688, 268] width 325 height 450
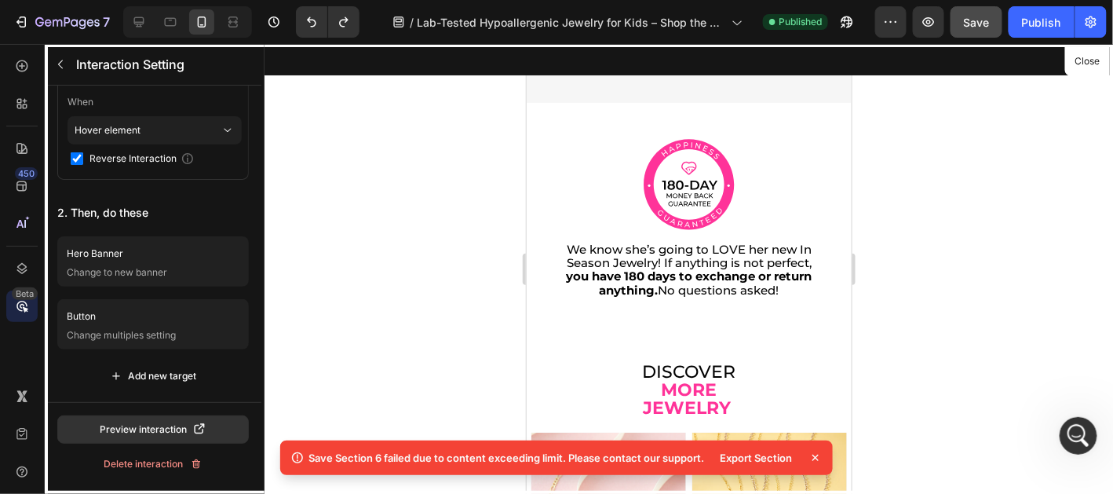
scroll to position [3604, 0]
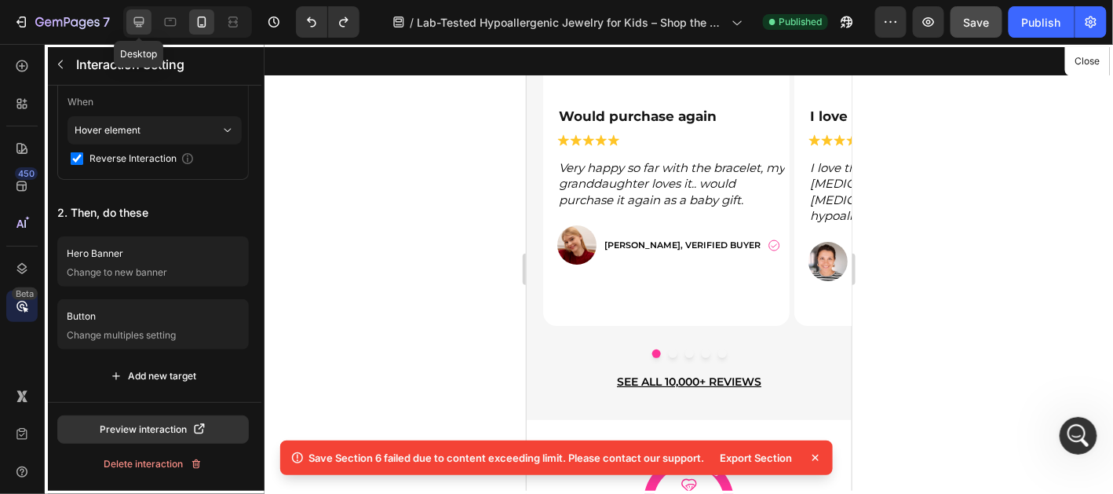
click at [141, 21] on icon at bounding box center [139, 22] width 16 height 16
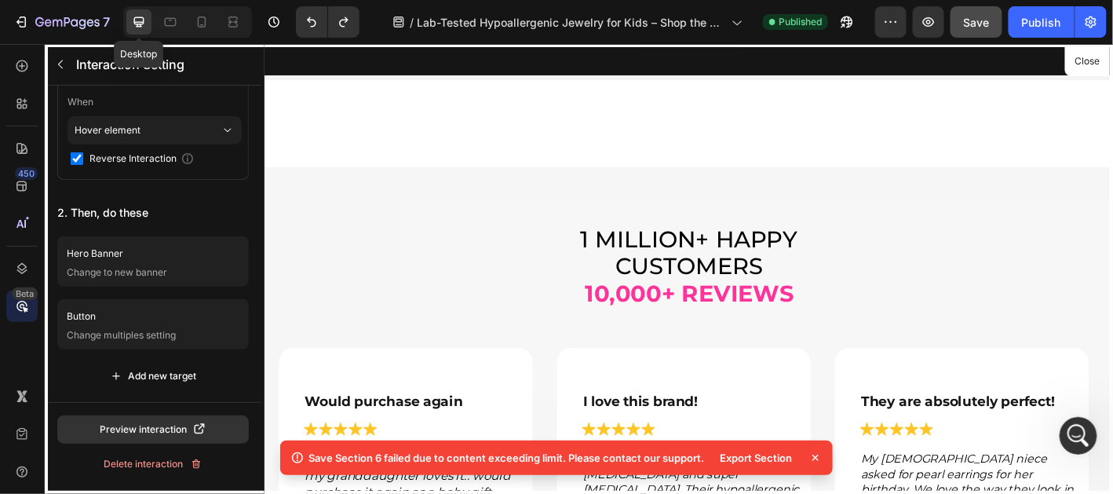
scroll to position [3605, 0]
click at [17, 64] on icon at bounding box center [22, 66] width 12 height 12
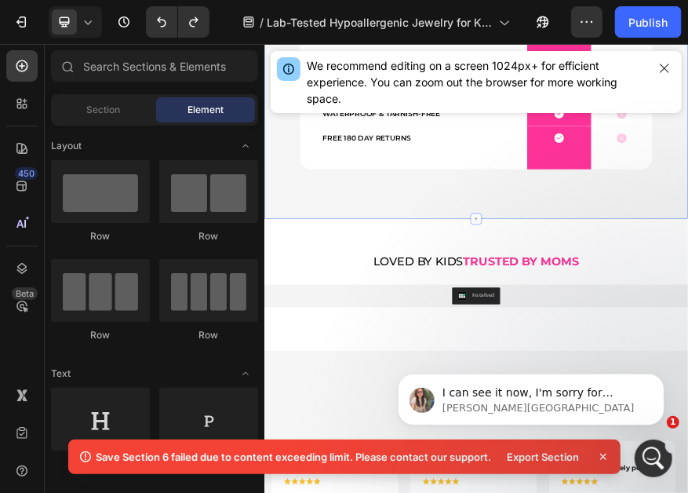
scroll to position [21954, 0]
click at [590, 392] on p "I can see it now, I'm sorry for misunderstood your request. I will inform our t…" at bounding box center [543, 393] width 203 height 16
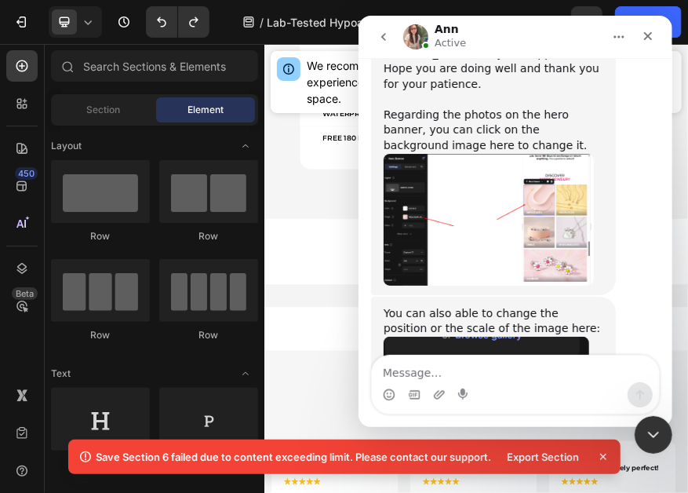
scroll to position [21991, 0]
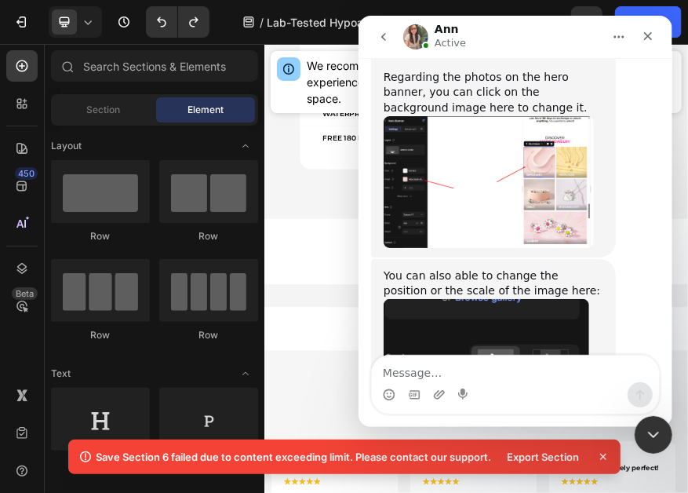
click at [551, 359] on textarea "Message…" at bounding box center [514, 369] width 287 height 27
type textarea "No problem! thank you!"
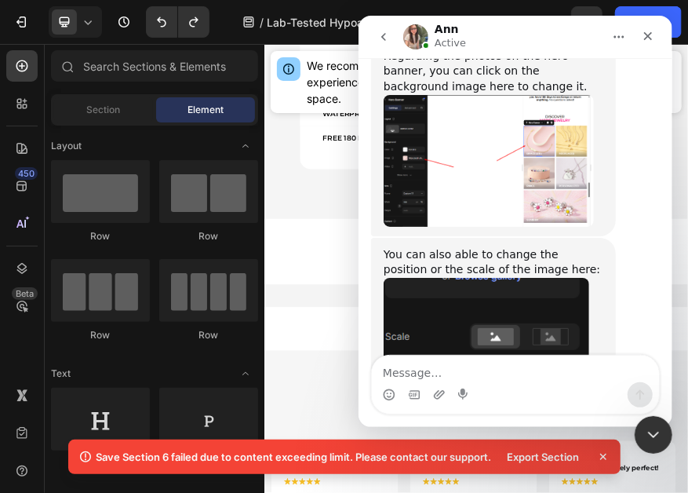
scroll to position [22012, 0]
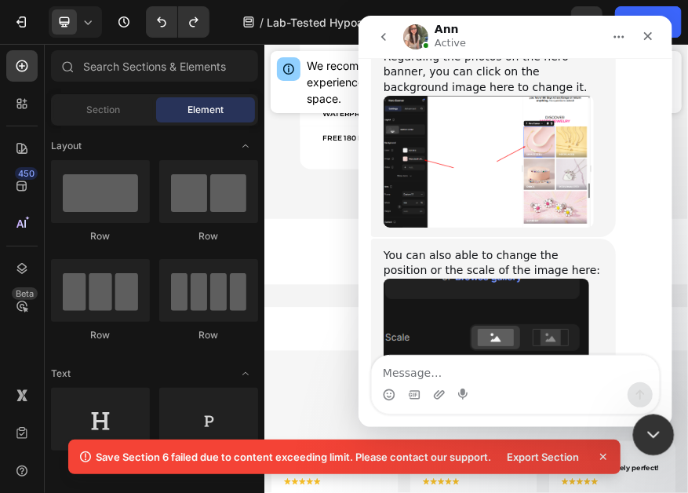
click at [636, 427] on div "Cerrar Intercom Messenger" at bounding box center [652, 433] width 38 height 38
